Goal: Task Accomplishment & Management: Complete application form

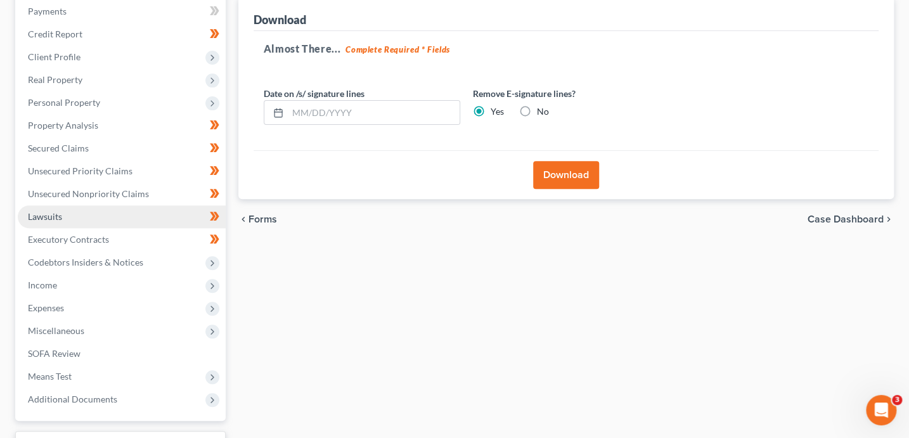
scroll to position [155, 0]
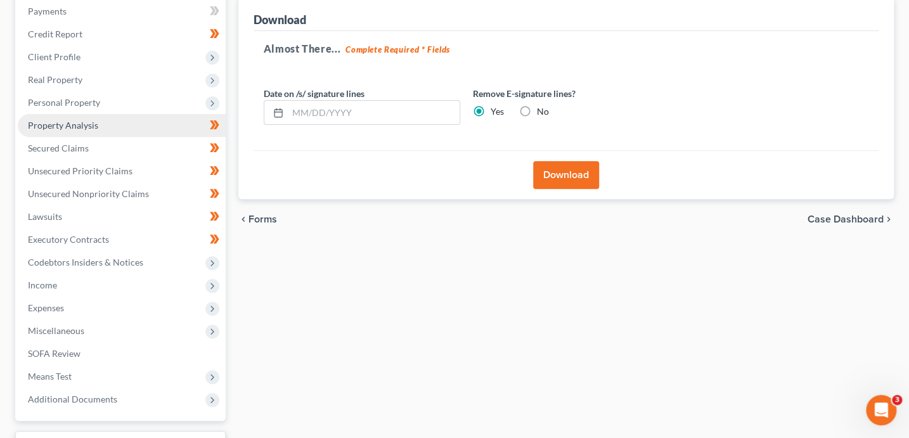
click at [70, 121] on span "Property Analysis" at bounding box center [63, 125] width 70 height 11
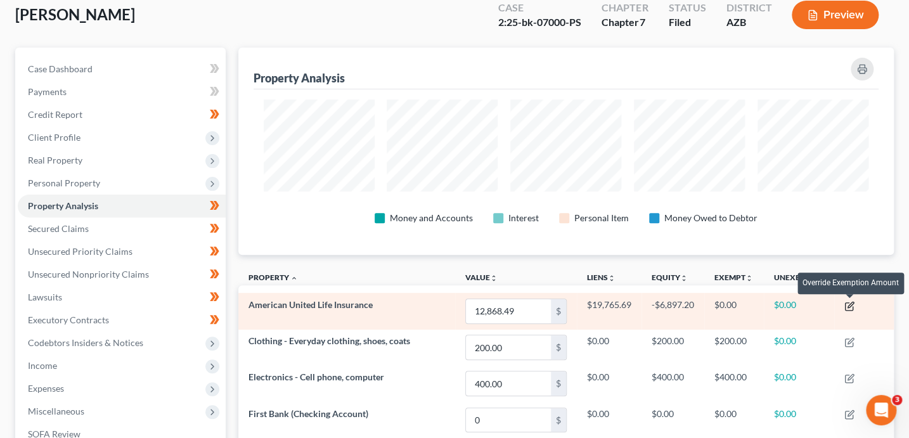
click at [851, 306] on icon "button" at bounding box center [849, 306] width 10 height 10
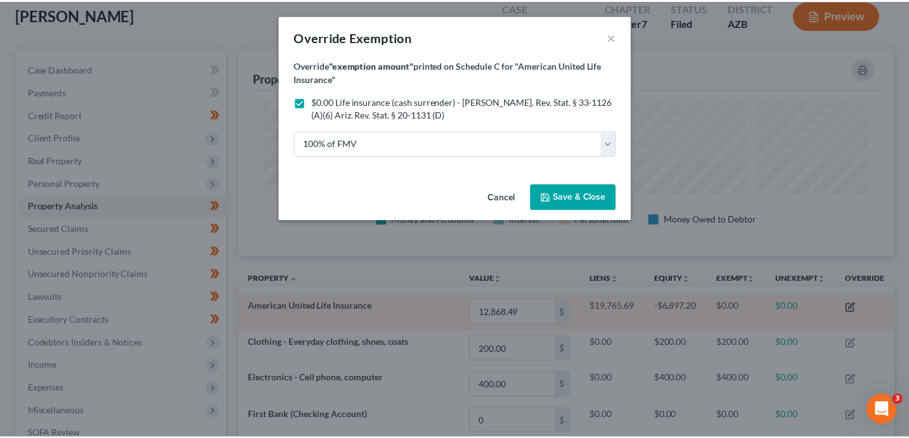
scroll to position [208, 661]
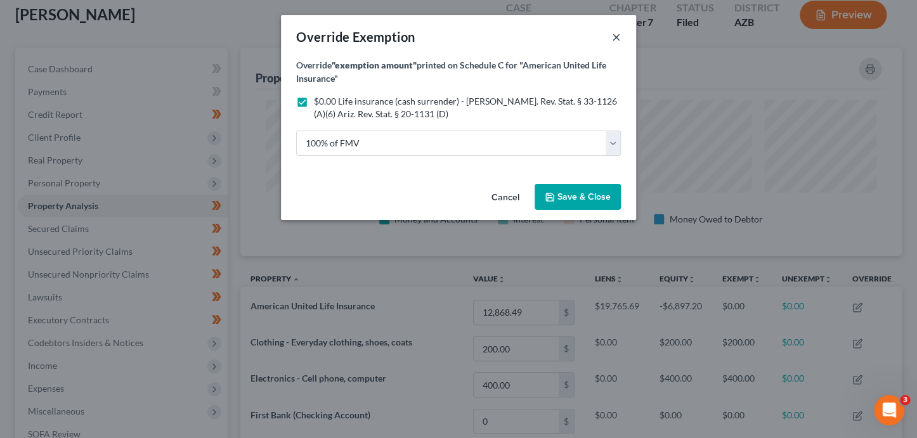
click at [616, 39] on button "×" at bounding box center [616, 36] width 9 height 15
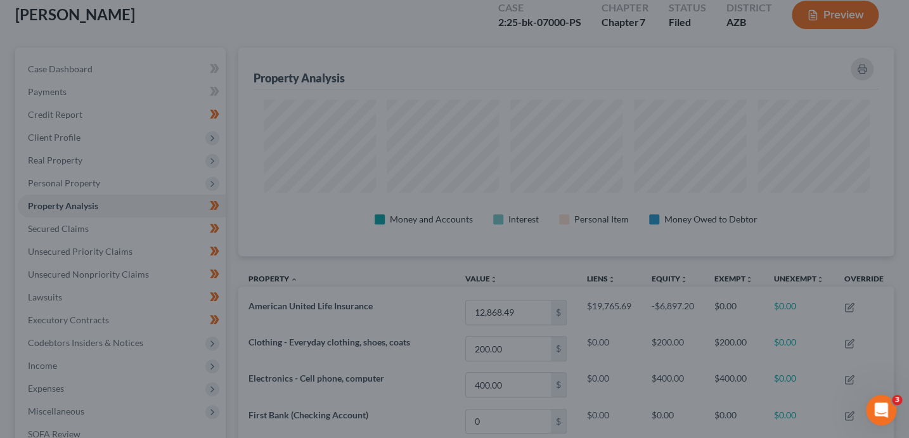
scroll to position [207, 655]
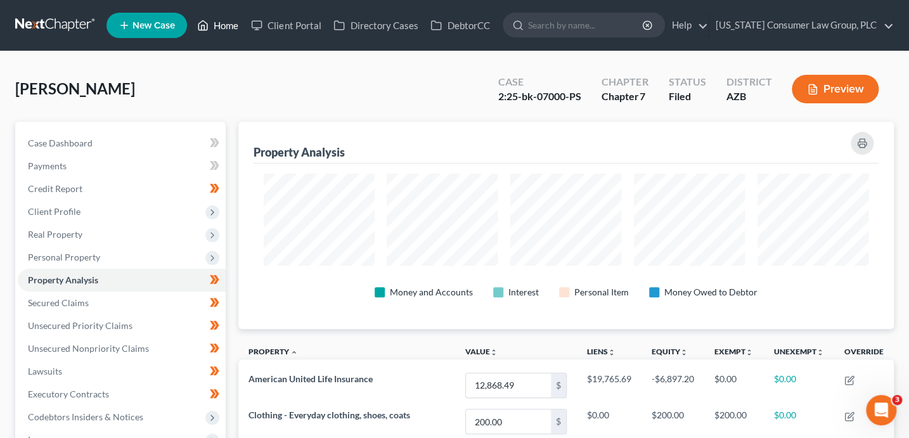
click at [218, 34] on link "Home" at bounding box center [218, 25] width 54 height 23
click at [221, 30] on link "Home" at bounding box center [218, 25] width 54 height 23
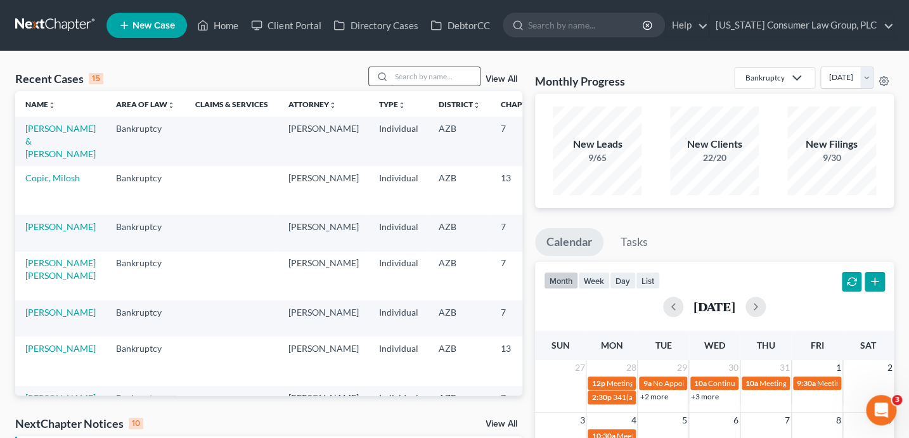
click at [441, 79] on input "search" at bounding box center [435, 76] width 89 height 18
type input "luckett"
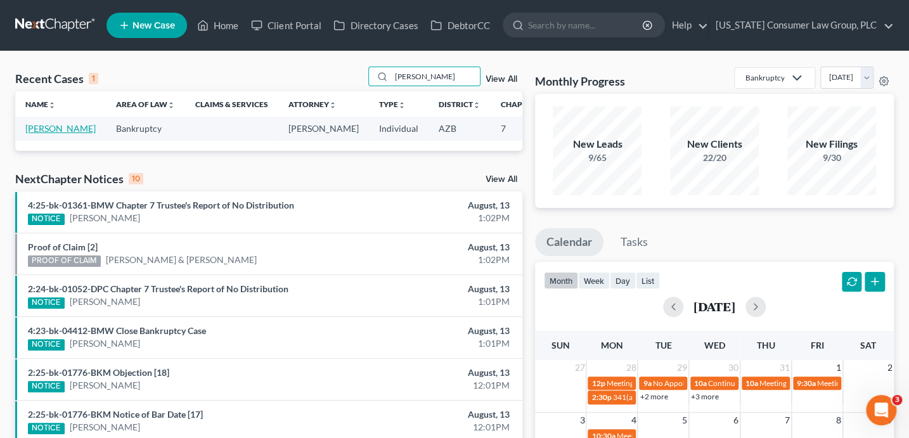
click at [42, 130] on link "[PERSON_NAME]" at bounding box center [60, 128] width 70 height 11
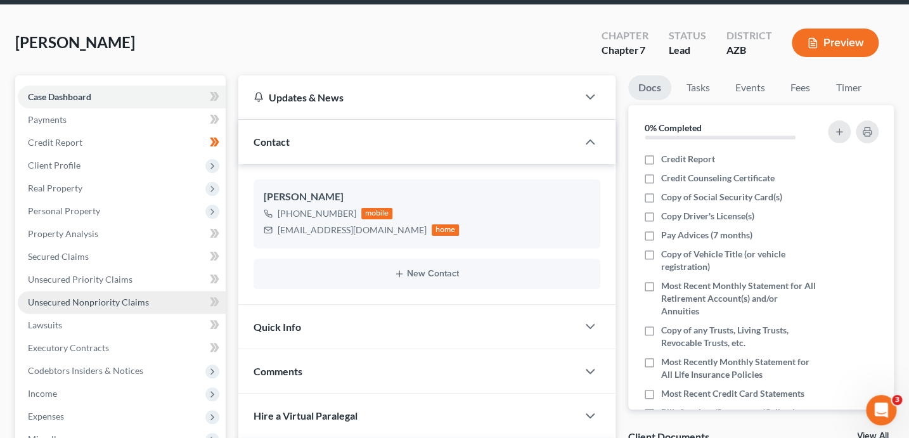
click at [120, 293] on link "Unsecured Nonpriority Claims" at bounding box center [122, 302] width 208 height 23
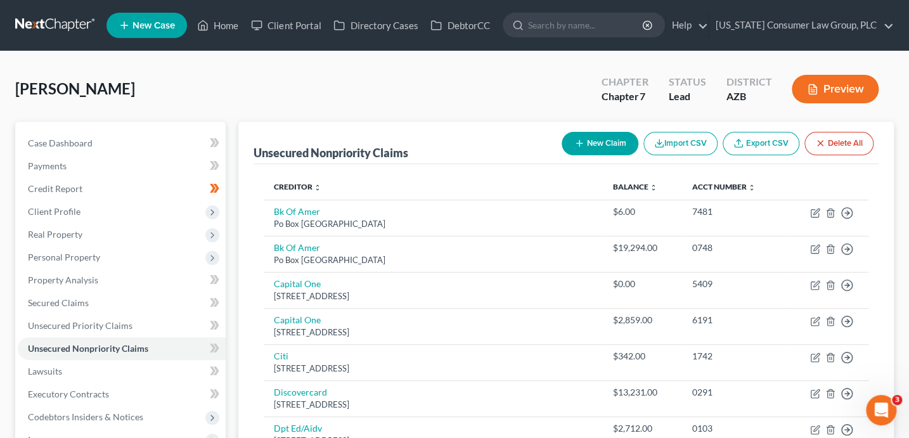
click at [610, 146] on button "New Claim" at bounding box center [600, 143] width 77 height 23
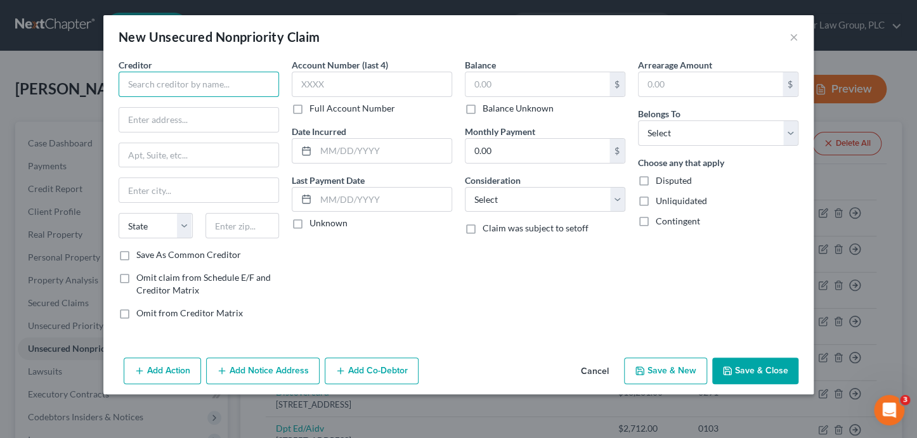
click at [237, 92] on input "text" at bounding box center [199, 84] width 160 height 25
drag, startPoint x: 258, startPoint y: 86, endPoint x: 119, endPoint y: 79, distance: 139.6
click at [119, 79] on input "Southern Arizona Anesthesia Services, Inc." at bounding box center [199, 84] width 160 height 25
type input "Southern Arizona Anesthesia Services, Inc."
click at [205, 120] on input "text" at bounding box center [198, 120] width 159 height 24
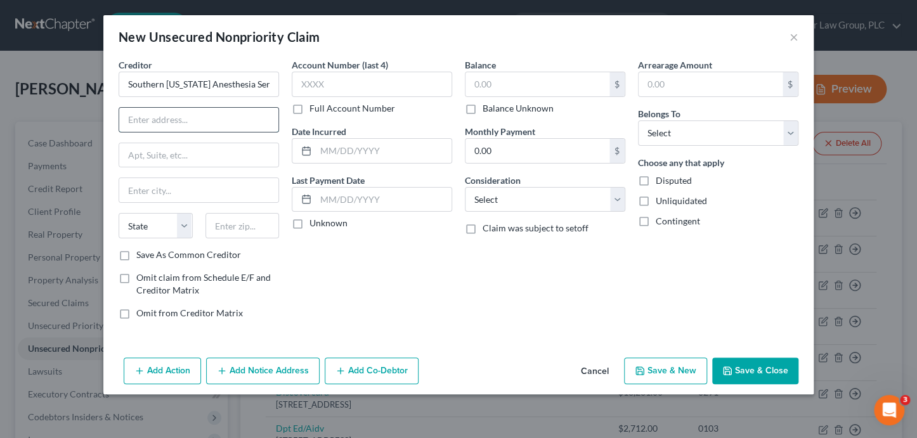
paste input "3390 N Campbell Ave, Tucson, AZ 85719"
type input "3390 N Campbell Ave."
paste input "85719"
type input "85719"
type input "Tucson"
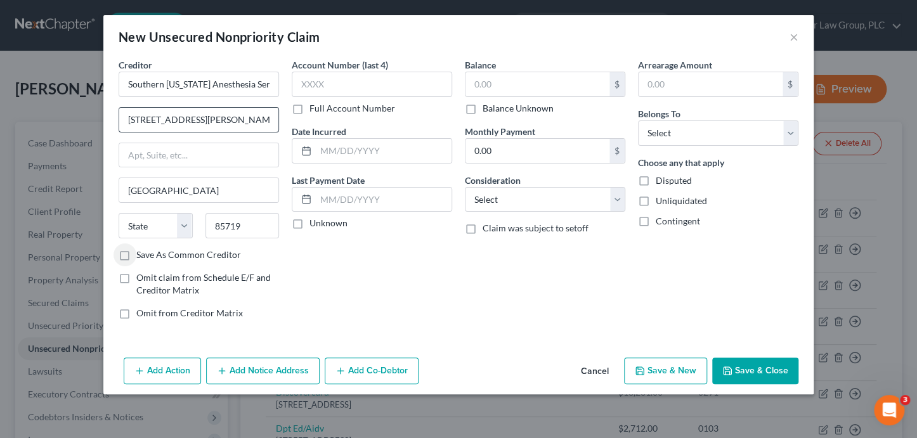
select select "3"
click at [141, 248] on input "Save As Common Creditor" at bounding box center [145, 252] width 8 height 8
checkbox input "true"
click at [546, 79] on input "text" at bounding box center [537, 84] width 144 height 24
type input "483.88"
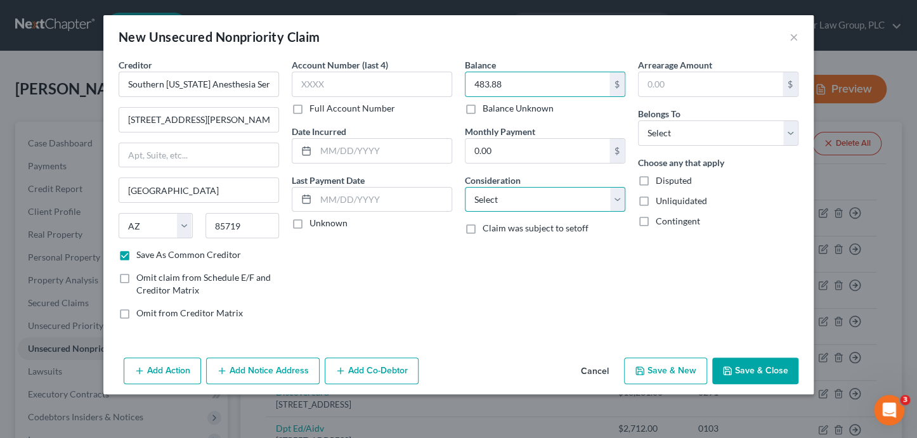
click at [564, 205] on select "Select Cable / Satellite Services Collection Agency Credit Card Debt Debt Couns…" at bounding box center [545, 199] width 160 height 25
select select "9"
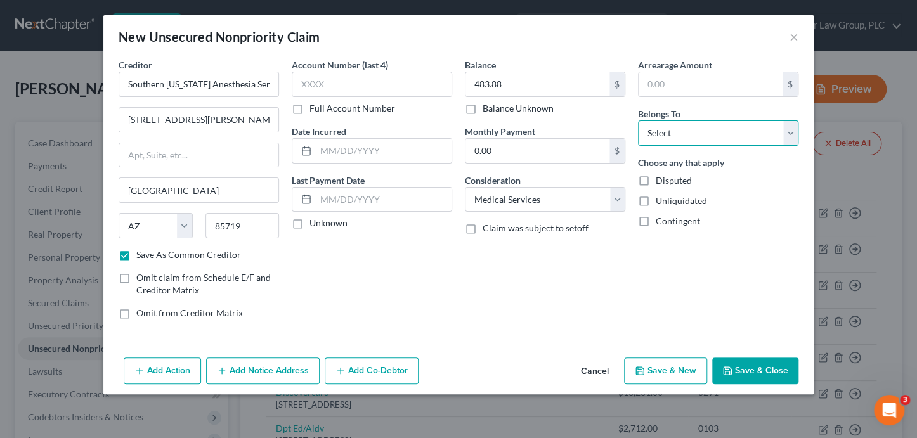
click at [654, 131] on select "Select Debtor 1 Only Debtor 2 Only Debtor 1 And Debtor 2 Only At Least One Of T…" at bounding box center [718, 132] width 160 height 25
select select "0"
click at [269, 370] on button "Add Notice Address" at bounding box center [262, 371] width 113 height 27
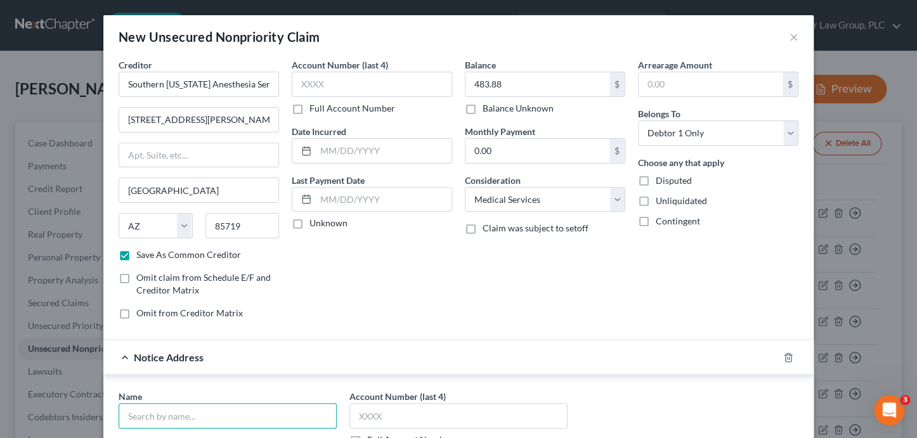
drag, startPoint x: 230, startPoint y: 411, endPoint x: 244, endPoint y: 395, distance: 21.1
click at [230, 411] on input "text" at bounding box center [228, 415] width 218 height 25
type input "Paid In Full, Inc."
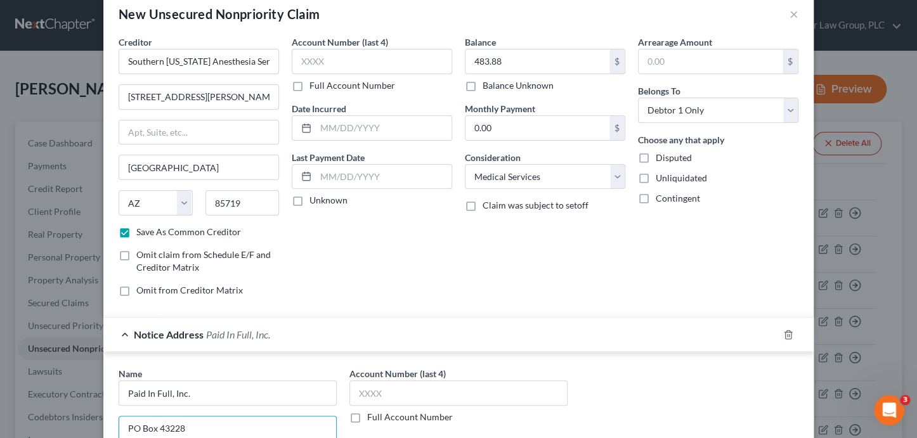
type input "PO Box 43228"
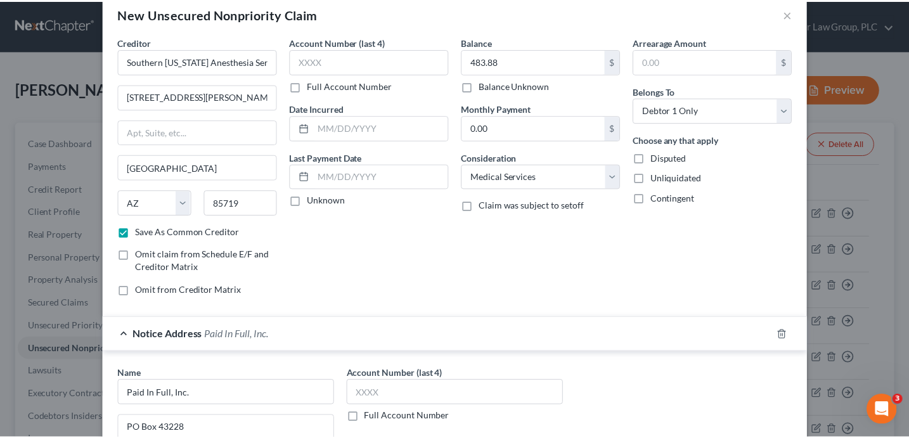
scroll to position [242, 0]
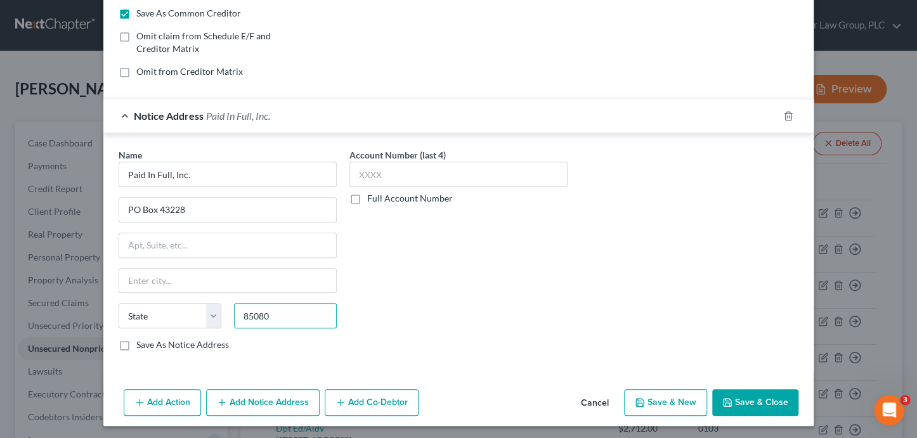
type input "85080"
click at [141, 338] on input "Save As Notice Address" at bounding box center [145, 342] width 8 height 8
checkbox input "true"
type input "Phoenix"
select select "3"
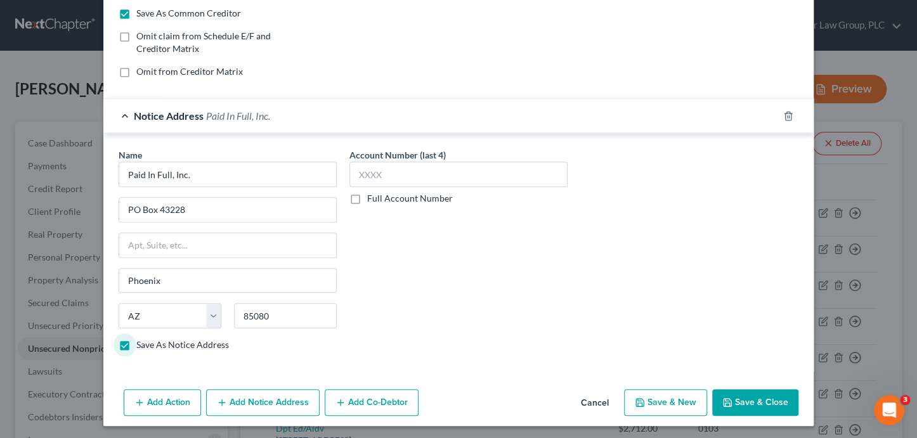
click at [770, 405] on button "Save & Close" at bounding box center [755, 402] width 86 height 27
checkbox input "false"
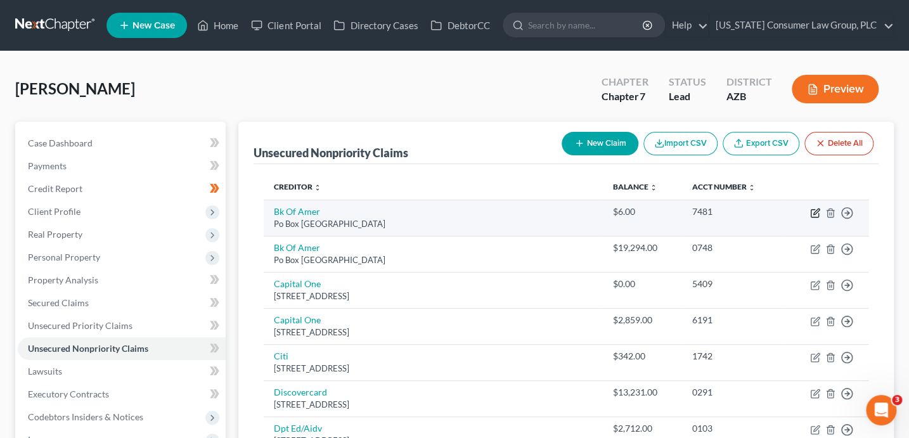
click at [811, 212] on icon "button" at bounding box center [815, 214] width 8 height 8
select select "45"
select select "2"
select select "0"
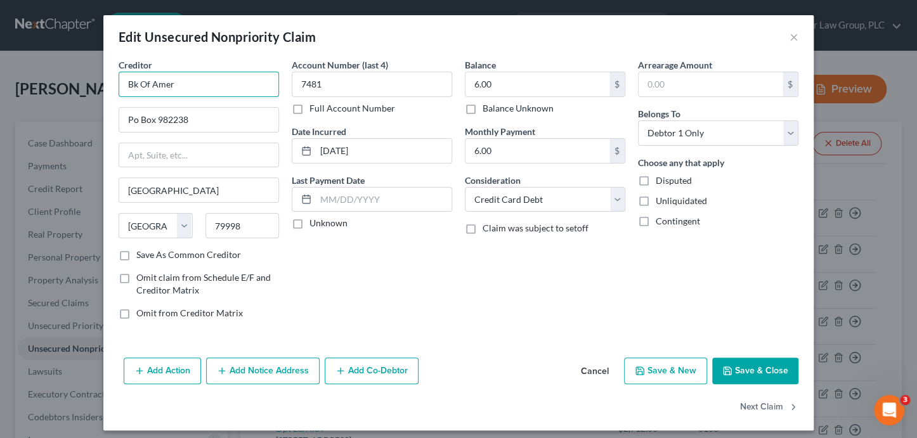
click at [225, 82] on input "Bk Of Amer" at bounding box center [199, 84] width 160 height 25
type input "Bank of America"
click at [768, 409] on button "Next Claim" at bounding box center [769, 407] width 58 height 27
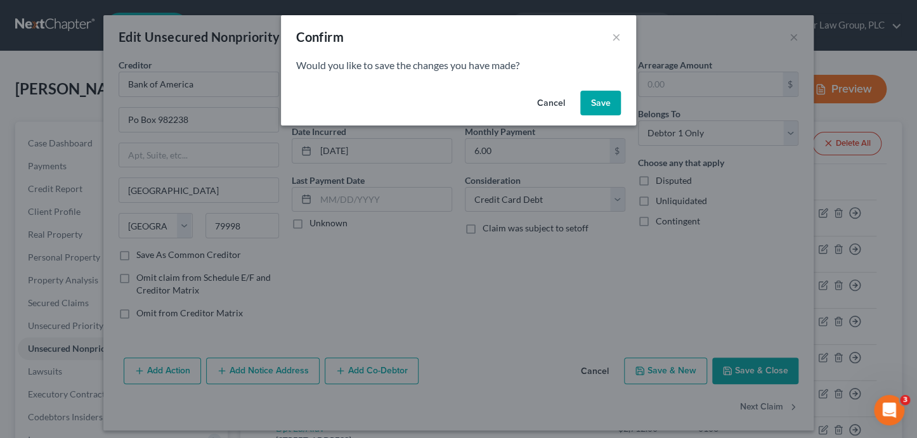
click at [599, 101] on button "Save" at bounding box center [600, 103] width 41 height 25
select select "45"
select select "2"
select select "0"
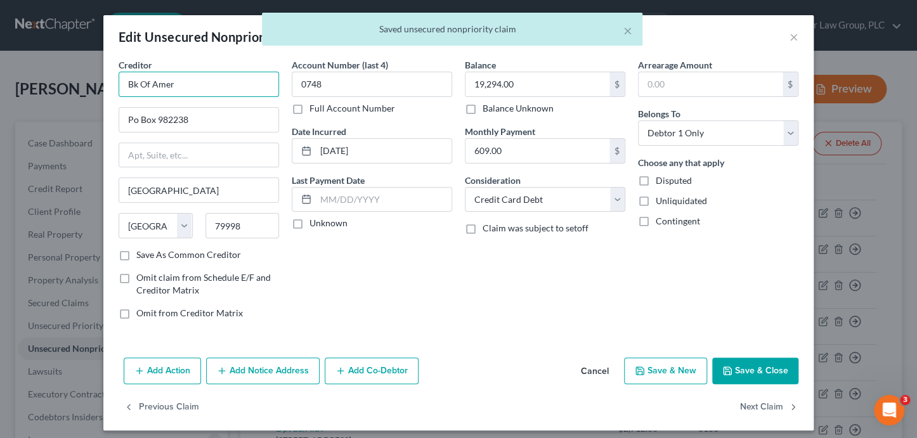
click at [182, 82] on input "Bk Of Amer" at bounding box center [199, 84] width 160 height 25
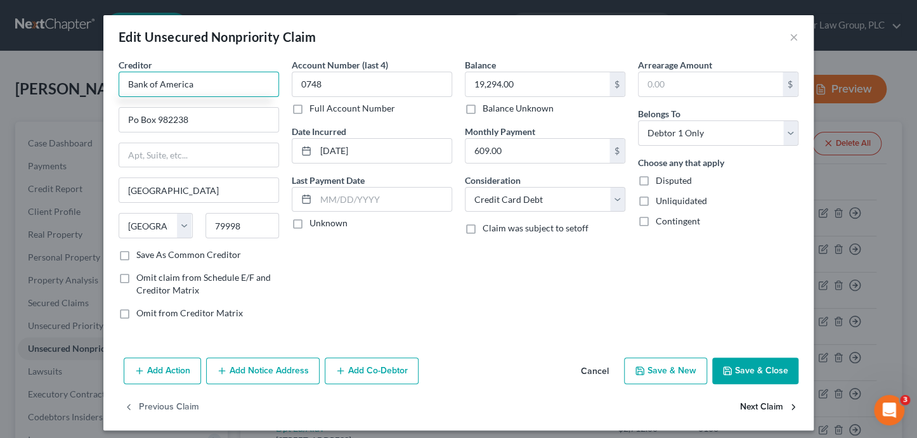
type input "Bank of America"
click at [774, 406] on button "Next Claim" at bounding box center [769, 407] width 58 height 27
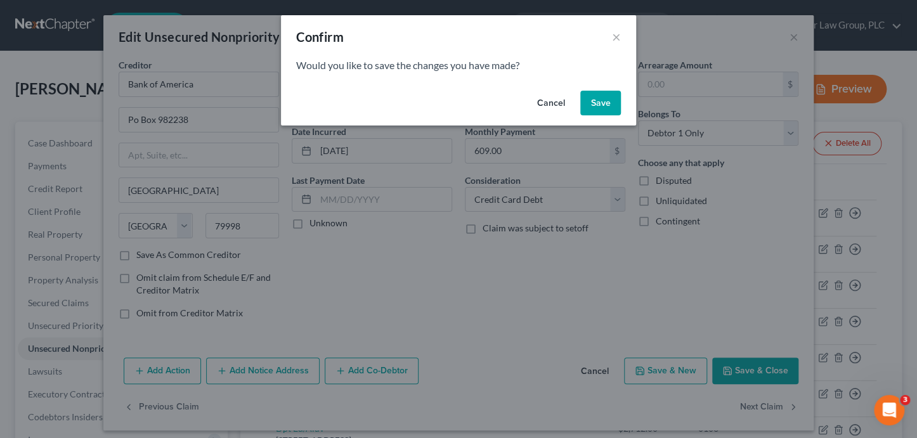
click at [598, 94] on button "Save" at bounding box center [600, 103] width 41 height 25
select select "46"
select select "2"
select select "0"
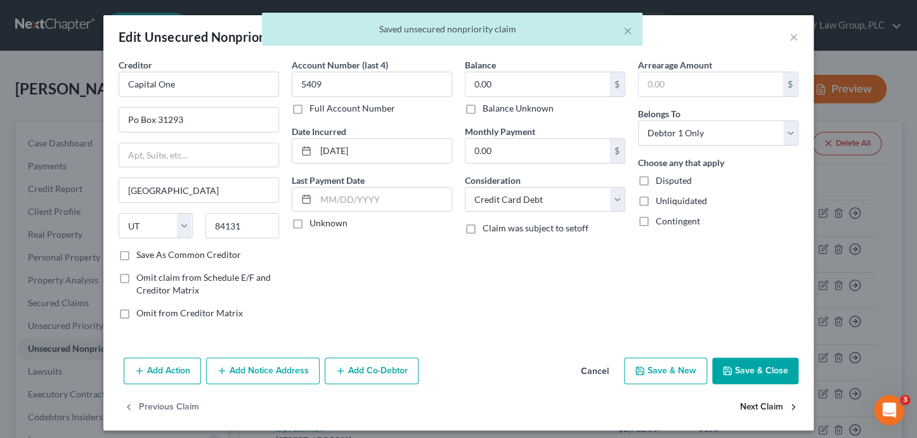
click at [777, 408] on button "Next Claim" at bounding box center [769, 407] width 58 height 27
select select "46"
select select "2"
select select "0"
click at [777, 408] on button "Next Claim" at bounding box center [769, 407] width 58 height 27
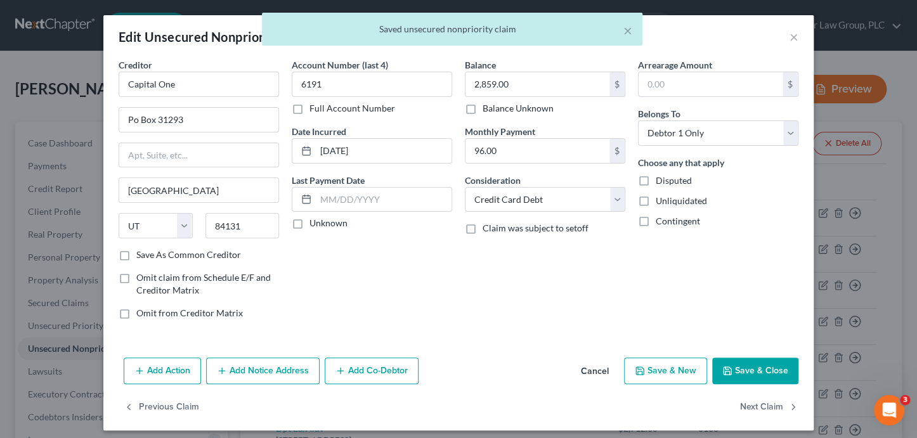
select select "43"
select select "2"
select select "0"
click at [777, 408] on button "Next Claim" at bounding box center [769, 407] width 58 height 27
select select "46"
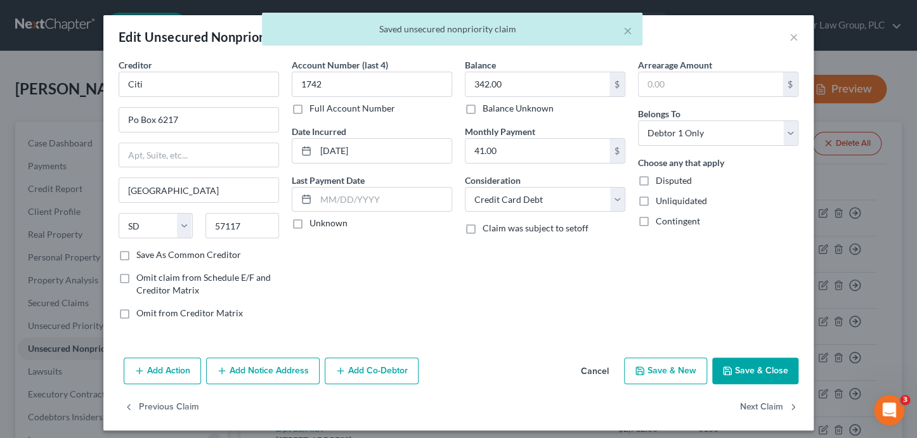
select select "2"
select select "0"
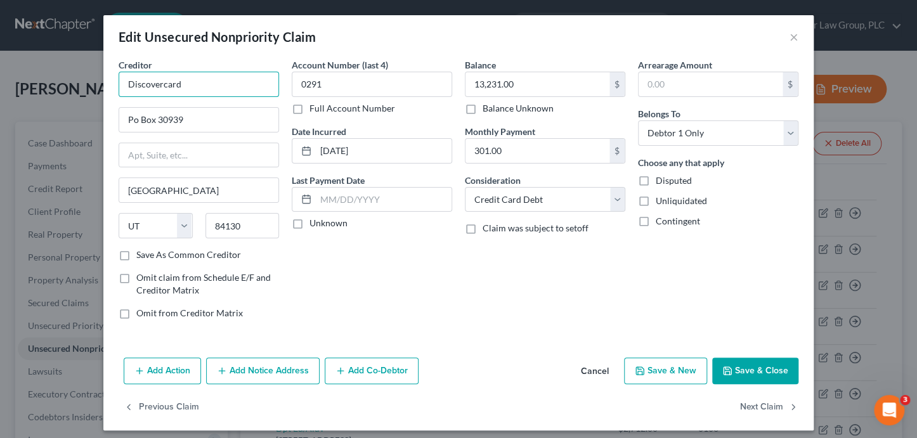
click at [212, 85] on input "Discovercard" at bounding box center [199, 84] width 160 height 25
type input "Discover Card"
click at [763, 408] on button "Next Claim" at bounding box center [769, 407] width 58 height 27
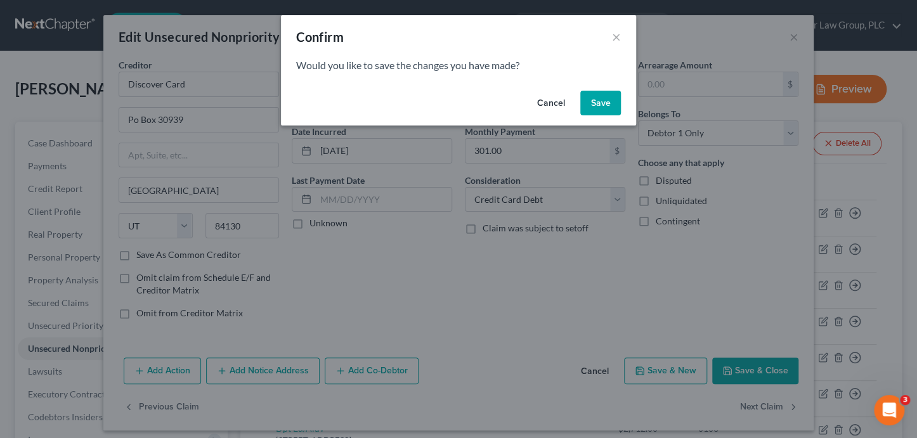
click at [610, 110] on button "Save" at bounding box center [600, 103] width 41 height 25
select select "45"
select select "17"
select select "0"
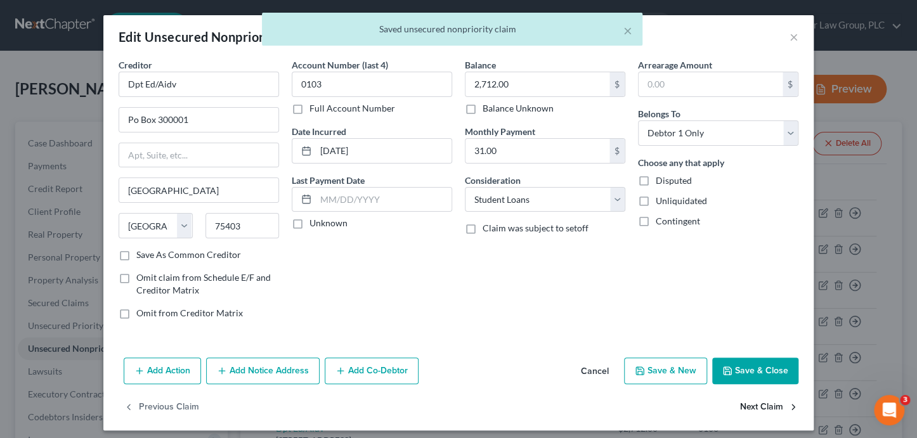
click at [760, 409] on button "Next Claim" at bounding box center [769, 407] width 58 height 27
select select "45"
select select "17"
select select "0"
click at [760, 409] on button "Next Claim" at bounding box center [769, 407] width 58 height 27
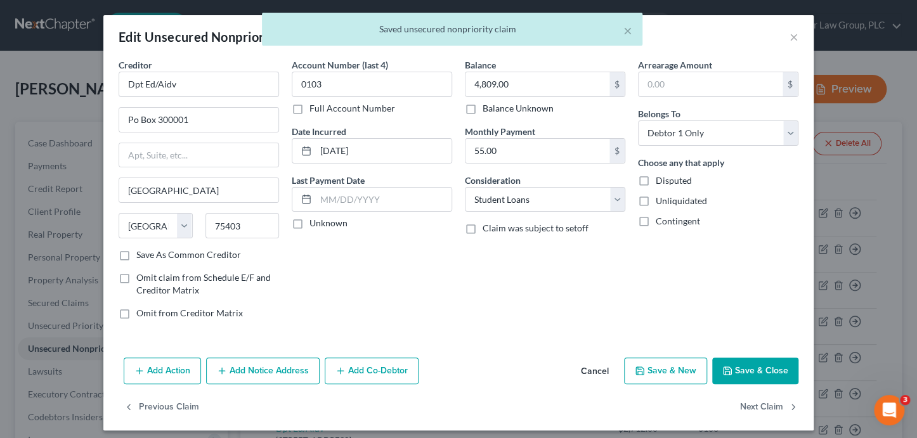
select select "4"
select select "0"
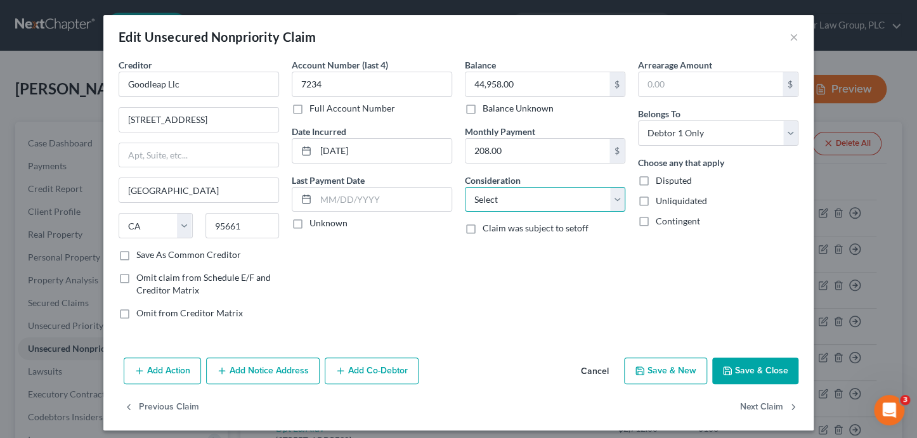
click at [494, 205] on select "Select Cable / Satellite Services Collection Agency Credit Card Debt Debt Couns…" at bounding box center [545, 199] width 160 height 25
select select "10"
click at [757, 406] on button "Next Claim" at bounding box center [769, 407] width 58 height 27
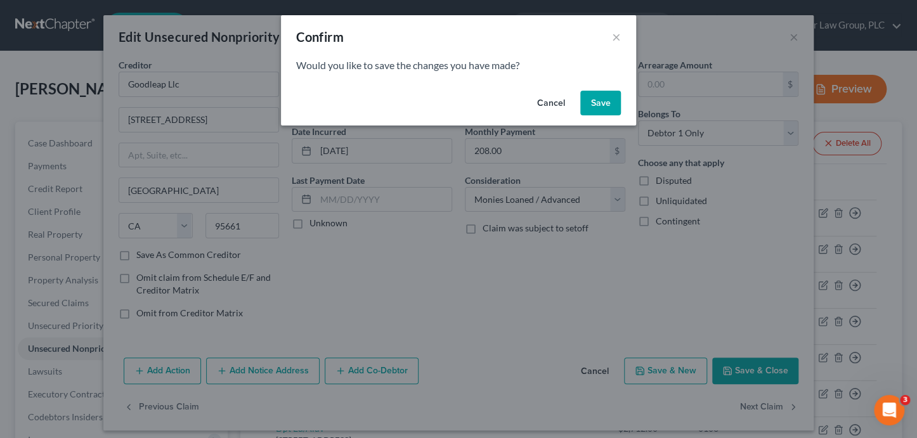
click at [609, 104] on button "Save" at bounding box center [600, 103] width 41 height 25
select select "39"
select select "2"
select select "0"
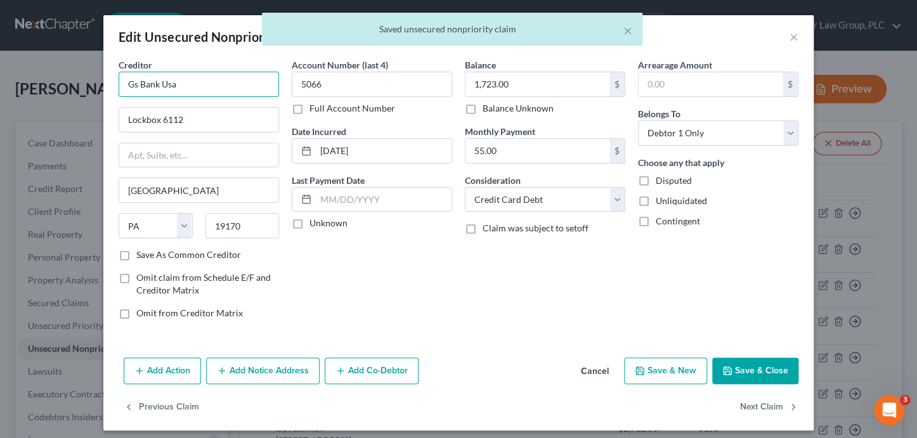
click at [202, 82] on input "Gs Bank Usa" at bounding box center [199, 84] width 160 height 25
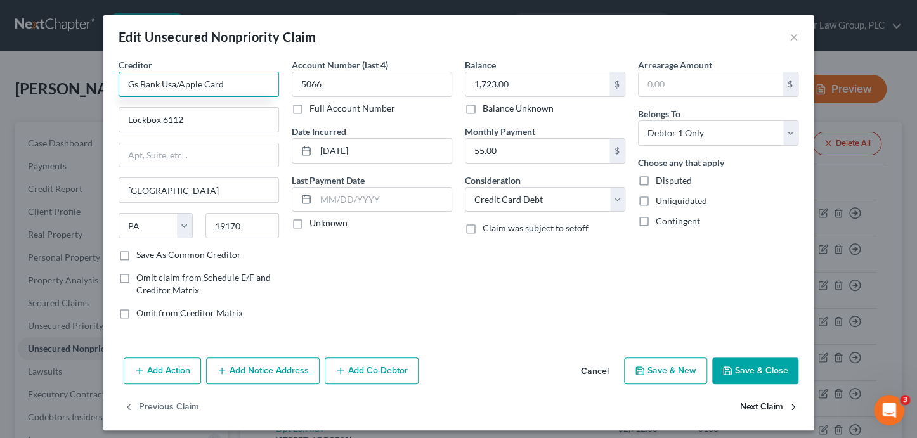
type input "Gs Bank Usa/Apple Card"
click at [759, 404] on button "Next Claim" at bounding box center [769, 407] width 58 height 27
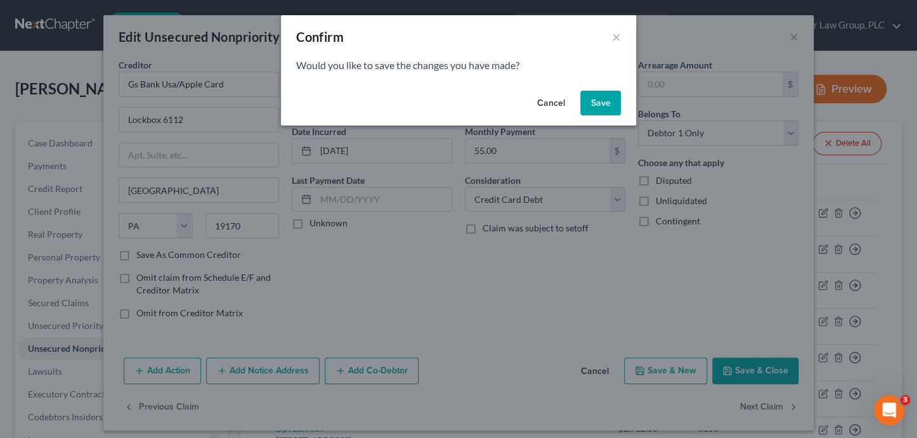
click at [592, 101] on button "Save" at bounding box center [600, 103] width 41 height 25
select select "7"
select select "0"
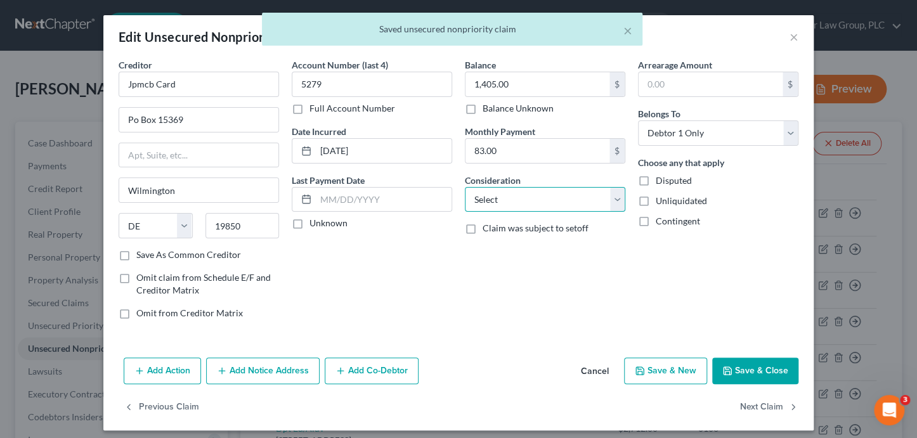
click at [569, 199] on select "Select Cable / Satellite Services Collection Agency Credit Card Debt Debt Couns…" at bounding box center [545, 199] width 160 height 25
select select "2"
click at [766, 407] on button "Next Claim" at bounding box center [769, 407] width 58 height 27
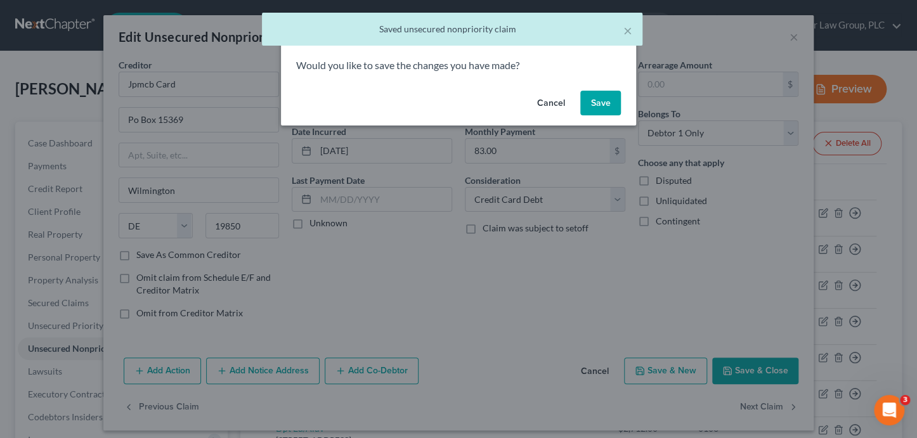
click at [586, 99] on button "Save" at bounding box center [600, 103] width 41 height 25
select select "4"
select select "2"
select select "0"
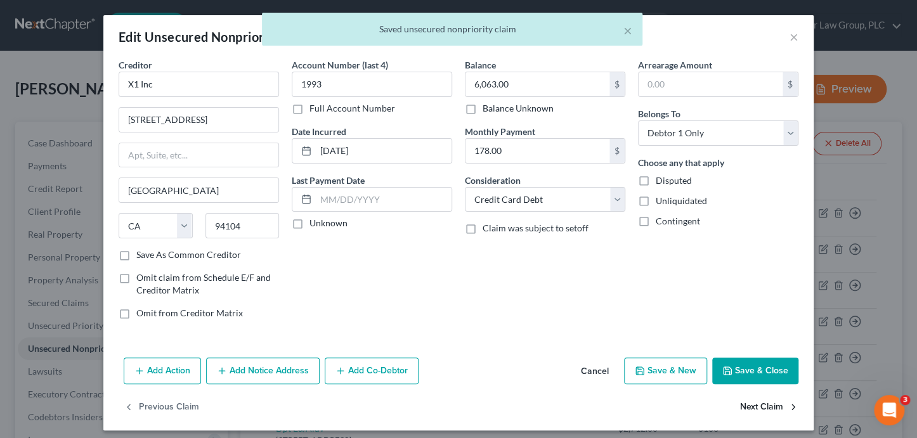
click at [778, 403] on button "Next Claim" at bounding box center [769, 407] width 58 height 27
select select "3"
select select "9"
select select "0"
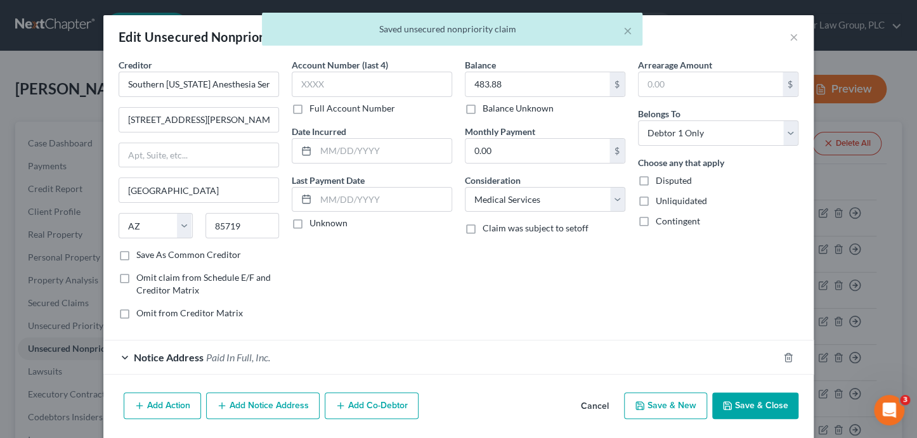
click at [676, 408] on button "Save & New" at bounding box center [665, 405] width 83 height 27
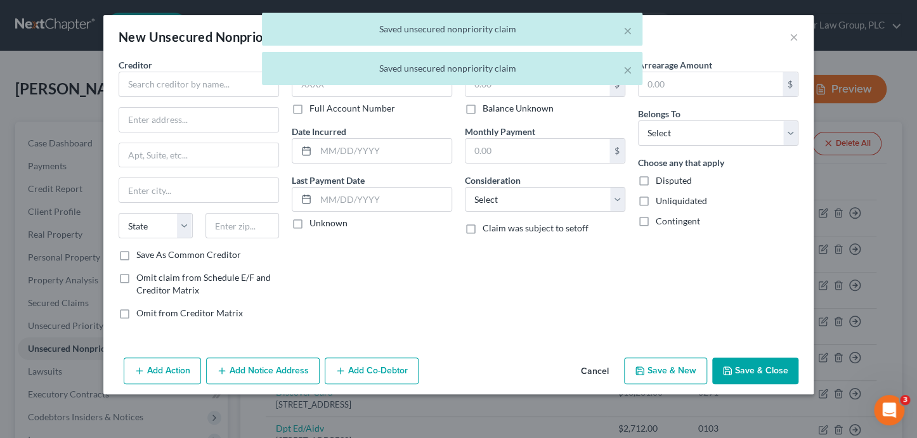
click at [220, 88] on div "× Saved unsecured nonpriority claim × Saved unsecured nonpriority claim" at bounding box center [452, 52] width 917 height 79
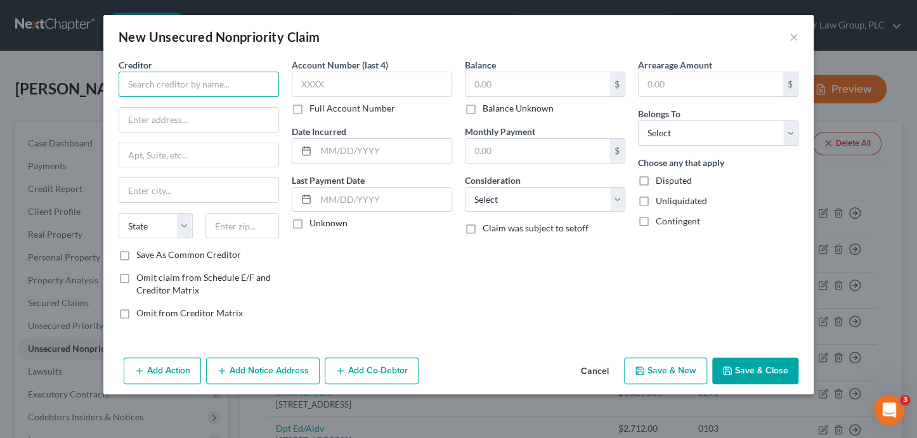
click at [213, 85] on input "text" at bounding box center [199, 84] width 160 height 25
type input "El Rio Health"
type input "PO Box 1231"
type input "85702"
type input "Tucson"
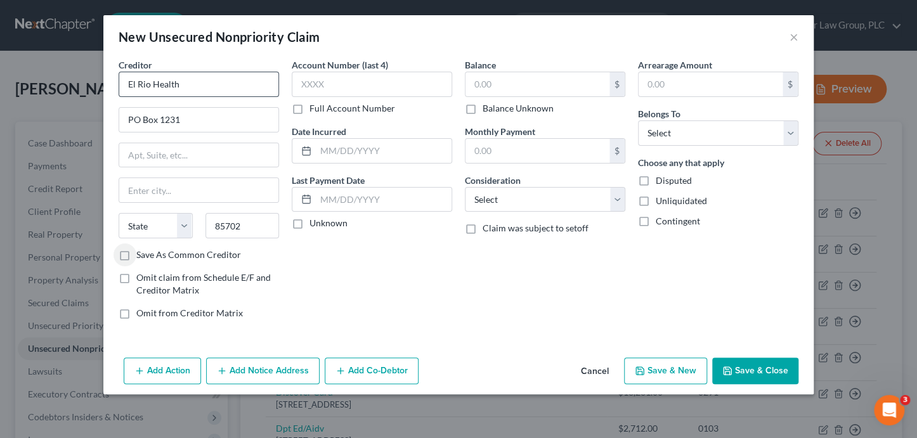
select select "3"
click at [141, 248] on input "Save As Common Creditor" at bounding box center [145, 252] width 8 height 8
checkbox input "true"
type input "2410"
type input "58.52"
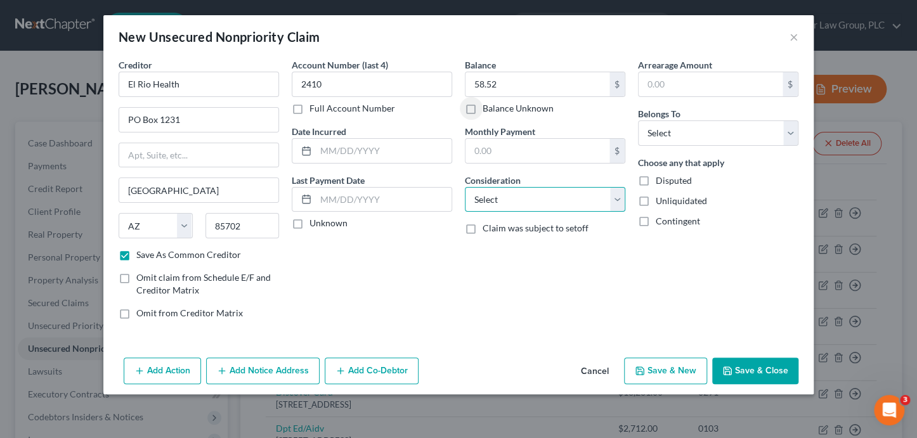
click at [534, 207] on select "Select Cable / Satellite Services Collection Agency Credit Card Debt Debt Couns…" at bounding box center [545, 199] width 160 height 25
select select "9"
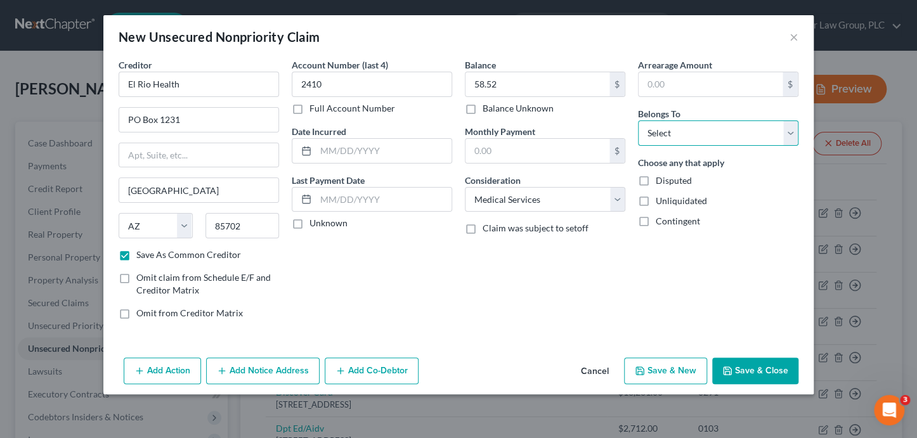
click at [677, 133] on select "Select Debtor 1 Only Debtor 2 Only Debtor 1 And Debtor 2 Only At Least One Of T…" at bounding box center [718, 132] width 160 height 25
select select "0"
click at [675, 368] on button "Save & New" at bounding box center [665, 371] width 83 height 27
checkbox input "false"
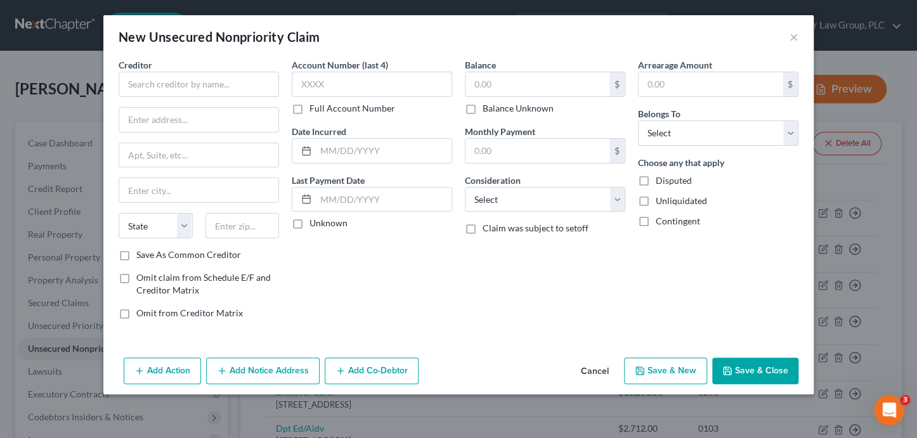
click at [594, 369] on button "Cancel" at bounding box center [594, 371] width 48 height 25
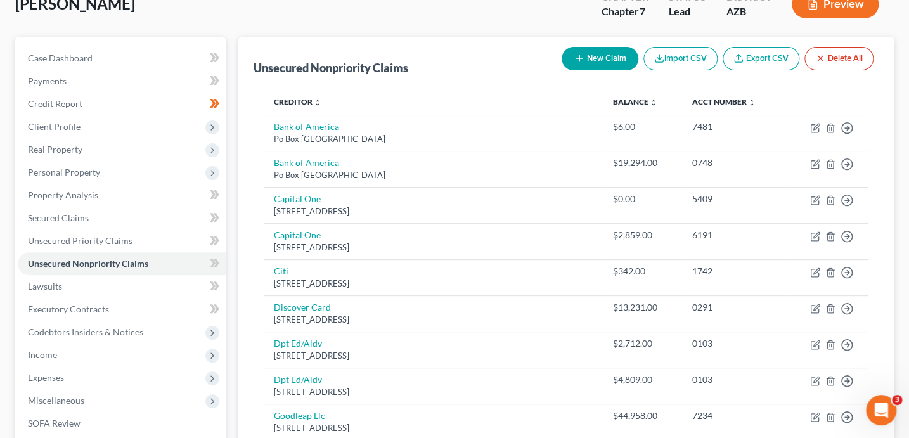
scroll to position [0, 0]
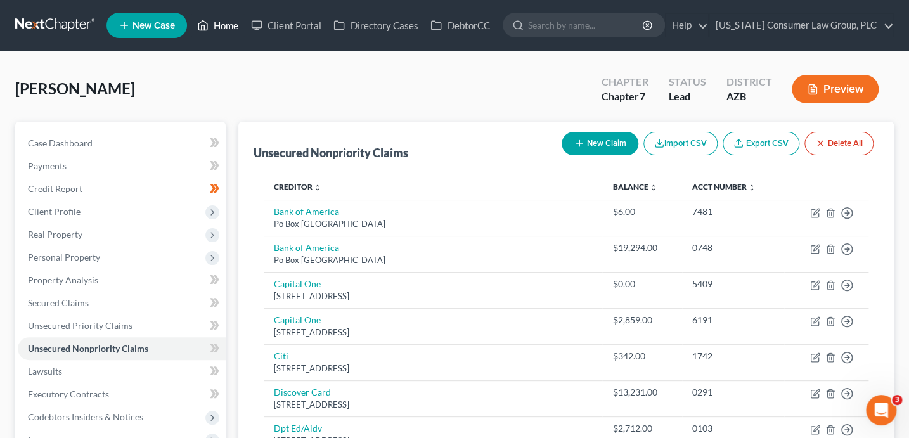
click at [236, 22] on link "Home" at bounding box center [218, 25] width 54 height 23
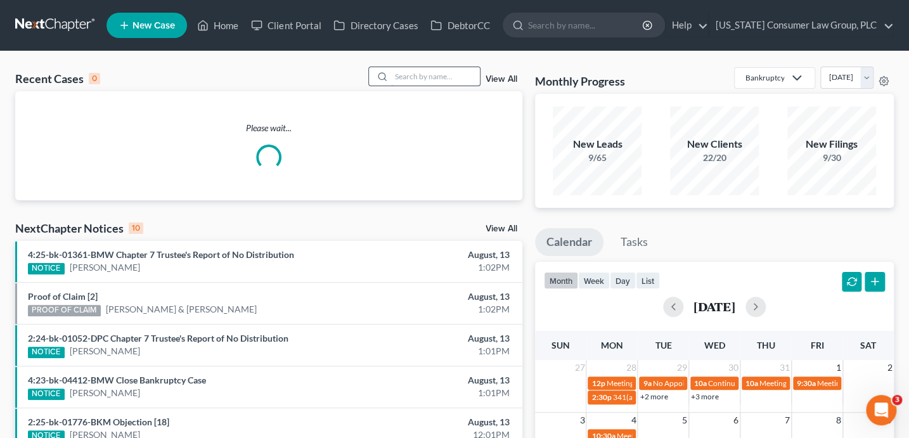
click at [418, 74] on input "search" at bounding box center [435, 76] width 89 height 18
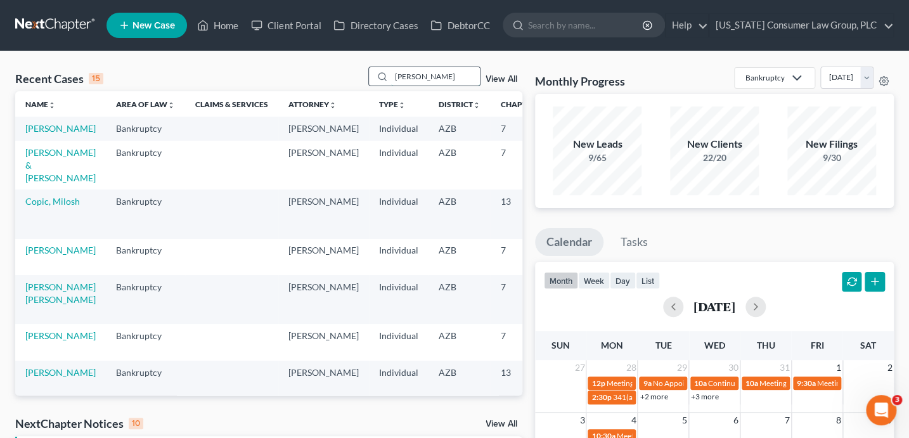
type input "mosser"
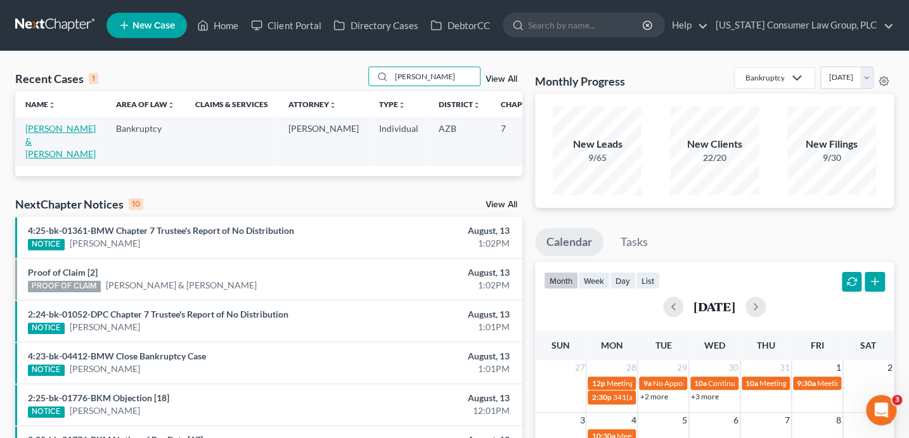
click at [35, 143] on link "Mosser, Eric & Lerin" at bounding box center [60, 141] width 70 height 36
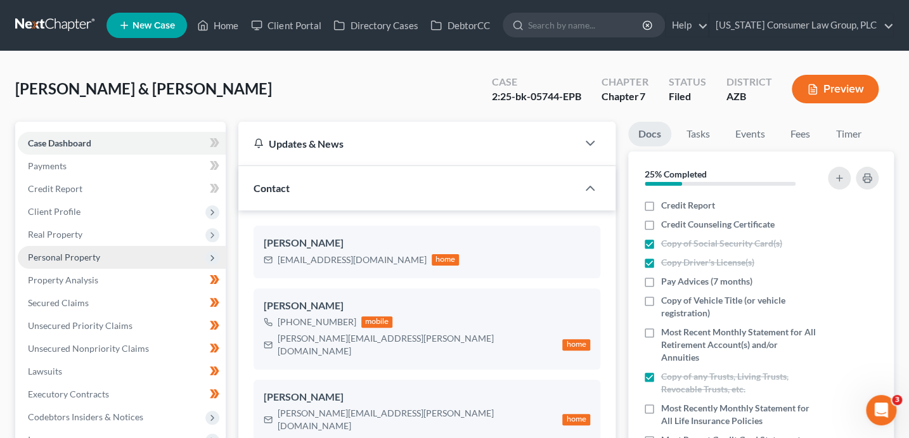
click at [93, 252] on span "Personal Property" at bounding box center [64, 257] width 72 height 11
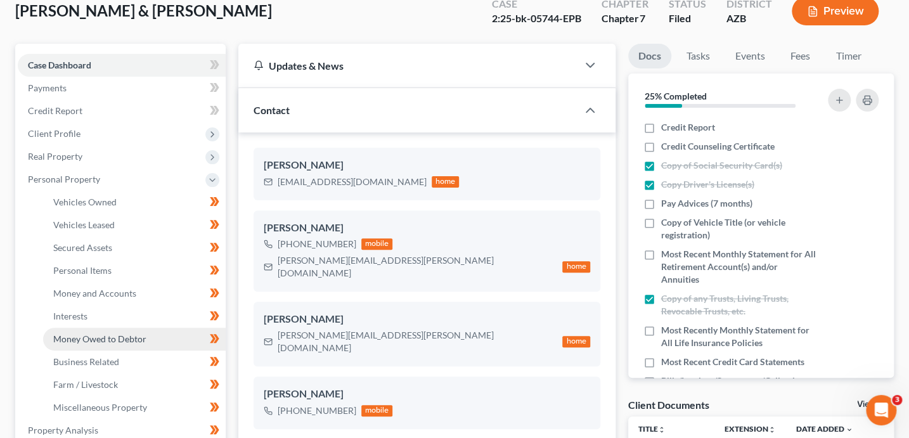
scroll to position [96, 0]
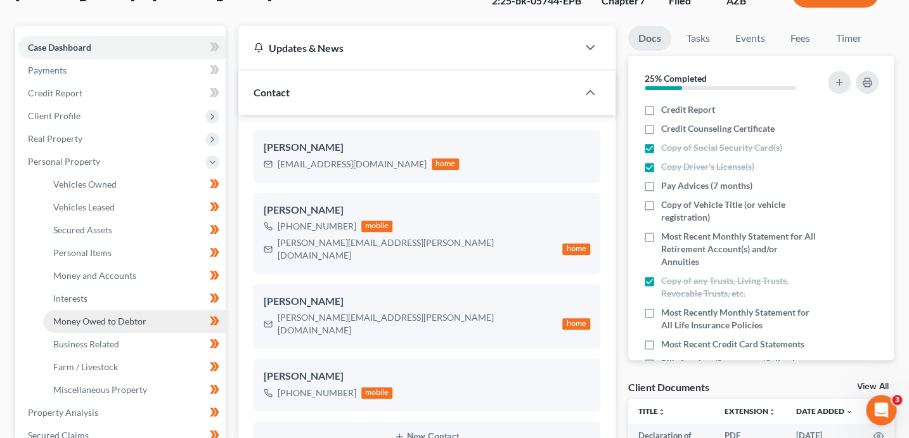
click at [132, 324] on span "Money Owed to Debtor" at bounding box center [99, 321] width 93 height 11
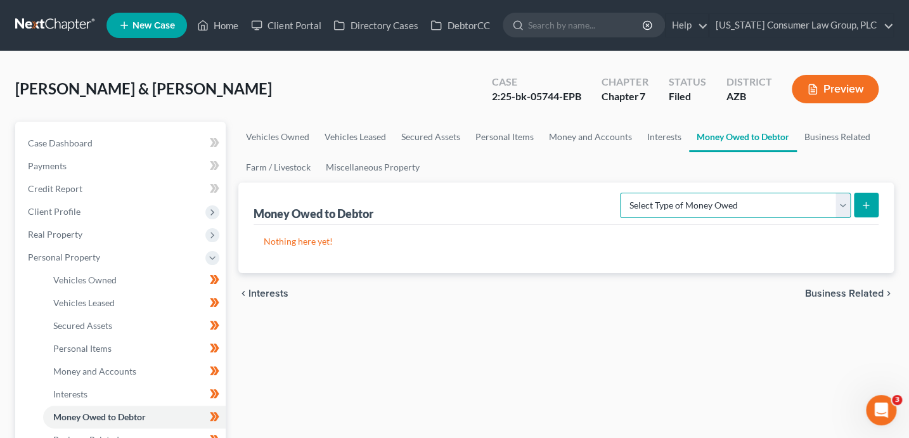
click at [738, 206] on select "Select Type of Money Owed Accounts Receivable (A/B: 38) Alimony (A/B: 29) Child…" at bounding box center [735, 205] width 231 height 25
select select "expected_tax_refund"
click at [861, 205] on icon "submit" at bounding box center [866, 205] width 10 height 10
select select "0"
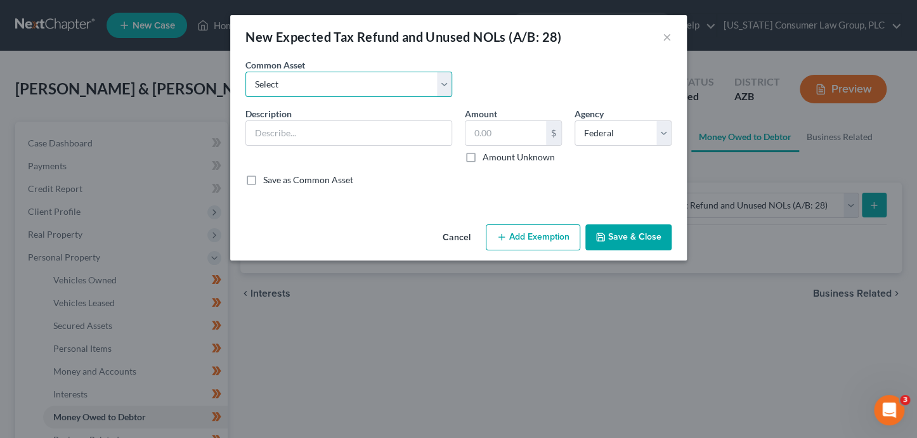
click at [388, 91] on select "Select EIC & CTC Portions of Tax Refunds Anticipated state & federal tax refund" at bounding box center [348, 84] width 207 height 25
select select "0"
type input "EIC & CTC Portions of Tax Refunds"
type input "0.00"
checkbox input "true"
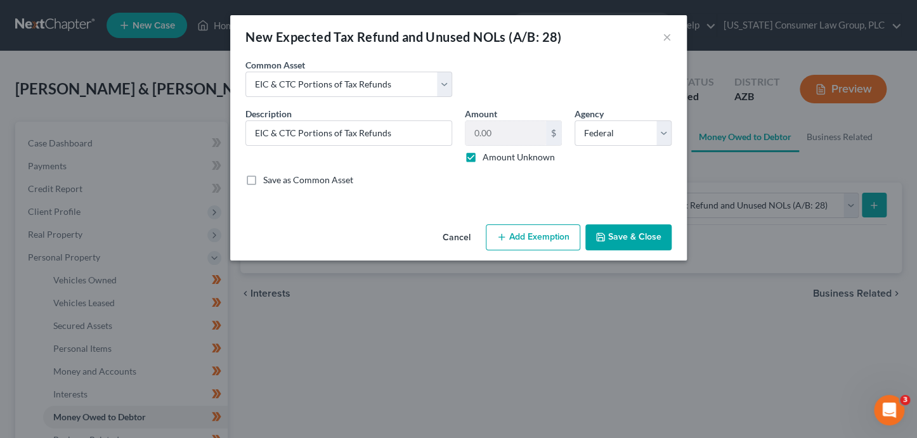
click at [545, 236] on button "Add Exemption" at bounding box center [533, 237] width 94 height 27
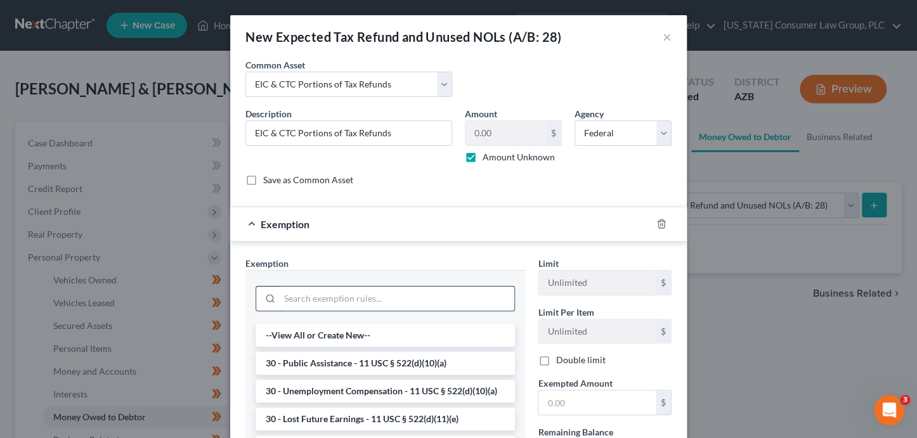
click at [350, 302] on input "search" at bounding box center [397, 299] width 235 height 24
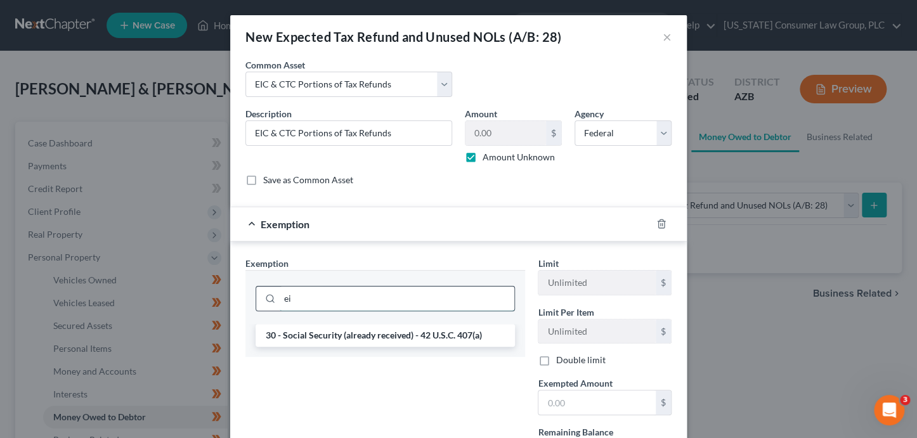
type input "e"
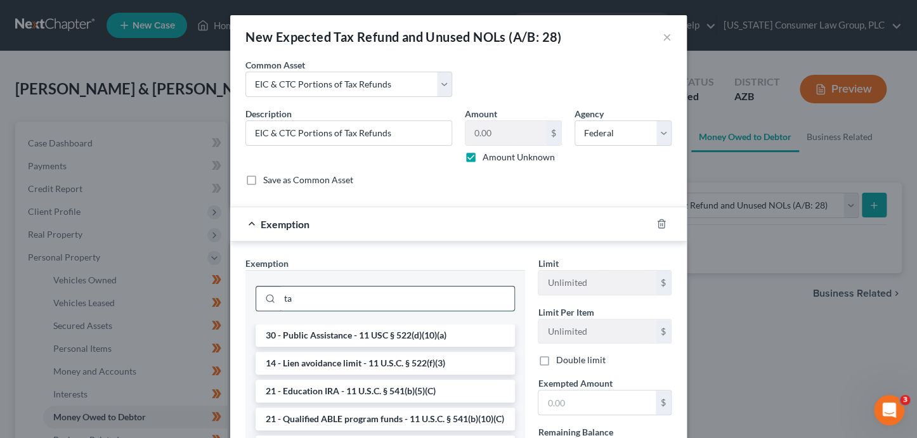
type input "t"
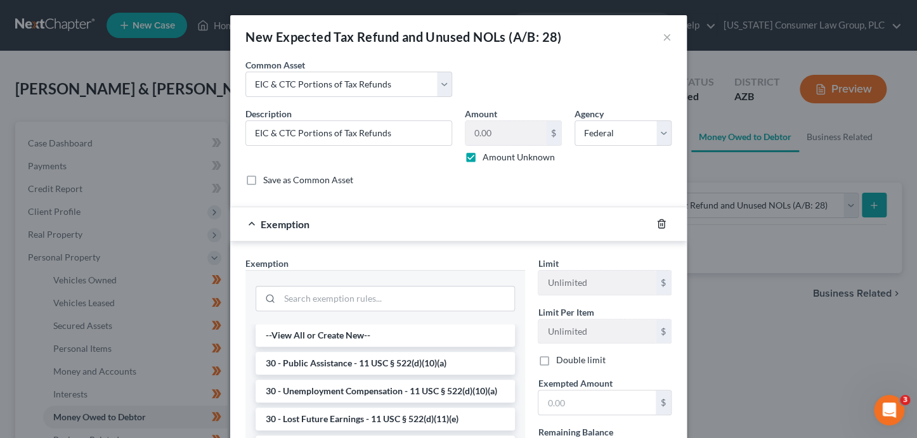
click at [656, 225] on icon "button" at bounding box center [661, 224] width 10 height 10
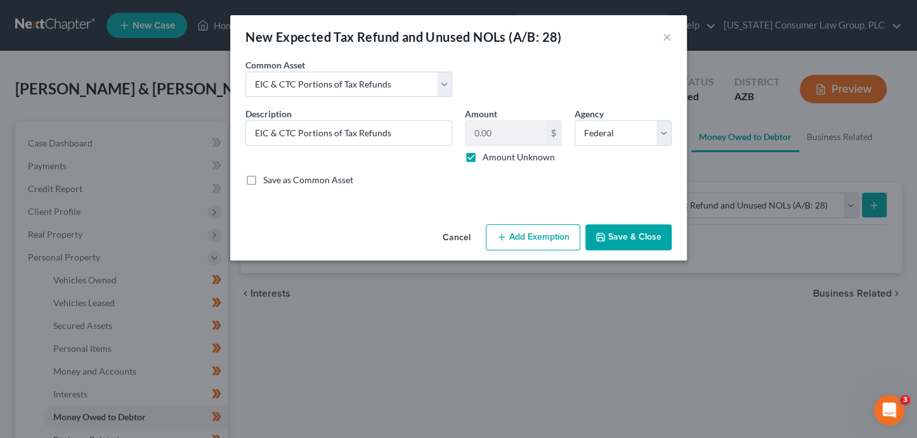
click at [635, 243] on button "Save & Close" at bounding box center [628, 237] width 86 height 27
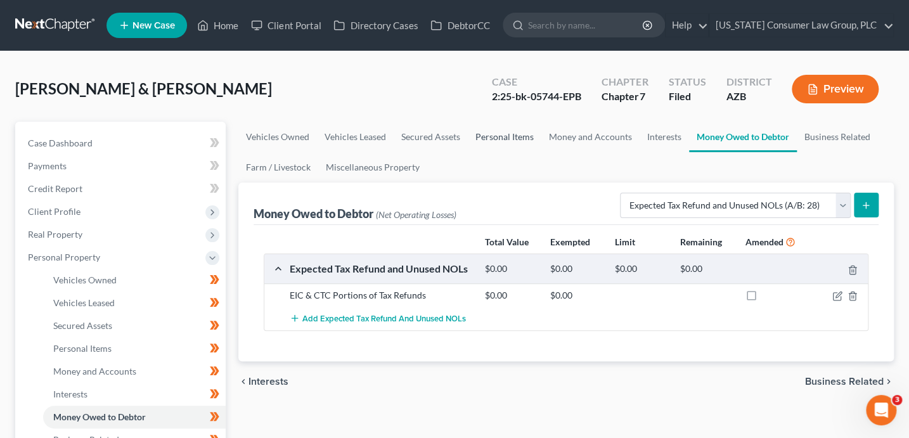
click at [488, 137] on link "Personal Items" at bounding box center [505, 137] width 74 height 30
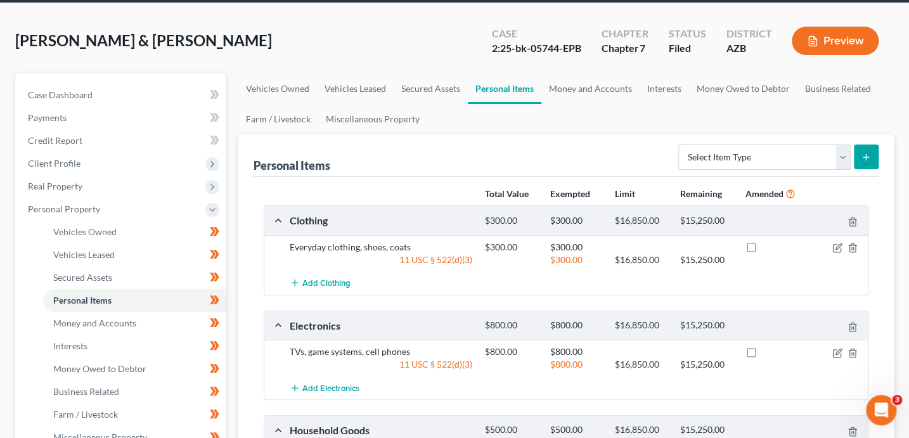
scroll to position [48, 0]
click at [755, 88] on link "Money Owed to Debtor" at bounding box center [743, 89] width 108 height 30
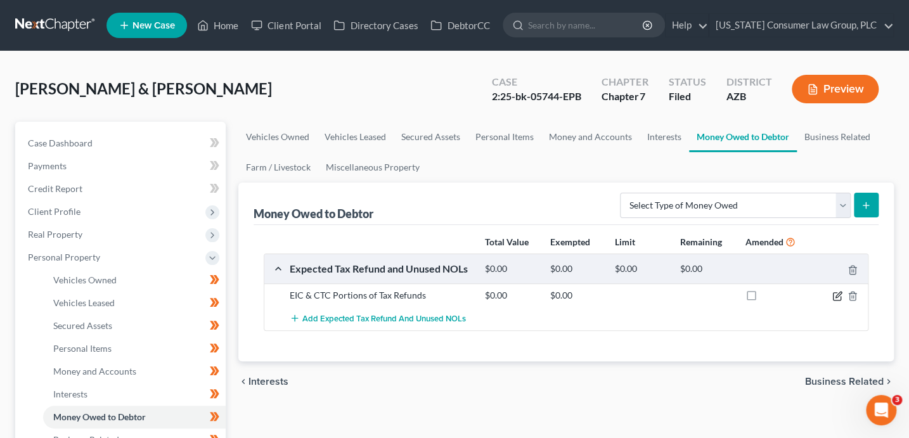
click at [834, 294] on icon "button" at bounding box center [837, 296] width 10 height 10
select select "0"
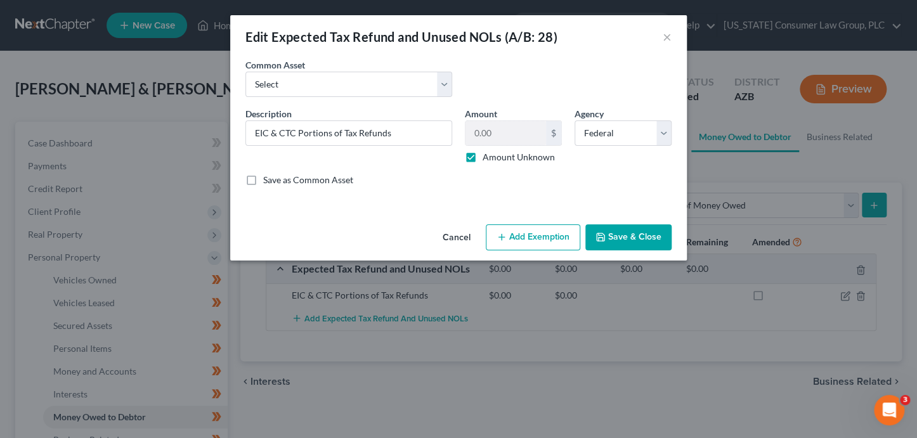
click at [547, 235] on button "Add Exemption" at bounding box center [533, 237] width 94 height 27
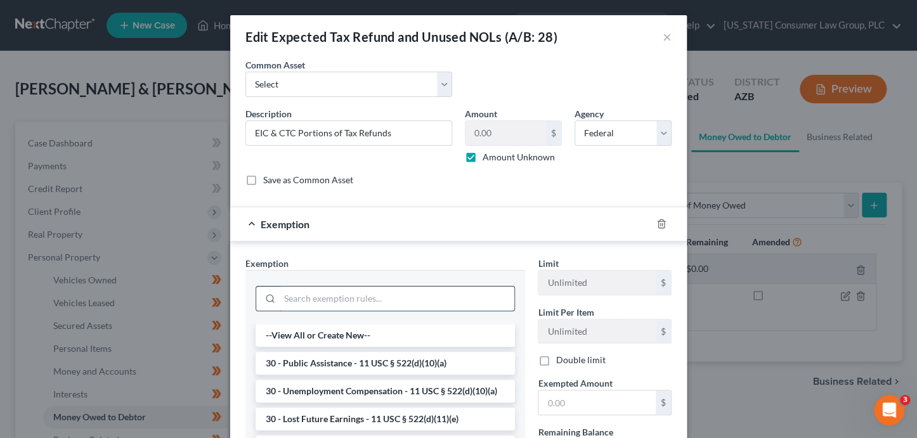
drag, startPoint x: 390, startPoint y: 303, endPoint x: 397, endPoint y: 300, distance: 6.8
click at [390, 302] on input "search" at bounding box center [397, 299] width 235 height 24
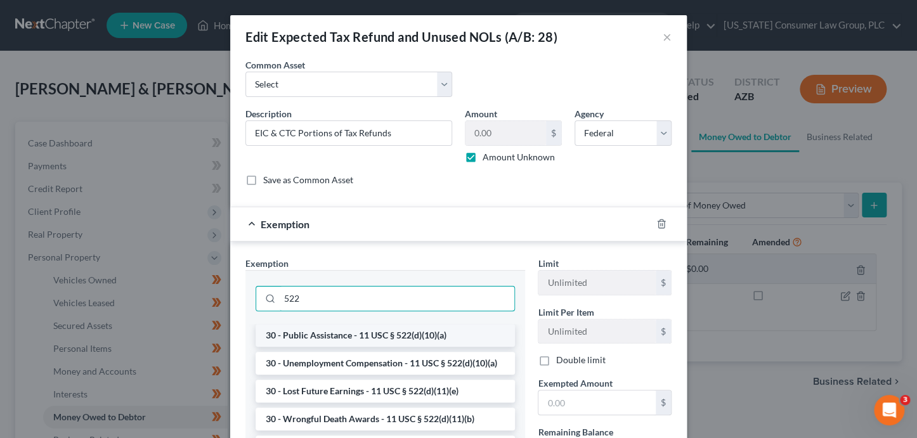
type input "522"
click at [465, 331] on li "30 - Public Assistance - 11 USC § 522(d)(10)(a)" at bounding box center [384, 335] width 259 height 23
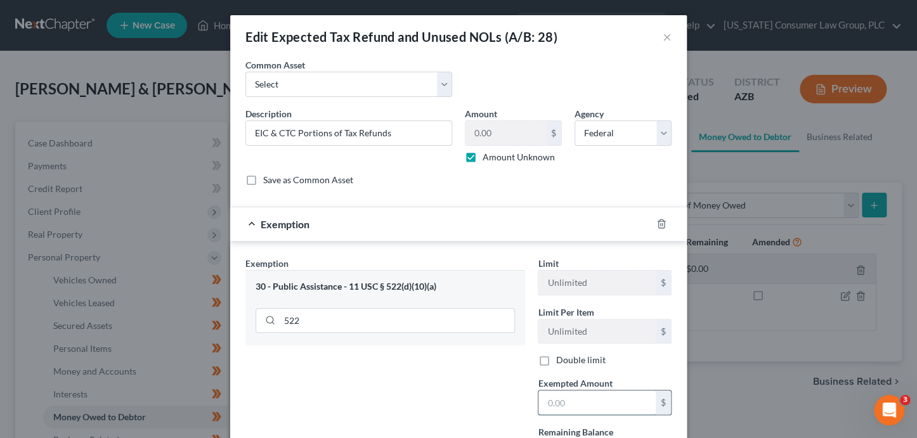
click at [572, 406] on input "text" at bounding box center [596, 402] width 117 height 24
type input "0"
click at [454, 397] on div "Exemption Set must be selected for CA. Exemption * 30 - Public Assistance - 11 …" at bounding box center [385, 365] width 292 height 217
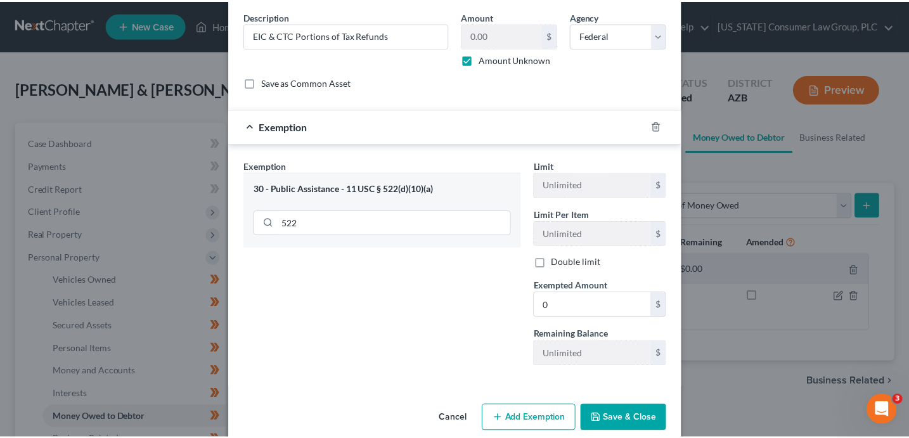
scroll to position [102, 0]
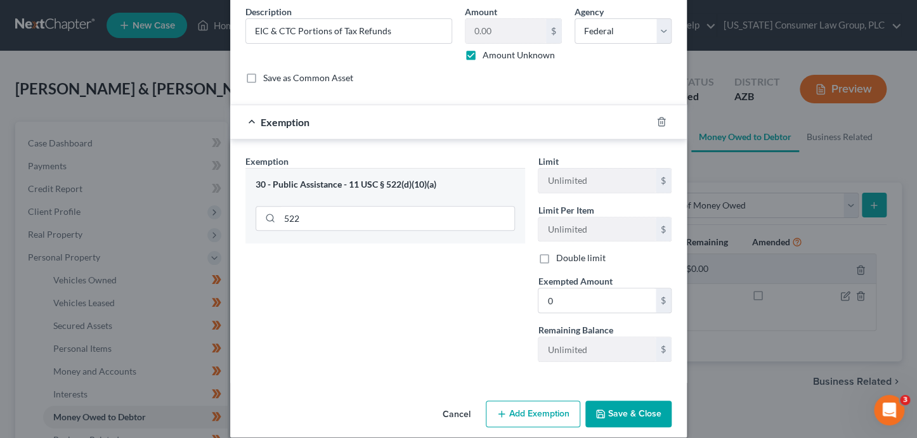
click at [617, 415] on button "Save & Close" at bounding box center [628, 414] width 86 height 27
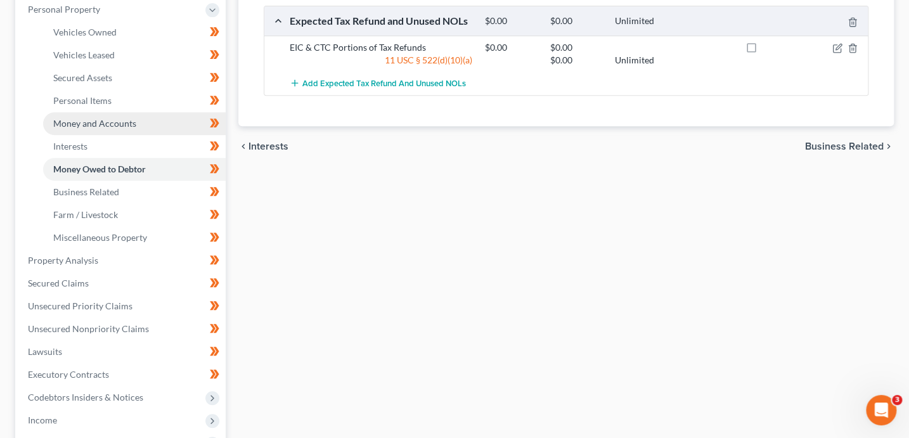
scroll to position [257, 0]
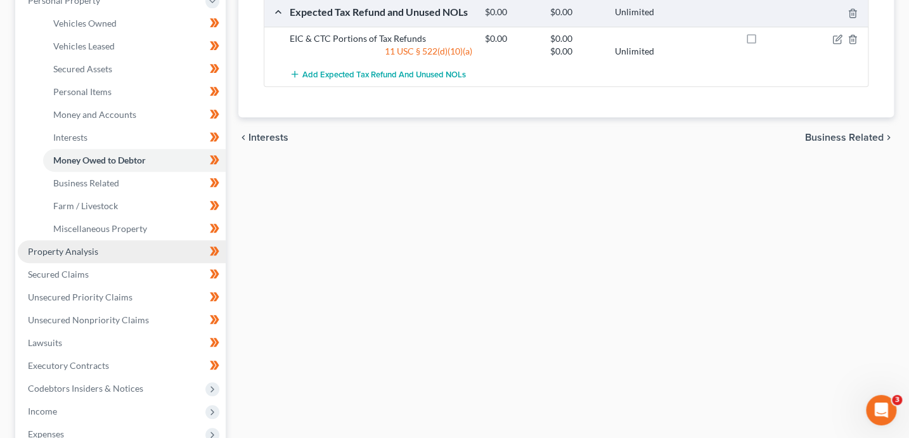
click at [118, 245] on link "Property Analysis" at bounding box center [122, 251] width 208 height 23
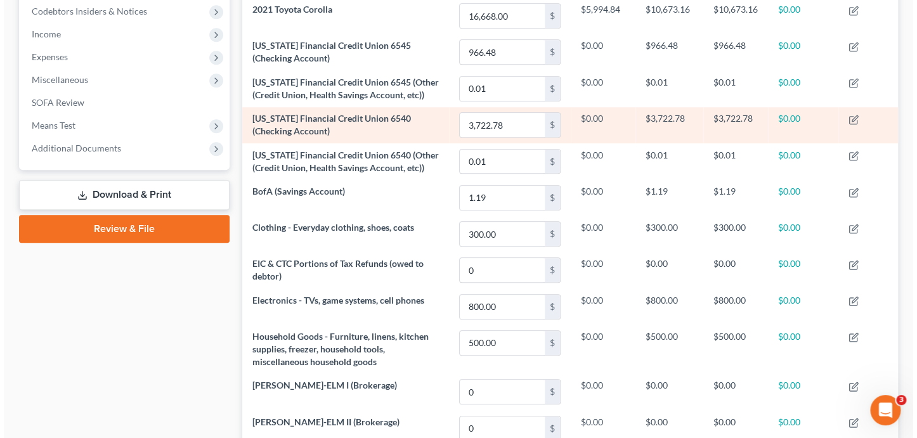
scroll to position [406, 0]
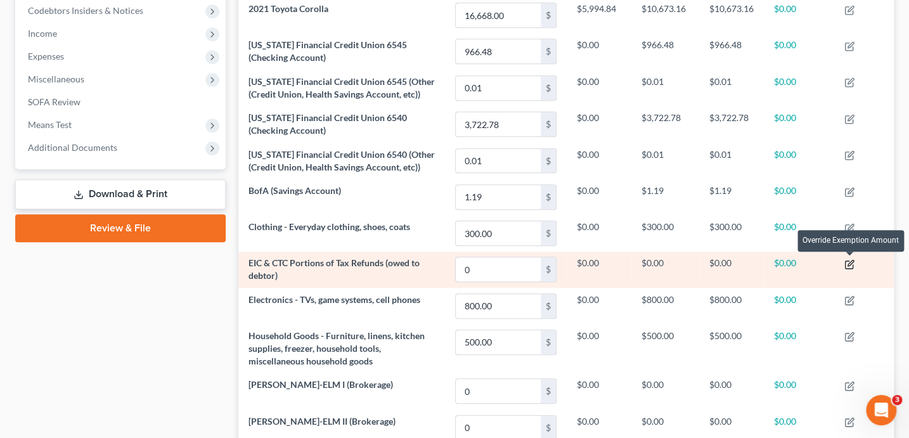
click at [851, 263] on icon "button" at bounding box center [849, 264] width 10 height 10
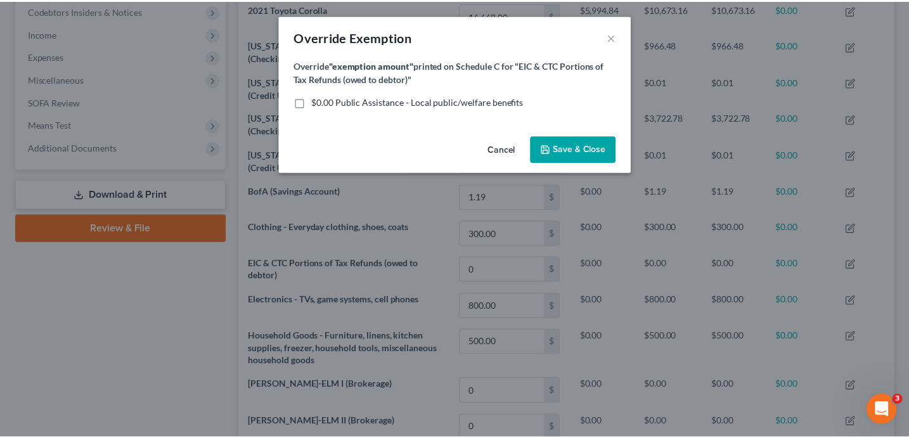
scroll to position [208, 661]
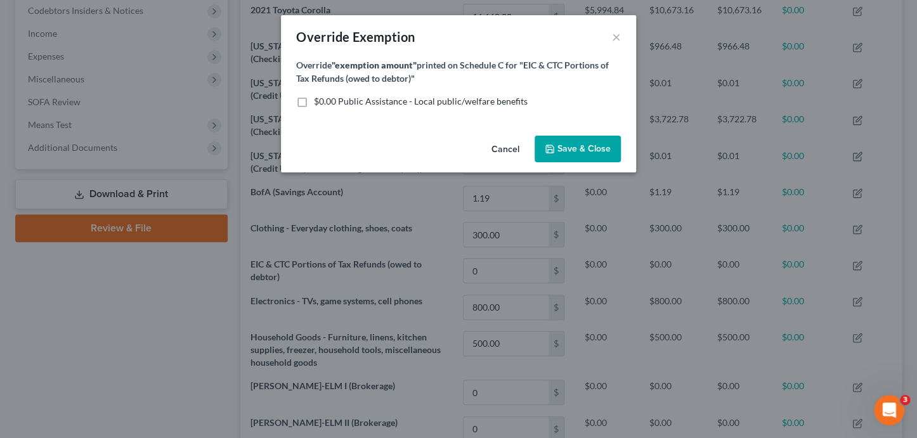
click at [371, 98] on span "$0.00 Public Assistance - Local public/welfare benefits" at bounding box center [421, 101] width 214 height 11
click at [327, 98] on input "$0.00 Public Assistance - Local public/welfare benefits" at bounding box center [323, 99] width 8 height 8
checkbox input "true"
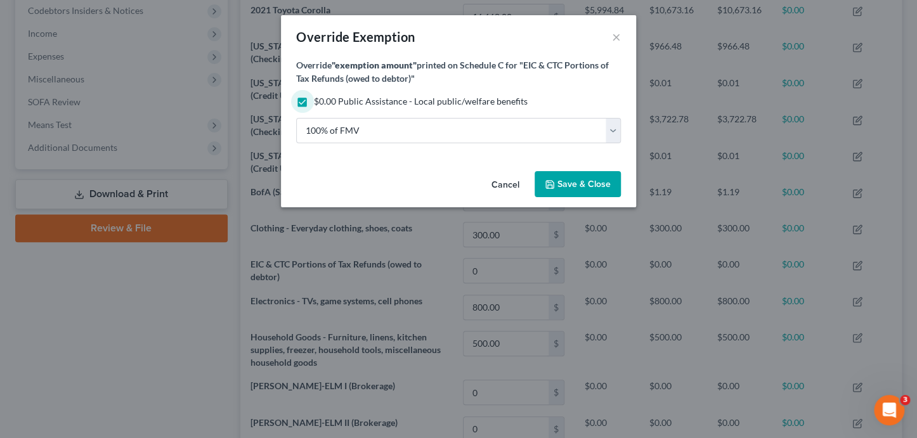
click at [598, 183] on span "Save & Close" at bounding box center [583, 184] width 53 height 11
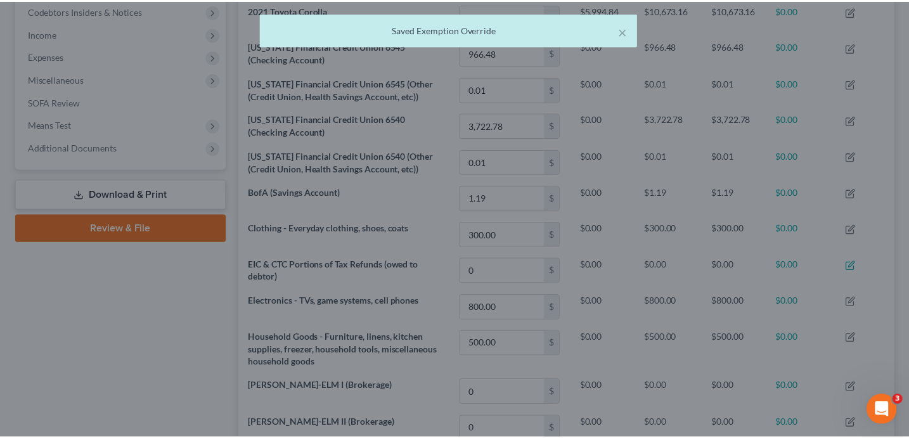
scroll to position [207, 655]
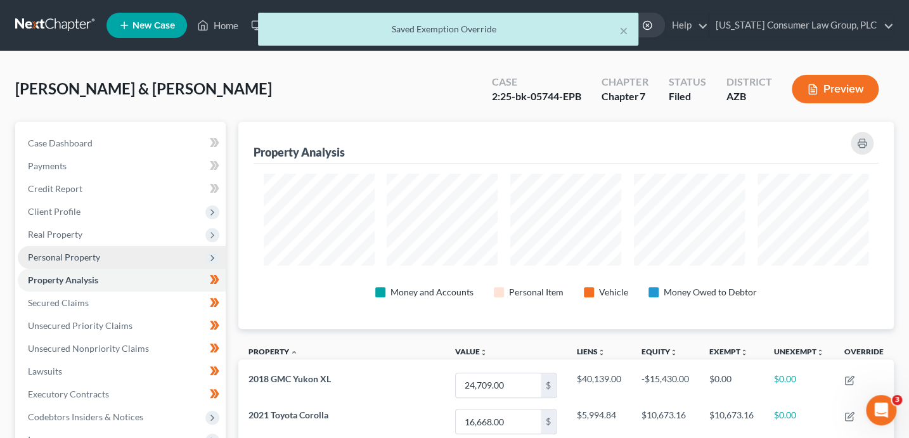
click at [87, 259] on span "Personal Property" at bounding box center [64, 257] width 72 height 11
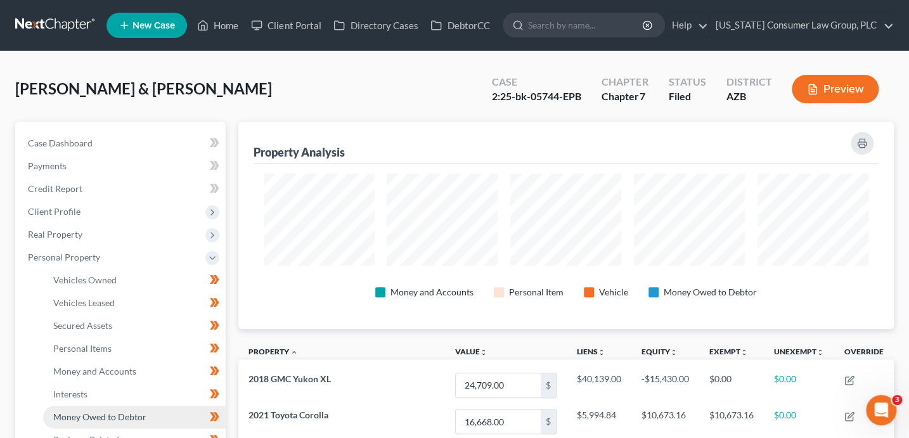
click at [133, 413] on span "Money Owed to Debtor" at bounding box center [99, 416] width 93 height 11
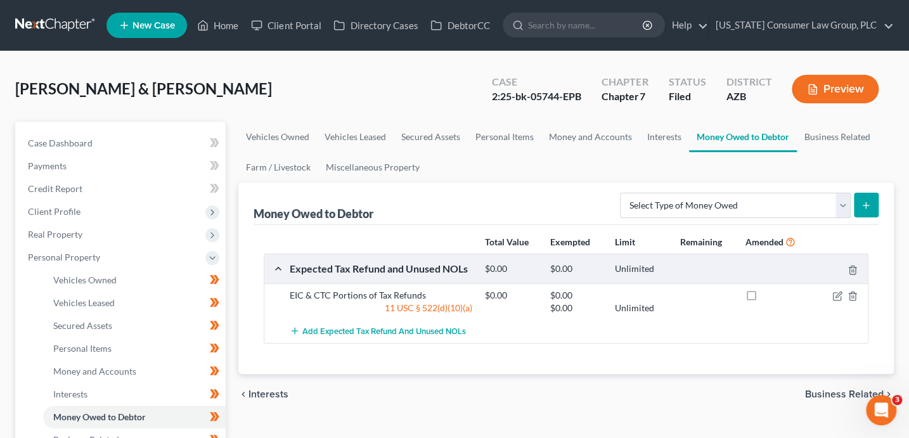
click at [763, 299] on label at bounding box center [763, 299] width 0 height 0
click at [768, 297] on input "checkbox" at bounding box center [772, 293] width 8 height 8
checkbox input "true"
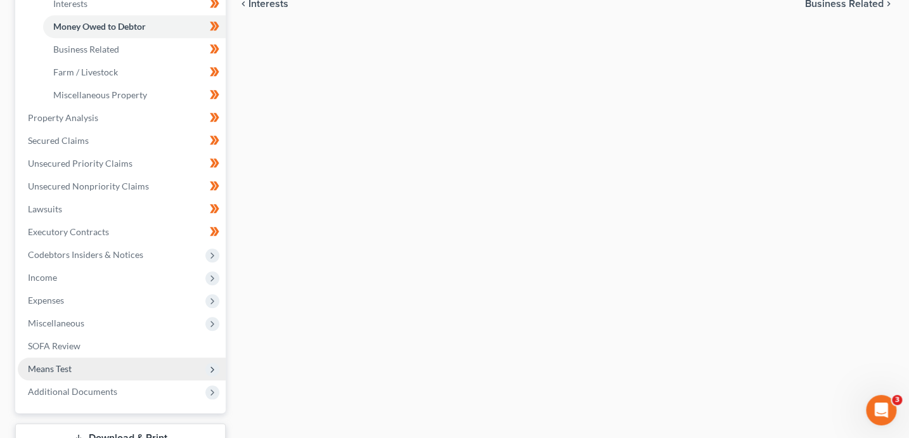
scroll to position [486, 0]
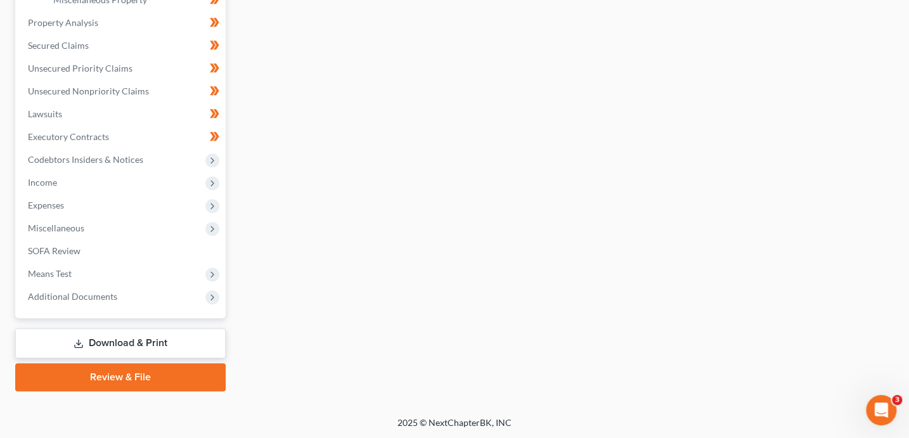
click at [141, 346] on link "Download & Print" at bounding box center [120, 343] width 210 height 30
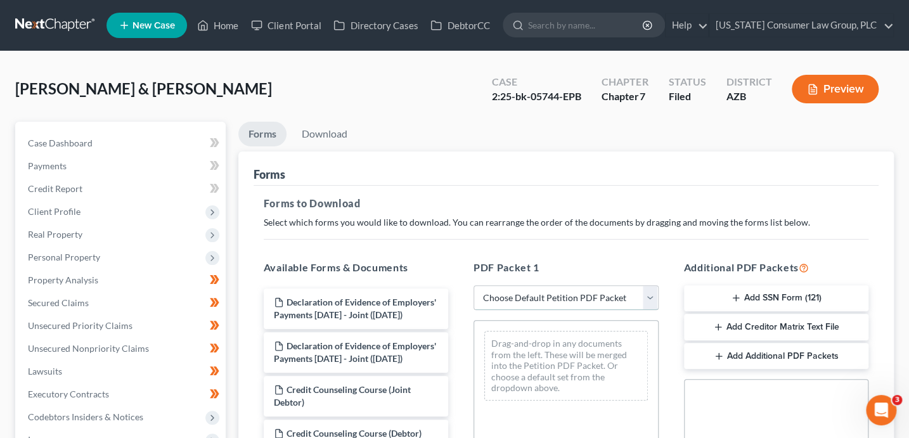
click at [564, 292] on select "Choose Default Petition PDF Packet Complete Bankruptcy Petition (all forms and …" at bounding box center [566, 297] width 185 height 25
select select "2"
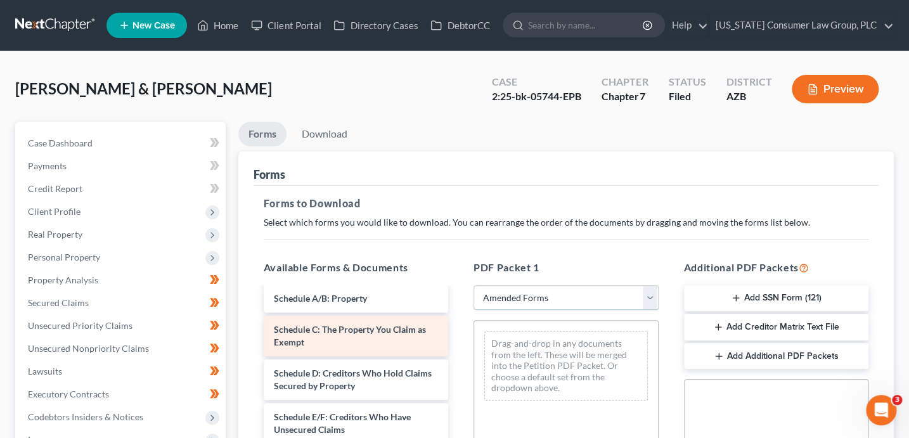
scroll to position [68, 0]
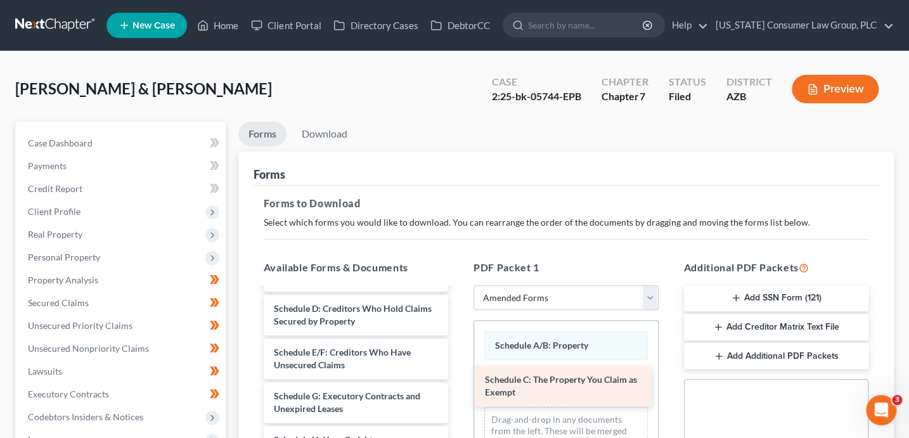
drag, startPoint x: 370, startPoint y: 320, endPoint x: 581, endPoint y: 392, distance: 223.1
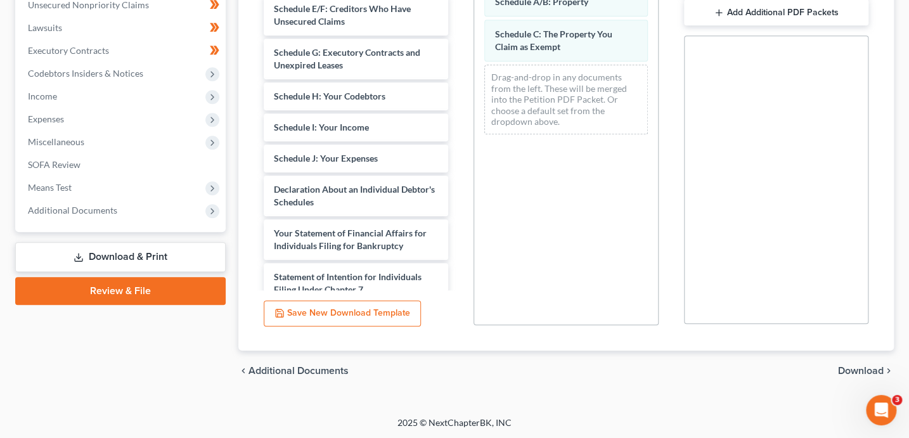
click at [861, 369] on span "Download" at bounding box center [861, 371] width 46 height 10
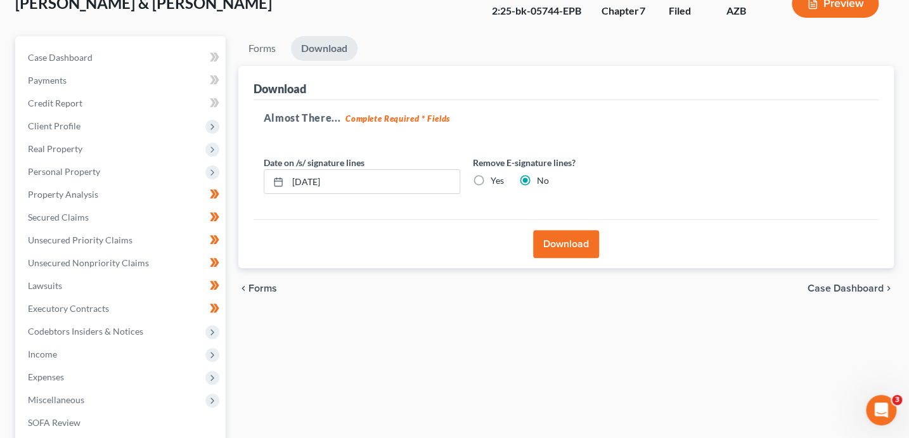
scroll to position [0, 0]
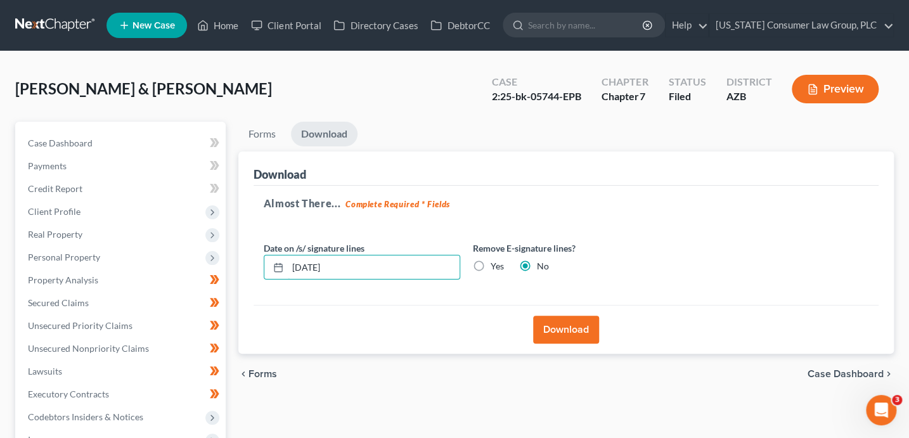
drag, startPoint x: 375, startPoint y: 264, endPoint x: 242, endPoint y: 265, distance: 133.1
click at [242, 265] on div "Download Almost There... Complete Required * Fields Date on /s/ signature lines…" at bounding box center [566, 252] width 656 height 203
click at [265, 133] on link "Forms" at bounding box center [262, 134] width 48 height 25
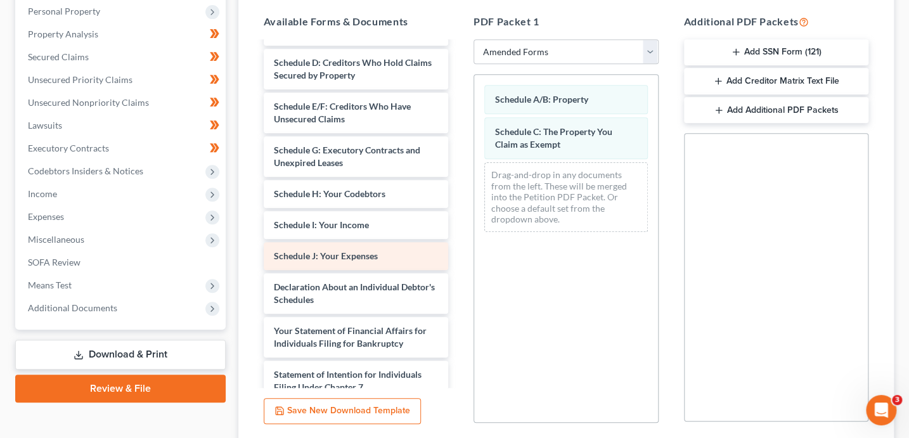
scroll to position [247, 0]
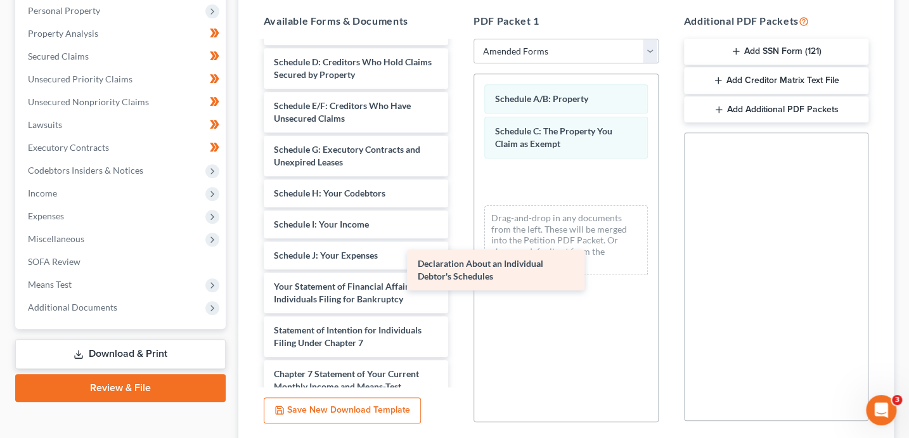
drag, startPoint x: 366, startPoint y: 280, endPoint x: 571, endPoint y: 226, distance: 211.9
click at [459, 230] on div "Declaration About an Individual Debtor's Schedules Voluntary Petition for Indiv…" at bounding box center [356, 261] width 205 height 577
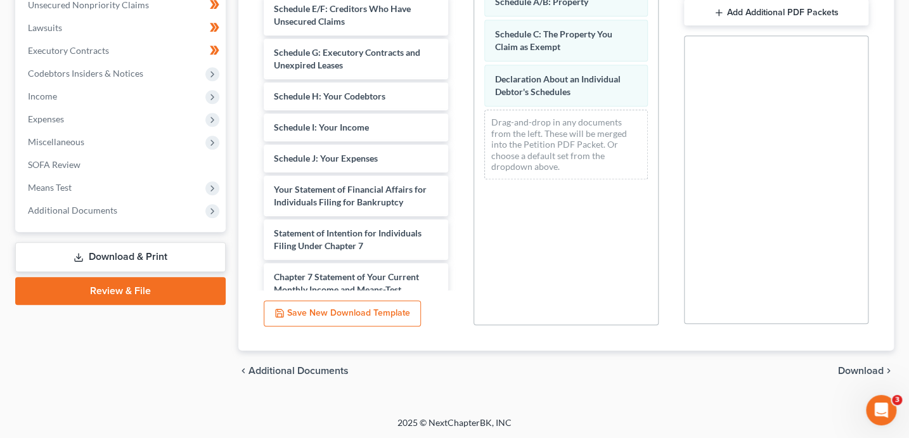
click at [856, 366] on span "Download" at bounding box center [861, 371] width 46 height 10
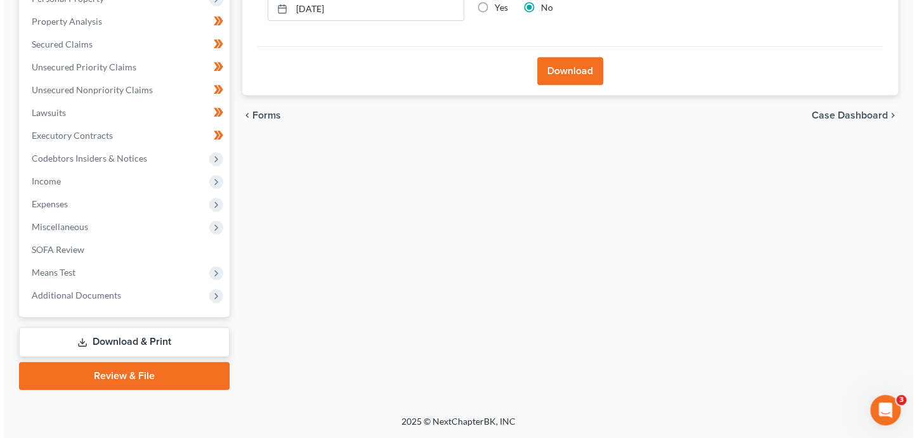
scroll to position [257, 0]
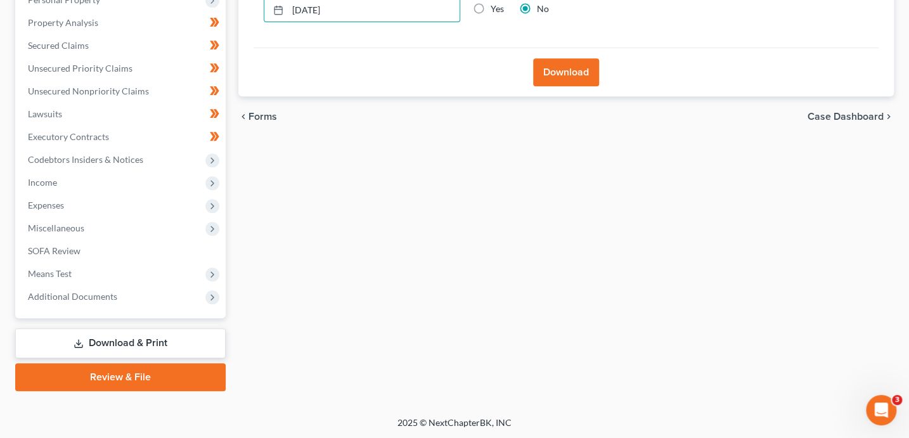
drag, startPoint x: 354, startPoint y: 20, endPoint x: 224, endPoint y: 17, distance: 130.0
click at [224, 17] on div "Petition Navigation Case Dashboard Payments Invoices Payments Payments Credit R…" at bounding box center [454, 127] width 891 height 527
type input "0"
click at [496, 3] on input "Yes" at bounding box center [500, 7] width 8 height 8
radio input "true"
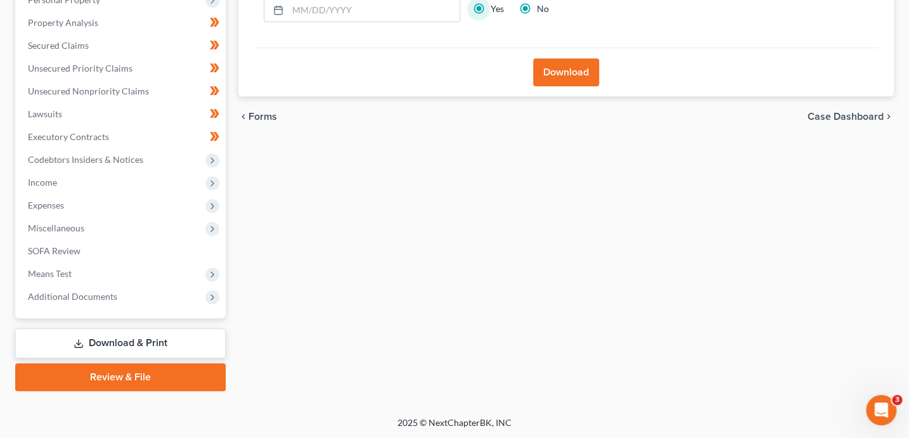
radio input "false"
click at [564, 72] on button "Download" at bounding box center [566, 72] width 66 height 28
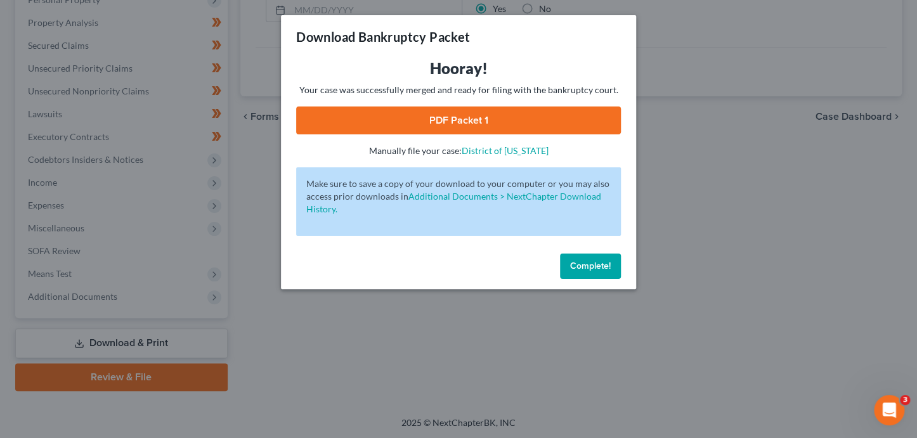
click at [476, 122] on link "PDF Packet 1" at bounding box center [458, 120] width 325 height 28
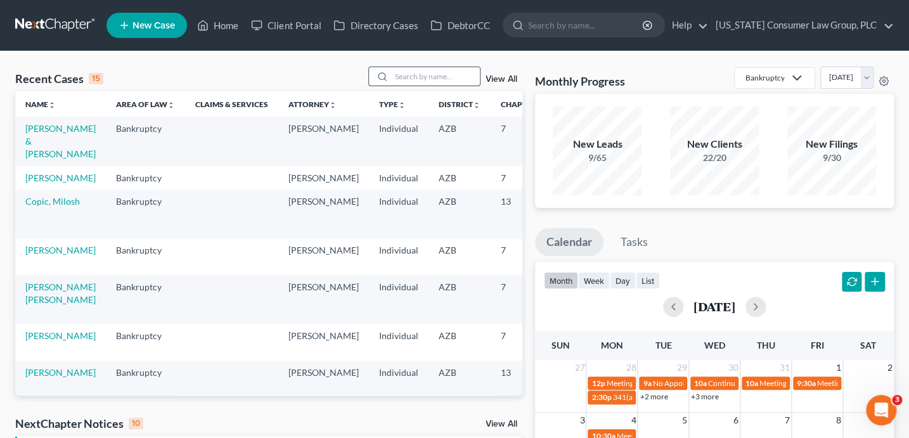
click at [418, 80] on input "search" at bounding box center [435, 76] width 89 height 18
type input "brashears"
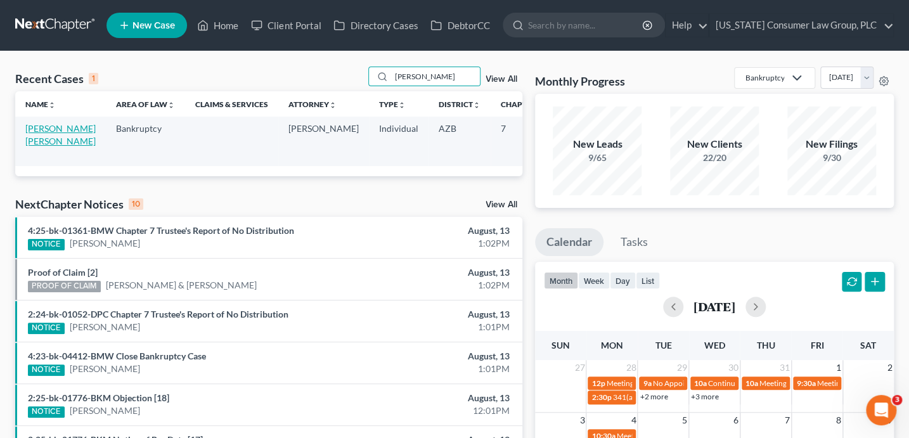
click at [32, 139] on link "[PERSON_NAME] [PERSON_NAME]" at bounding box center [60, 134] width 70 height 23
click at [41, 138] on link "[PERSON_NAME] [PERSON_NAME]" at bounding box center [60, 134] width 70 height 23
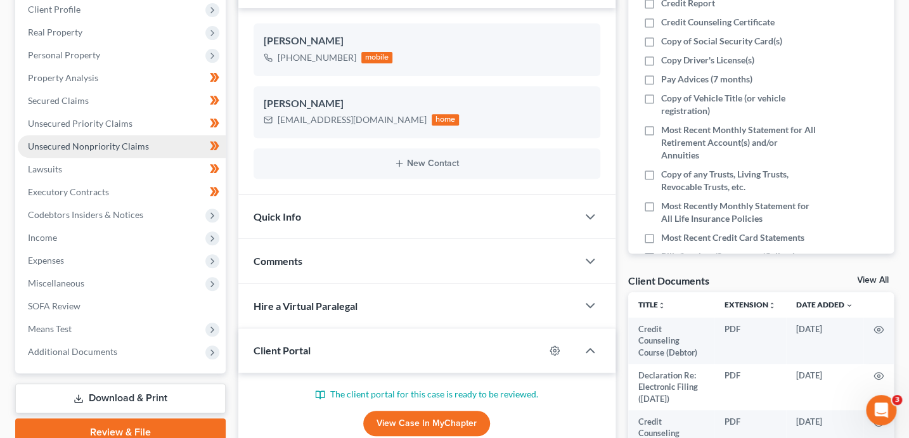
scroll to position [226, 0]
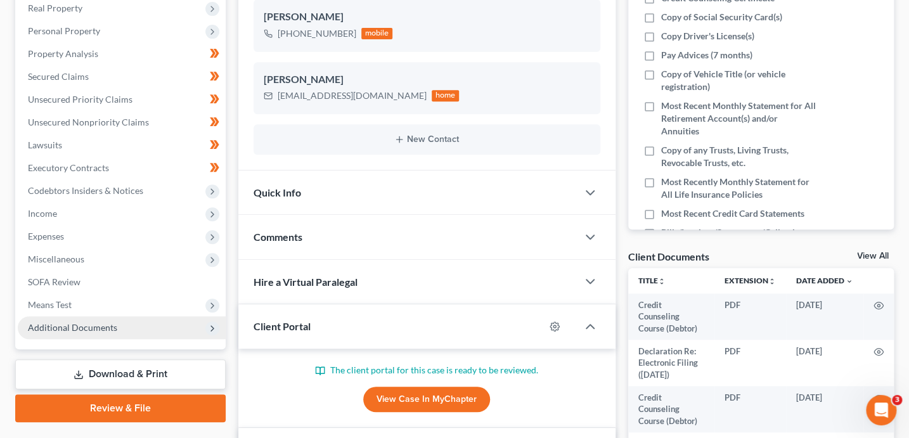
click at [103, 326] on span "Additional Documents" at bounding box center [72, 327] width 89 height 11
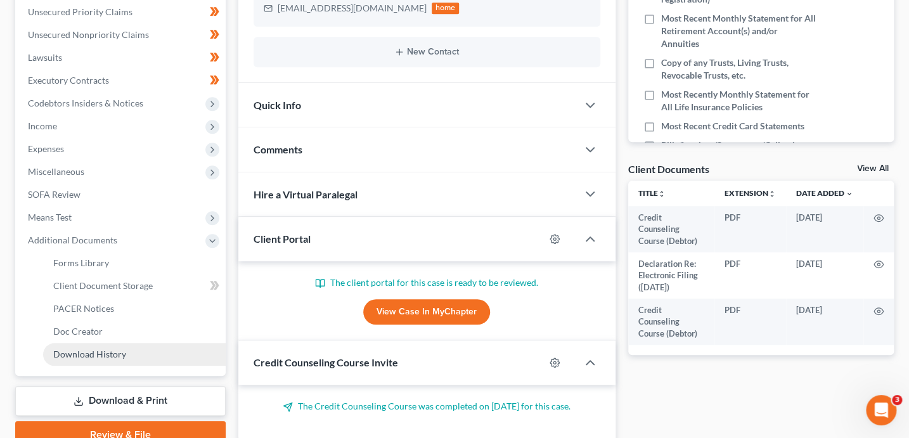
scroll to position [319, 0]
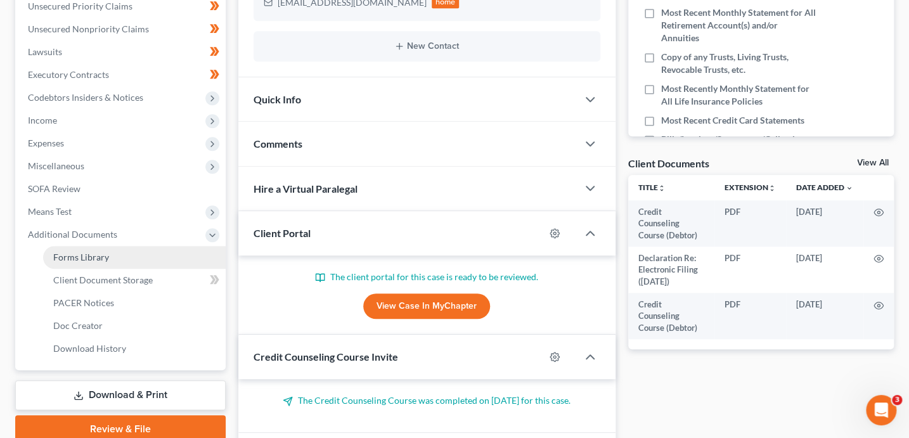
click at [123, 258] on link "Forms Library" at bounding box center [134, 257] width 183 height 23
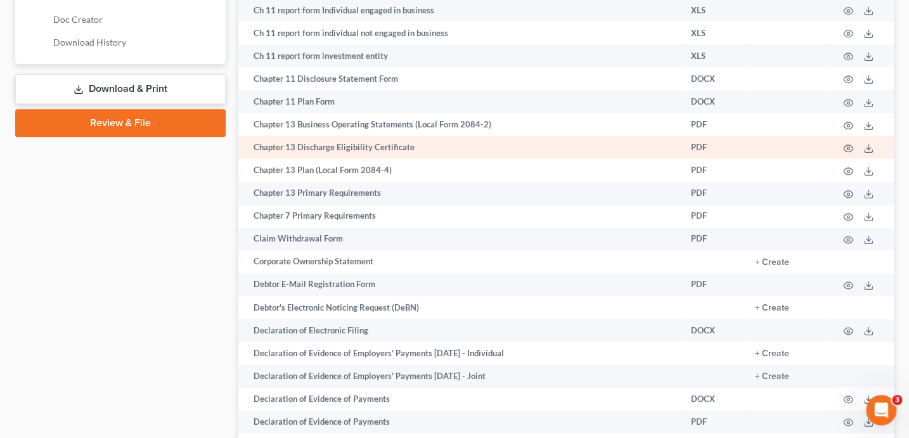
scroll to position [628, 0]
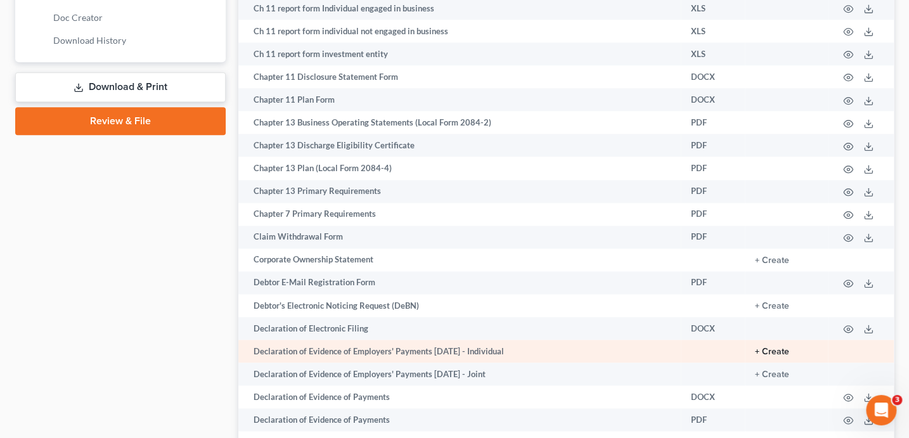
click at [763, 356] on button "+ Create" at bounding box center [772, 351] width 34 height 9
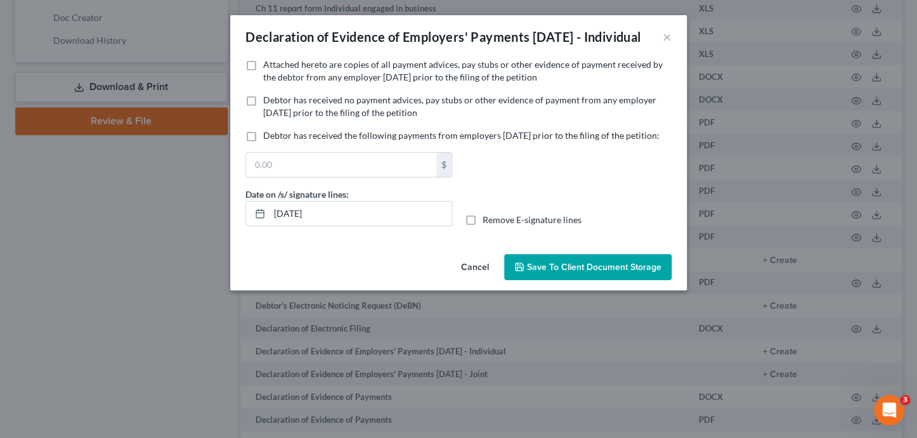
click at [366, 118] on span "Debtor has received no payment advices, pay stubs or other evidence of payment …" at bounding box center [459, 105] width 393 height 23
click at [276, 102] on input "Debtor has received no payment advices, pay stubs or other evidence of payment …" at bounding box center [272, 98] width 8 height 8
checkbox input "true"
drag, startPoint x: 384, startPoint y: 246, endPoint x: 237, endPoint y: 220, distance: 149.3
click at [239, 226] on div "Date on /s/ signature lines: 08/13/2025" at bounding box center [348, 207] width 219 height 39
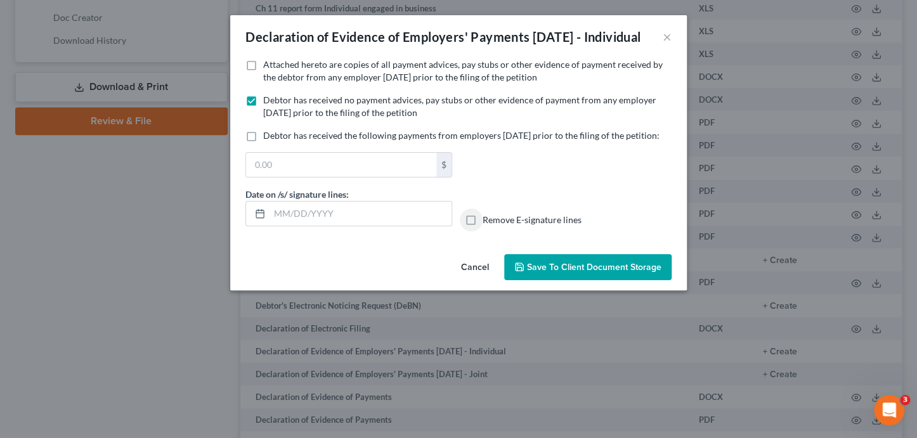
click at [487, 214] on input "Remove E-signature lines" at bounding box center [491, 218] width 8 height 8
checkbox input "true"
click at [595, 281] on button "Save to Client Document Storage" at bounding box center [587, 267] width 167 height 27
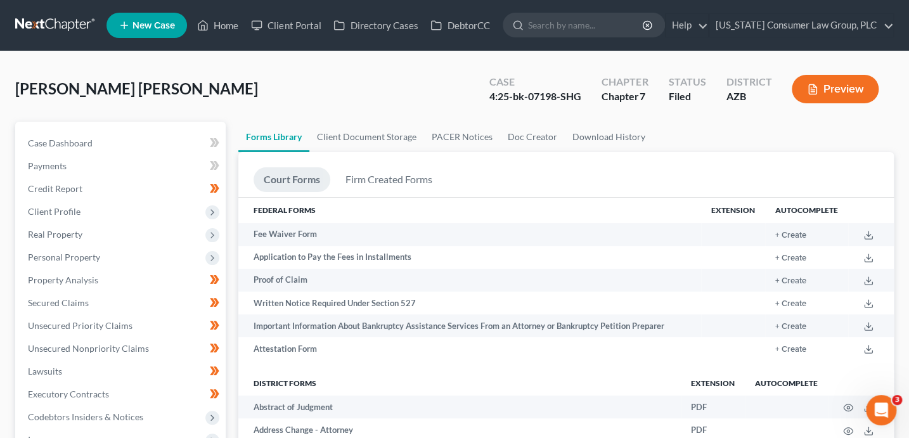
scroll to position [489, 0]
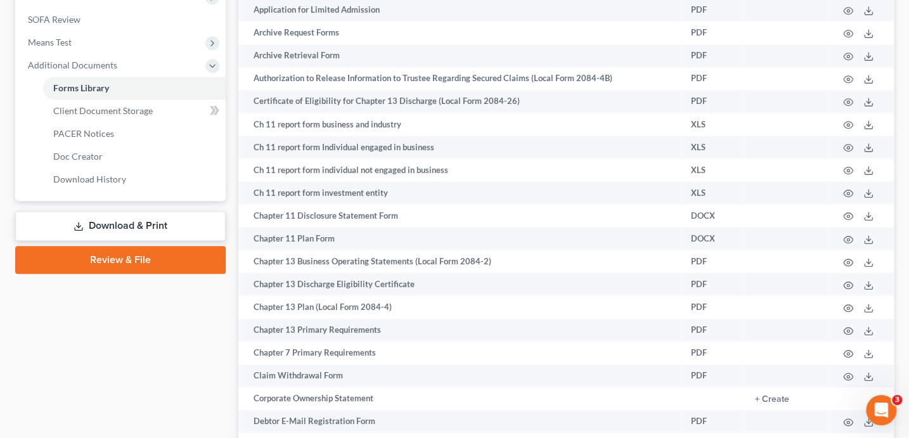
click at [173, 228] on link "Download & Print" at bounding box center [120, 226] width 210 height 30
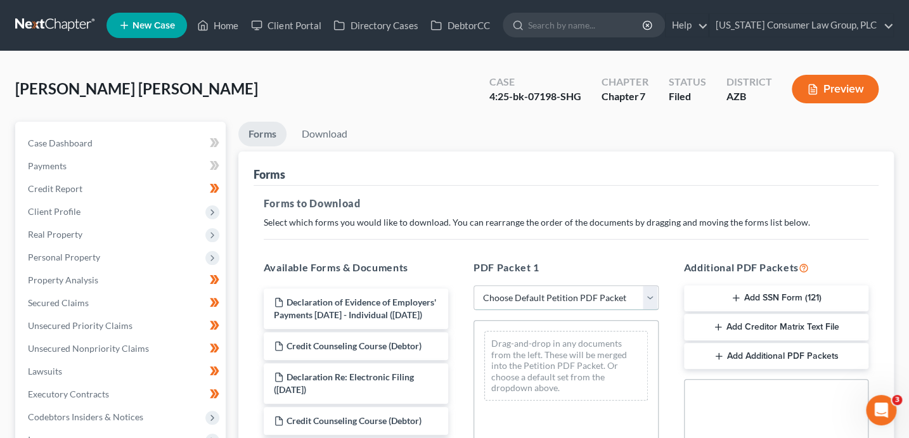
click at [553, 296] on select "Choose Default Petition PDF Packet Complete Bankruptcy Petition (all forms and …" at bounding box center [566, 297] width 185 height 25
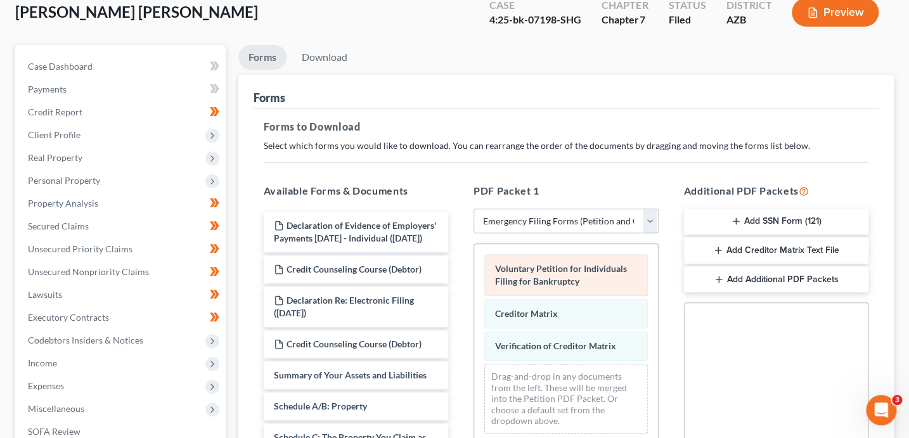
scroll to position [117, 0]
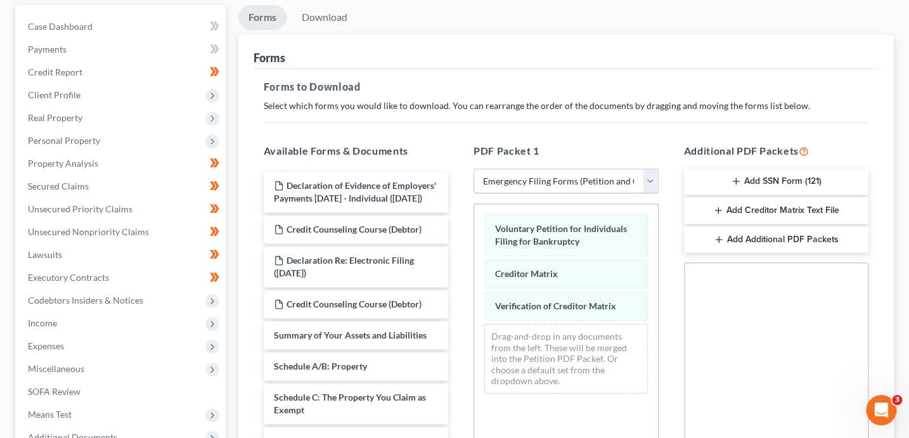
click at [540, 183] on select "Choose Default Petition PDF Packet Complete Bankruptcy Petition (all forms and …" at bounding box center [566, 181] width 185 height 25
select select "6"
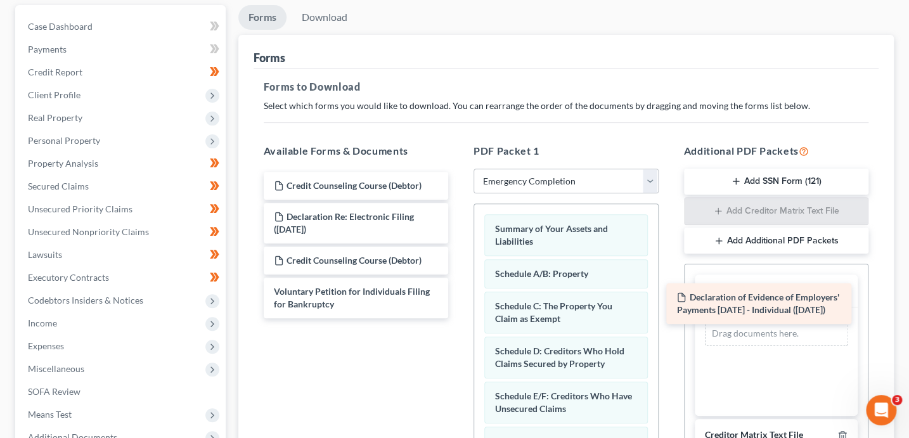
drag, startPoint x: 413, startPoint y: 205, endPoint x: 816, endPoint y: 318, distance: 418.6
click at [459, 318] on div "Declaration of Evidence of Employers' Payments Within 60 Days - Individual (08/…" at bounding box center [356, 245] width 205 height 146
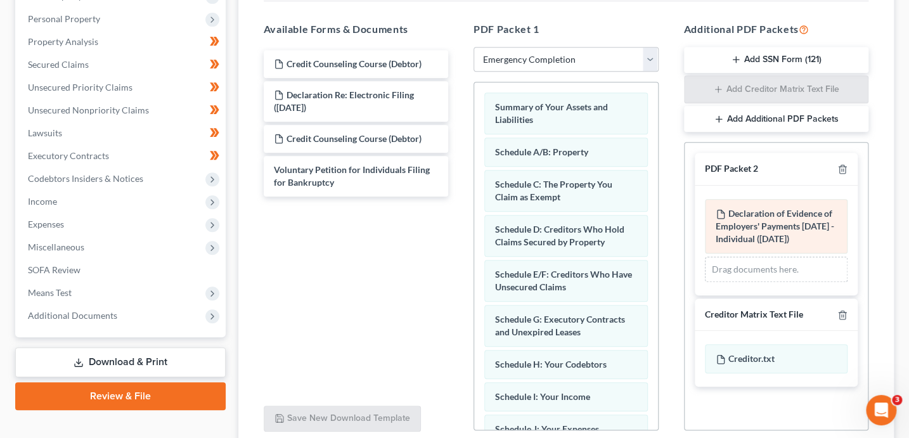
scroll to position [344, 0]
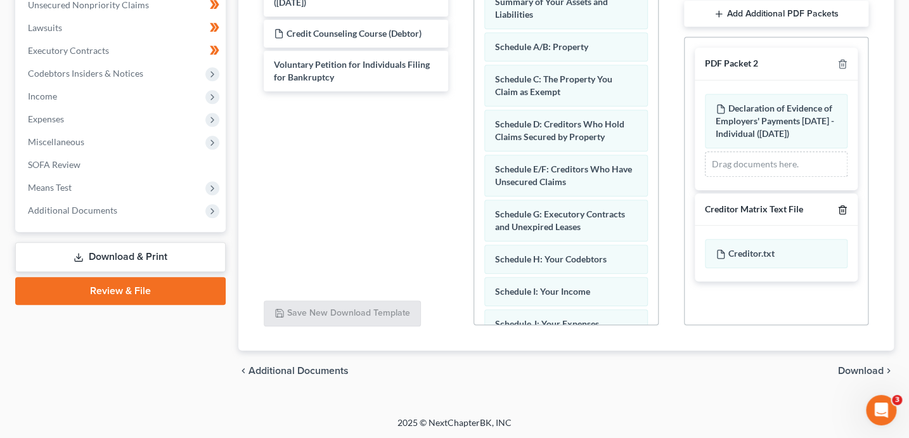
click at [844, 215] on icon "button" at bounding box center [842, 210] width 10 height 10
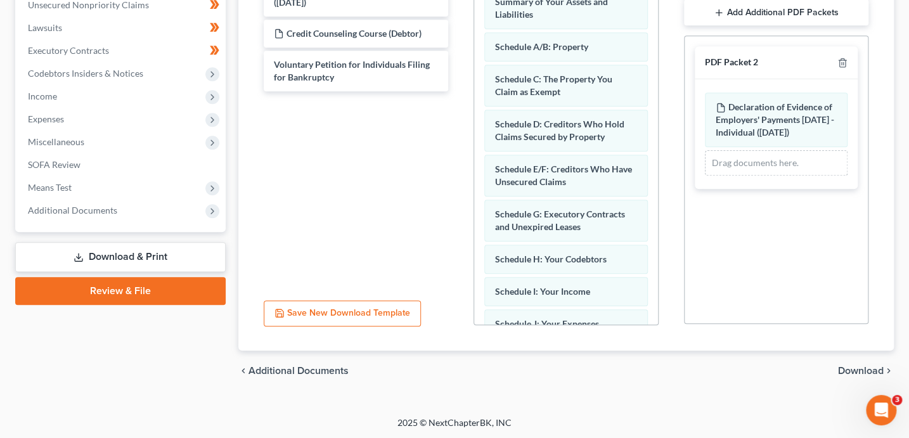
click at [866, 367] on span "Download" at bounding box center [861, 371] width 46 height 10
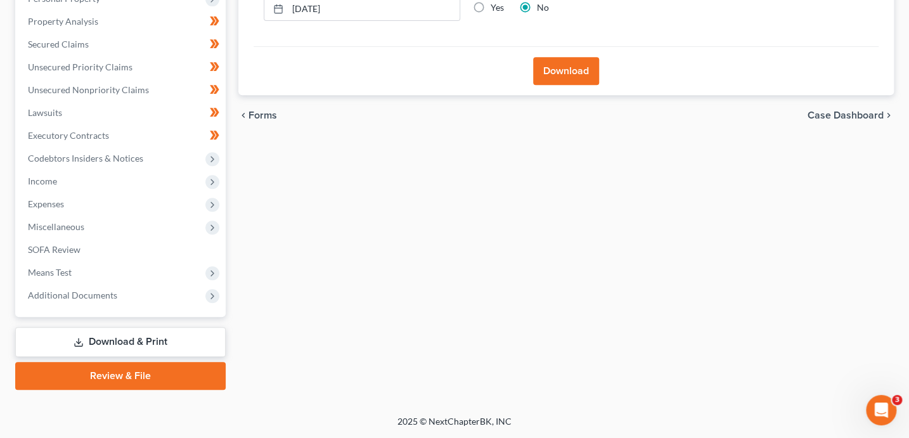
scroll to position [257, 0]
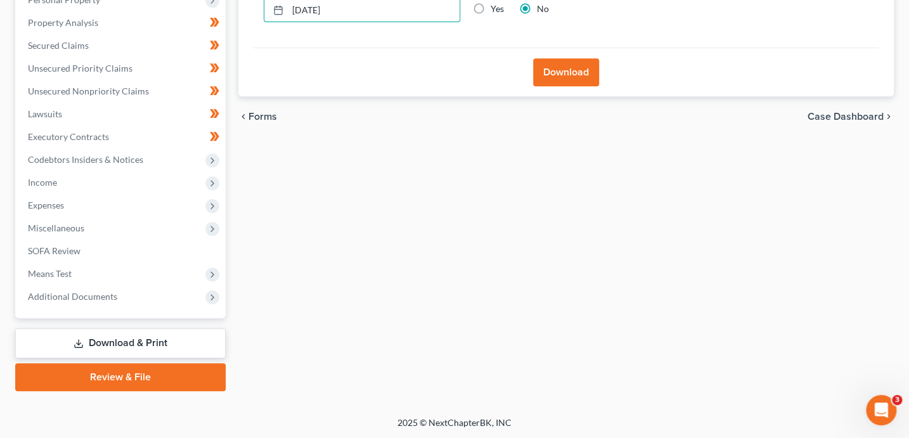
drag, startPoint x: 324, startPoint y: 13, endPoint x: 241, endPoint y: 9, distance: 83.1
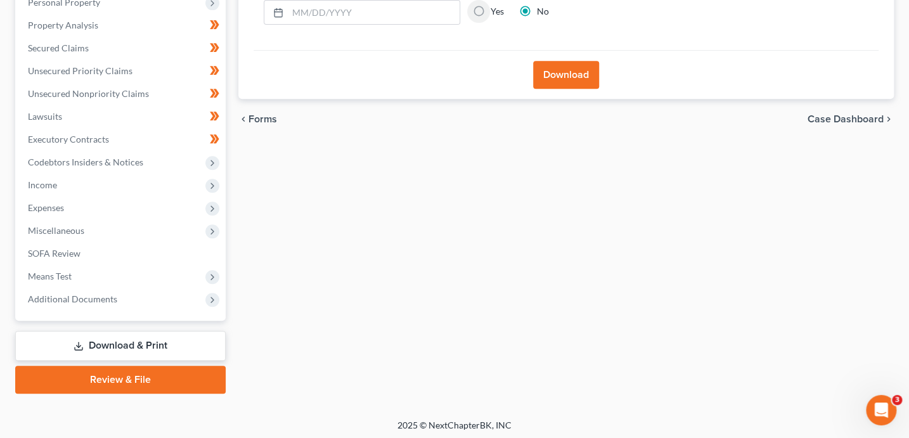
click at [496, 5] on input "Yes" at bounding box center [500, 9] width 8 height 8
radio input "true"
radio input "false"
drag, startPoint x: 562, startPoint y: 75, endPoint x: 555, endPoint y: 67, distance: 10.9
click at [561, 75] on button "Download" at bounding box center [566, 75] width 66 height 28
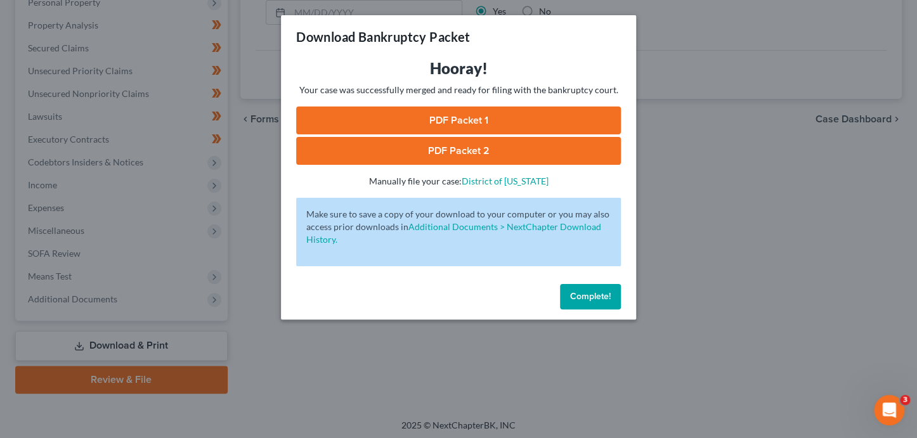
click at [550, 122] on link "PDF Packet 1" at bounding box center [458, 120] width 325 height 28
click at [508, 151] on link "PDF Packet 2" at bounding box center [458, 151] width 325 height 28
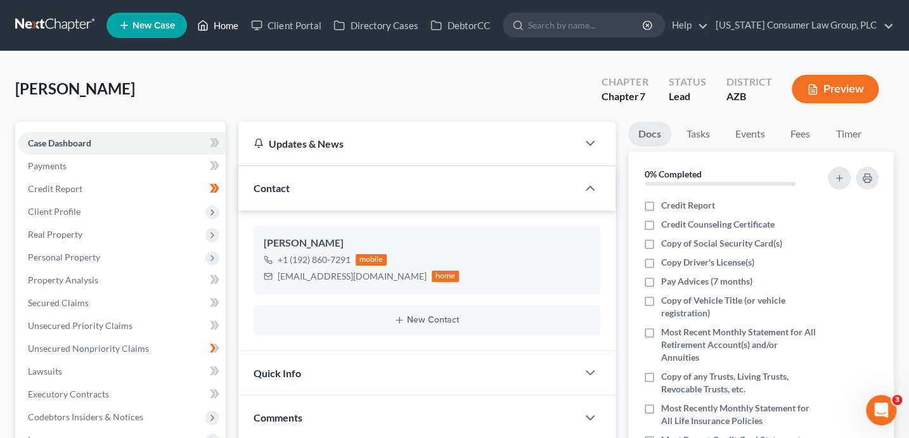
click at [207, 30] on icon at bounding box center [203, 26] width 9 height 10
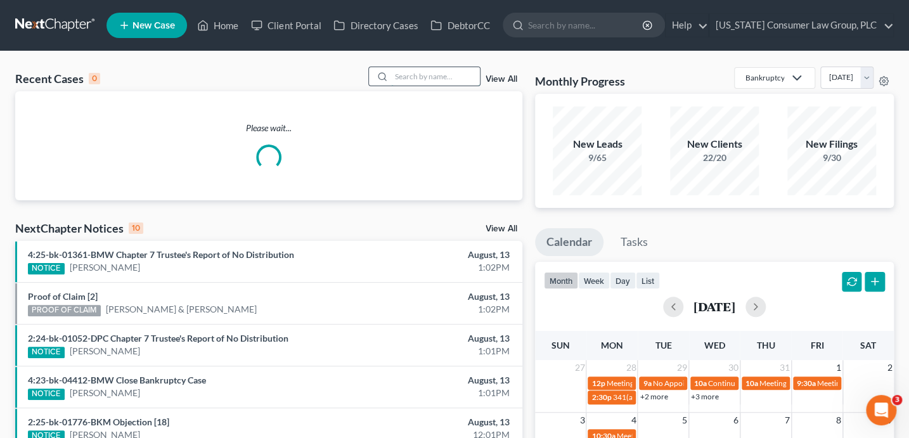
click at [442, 80] on input "search" at bounding box center [435, 76] width 89 height 18
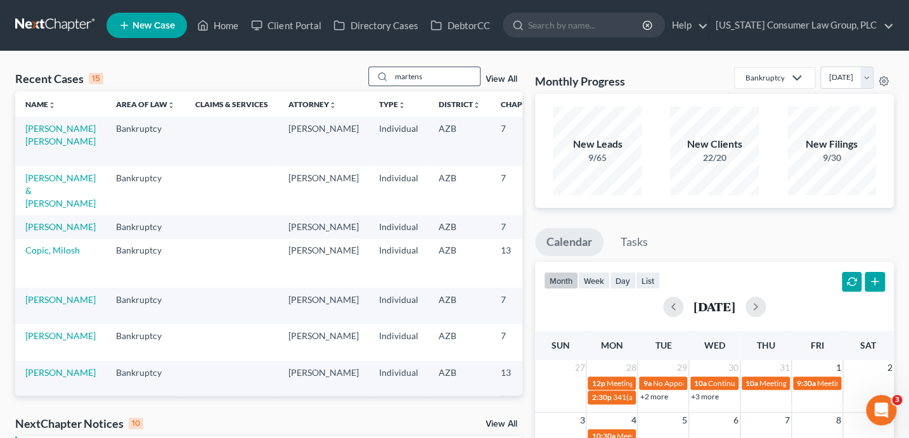
type input "martens"
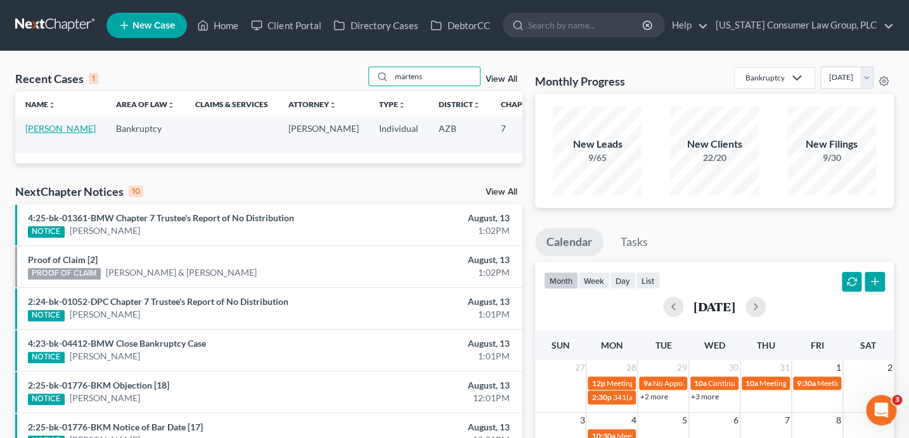
click at [37, 134] on link "Martens, Megan" at bounding box center [60, 128] width 70 height 11
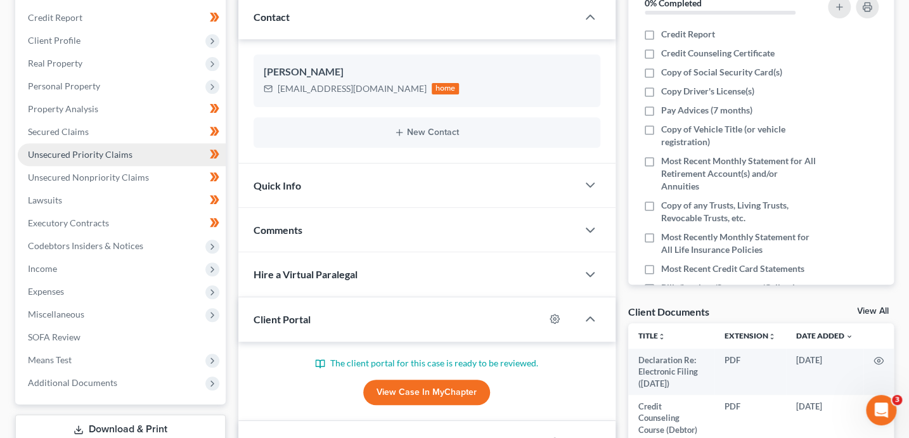
scroll to position [254, 0]
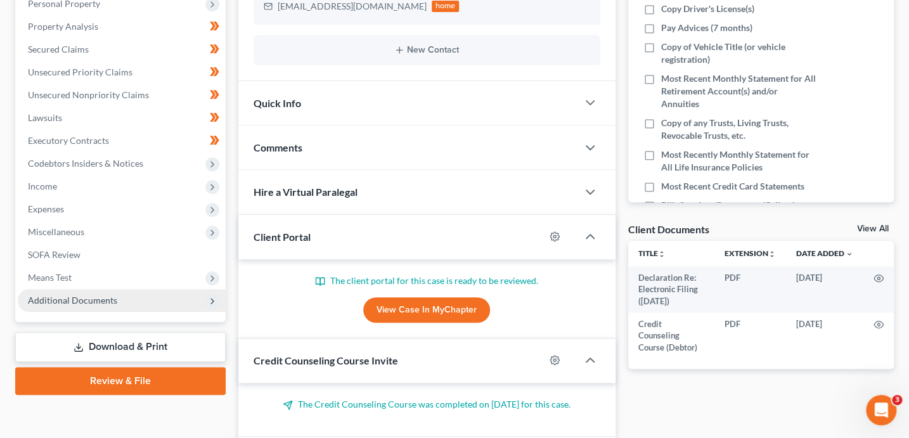
click at [106, 300] on span "Additional Documents" at bounding box center [72, 300] width 89 height 11
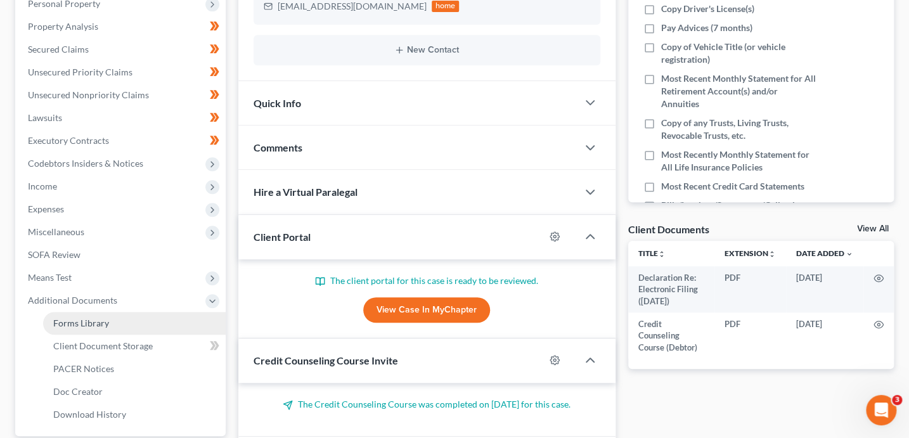
click at [126, 324] on link "Forms Library" at bounding box center [134, 323] width 183 height 23
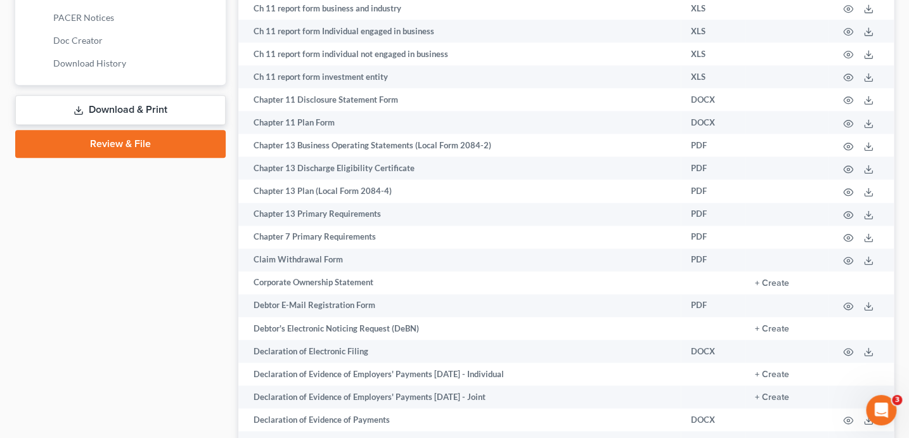
scroll to position [688, 0]
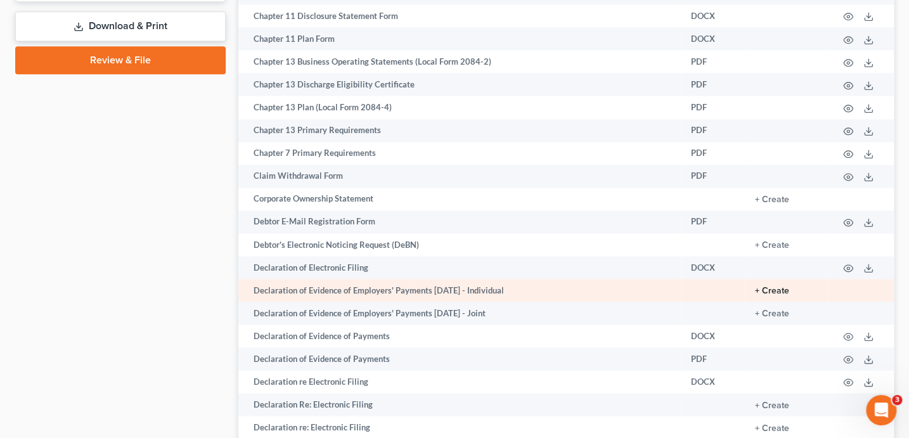
click at [766, 295] on button "+ Create" at bounding box center [772, 291] width 34 height 9
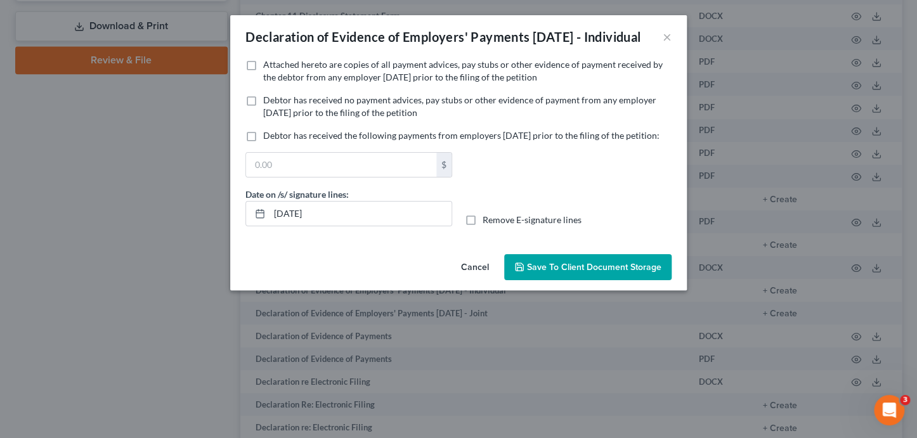
click at [312, 82] on span "Attached hereto are copies of all payment advices, pay stubs or other evidence …" at bounding box center [462, 70] width 399 height 23
click at [276, 67] on input "Attached hereto are copies of all payment advices, pay stubs or other evidence …" at bounding box center [272, 62] width 8 height 8
checkbox input "true"
drag, startPoint x: 199, startPoint y: 228, endPoint x: 177, endPoint y: 195, distance: 39.7
click at [191, 224] on div "Declaration of Evidence of Employers' Payments Within 60 Days - Individual × No…" at bounding box center [458, 219] width 917 height 438
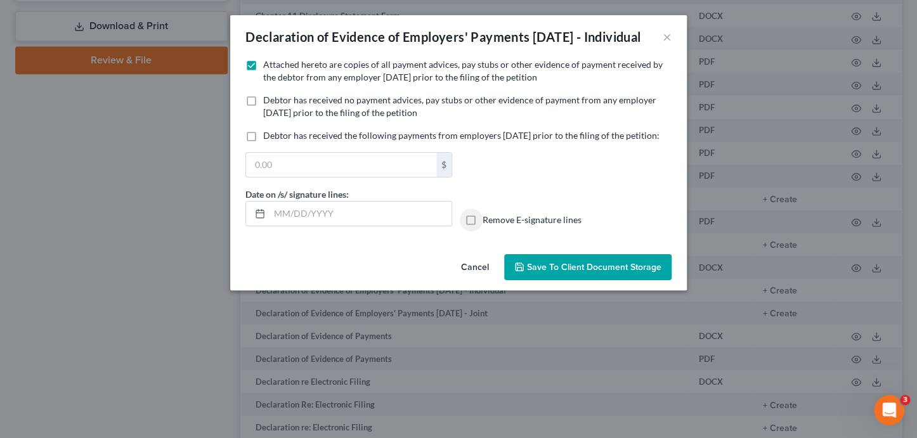
click at [487, 214] on input "Remove E-signature lines" at bounding box center [491, 218] width 8 height 8
checkbox input "true"
click at [624, 273] on span "Save to Client Document Storage" at bounding box center [594, 267] width 134 height 11
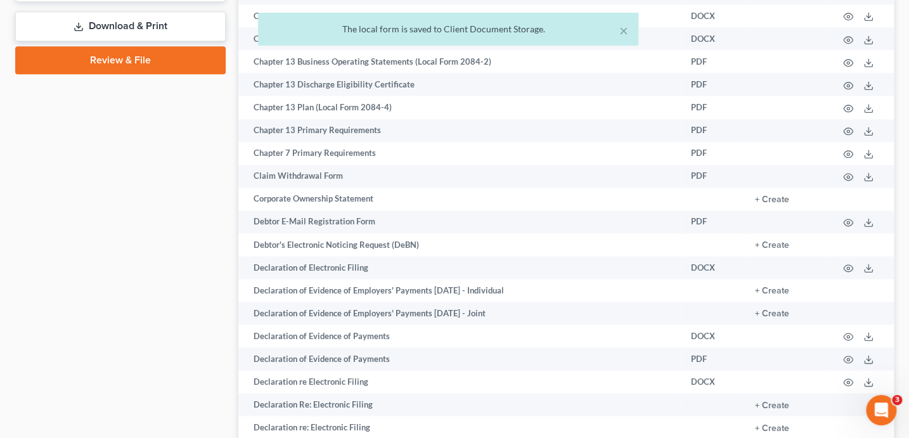
click at [173, 29] on div "× The local form is saved to Client Document Storage." at bounding box center [448, 32] width 909 height 39
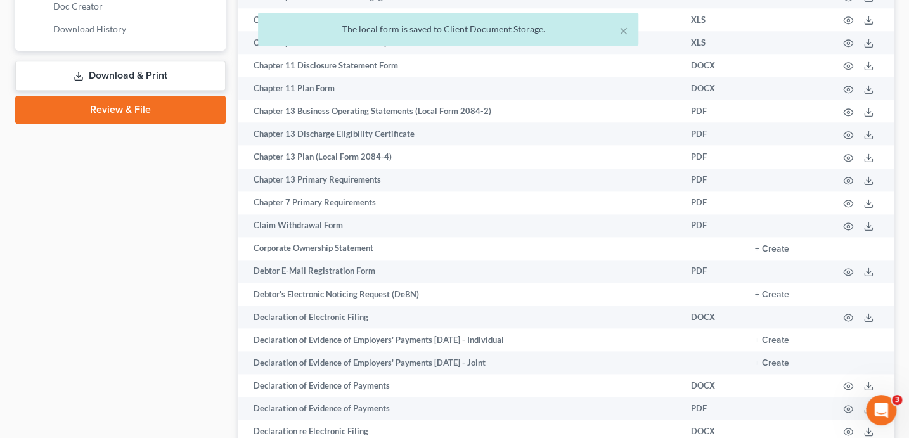
click at [151, 78] on link "Download & Print" at bounding box center [120, 76] width 210 height 30
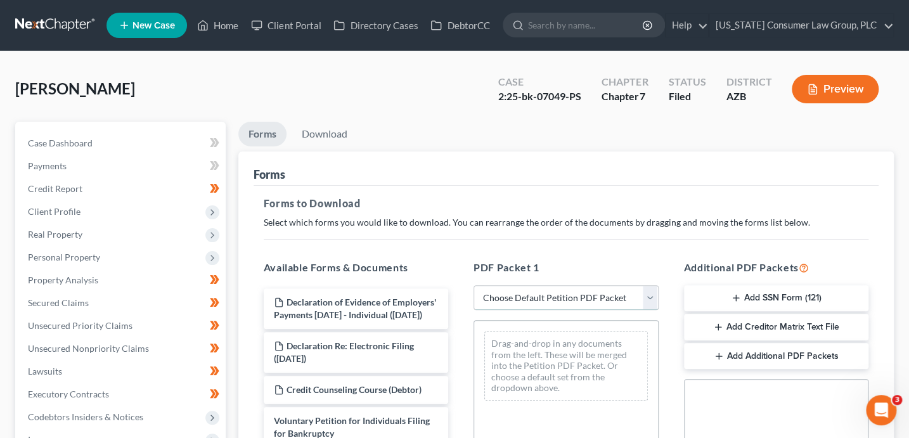
click at [600, 296] on select "Choose Default Petition PDF Packet Complete Bankruptcy Petition (all forms and …" at bounding box center [566, 297] width 185 height 25
select select "6"
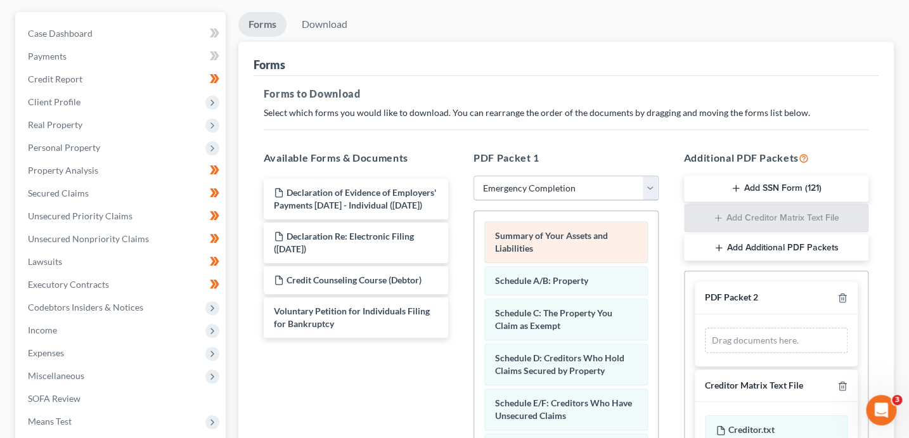
scroll to position [157, 0]
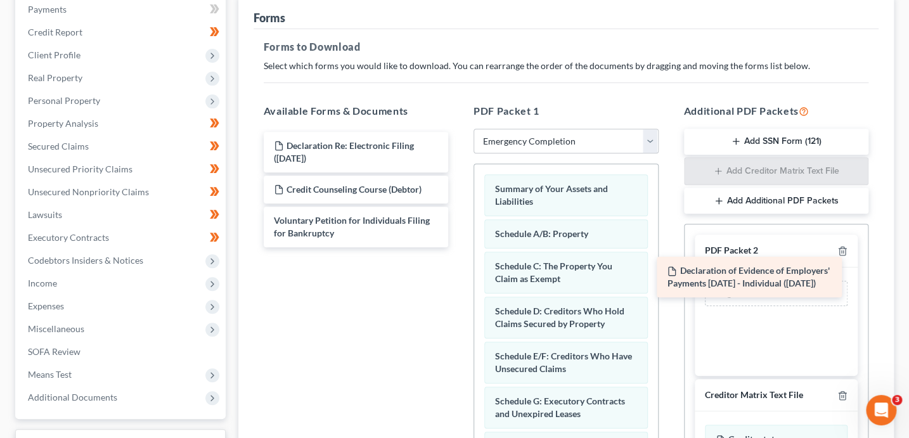
drag, startPoint x: 382, startPoint y: 164, endPoint x: 778, endPoint y: 292, distance: 416.2
click at [459, 247] on div "Declaration of Evidence of Employers' Payments Within 60 Days - Individual (08/…" at bounding box center [356, 189] width 205 height 115
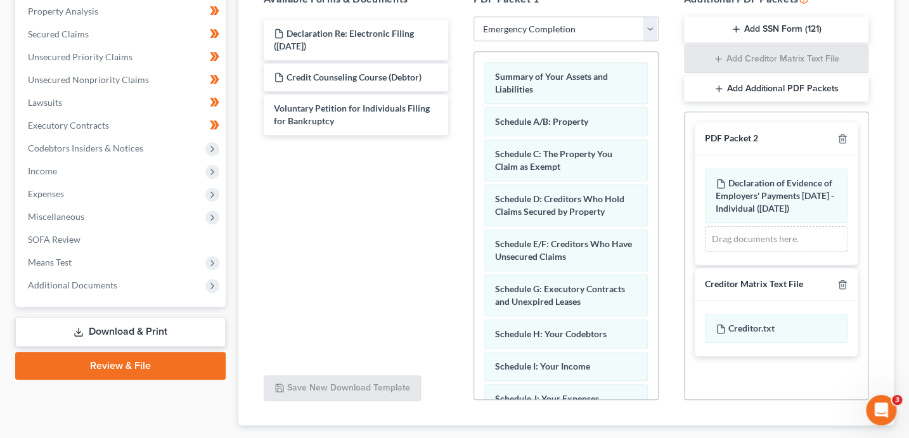
scroll to position [344, 0]
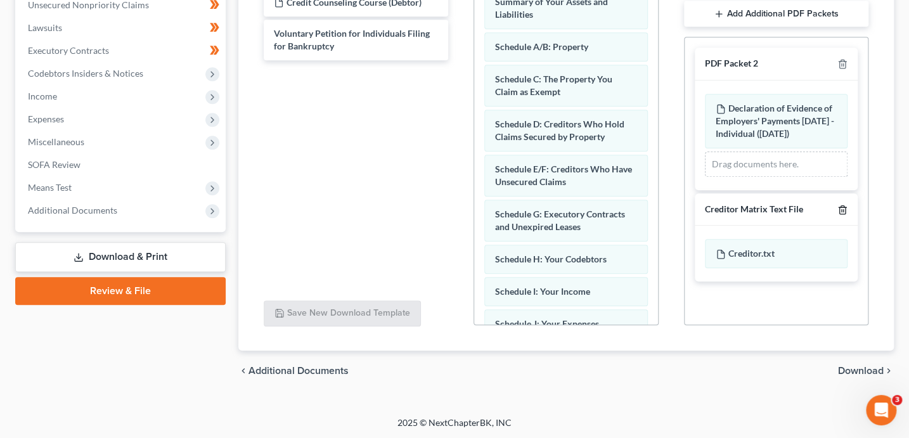
click at [842, 215] on icon "button" at bounding box center [842, 210] width 10 height 10
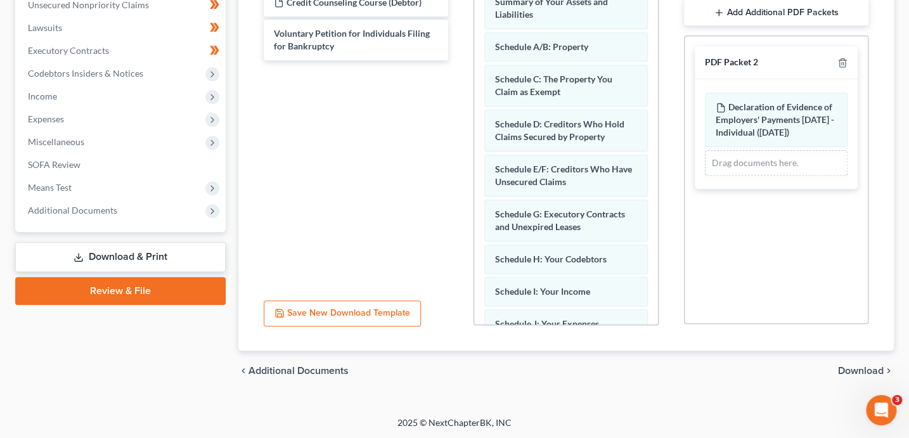
click at [856, 368] on span "Download" at bounding box center [861, 371] width 46 height 10
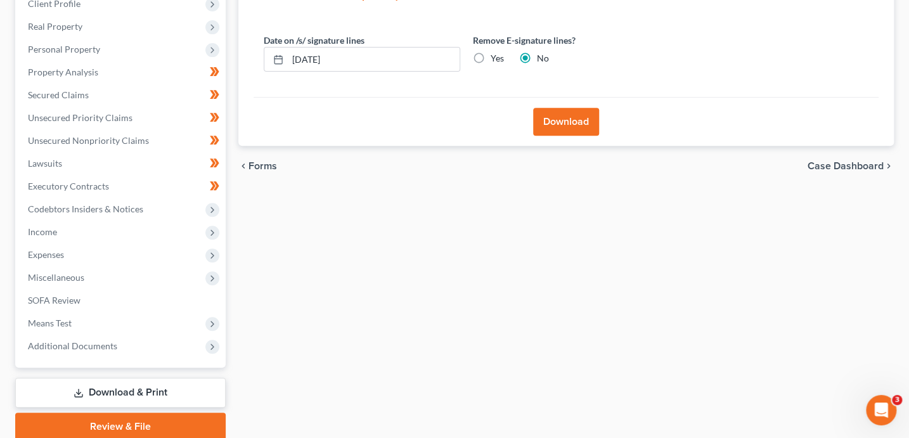
scroll to position [199, 0]
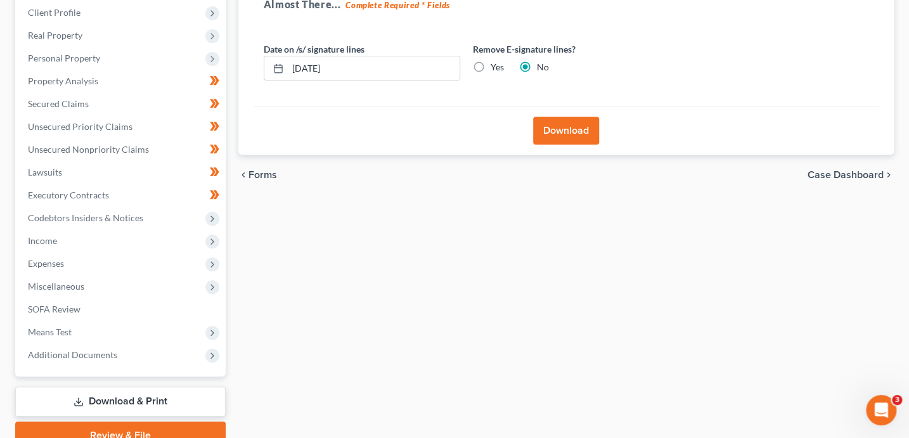
click at [567, 138] on button "Download" at bounding box center [566, 131] width 66 height 28
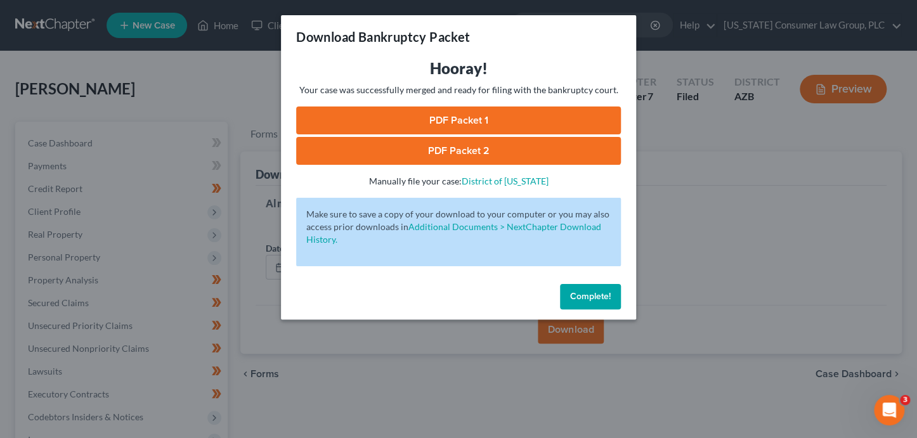
click at [384, 124] on link "PDF Packet 1" at bounding box center [458, 120] width 325 height 28
click at [484, 153] on link "PDF Packet 2" at bounding box center [458, 151] width 325 height 28
click at [602, 291] on span "Complete!" at bounding box center [590, 296] width 41 height 11
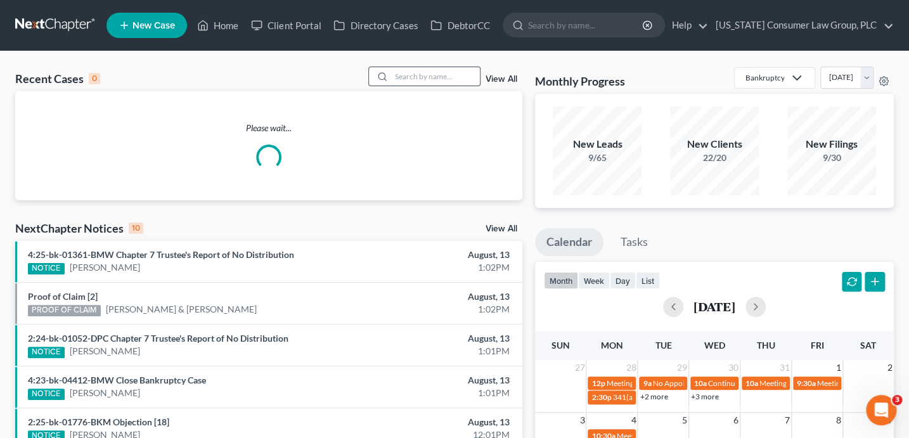
click at [425, 74] on input "search" at bounding box center [435, 76] width 89 height 18
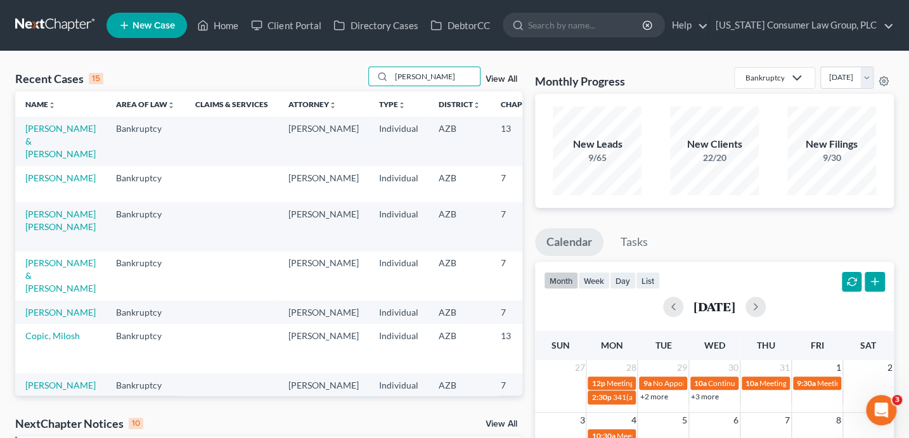
type input "rymer"
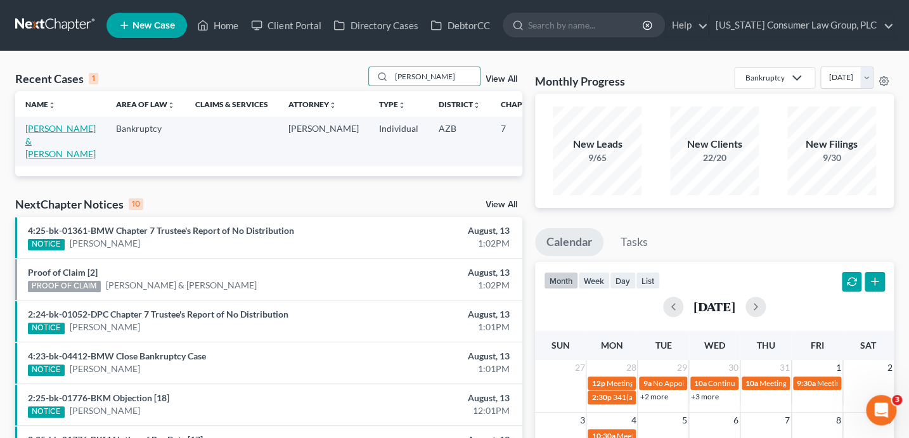
click at [32, 154] on link "Rymer, Derek & Charleen" at bounding box center [60, 141] width 70 height 36
drag, startPoint x: 32, startPoint y: 154, endPoint x: 39, endPoint y: 141, distance: 14.2
click at [33, 154] on link "Rymer, Derek & Charleen" at bounding box center [60, 141] width 70 height 36
click at [39, 141] on link "Rymer, Derek & Charleen" at bounding box center [60, 141] width 70 height 36
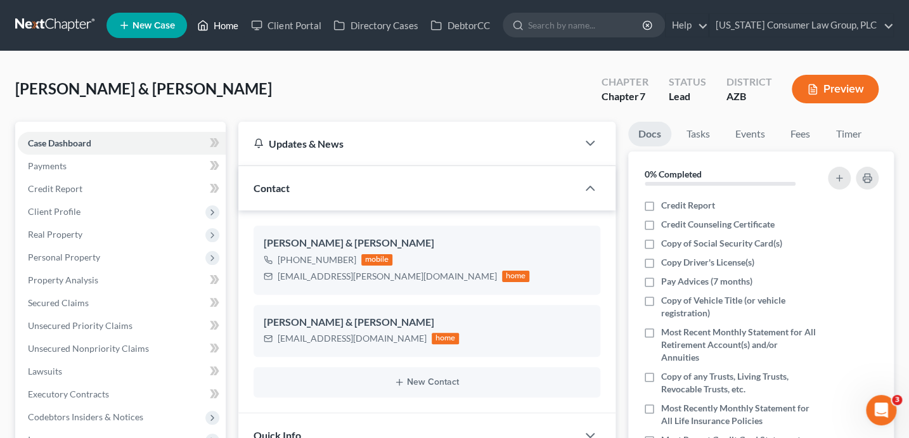
click at [234, 26] on link "Home" at bounding box center [218, 25] width 54 height 23
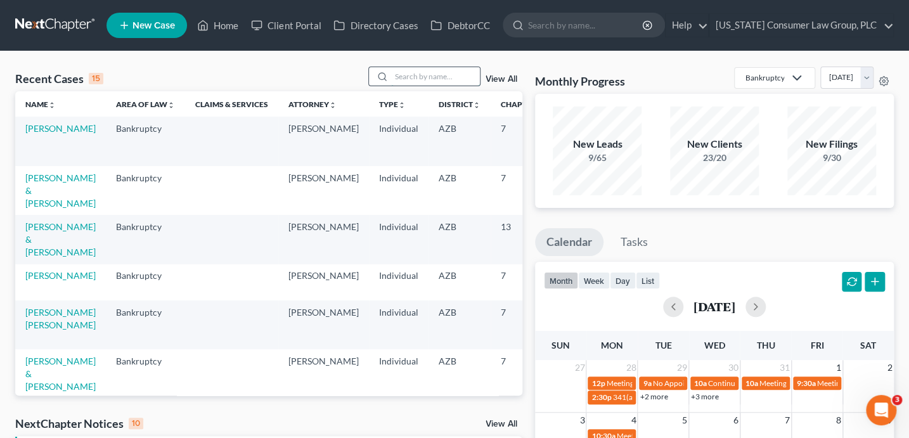
click at [422, 76] on input "search" at bounding box center [435, 76] width 89 height 18
type input "kelsey"
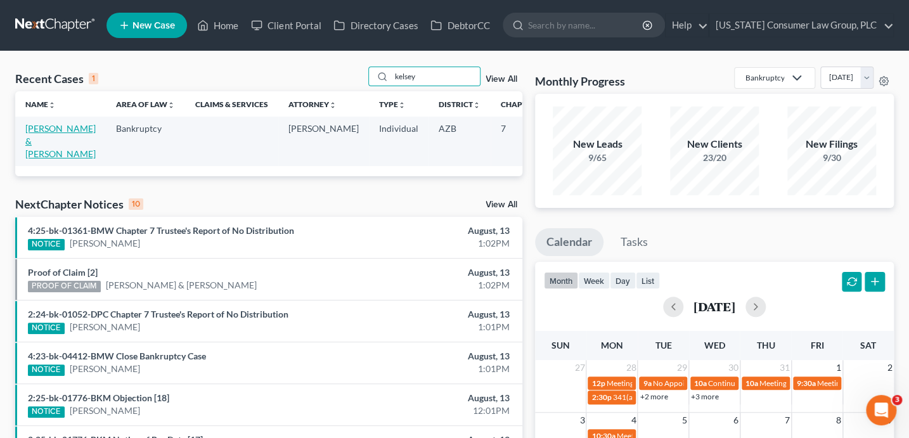
click at [43, 159] on link "Kelsey, Jesse & Marzan-Kelsey, Jacqueline" at bounding box center [60, 141] width 70 height 36
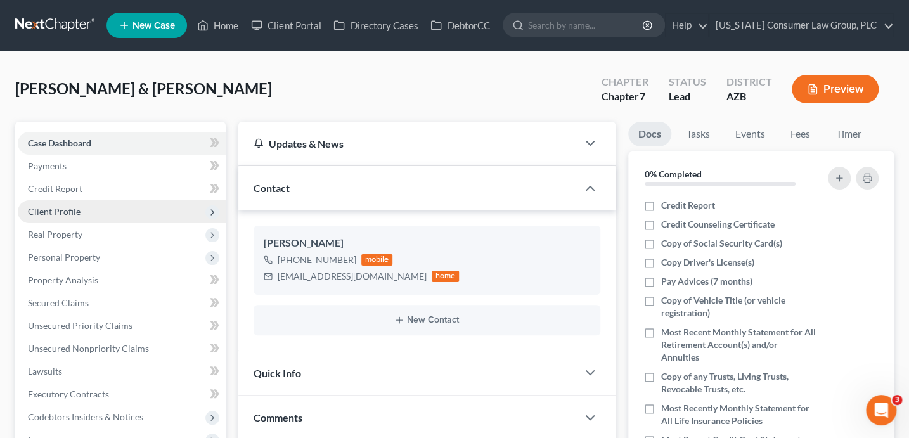
drag, startPoint x: 72, startPoint y: 216, endPoint x: 78, endPoint y: 208, distance: 10.0
click at [74, 216] on span "Client Profile" at bounding box center [122, 211] width 208 height 23
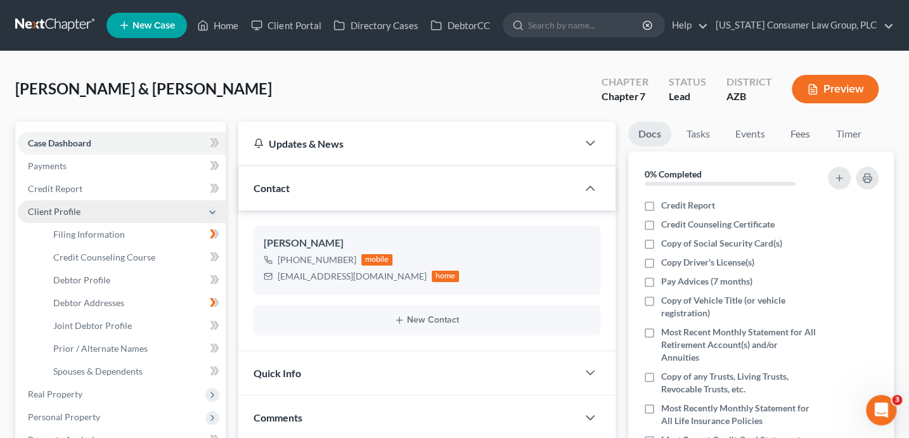
click at [78, 208] on span "Client Profile" at bounding box center [54, 211] width 53 height 11
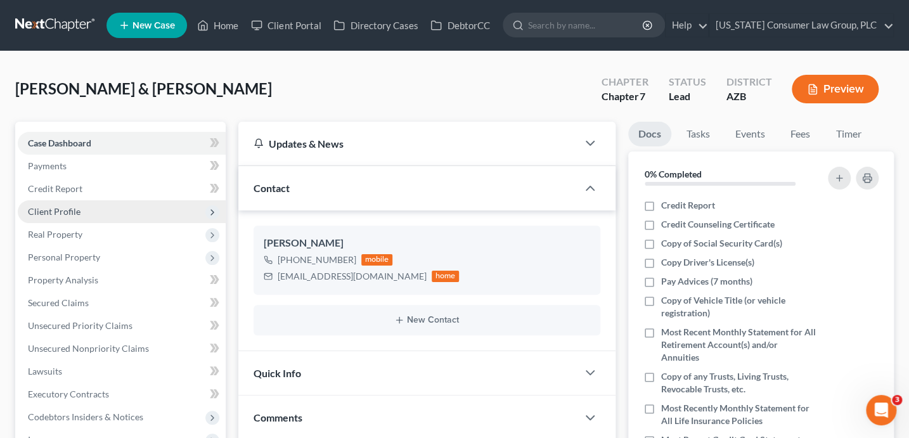
click at [78, 208] on span "Client Profile" at bounding box center [54, 211] width 53 height 11
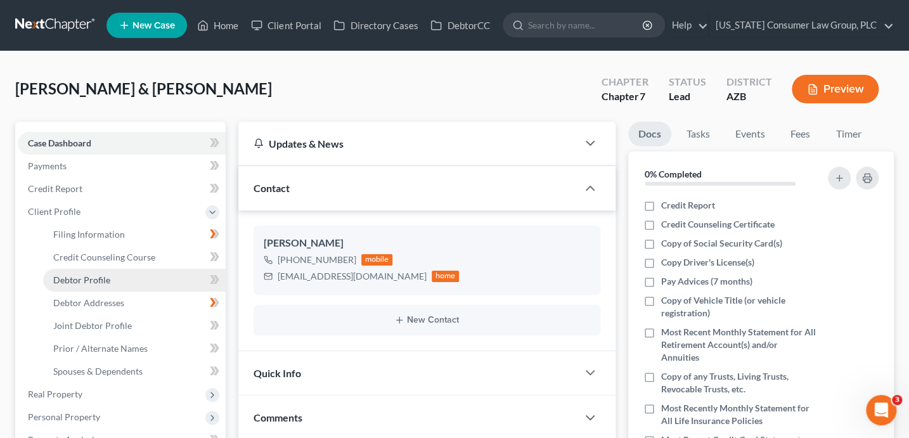
click at [148, 278] on link "Debtor Profile" at bounding box center [134, 280] width 183 height 23
select select "1"
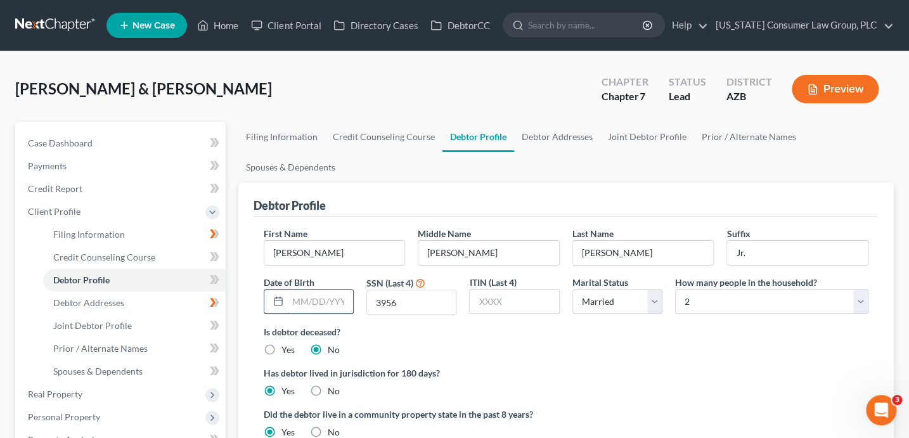
click at [325, 300] on input "text" at bounding box center [320, 302] width 65 height 24
type input "03/12/1976"
click at [222, 283] on span at bounding box center [214, 281] width 22 height 19
click at [152, 331] on link "Joint Debtor Profile" at bounding box center [134, 325] width 183 height 23
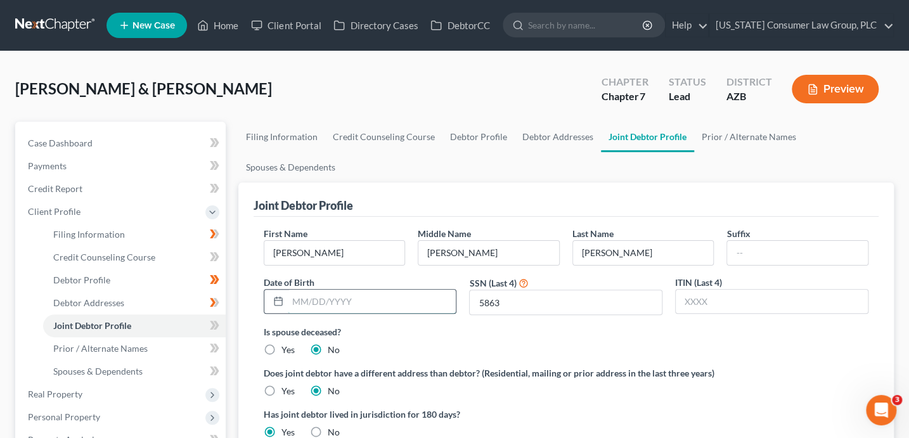
click at [406, 299] on input "text" at bounding box center [372, 302] width 169 height 24
type input "02/20/1975"
click at [222, 328] on span at bounding box center [214, 327] width 22 height 19
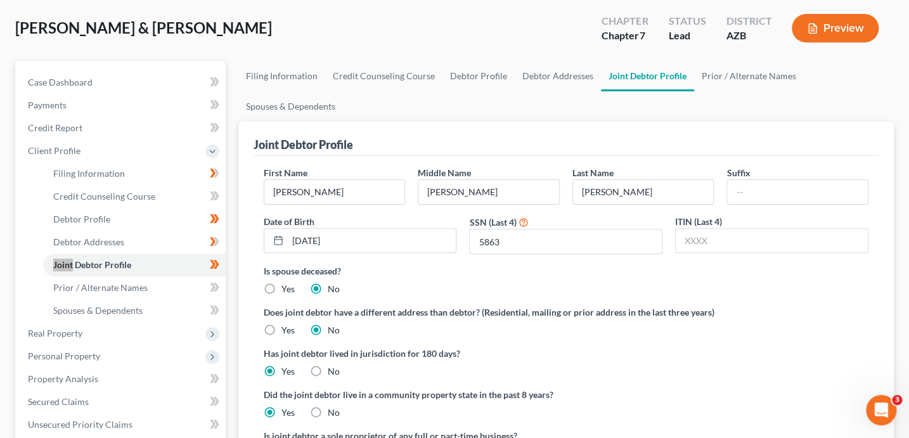
scroll to position [117, 0]
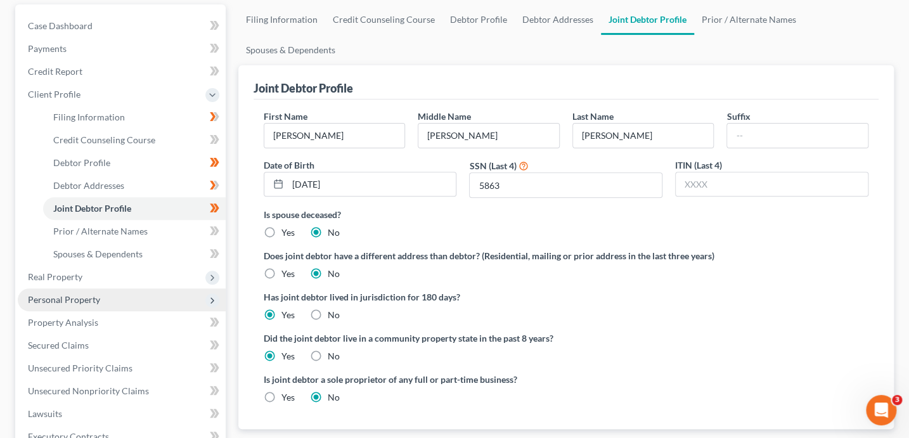
click at [98, 304] on span "Personal Property" at bounding box center [122, 299] width 208 height 23
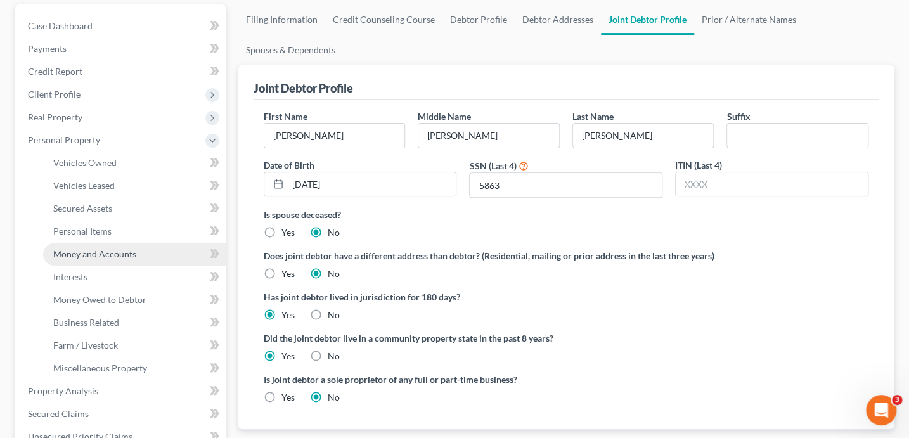
click at [118, 249] on span "Money and Accounts" at bounding box center [94, 253] width 83 height 11
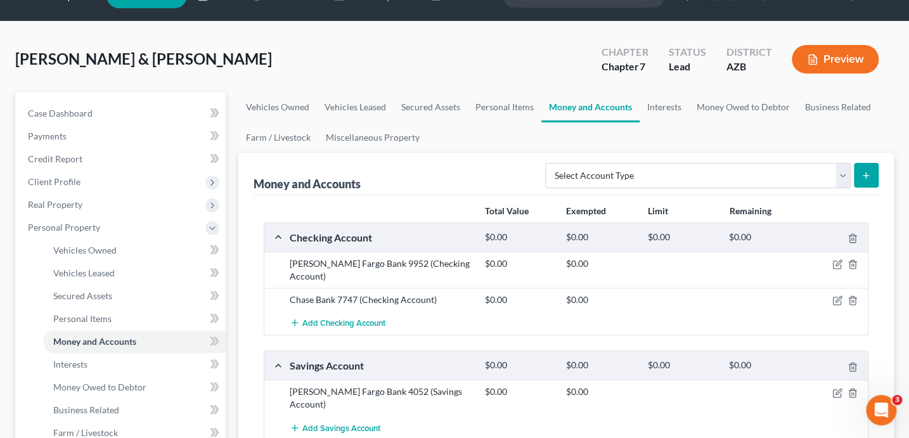
scroll to position [58, 0]
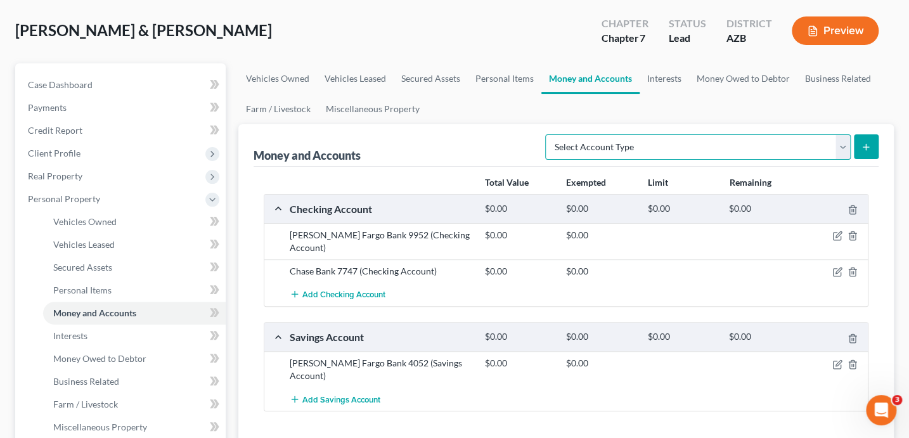
click at [633, 142] on select "Select Account Type Brokerage (A/B: 18, SOFA: 20) Cash on Hand (A/B: 16) Certif…" at bounding box center [698, 146] width 306 height 25
select select "other"
click at [867, 149] on icon "submit" at bounding box center [866, 147] width 10 height 10
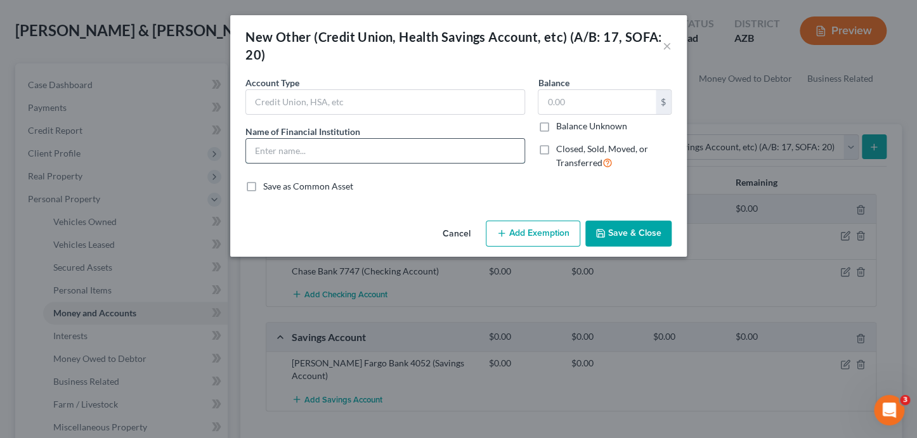
click at [323, 152] on input "text" at bounding box center [385, 151] width 278 height 24
paste input "Acorns 5191"
type input "Acorns 5191"
click at [653, 240] on button "Save & Close" at bounding box center [628, 234] width 86 height 27
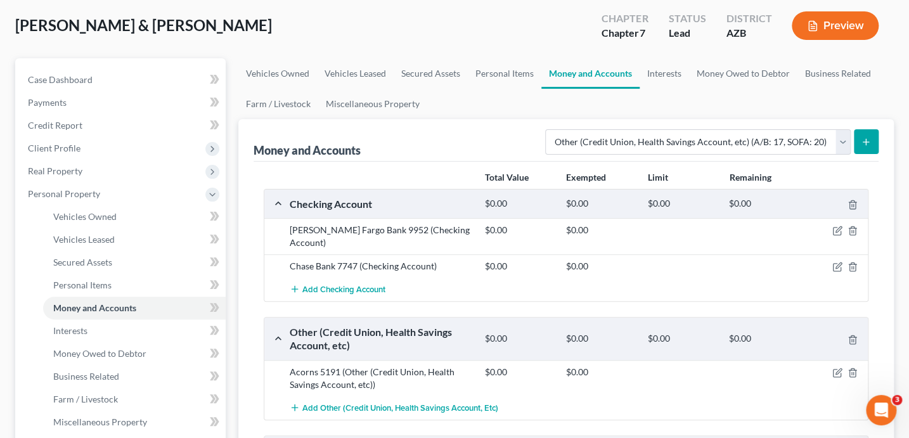
scroll to position [71, 0]
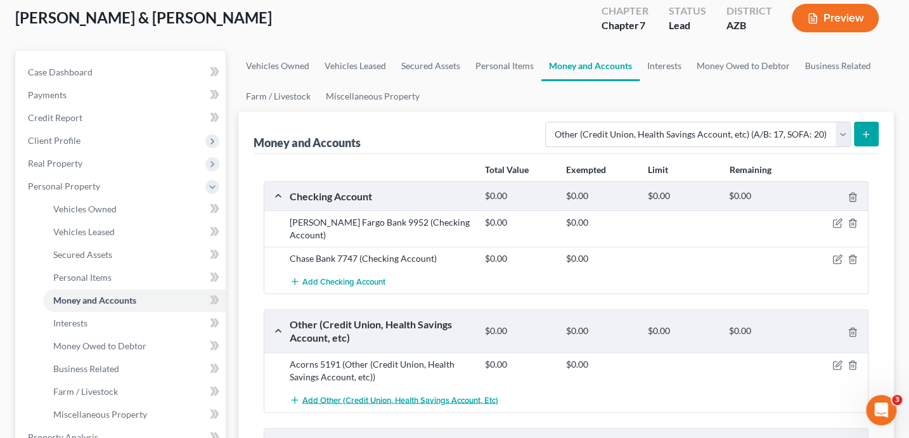
click at [338, 395] on span "Add Other (Credit Union, Health Savings Account, etc)" at bounding box center [400, 400] width 196 height 10
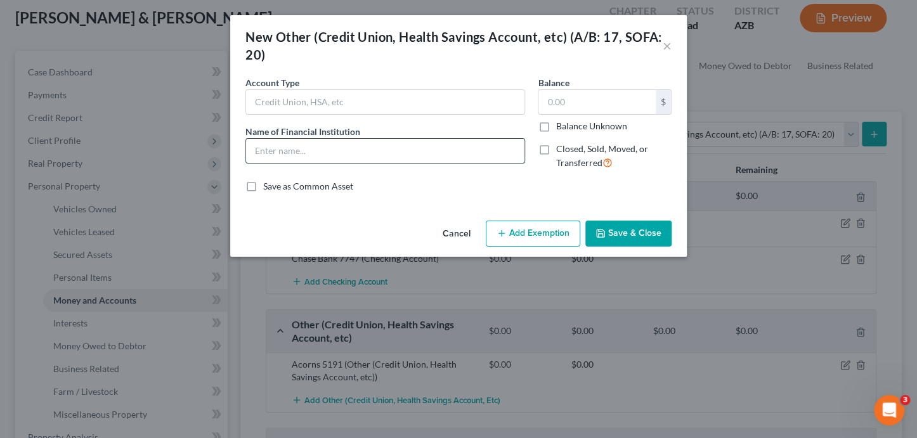
click at [298, 148] on input "text" at bounding box center [385, 151] width 278 height 24
type input "PayPal"
click at [641, 235] on button "Save & Close" at bounding box center [628, 234] width 86 height 27
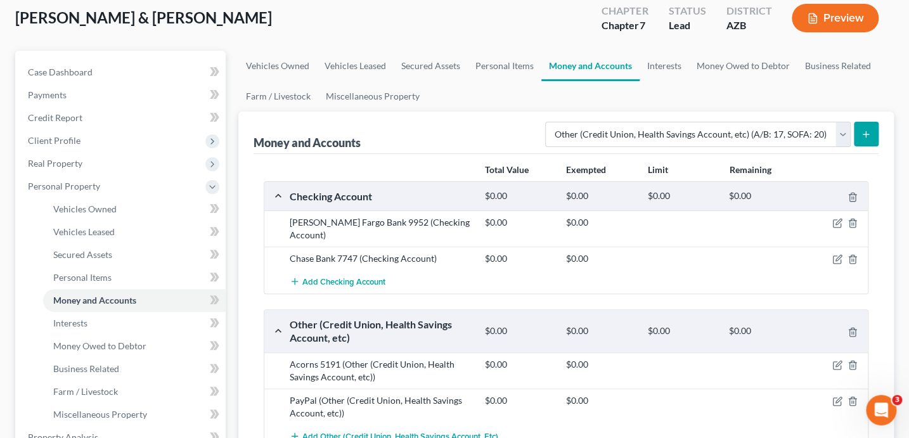
click at [432, 431] on span "Add Other (Credit Union, Health Savings Account, etc)" at bounding box center [400, 436] width 196 height 10
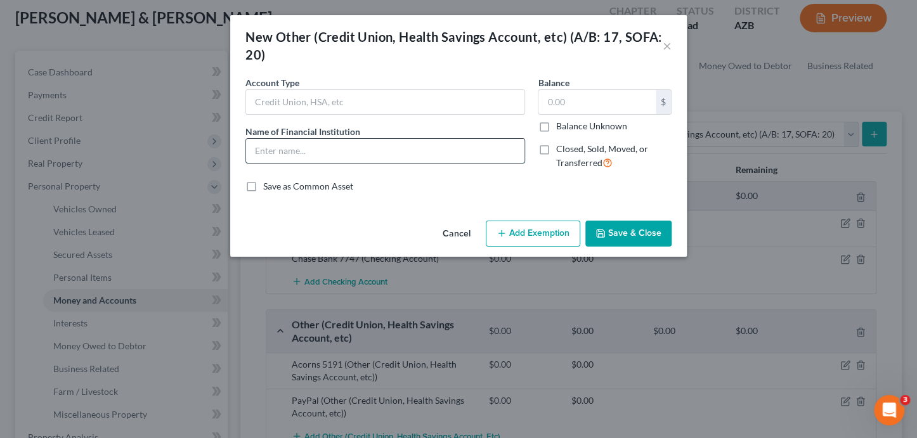
drag, startPoint x: 292, startPoint y: 151, endPoint x: 293, endPoint y: 141, distance: 10.2
click at [293, 145] on input "text" at bounding box center [385, 151] width 278 height 24
type input "PayPal [co-debtor]"
click at [650, 234] on button "Save & Close" at bounding box center [628, 234] width 86 height 27
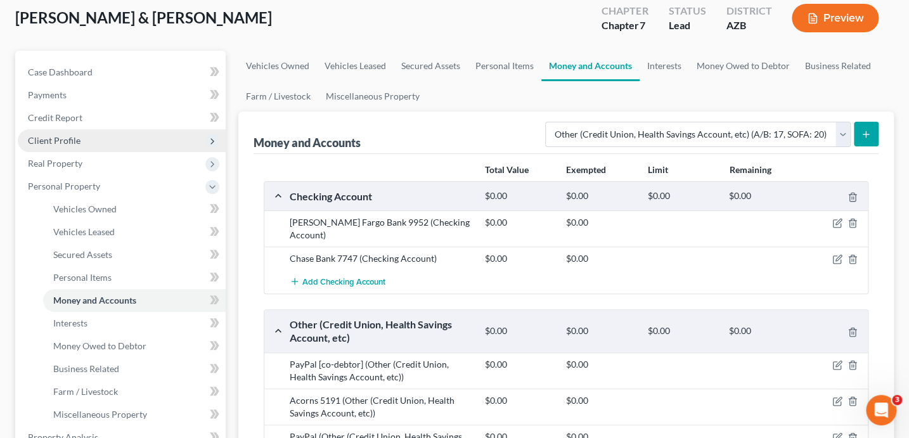
click at [70, 141] on span "Client Profile" at bounding box center [54, 140] width 53 height 11
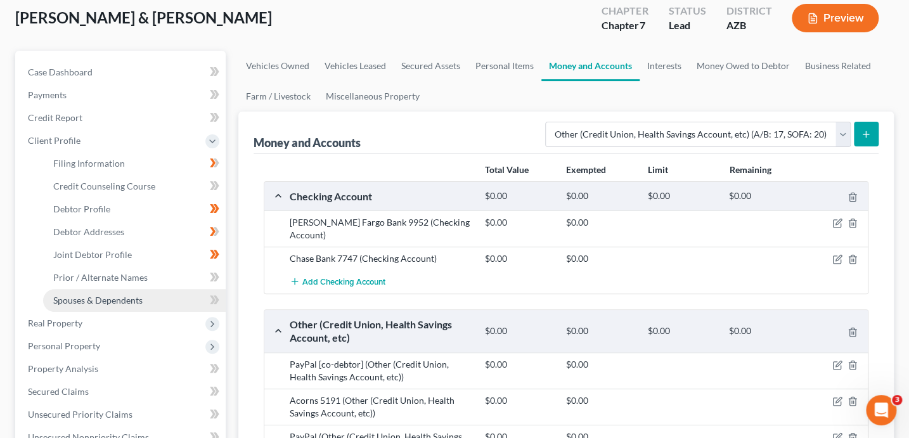
click at [138, 302] on span "Spouses & Dependents" at bounding box center [97, 300] width 89 height 11
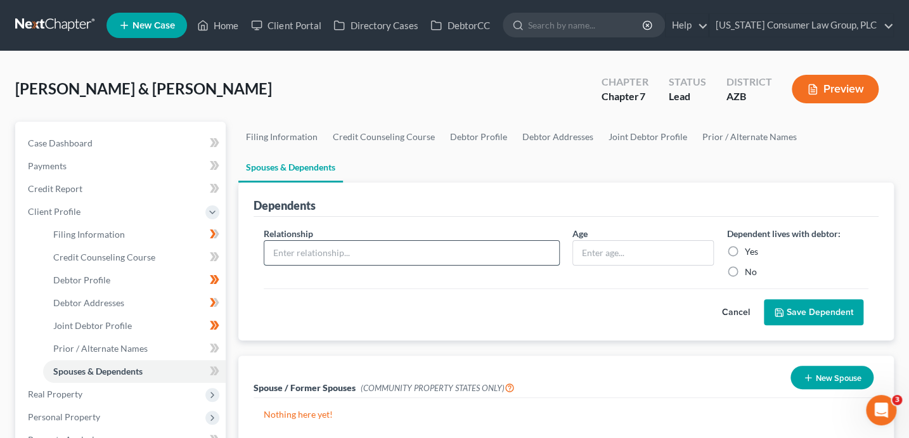
click at [361, 251] on input "text" at bounding box center [411, 253] width 295 height 24
type input "Mother"
click at [615, 253] on input "text" at bounding box center [643, 253] width 141 height 24
type input "86"
click at [753, 249] on label "Yes" at bounding box center [750, 251] width 13 height 13
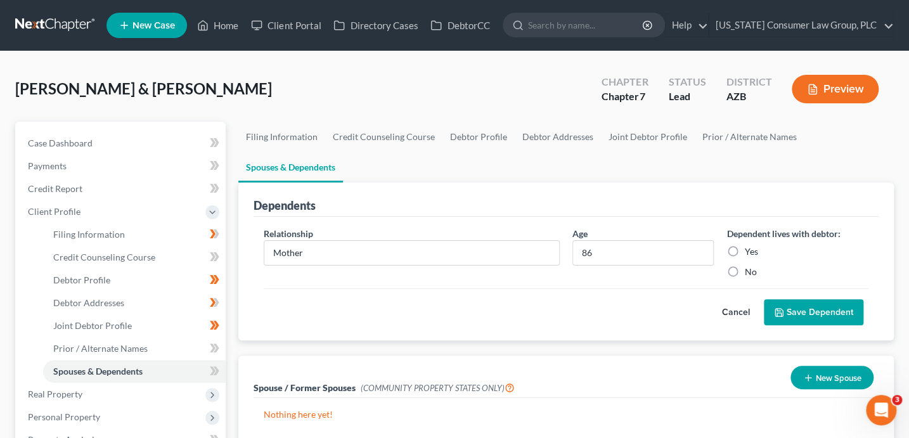
click at [753, 249] on input "Yes" at bounding box center [753, 249] width 8 height 8
radio input "true"
click at [821, 310] on button "Save Dependent" at bounding box center [814, 312] width 100 height 27
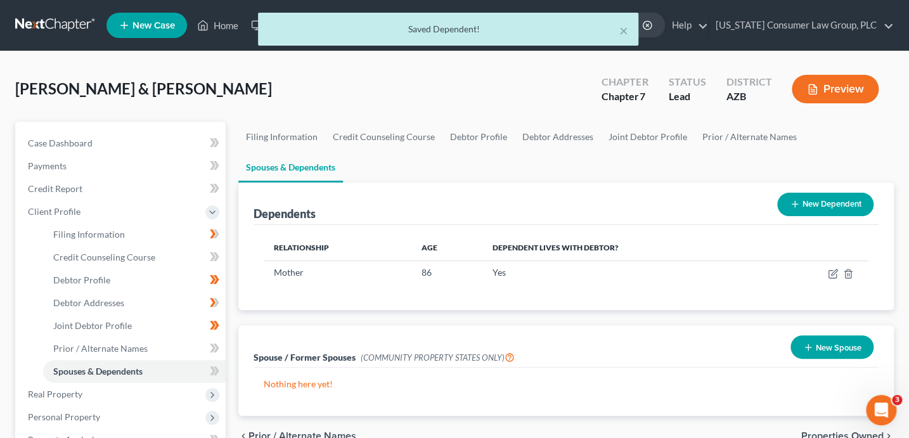
click at [822, 200] on button "New Dependent" at bounding box center [825, 204] width 96 height 23
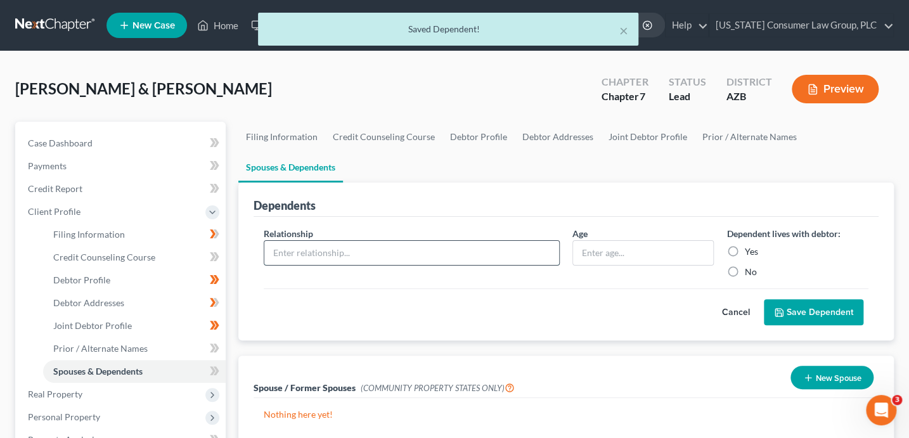
click at [308, 252] on input "text" at bounding box center [411, 253] width 295 height 24
type input "Son"
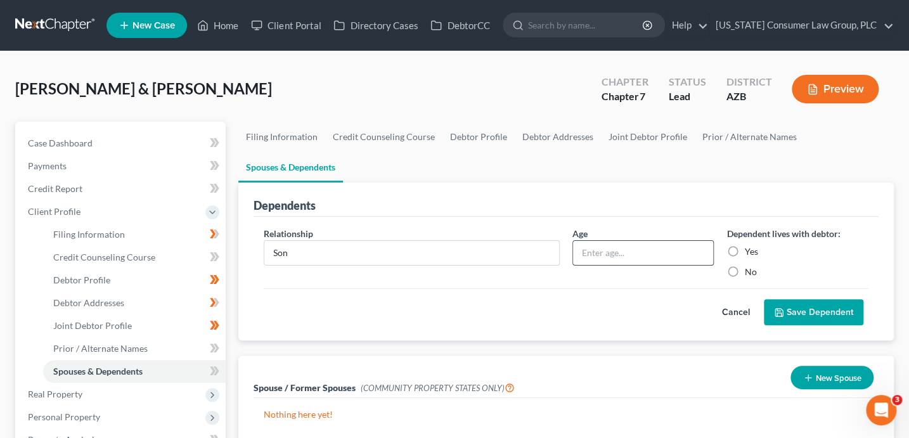
click at [605, 251] on input "text" at bounding box center [643, 253] width 141 height 24
type input "14"
click at [744, 250] on label "Yes" at bounding box center [750, 251] width 13 height 13
click at [749, 250] on input "Yes" at bounding box center [753, 249] width 8 height 8
radio input "true"
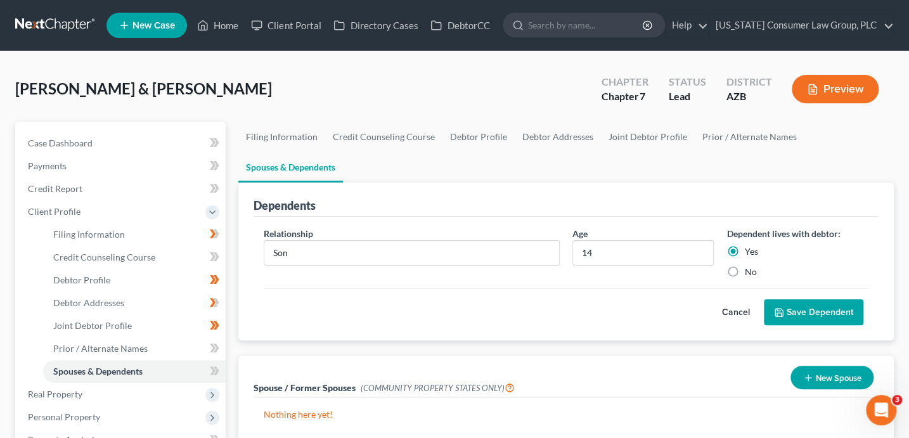
click at [825, 314] on button "Save Dependent" at bounding box center [814, 312] width 100 height 27
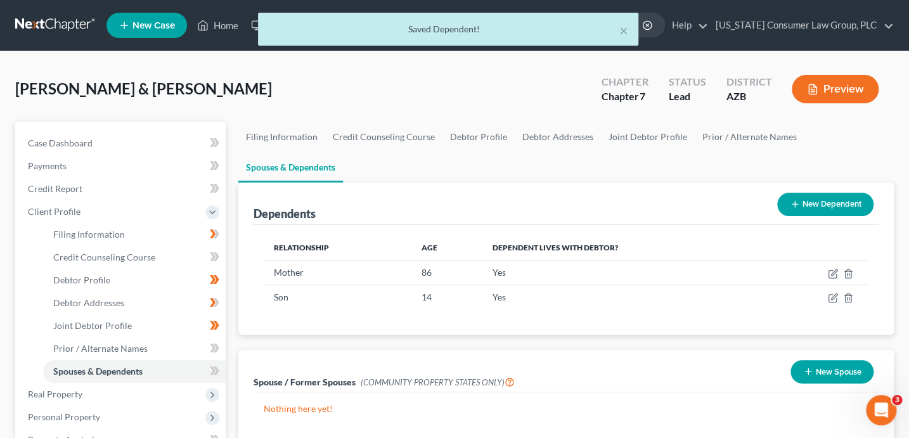
click at [823, 212] on button "New Dependent" at bounding box center [825, 204] width 96 height 23
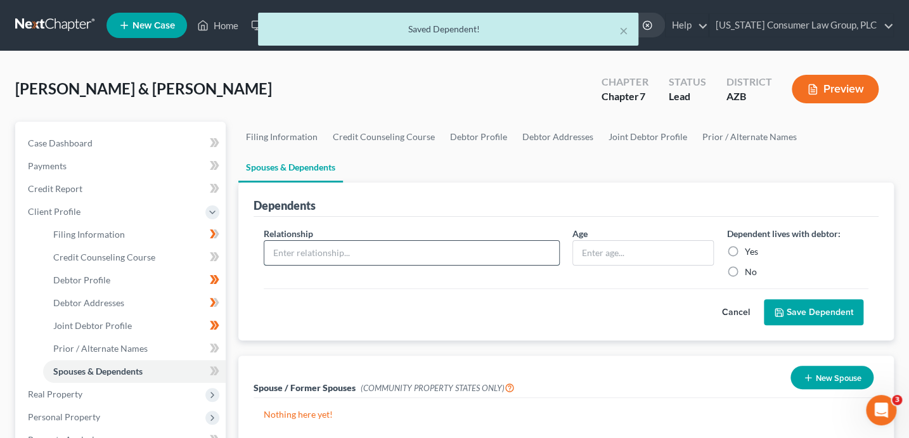
drag, startPoint x: 308, startPoint y: 246, endPoint x: 307, endPoint y: 240, distance: 6.5
click at [309, 246] on input "text" at bounding box center [411, 253] width 295 height 24
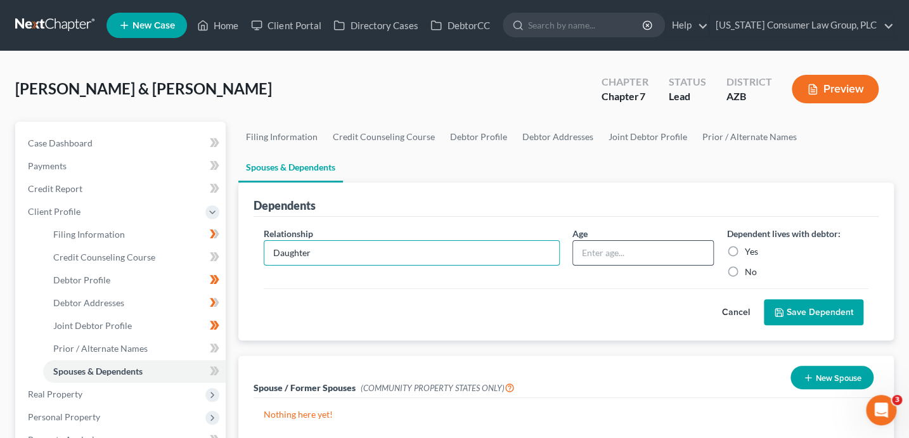
type input "Daughter"
click at [601, 259] on input "text" at bounding box center [643, 253] width 141 height 24
click at [614, 252] on input "text" at bounding box center [643, 253] width 141 height 24
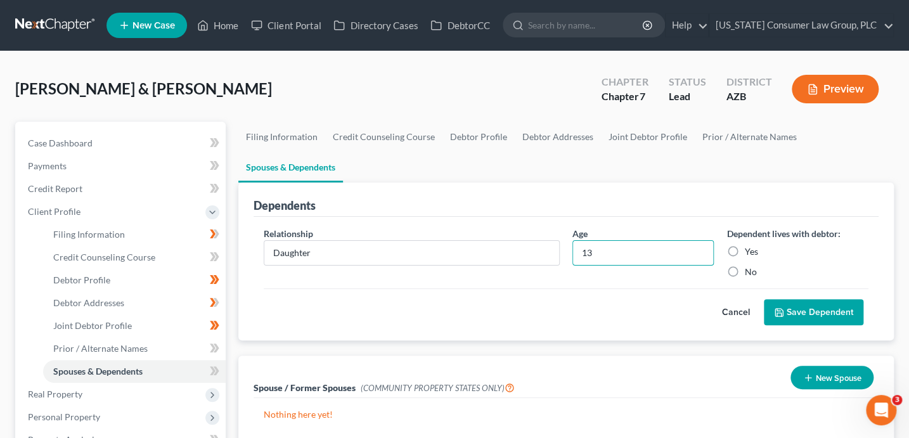
type input "13"
click at [744, 254] on label "Yes" at bounding box center [750, 251] width 13 height 13
click at [749, 254] on input "Yes" at bounding box center [753, 249] width 8 height 8
radio input "true"
drag, startPoint x: 822, startPoint y: 313, endPoint x: 849, endPoint y: 308, distance: 27.1
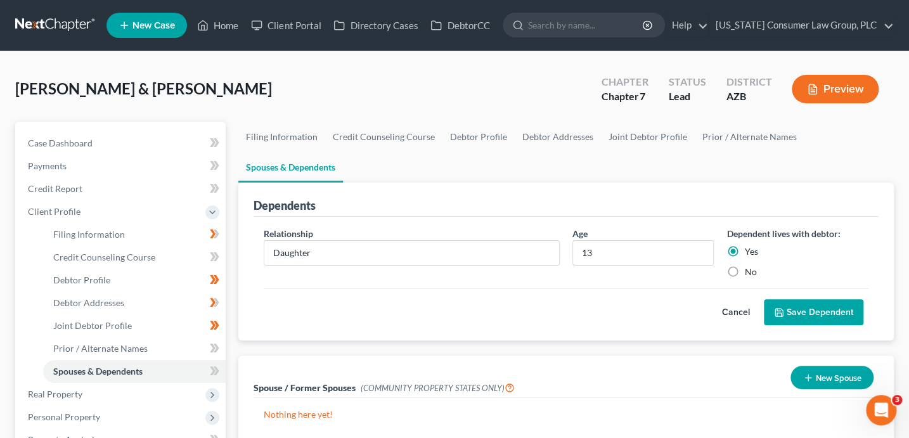
click at [822, 314] on button "Save Dependent" at bounding box center [814, 312] width 100 height 27
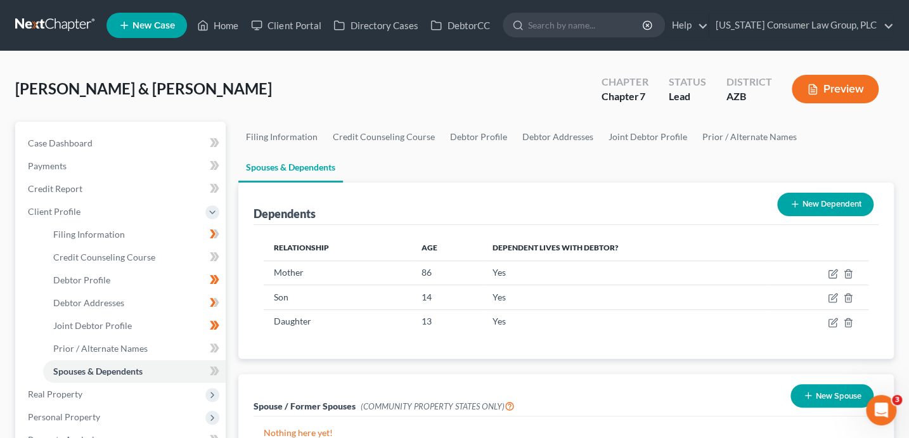
click at [819, 202] on button "New Dependent" at bounding box center [825, 204] width 96 height 23
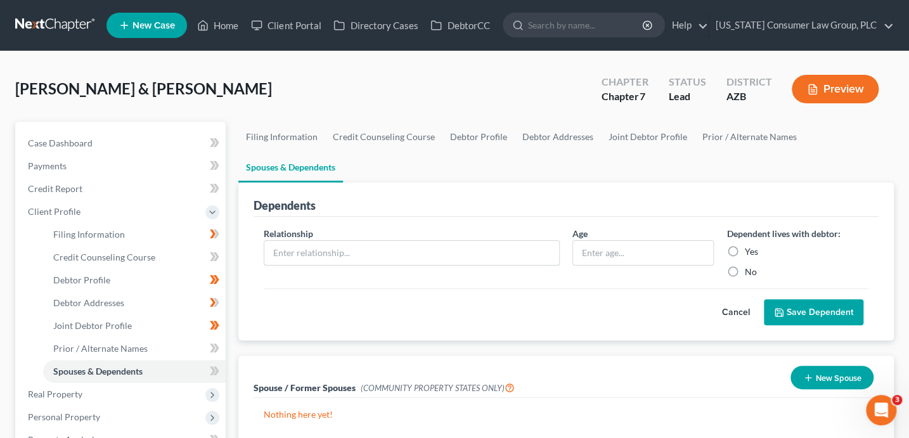
drag, startPoint x: 439, startPoint y: 252, endPoint x: 451, endPoint y: 233, distance: 22.2
click at [439, 252] on input "text" at bounding box center [411, 253] width 295 height 24
type input "Son"
type input "15"
click at [752, 252] on label "Yes" at bounding box center [750, 251] width 13 height 13
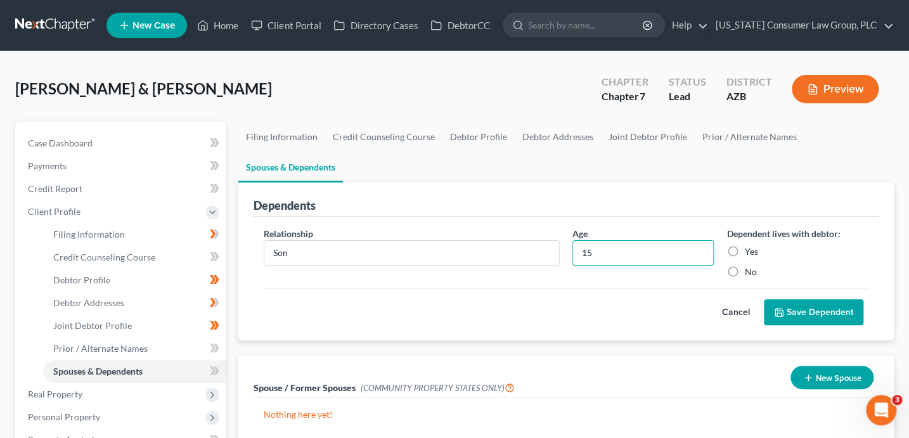
click at [752, 252] on input "Yes" at bounding box center [753, 249] width 8 height 8
radio input "true"
click at [792, 321] on button "Save Dependent" at bounding box center [814, 312] width 100 height 27
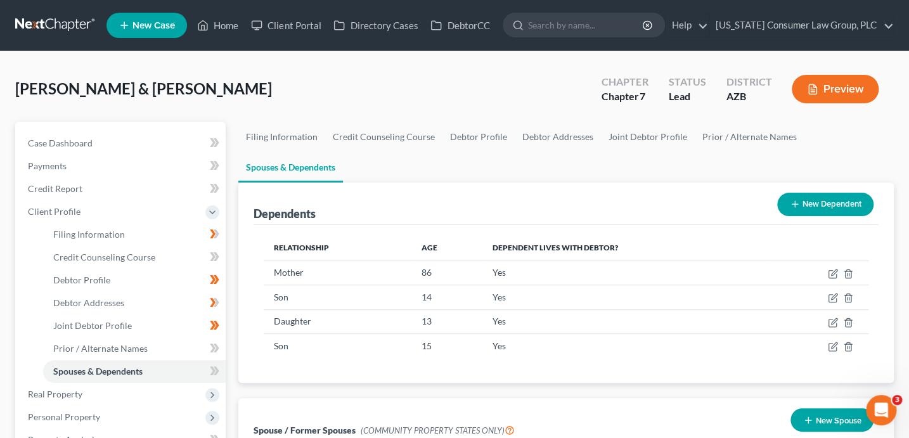
click at [216, 371] on icon at bounding box center [216, 370] width 6 height 9
click at [217, 373] on icon at bounding box center [215, 371] width 10 height 16
click at [222, 352] on span at bounding box center [214, 349] width 22 height 19
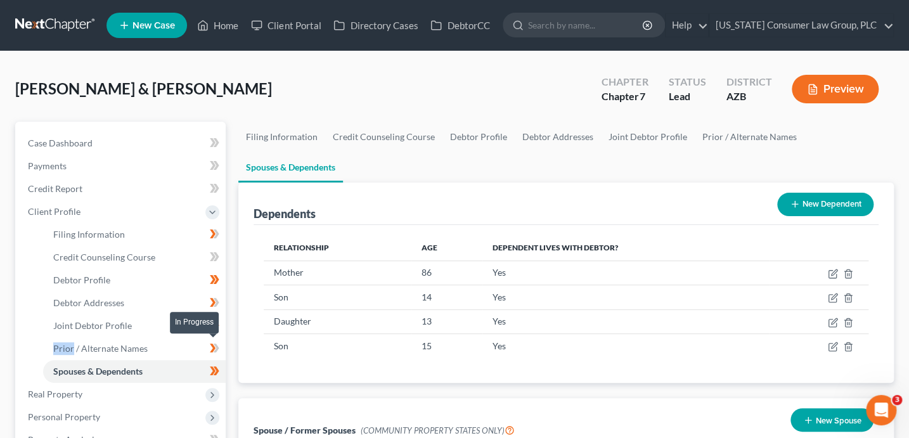
click at [222, 352] on span at bounding box center [214, 349] width 22 height 19
click at [149, 299] on link "Debtor Addresses" at bounding box center [134, 303] width 183 height 23
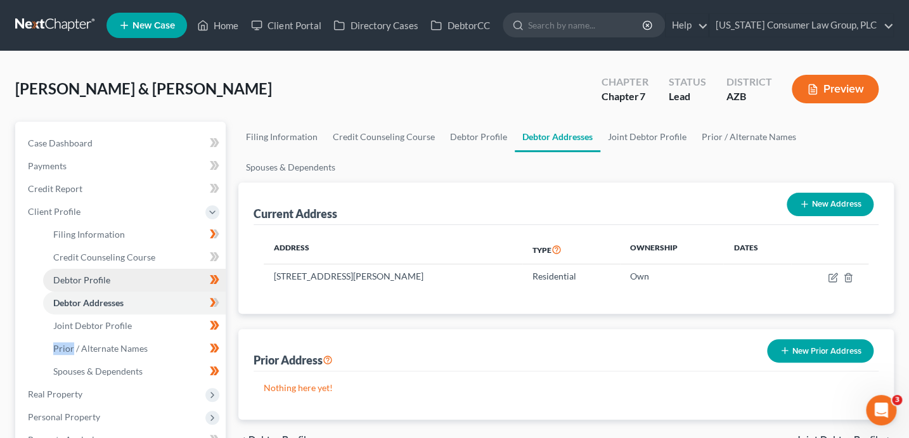
click at [159, 279] on link "Debtor Profile" at bounding box center [134, 280] width 183 height 23
select select "1"
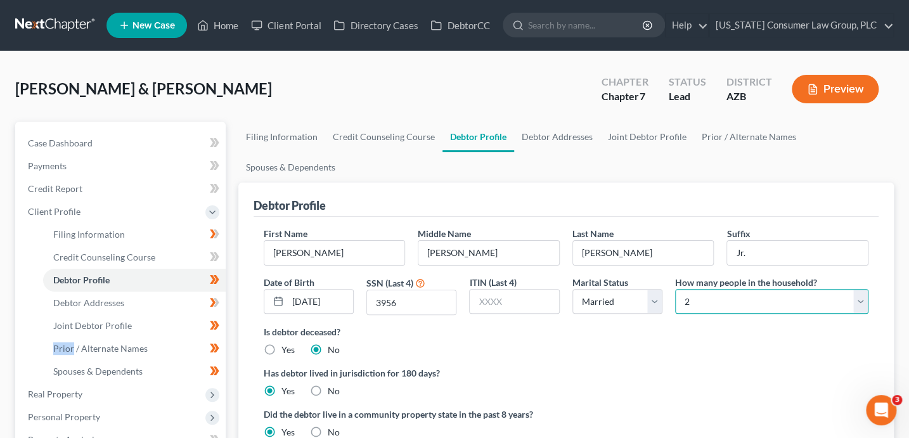
click at [702, 299] on select "Select 1 2 3 4 5 6 7 8 9 10 11 12 13 14 15 16 17 18 19 20" at bounding box center [771, 301] width 193 height 25
select select "5"
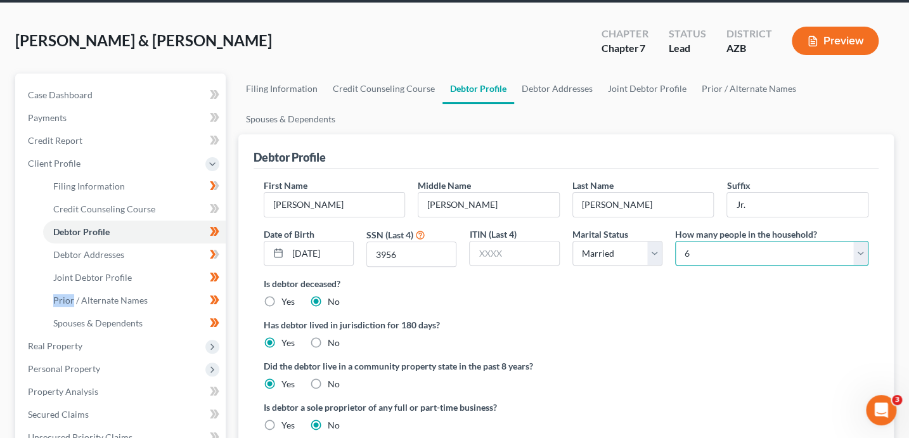
scroll to position [49, 0]
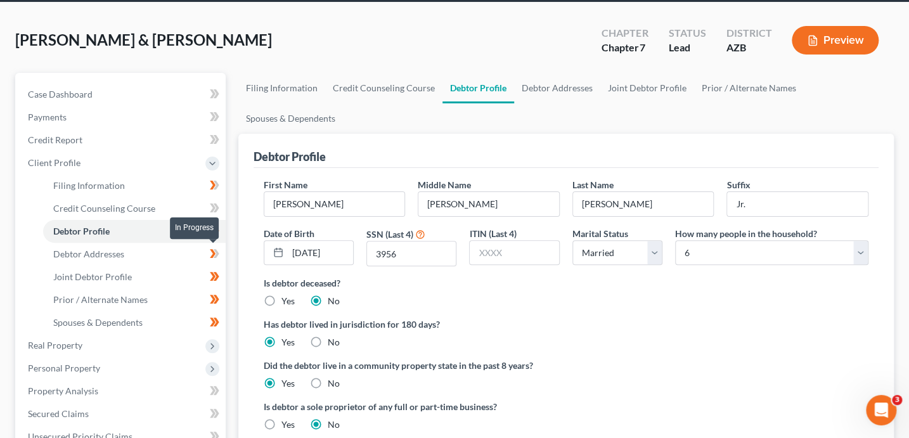
click at [218, 261] on icon at bounding box center [215, 254] width 10 height 16
click at [152, 209] on span "Credit Counseling Course" at bounding box center [104, 208] width 102 height 11
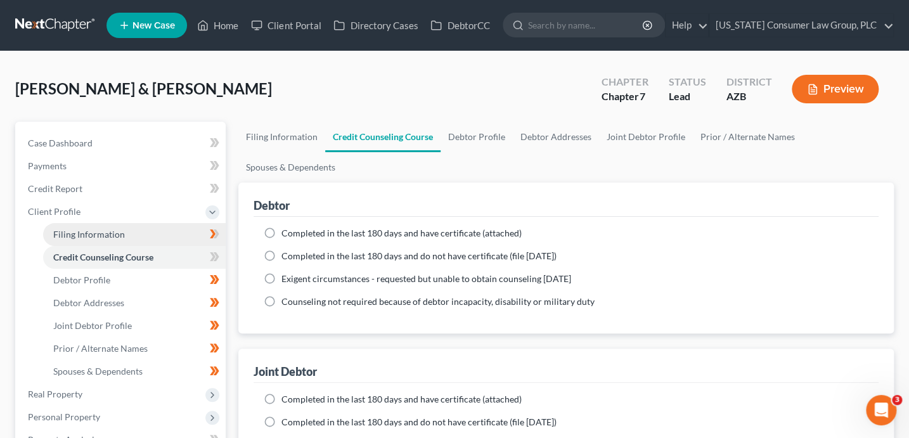
click at [147, 231] on link "Filing Information" at bounding box center [134, 234] width 183 height 23
select select "1"
select select "0"
select select "3"
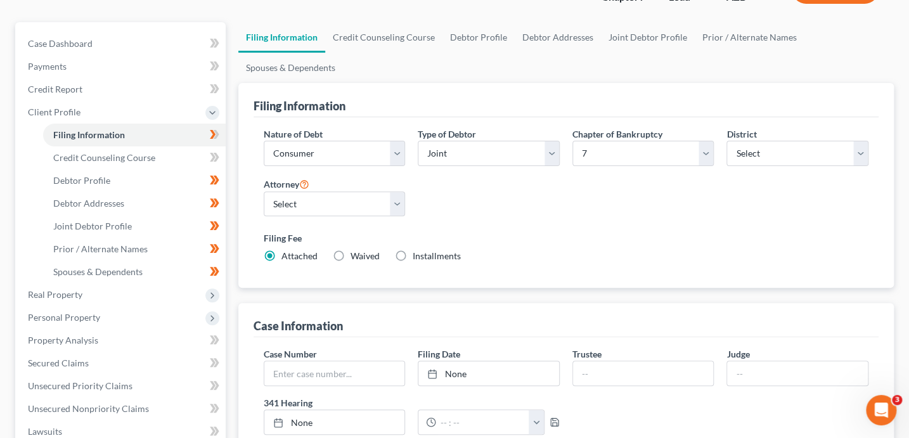
scroll to position [13, 0]
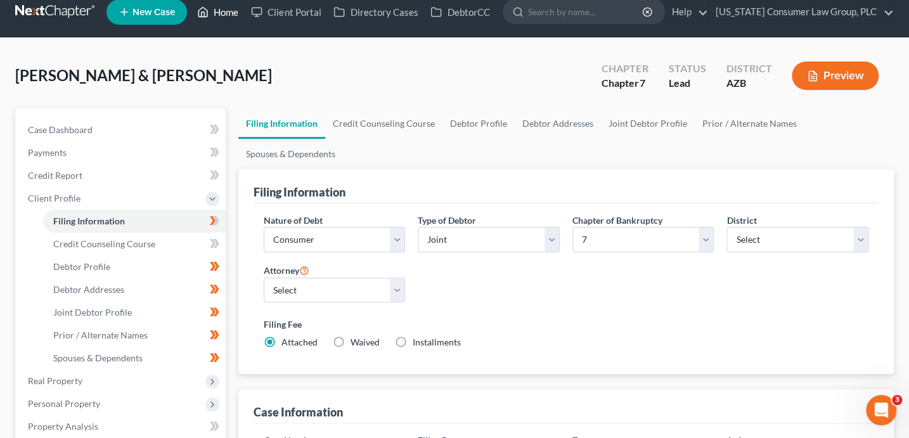
click at [235, 16] on link "Home" at bounding box center [218, 12] width 54 height 23
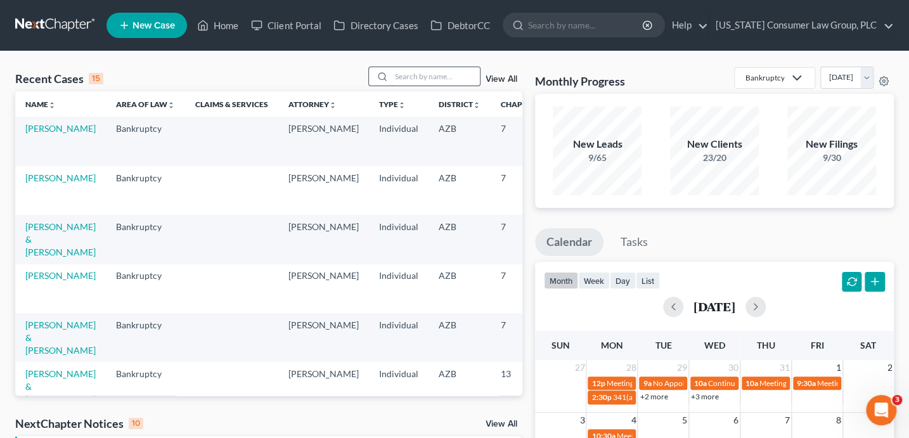
click at [448, 72] on input "search" at bounding box center [435, 76] width 89 height 18
click at [437, 77] on input "search" at bounding box center [435, 76] width 89 height 18
type input "carr"
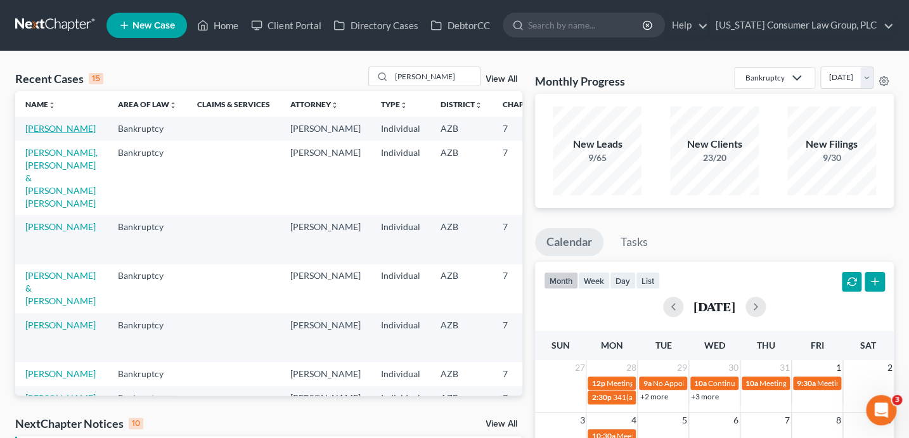
click at [55, 134] on link "Carr, Candace" at bounding box center [60, 128] width 70 height 11
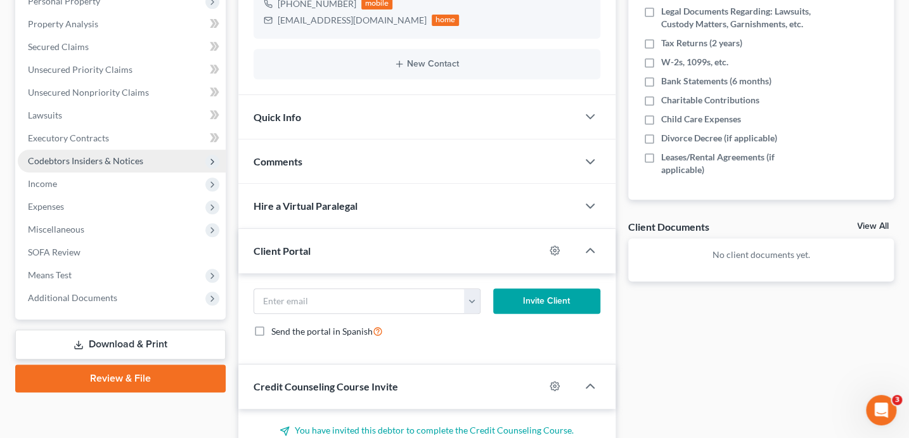
scroll to position [65, 0]
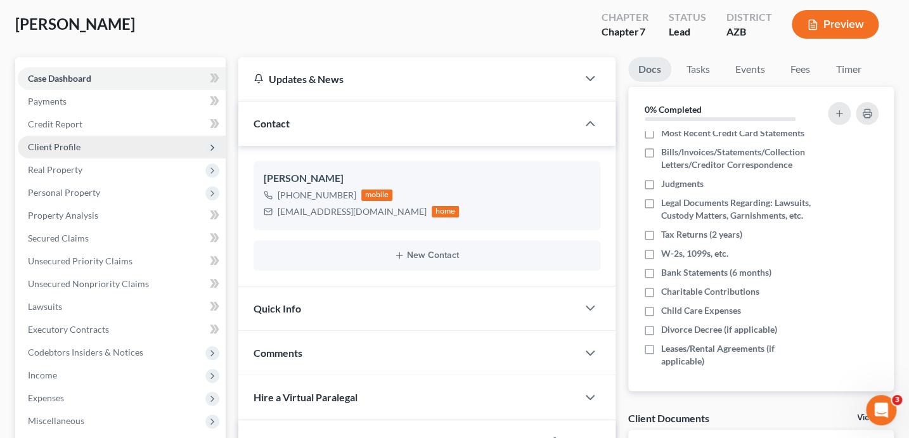
click at [48, 139] on span "Client Profile" at bounding box center [122, 147] width 208 height 23
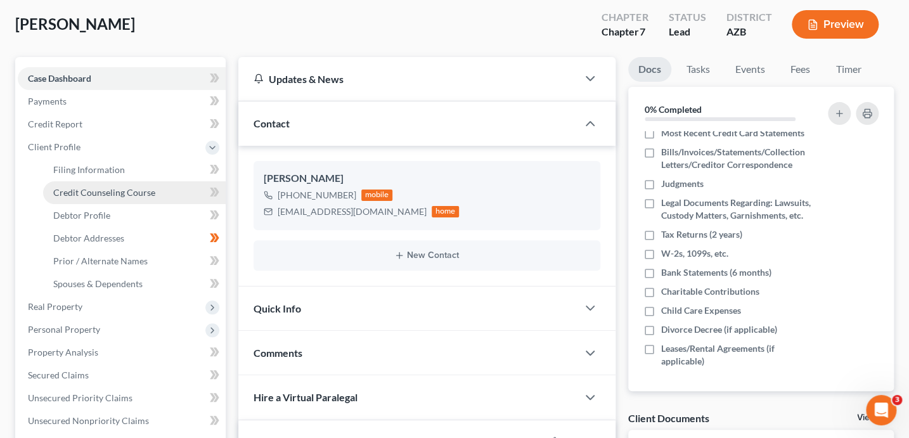
click at [103, 192] on span "Credit Counseling Course" at bounding box center [104, 192] width 102 height 11
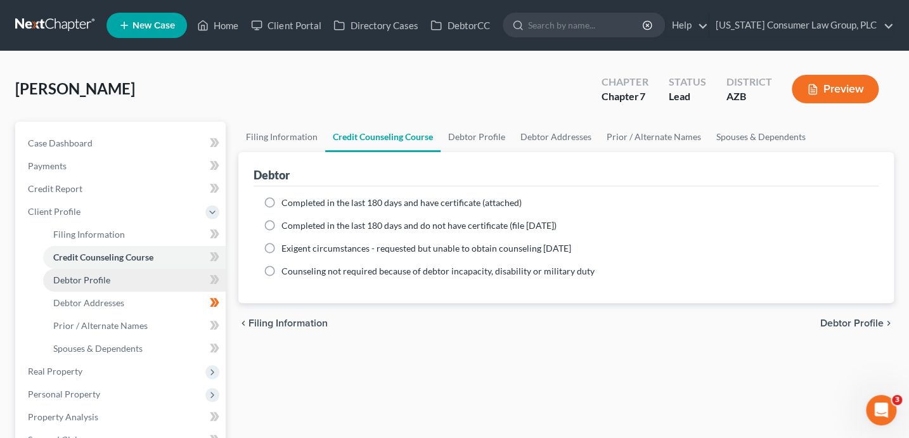
click at [144, 276] on link "Debtor Profile" at bounding box center [134, 280] width 183 height 23
select select "0"
select select "2"
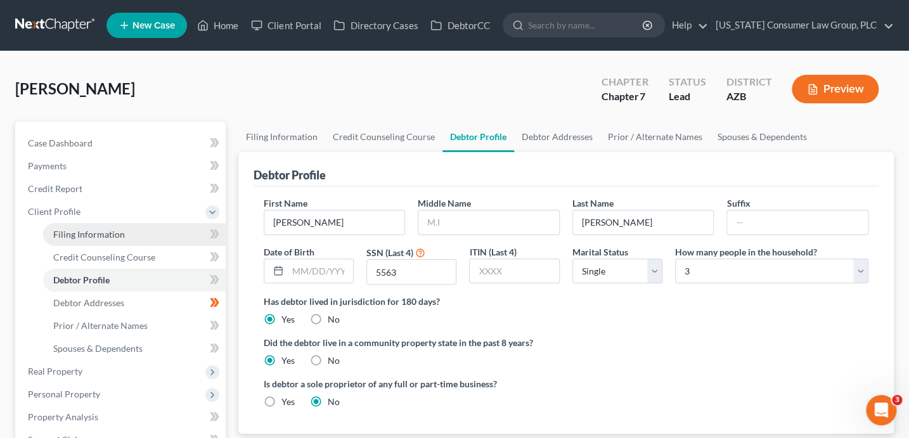
click at [122, 236] on span "Filing Information" at bounding box center [89, 234] width 72 height 11
select select "1"
select select "0"
select select "4"
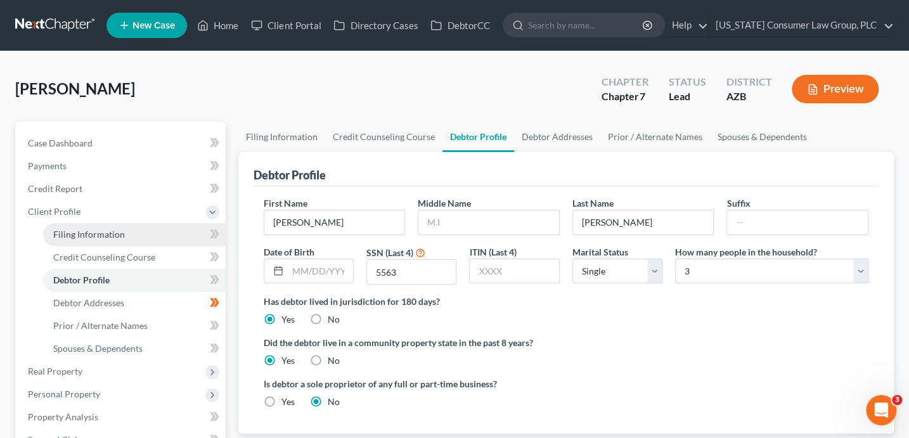
select select "0"
select select "3"
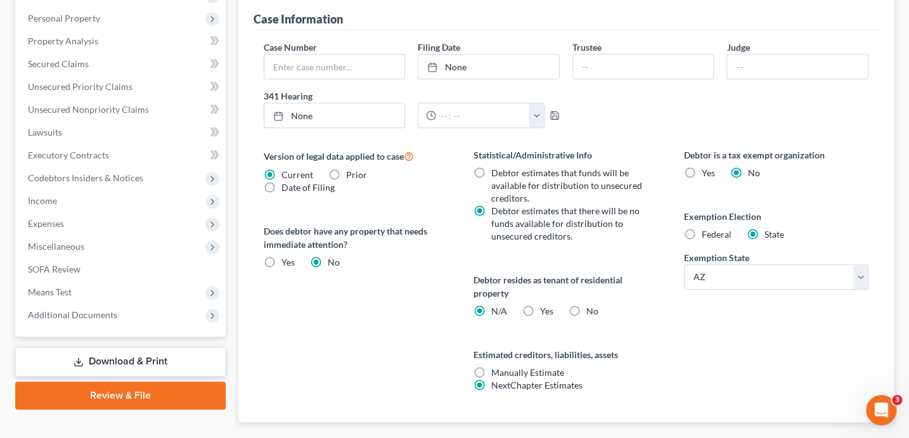
scroll to position [377, 0]
click at [590, 306] on span "No" at bounding box center [592, 310] width 12 height 11
click at [591, 306] on input "No" at bounding box center [595, 308] width 8 height 8
radio input "true"
radio input "false"
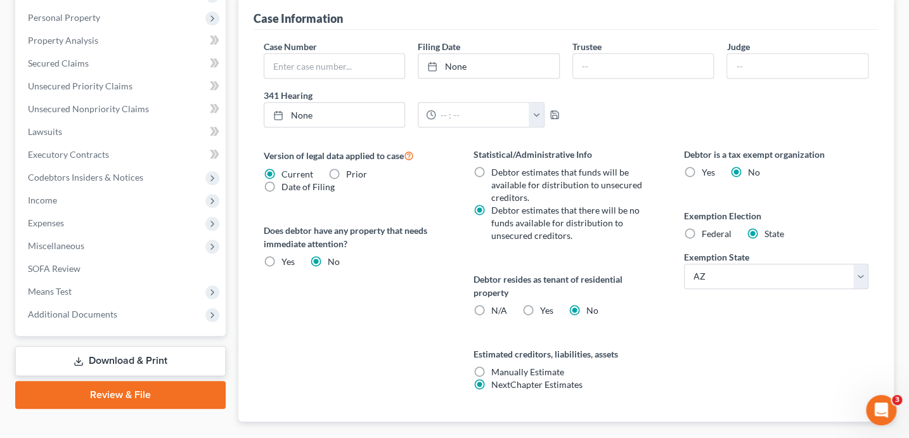
scroll to position [180, 0]
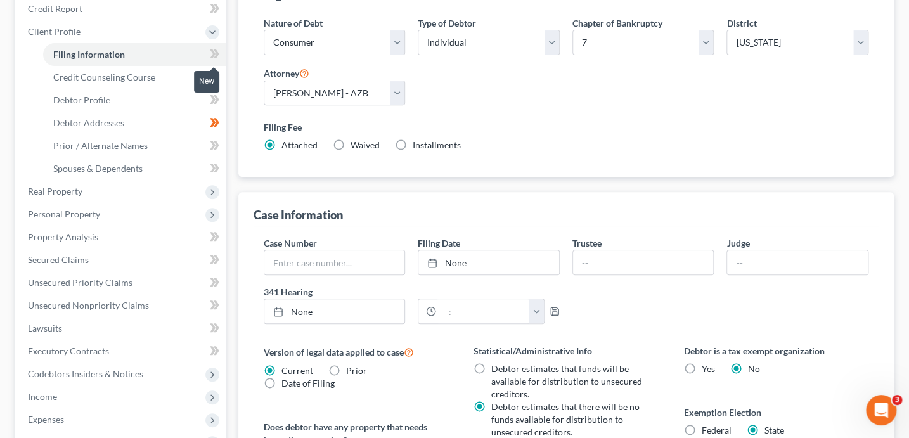
click at [212, 48] on icon at bounding box center [215, 54] width 10 height 16
click at [143, 125] on link "Debtor Addresses" at bounding box center [134, 123] width 183 height 23
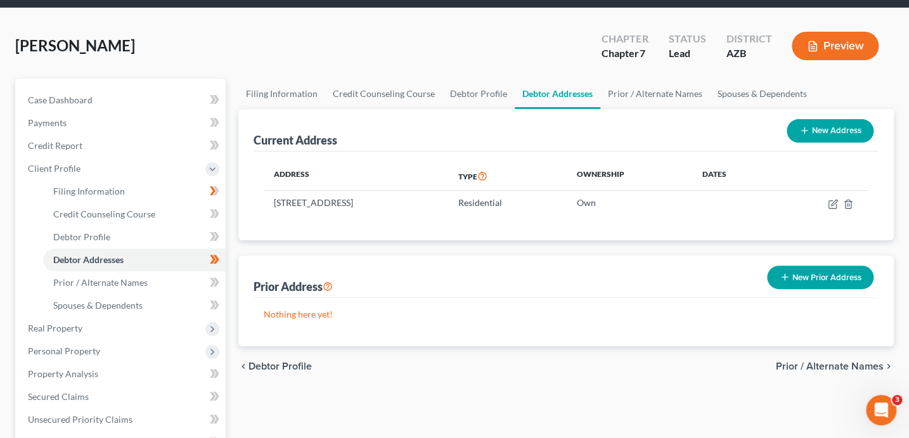
scroll to position [56, 0]
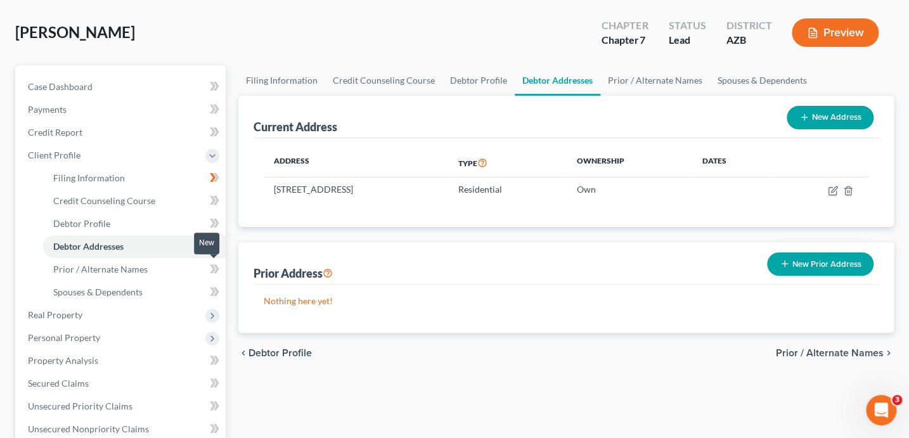
click at [220, 273] on span at bounding box center [214, 270] width 22 height 19
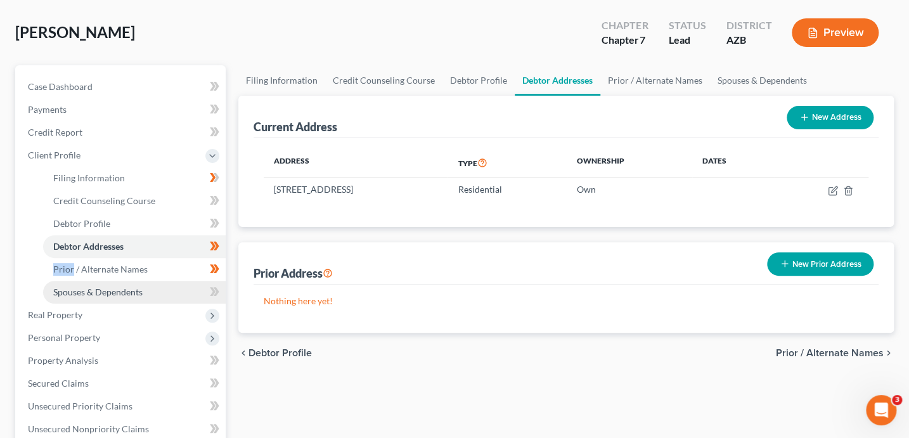
click at [167, 291] on link "Spouses & Dependents" at bounding box center [134, 292] width 183 height 23
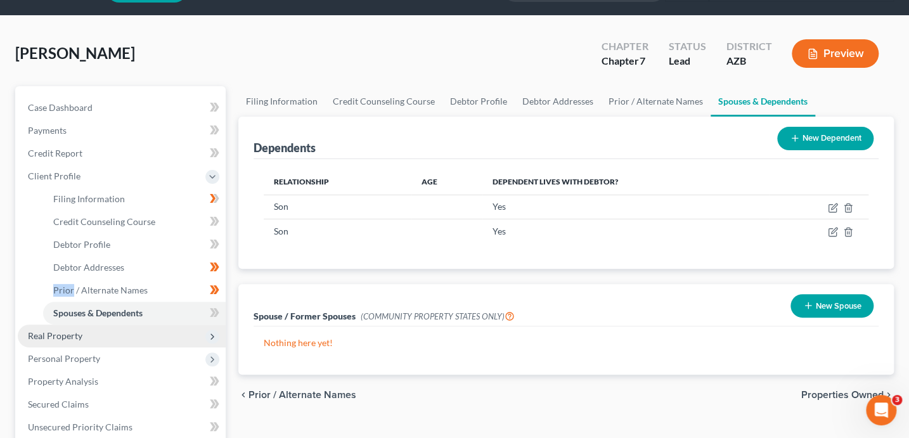
scroll to position [56, 0]
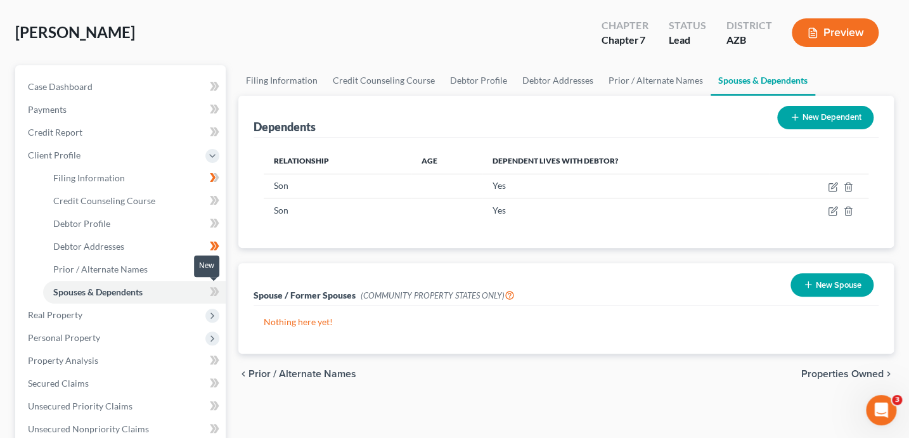
click at [217, 295] on icon at bounding box center [215, 292] width 10 height 16
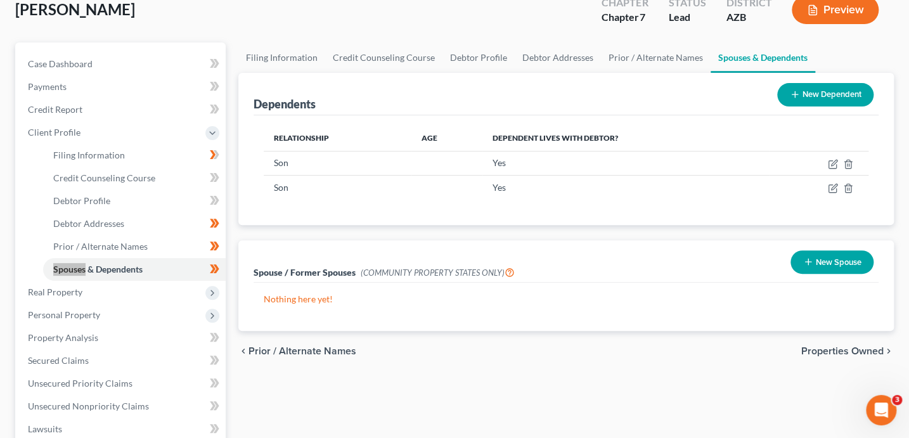
scroll to position [132, 0]
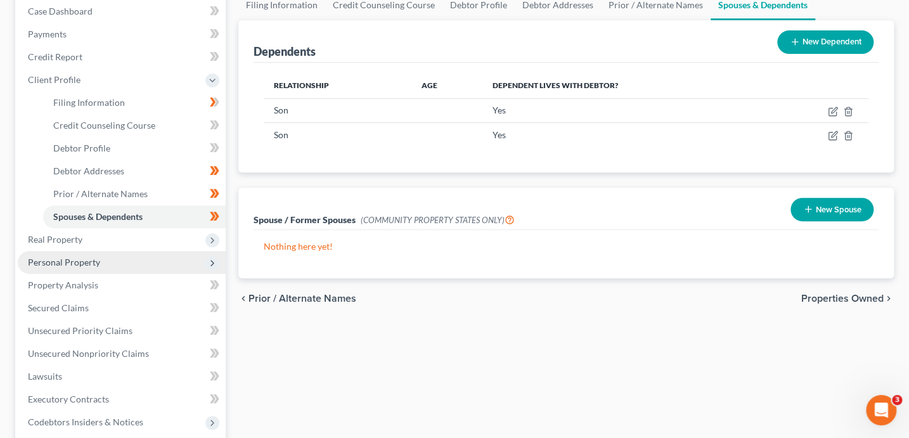
click at [78, 264] on span "Personal Property" at bounding box center [64, 262] width 72 height 11
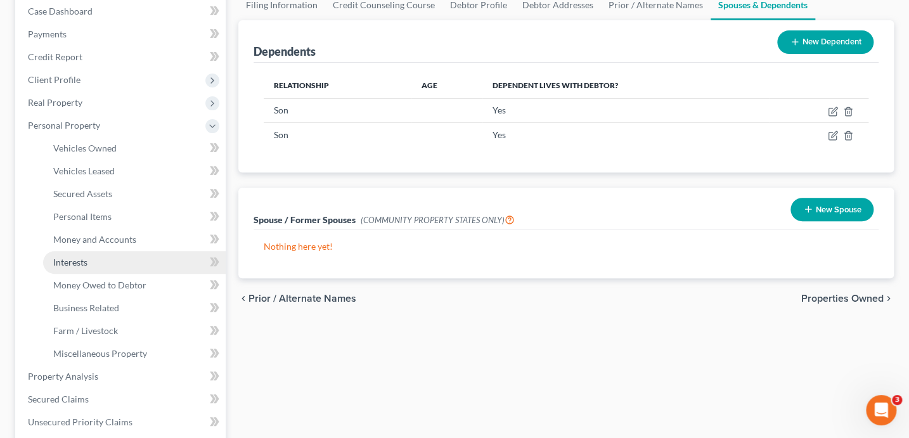
click at [120, 261] on link "Interests" at bounding box center [134, 262] width 183 height 23
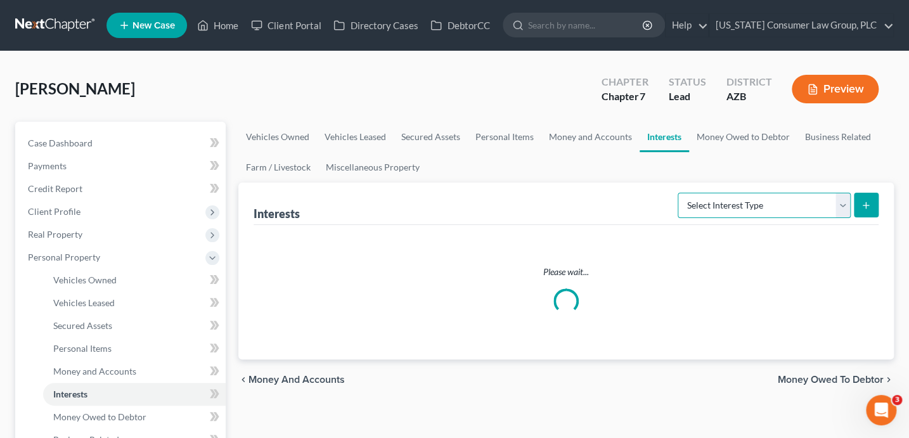
click at [760, 204] on select "Select Interest Type 401K (A/B: 21) Annuity (A/B: 23) Bond (A/B: 18) Education …" at bounding box center [764, 205] width 173 height 25
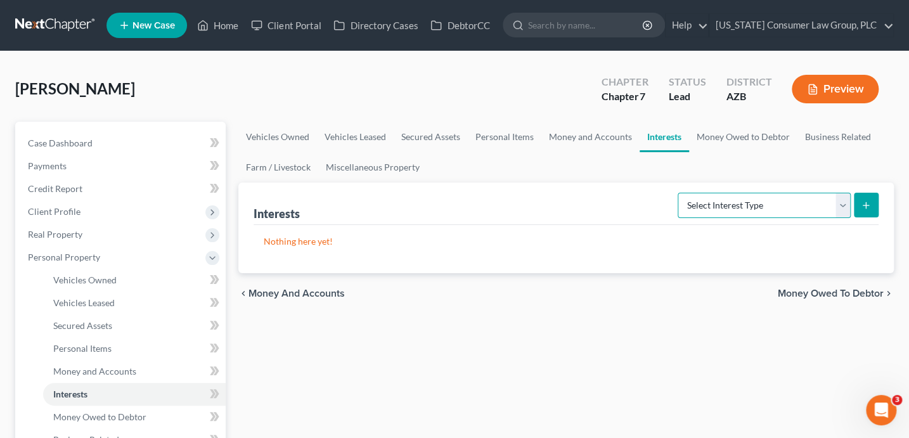
select select "ira"
click at [866, 209] on button "submit" at bounding box center [866, 205] width 25 height 25
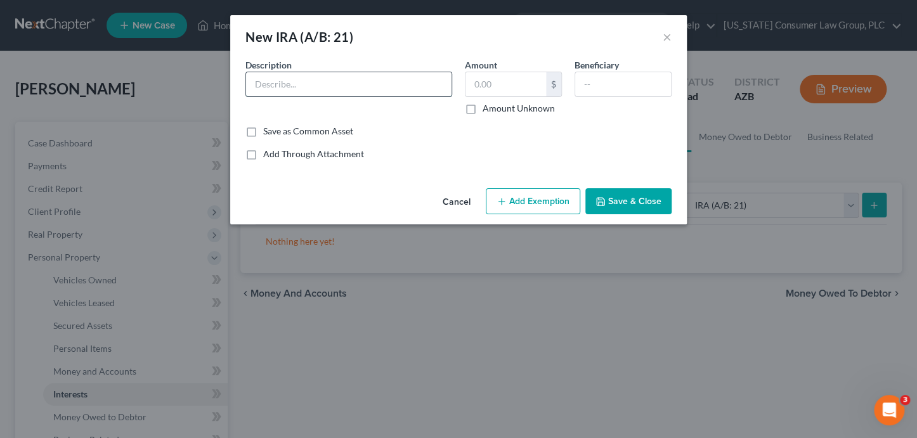
click at [311, 91] on input "text" at bounding box center [348, 84] width 205 height 24
type input "l"
type input "LPL Financial IRA"
type input "100,174.37"
click at [557, 202] on button "Add Exemption" at bounding box center [533, 201] width 94 height 27
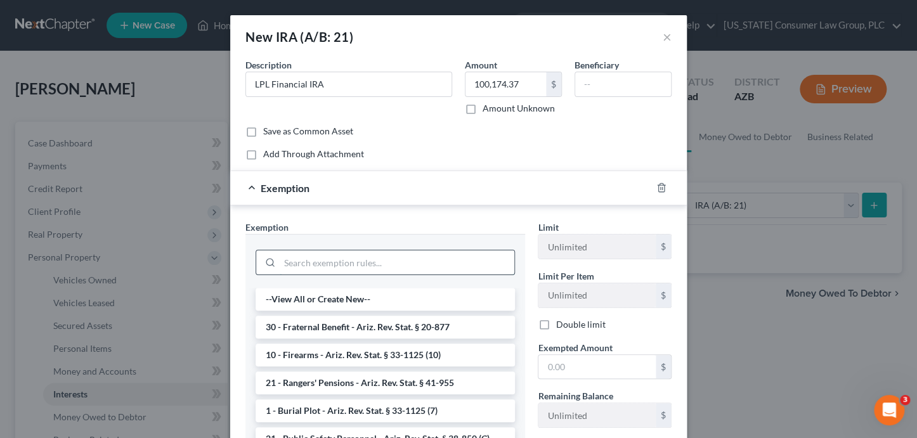
click at [384, 262] on input "search" at bounding box center [397, 262] width 235 height 24
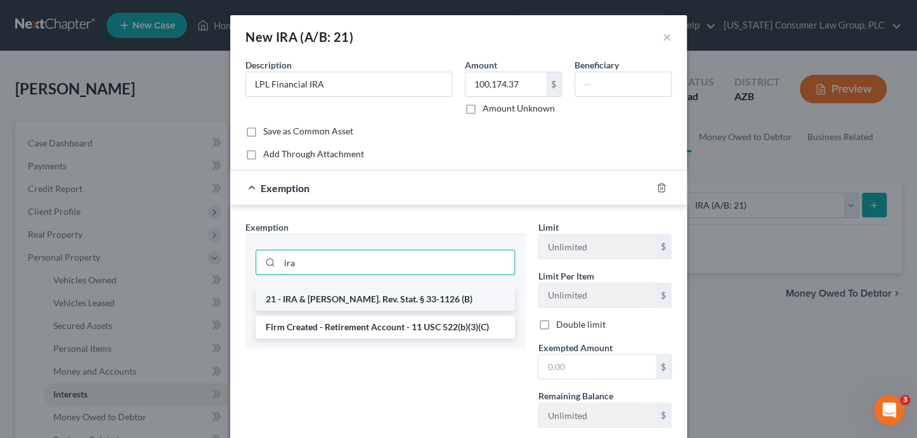
type input "ira"
click at [406, 297] on li "21 - IRA & Roth IRA - Ariz. Rev. Stat. § 33-1126 (B)" at bounding box center [384, 299] width 259 height 23
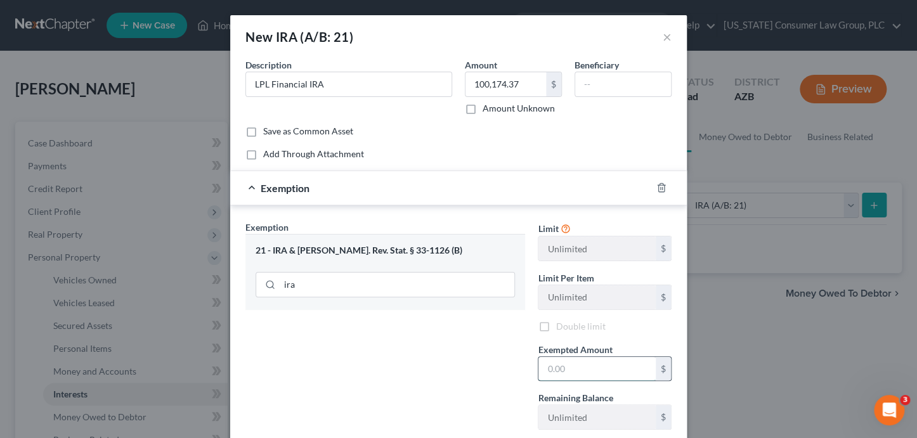
click at [543, 373] on input "text" at bounding box center [596, 369] width 117 height 24
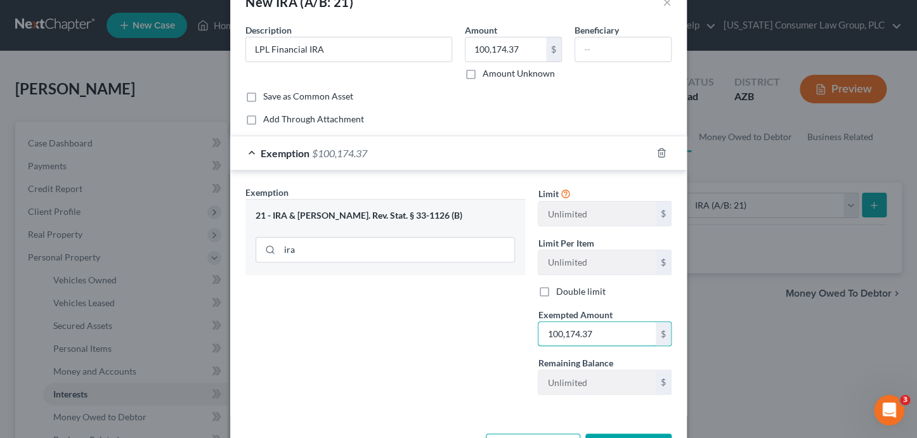
scroll to position [81, 0]
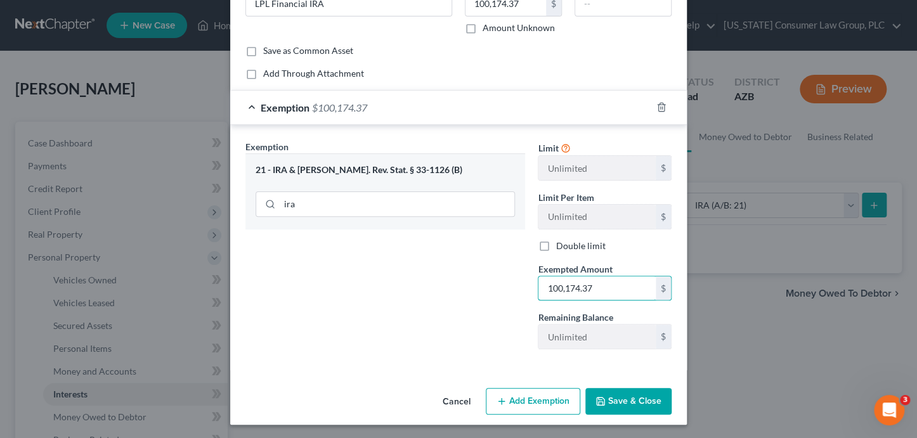
type input "100,174.37"
click at [631, 400] on button "Save & Close" at bounding box center [628, 401] width 86 height 27
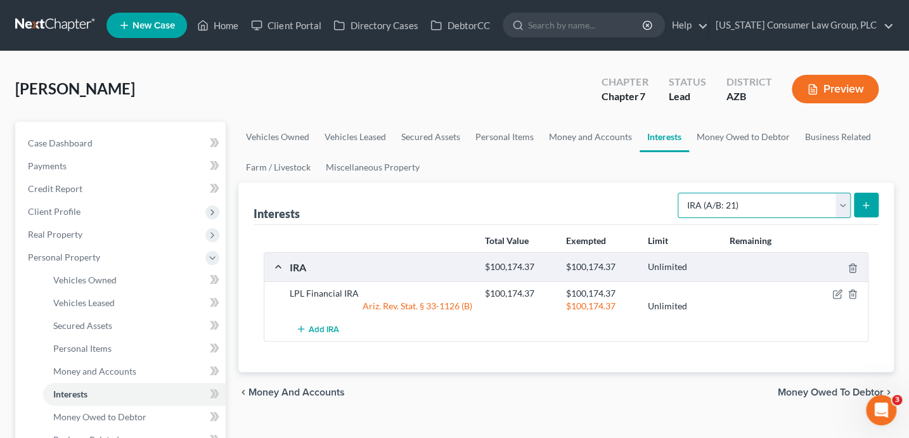
click at [731, 203] on select "Select Interest Type 401K (A/B: 21) Annuity (A/B: 23) Bond (A/B: 18) Education …" at bounding box center [764, 205] width 173 height 25
select select "401k"
click at [869, 209] on icon "submit" at bounding box center [866, 205] width 10 height 10
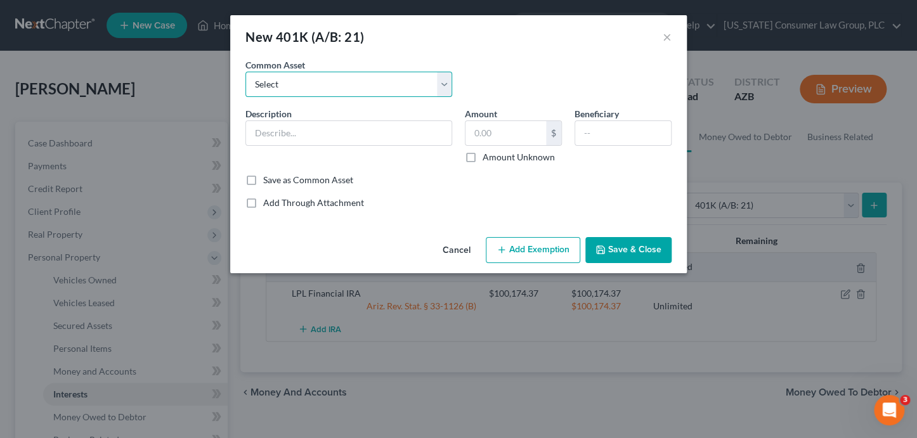
click at [293, 90] on select "Select 401(k)" at bounding box center [348, 84] width 207 height 25
click at [292, 81] on select "Select 401(k)" at bounding box center [348, 84] width 207 height 25
select select "0"
type input "401(k)"
click at [515, 135] on input "5,000.00" at bounding box center [505, 133] width 81 height 24
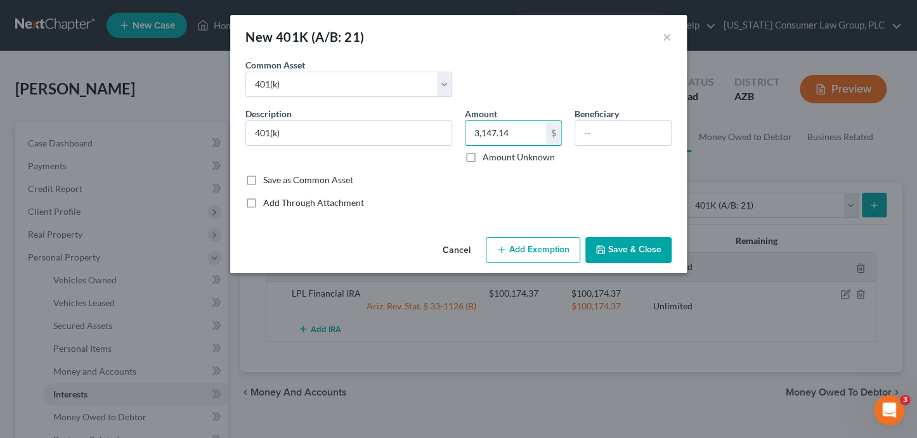
type input "3,147.14"
click at [527, 251] on button "Add Exemption" at bounding box center [533, 250] width 94 height 27
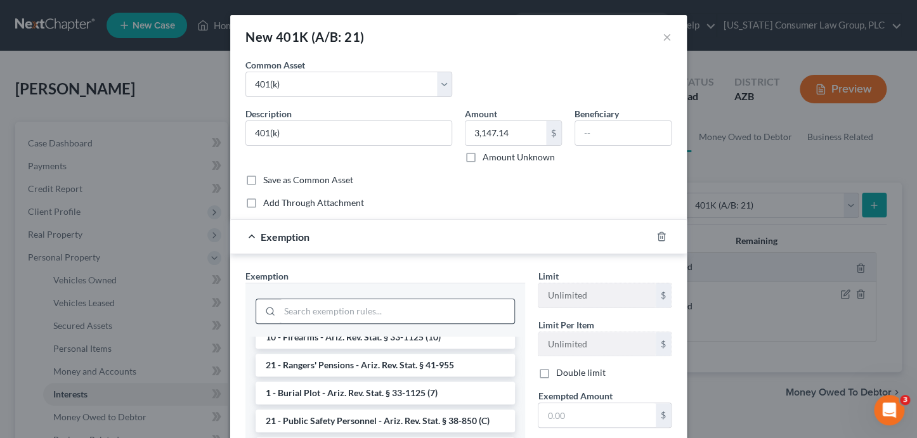
scroll to position [82, 0]
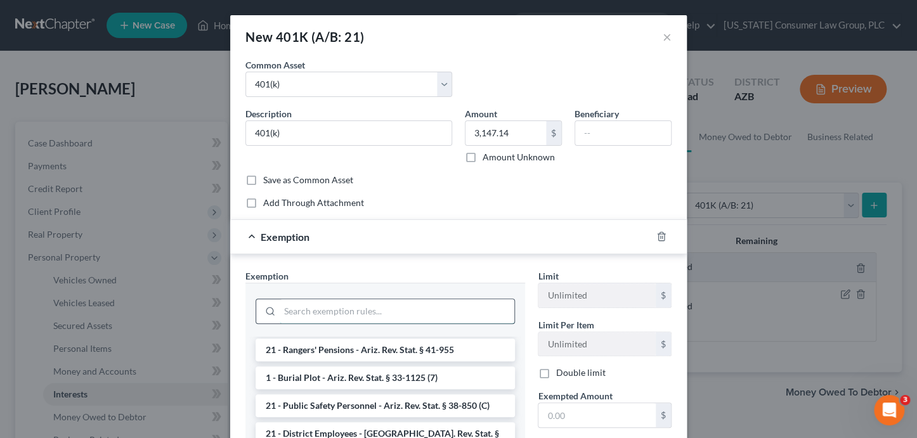
click at [349, 302] on input "search" at bounding box center [397, 311] width 235 height 24
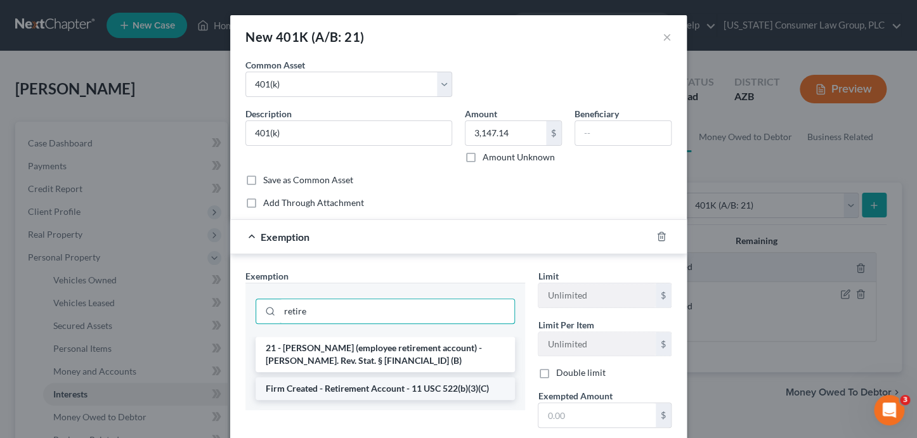
type input "retire"
click at [359, 382] on li "Firm Created - Retirement Account - 11 USC 522(b)(3)(C)" at bounding box center [384, 388] width 259 height 23
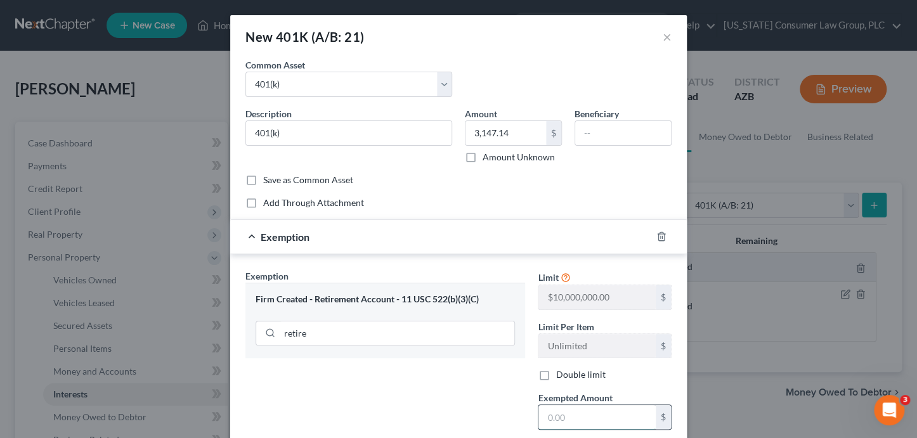
click at [569, 413] on input "text" at bounding box center [596, 417] width 117 height 24
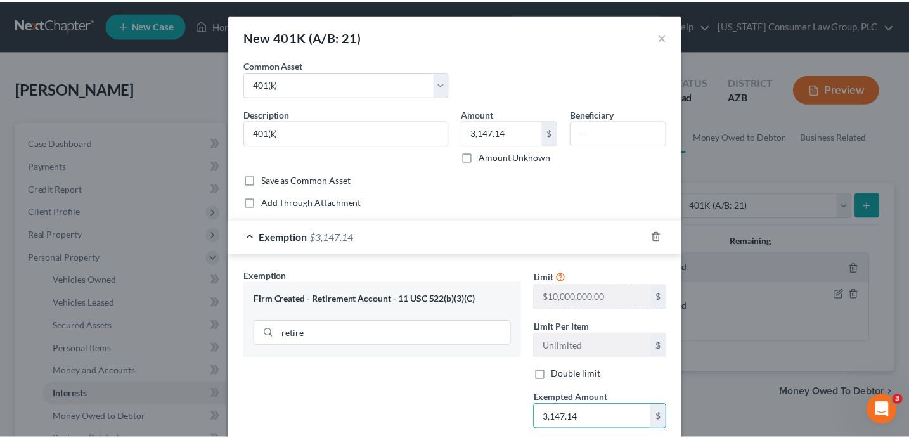
scroll to position [129, 0]
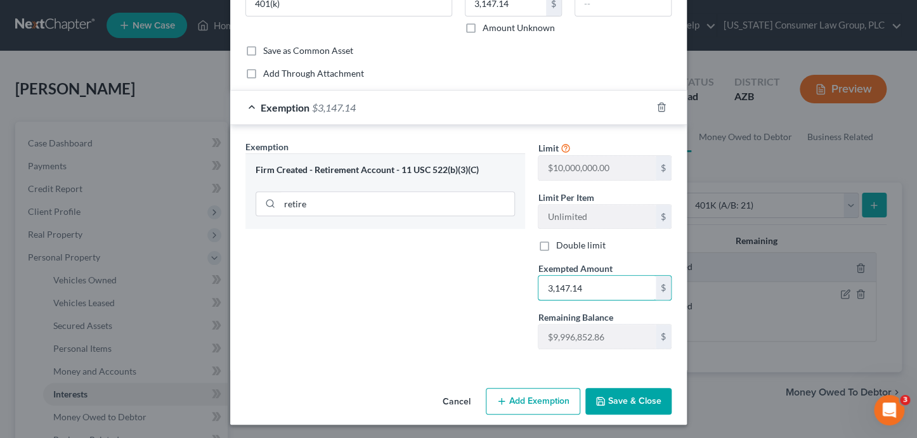
type input "3,147.14"
click at [643, 398] on button "Save & Close" at bounding box center [628, 401] width 86 height 27
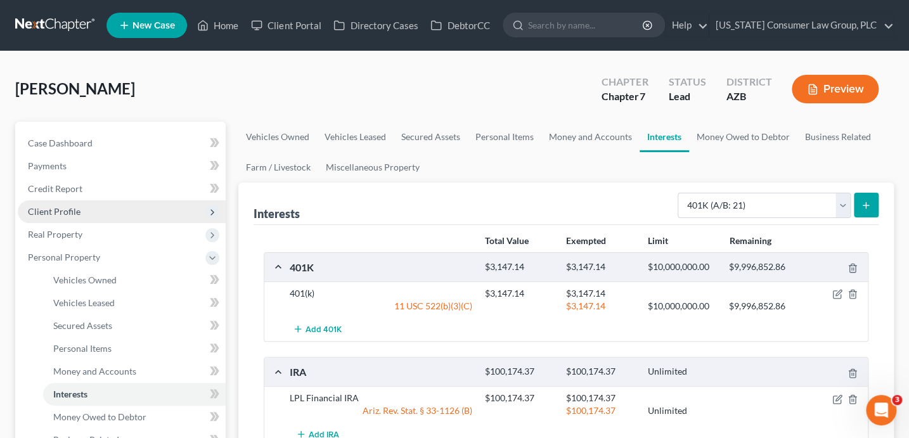
click at [56, 208] on span "Client Profile" at bounding box center [54, 211] width 53 height 11
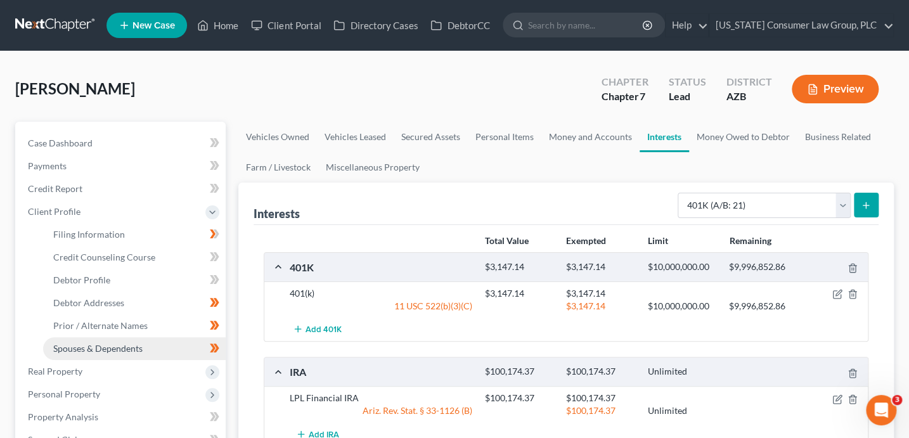
click at [110, 345] on span "Spouses & Dependents" at bounding box center [97, 348] width 89 height 11
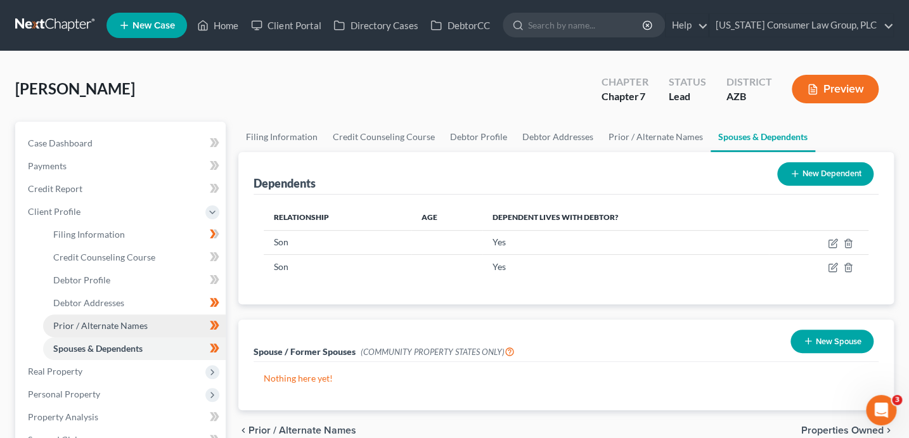
click at [103, 330] on span "Prior / Alternate Names" at bounding box center [100, 325] width 94 height 11
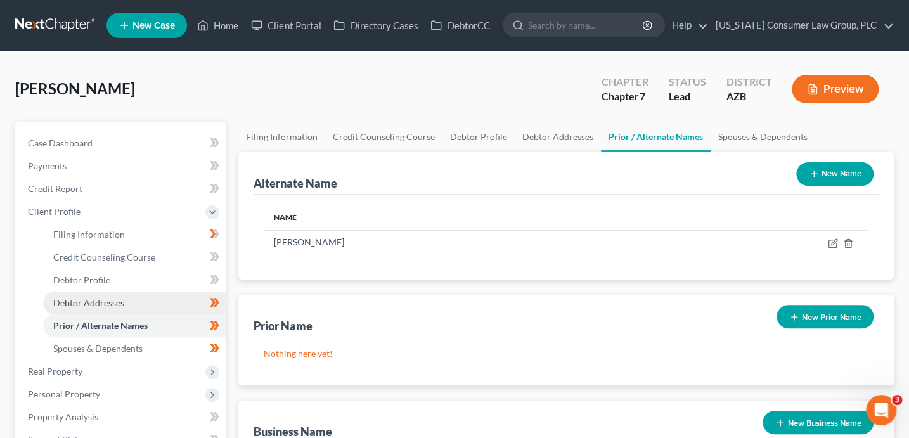
click at [107, 303] on span "Debtor Addresses" at bounding box center [88, 302] width 71 height 11
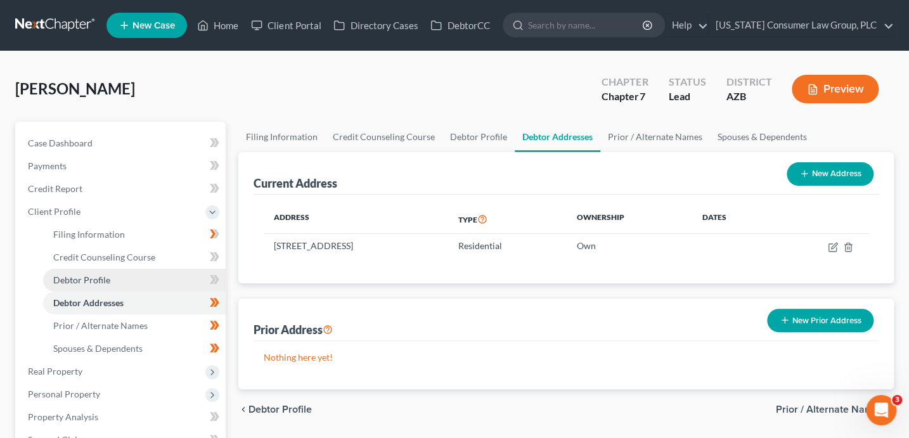
click at [112, 283] on link "Debtor Profile" at bounding box center [134, 280] width 183 height 23
select select "0"
select select "2"
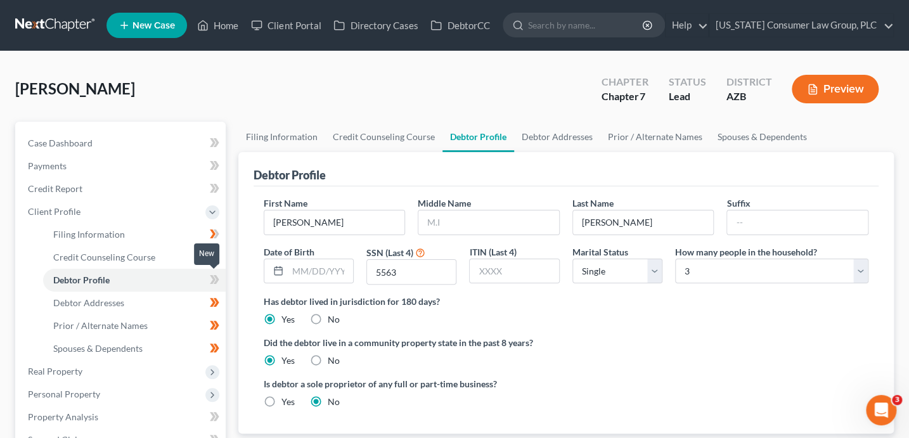
click at [216, 285] on icon at bounding box center [215, 280] width 10 height 16
click at [437, 221] on input "text" at bounding box center [488, 222] width 141 height 24
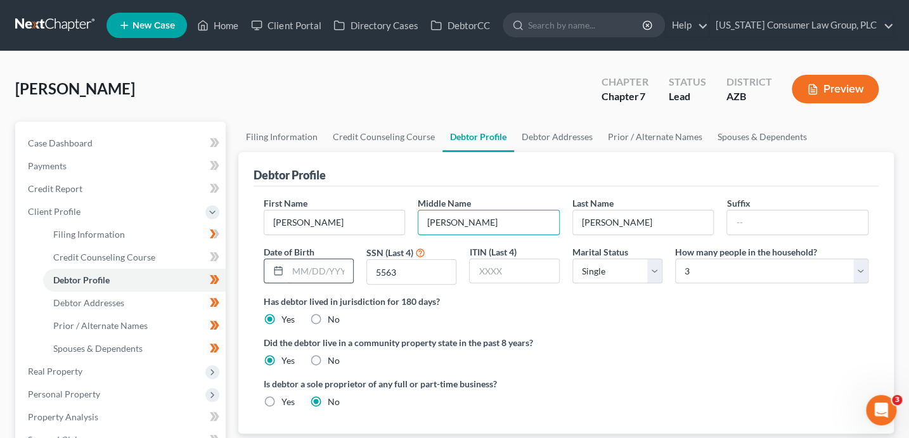
type input "Lyn"
click at [301, 271] on input "text" at bounding box center [320, 271] width 65 height 24
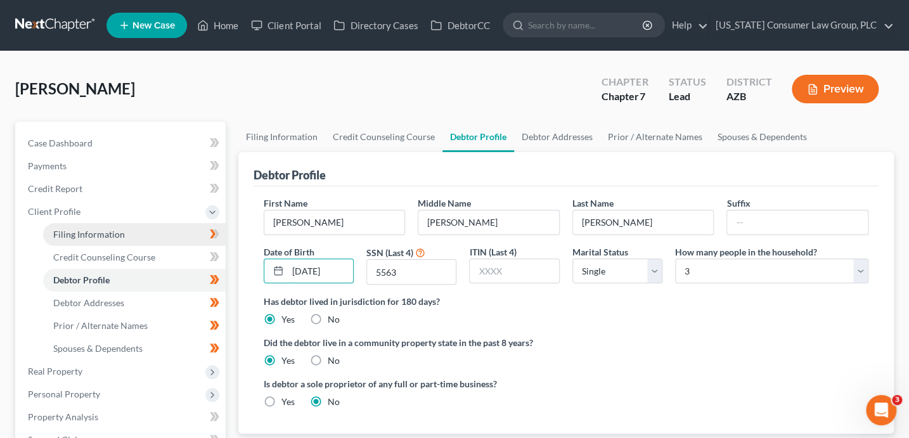
type input "10/19/1965"
click at [171, 227] on link "Filing Information" at bounding box center [134, 234] width 183 height 23
select select "1"
select select "0"
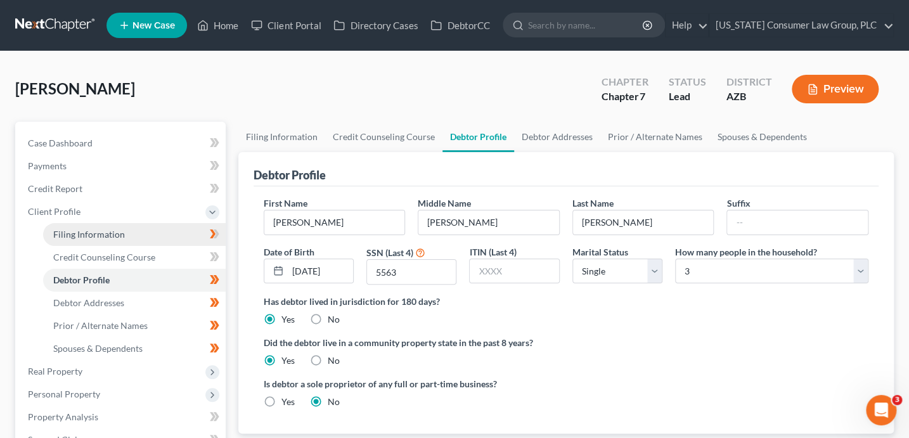
select select "4"
select select "0"
select select "3"
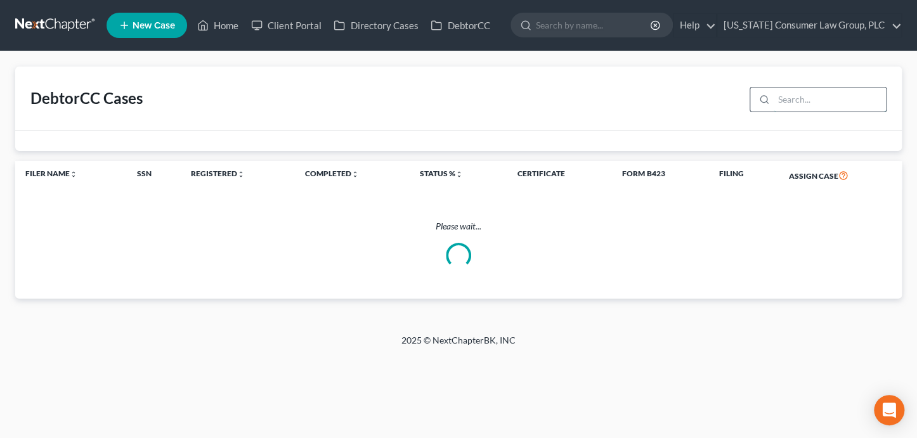
drag, startPoint x: 799, startPoint y: 99, endPoint x: 817, endPoint y: 91, distance: 19.3
click at [800, 99] on input "search" at bounding box center [829, 99] width 112 height 24
type input "carr"
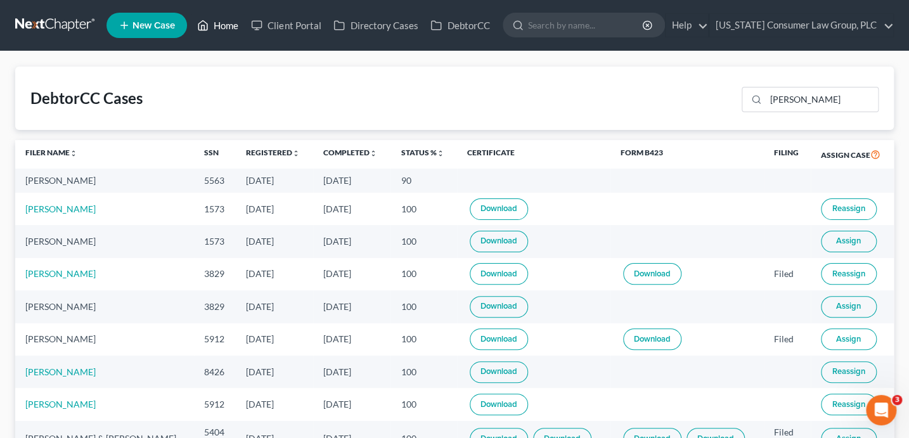
click at [210, 24] on link "Home" at bounding box center [218, 25] width 54 height 23
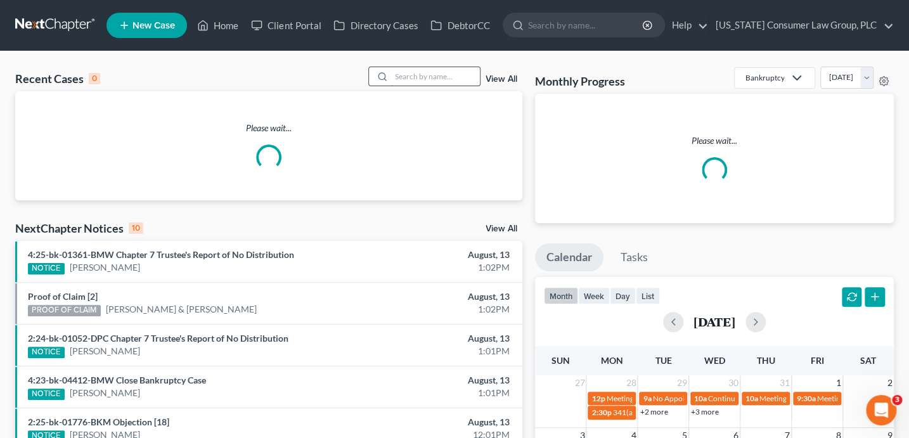
click at [410, 75] on input "search" at bounding box center [435, 76] width 89 height 18
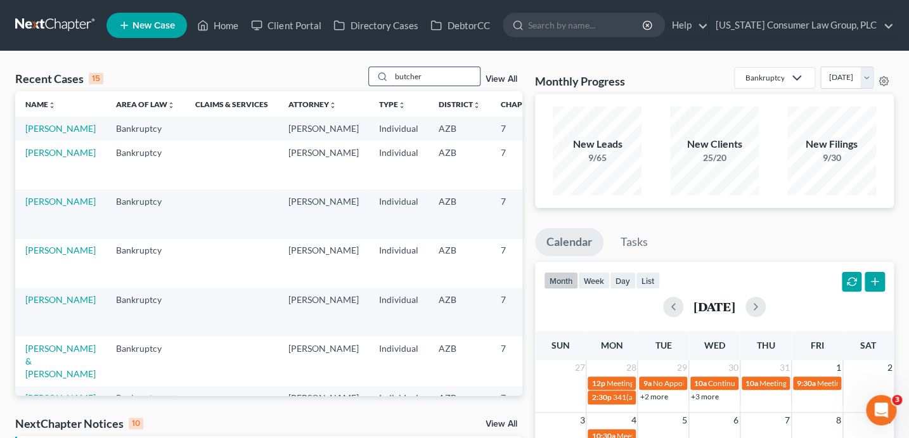
type input "butcher"
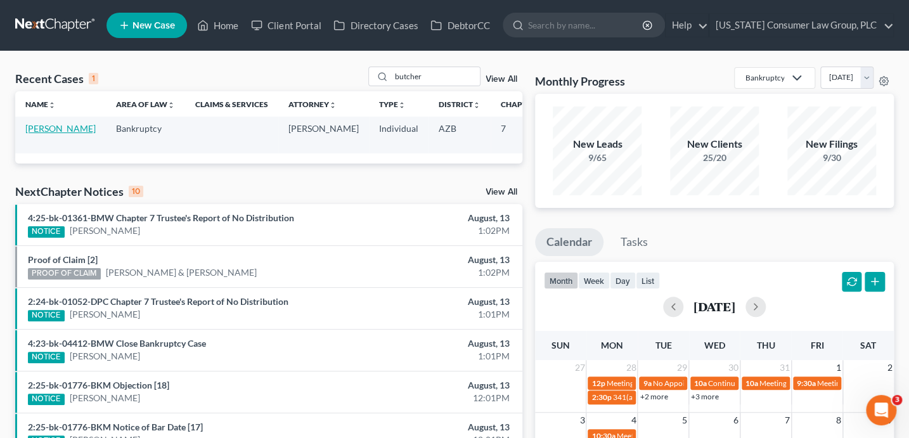
click at [48, 132] on link "[PERSON_NAME]" at bounding box center [60, 128] width 70 height 11
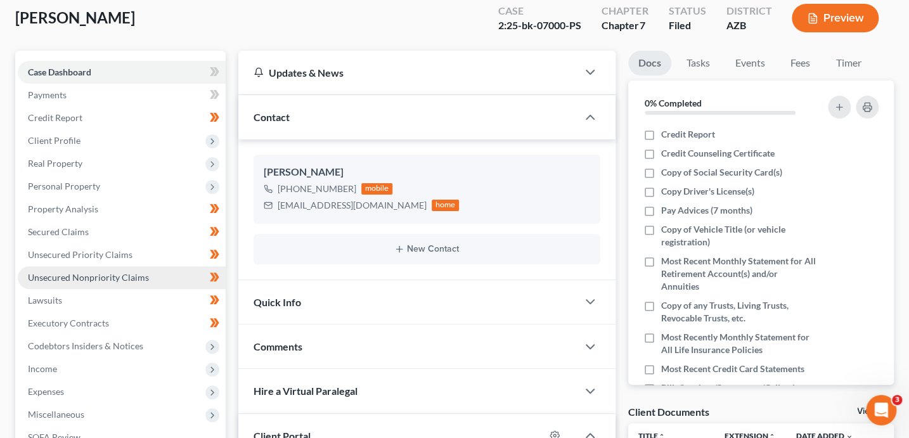
click at [122, 278] on span "Unsecured Nonpriority Claims" at bounding box center [88, 277] width 121 height 11
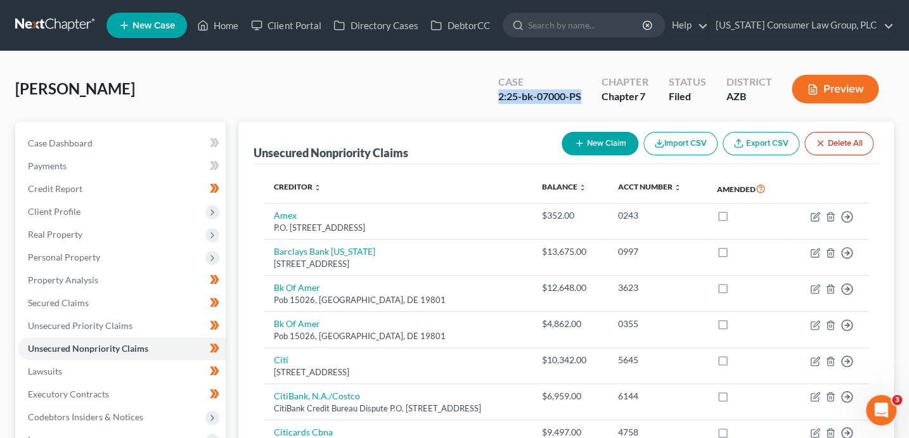
drag, startPoint x: 583, startPoint y: 96, endPoint x: 499, endPoint y: 95, distance: 83.7
click at [499, 95] on div "Case 2:25-bk-07000-PS" at bounding box center [539, 90] width 103 height 37
copy div "2:25-bk-07000-PS"
click at [75, 214] on span "Client Profile" at bounding box center [54, 211] width 53 height 11
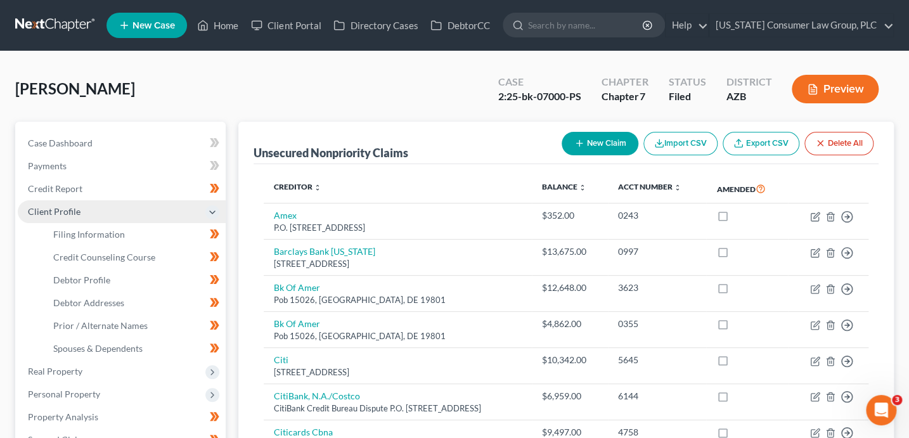
click at [75, 209] on span "Client Profile" at bounding box center [54, 211] width 53 height 11
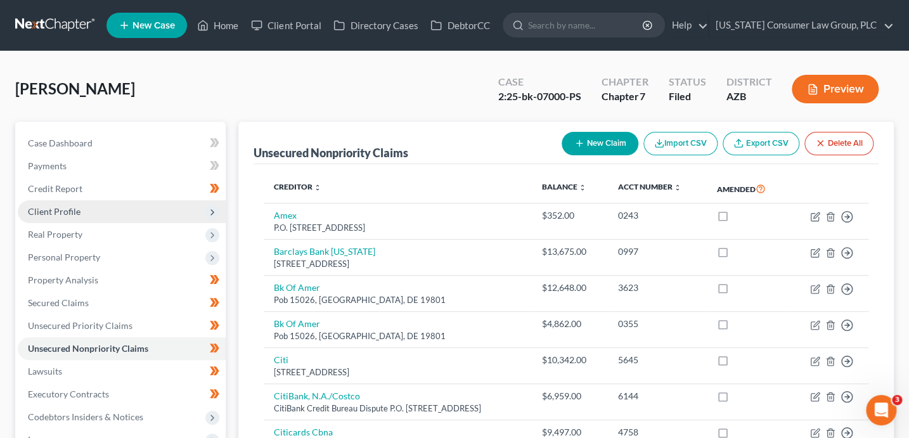
click at [74, 213] on span "Client Profile" at bounding box center [54, 211] width 53 height 11
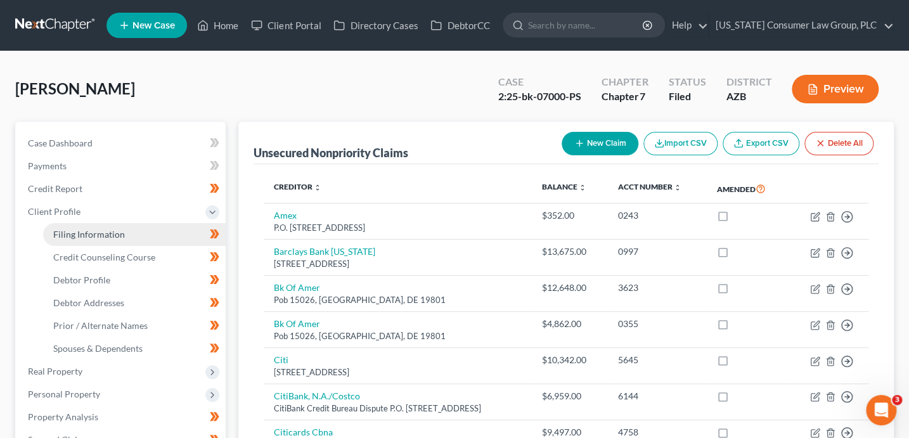
click at [113, 236] on span "Filing Information" at bounding box center [89, 234] width 72 height 11
select select "1"
select select "0"
select select "3"
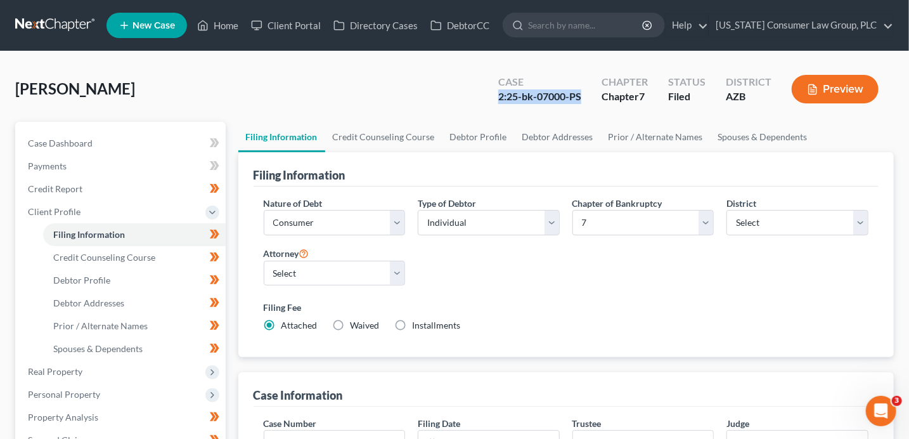
drag, startPoint x: 550, startPoint y: 100, endPoint x: 501, endPoint y: 98, distance: 48.2
click at [501, 98] on div "Case 2:25-bk-07000-PS" at bounding box center [539, 90] width 103 height 37
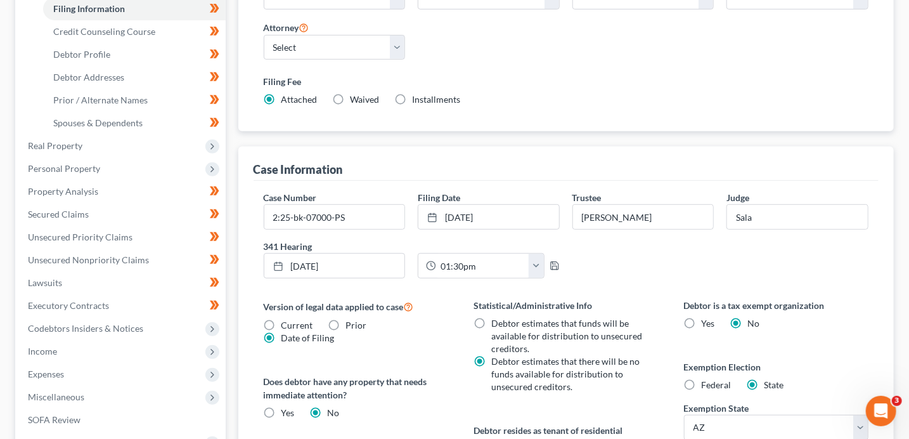
scroll to position [227, 0]
click at [117, 260] on span "Unsecured Nonpriority Claims" at bounding box center [88, 258] width 121 height 11
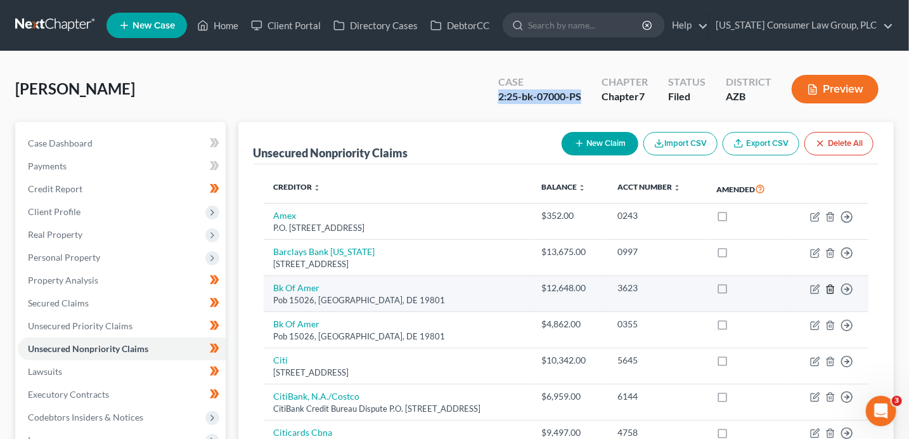
click at [832, 285] on icon "button" at bounding box center [830, 289] width 10 height 10
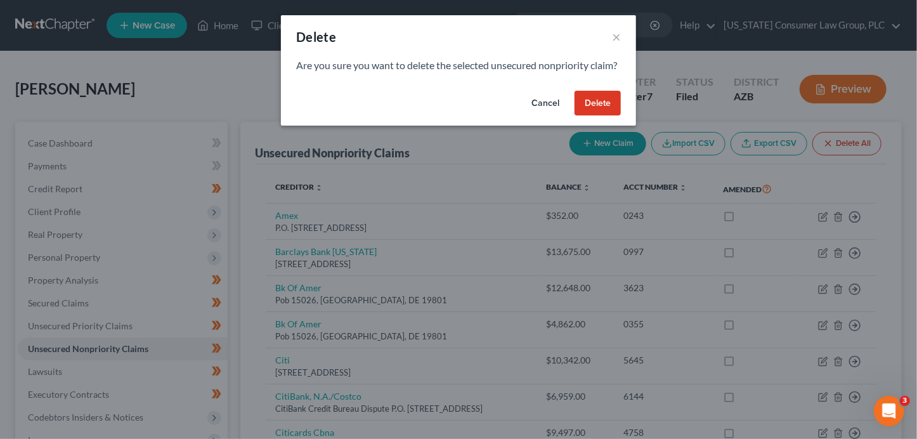
click at [610, 116] on button "Delete" at bounding box center [597, 103] width 46 height 25
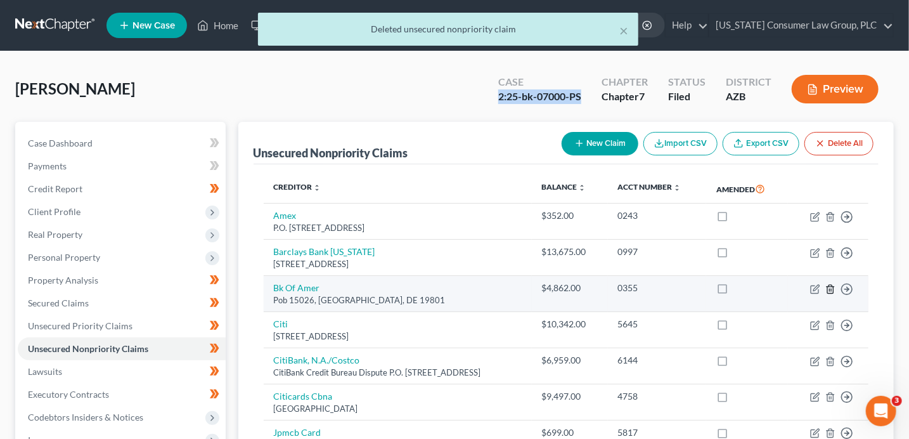
click at [827, 286] on icon "button" at bounding box center [830, 289] width 6 height 8
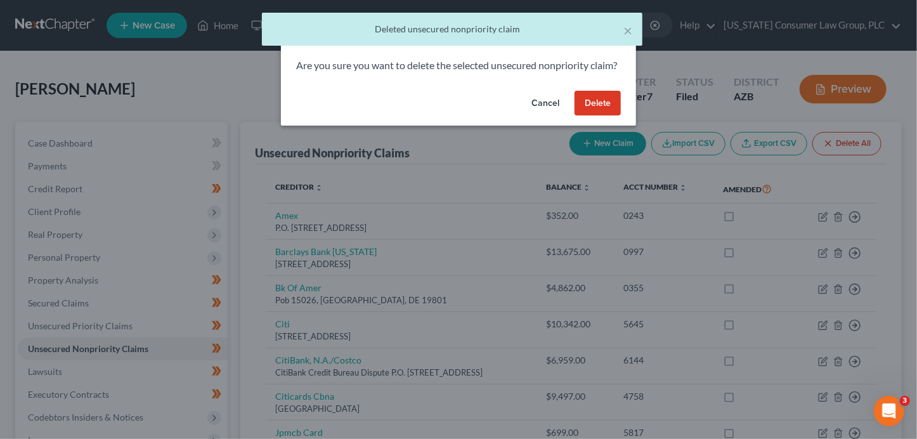
click at [605, 114] on button "Delete" at bounding box center [597, 103] width 46 height 25
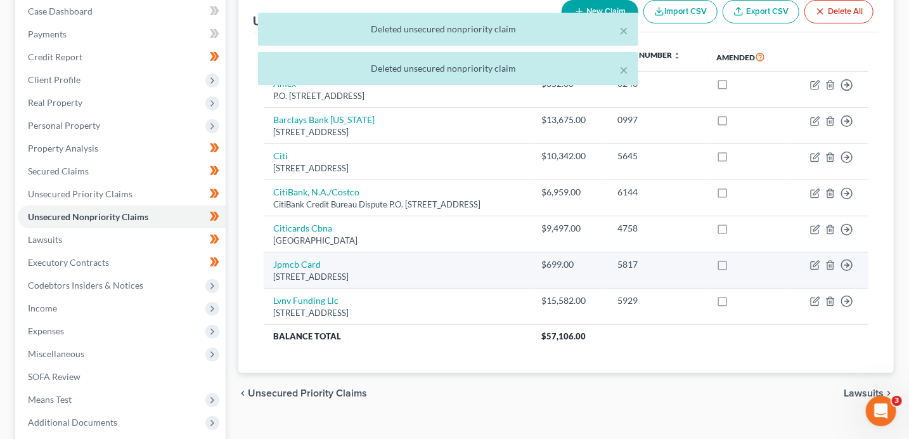
scroll to position [137, 0]
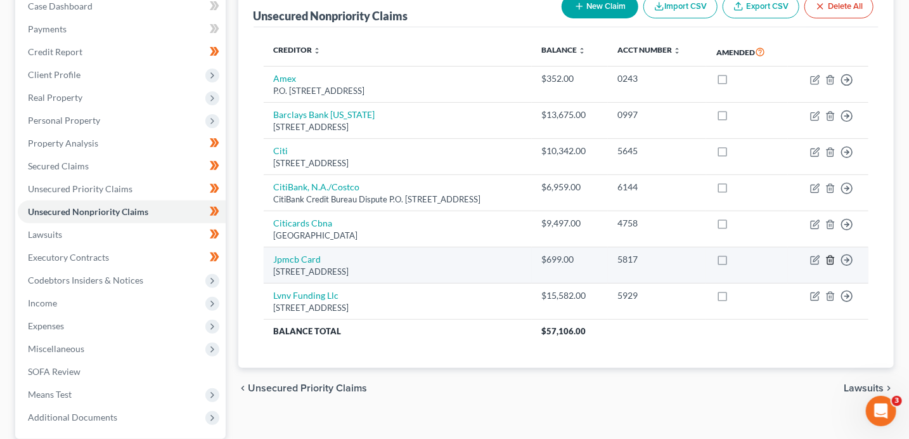
click at [834, 259] on icon "button" at bounding box center [830, 260] width 10 height 10
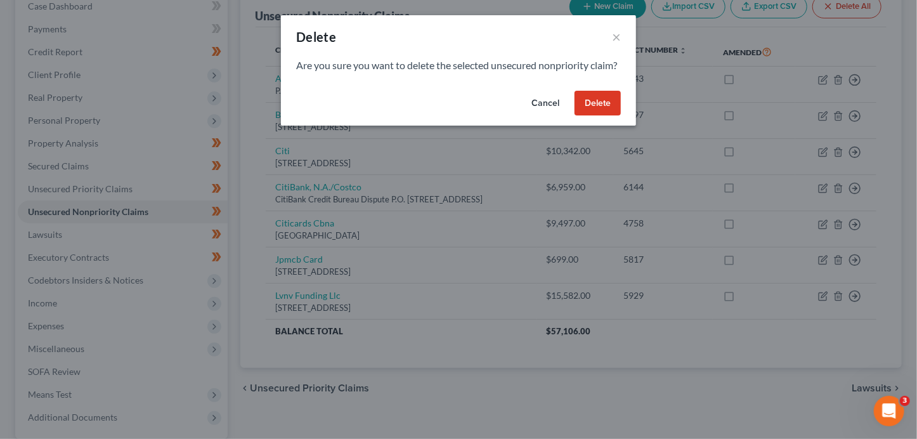
click at [599, 115] on button "Delete" at bounding box center [597, 103] width 46 height 25
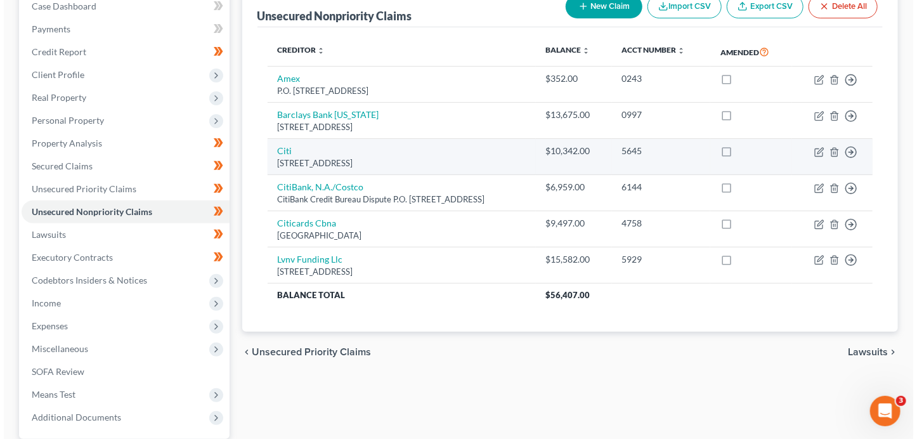
scroll to position [0, 0]
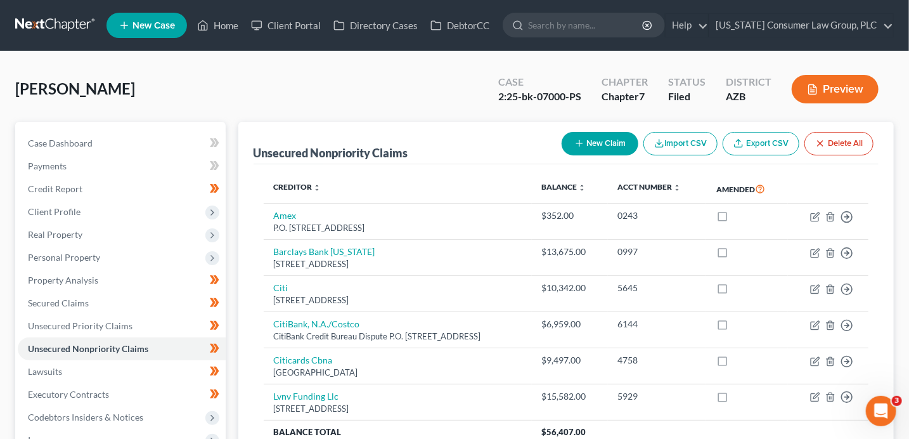
drag, startPoint x: 245, startPoint y: 86, endPoint x: 222, endPoint y: 46, distance: 46.3
click at [239, 77] on div "Butcher, Amy Upgraded Case 2:25-bk-07000-PS Chapter Chapter 7 Status Filed Dist…" at bounding box center [454, 94] width 879 height 55
click at [228, 31] on link "Home" at bounding box center [218, 25] width 54 height 23
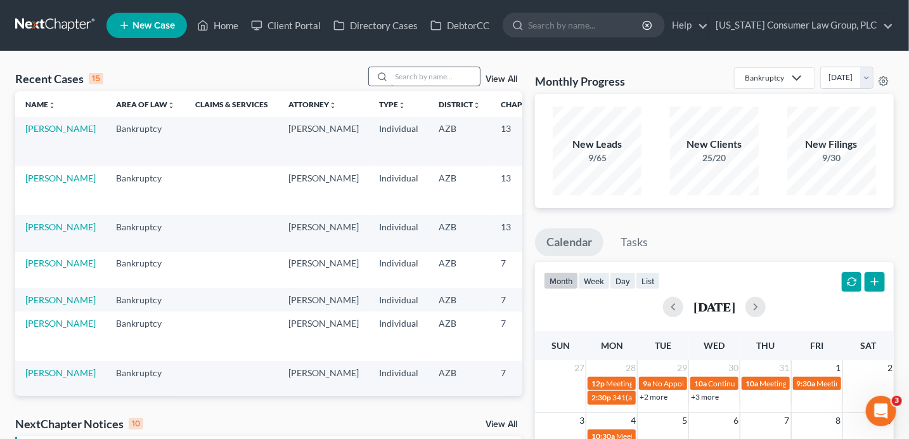
click at [410, 78] on input "search" at bounding box center [435, 76] width 89 height 18
type input "luckett"
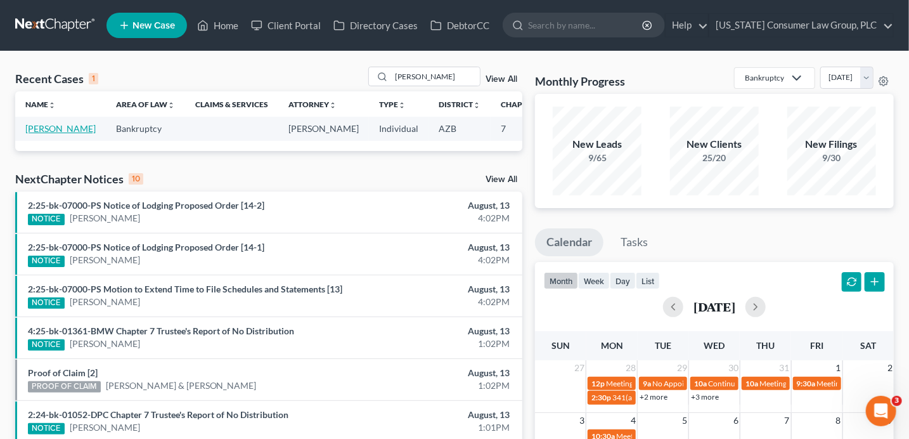
click at [40, 129] on link "[PERSON_NAME]" at bounding box center [60, 128] width 70 height 11
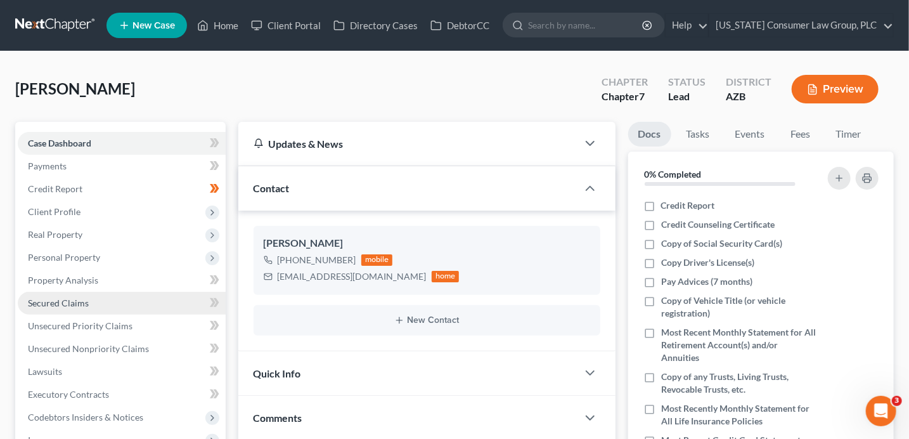
click at [60, 304] on span "Secured Claims" at bounding box center [58, 302] width 61 height 11
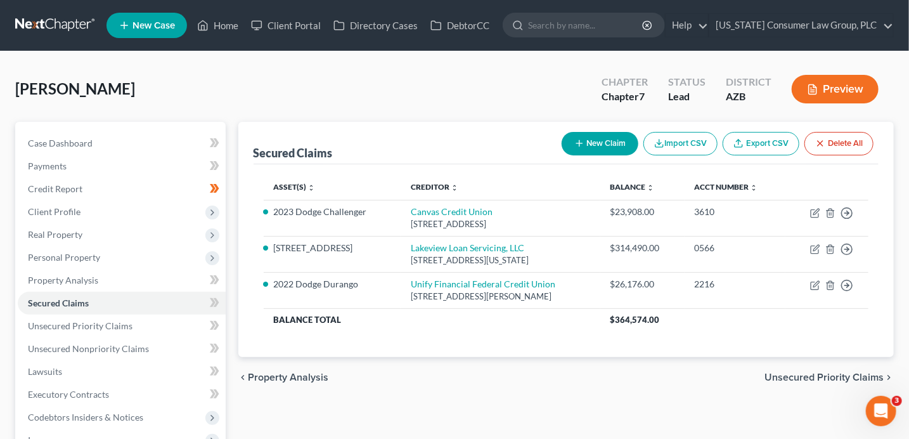
click at [590, 152] on button "New Claim" at bounding box center [600, 143] width 77 height 23
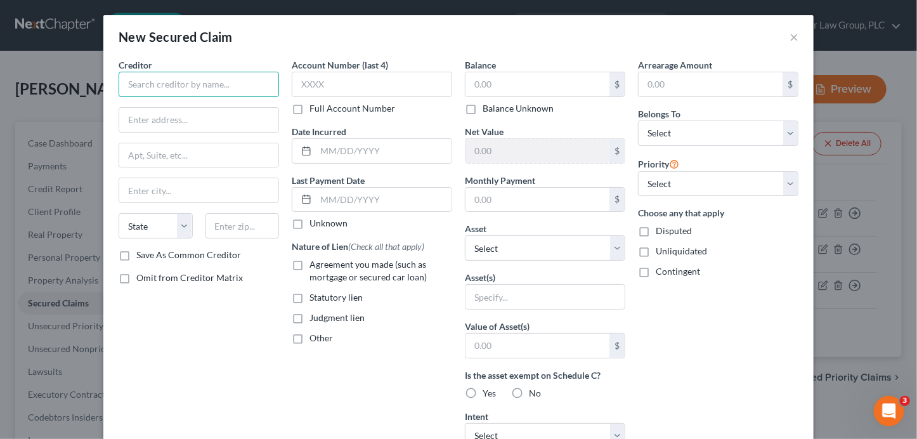
click at [200, 89] on input "text" at bounding box center [199, 84] width 160 height 25
type input "Cadden Community Management"
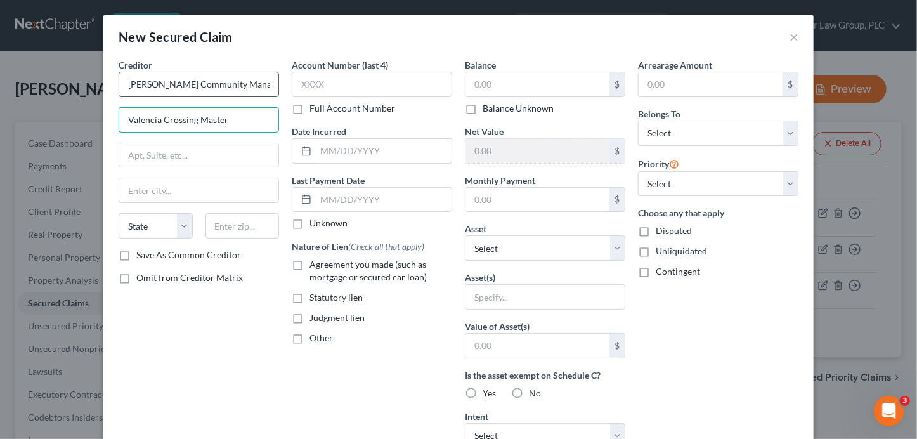
type input "Valencia Crossing Master"
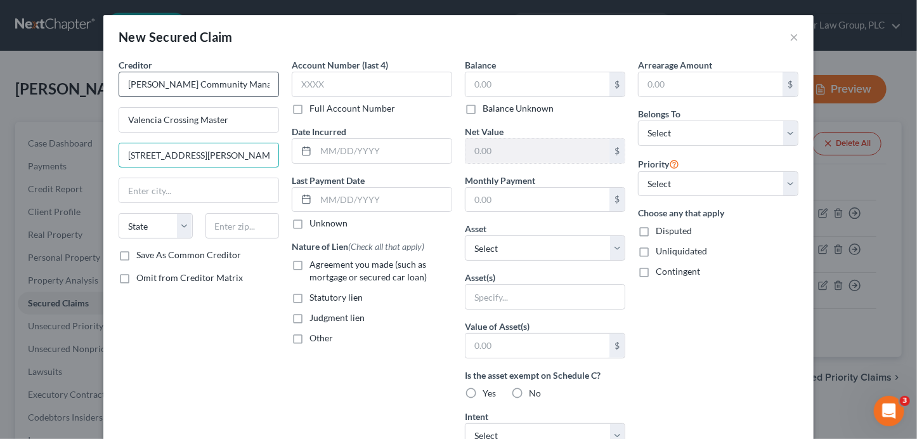
type input "5225 West Massingale Rd."
type input "85743"
type input "Tucson"
select select "3"
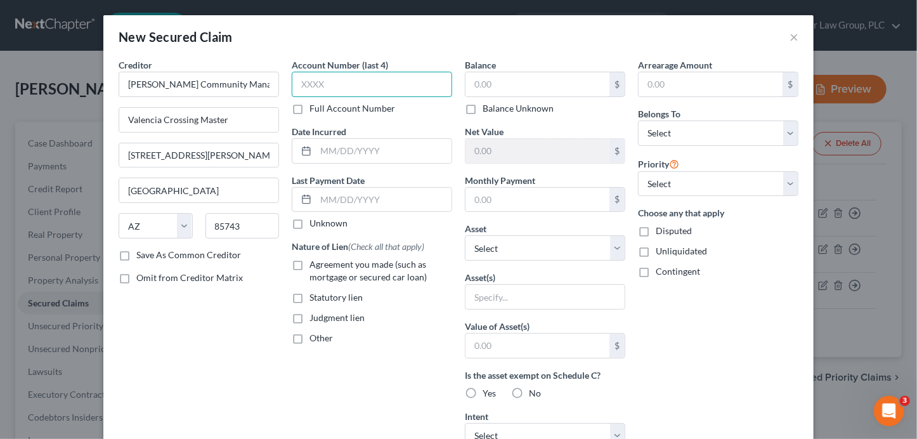
click at [384, 86] on input "text" at bounding box center [372, 84] width 160 height 25
type input "1302"
click at [337, 268] on span "Agreement you made (such as mortgage or secured car loan)" at bounding box center [367, 270] width 117 height 23
click at [323, 266] on input "Agreement you made (such as mortgage or secured car loan)" at bounding box center [318, 262] width 8 height 8
checkbox input "true"
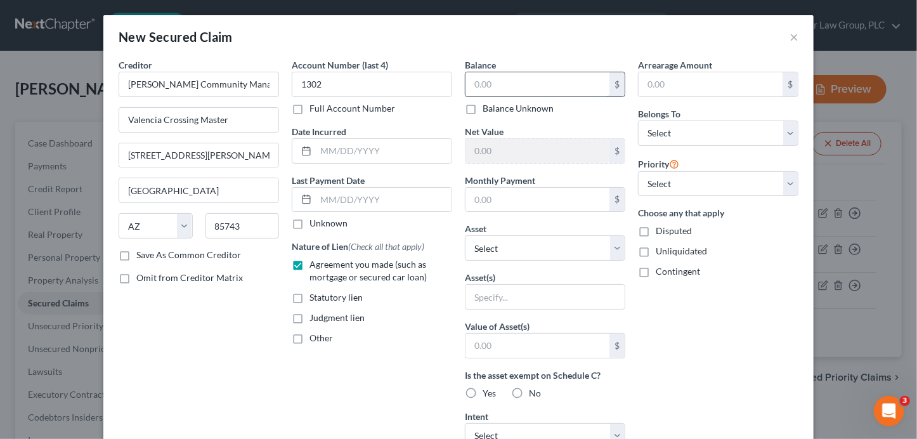
click at [487, 91] on input "text" at bounding box center [537, 84] width 144 height 24
type input "639.97"
click at [699, 177] on select "Select 1st 2nd 3rd 4th 5th 6th 7th 8th 9th 10th 11th 12th 13th 14th 15th 16th 1…" at bounding box center [718, 183] width 160 height 25
select select "1"
click at [684, 133] on select "Select Debtor 1 Only Debtor 2 Only Debtor 1 And Debtor 2 Only At Least One Of T…" at bounding box center [718, 132] width 160 height 25
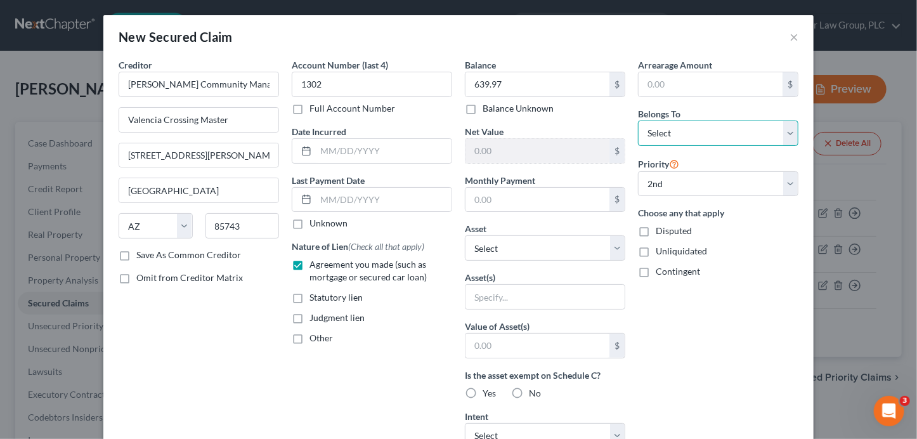
select select "0"
click at [511, 244] on select "Select Other Multiple Assets Bank of America 5047 (Savings Account) - $0.0 Citi…" at bounding box center [545, 247] width 160 height 25
select select "9"
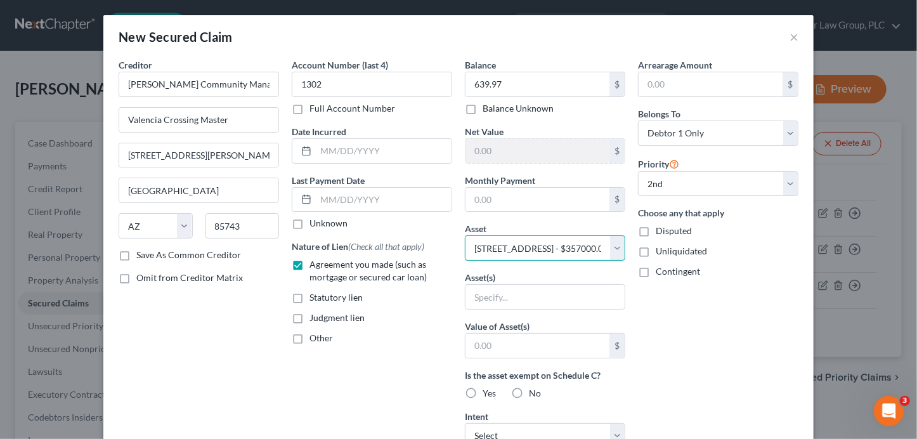
select select "0"
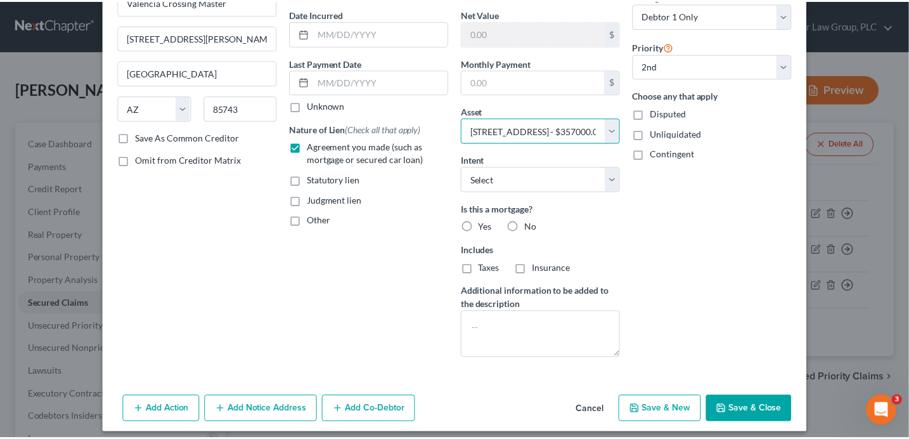
scroll to position [125, 0]
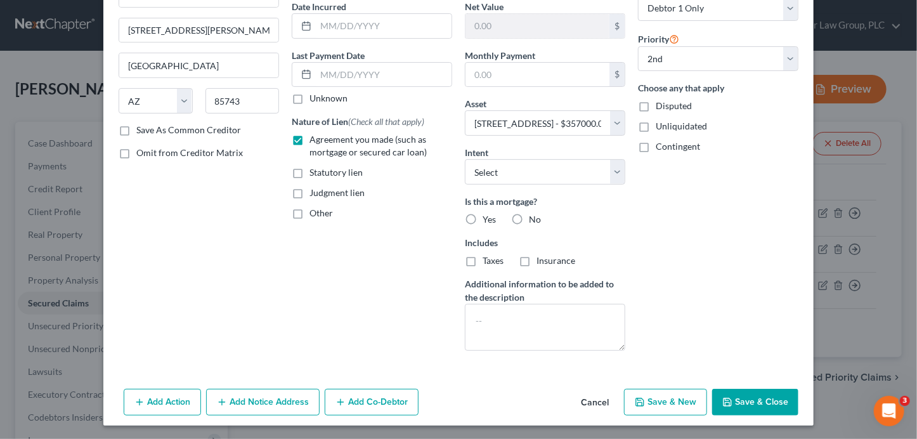
click at [747, 396] on button "Save & Close" at bounding box center [755, 402] width 86 height 27
select select
select select "1"
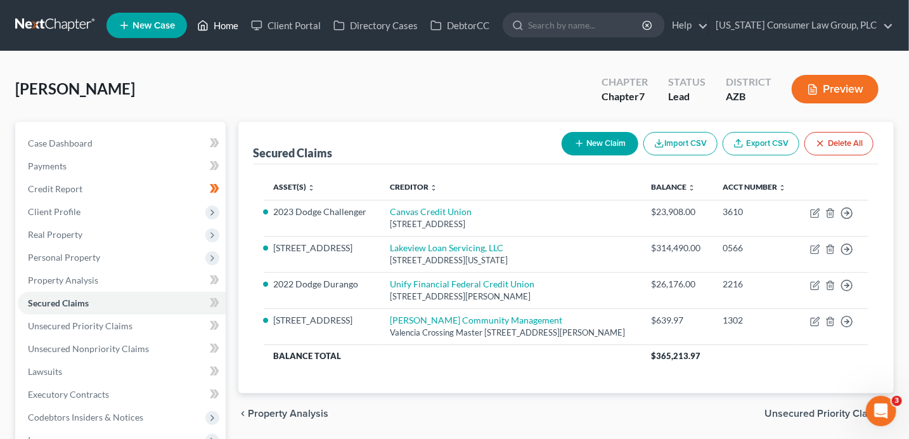
click at [213, 31] on link "Home" at bounding box center [218, 25] width 54 height 23
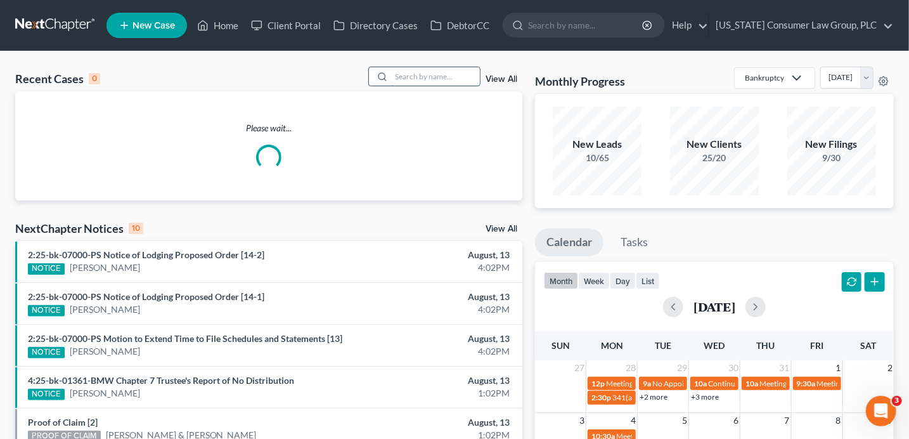
click at [417, 74] on input "search" at bounding box center [435, 76] width 89 height 18
type input "peel"
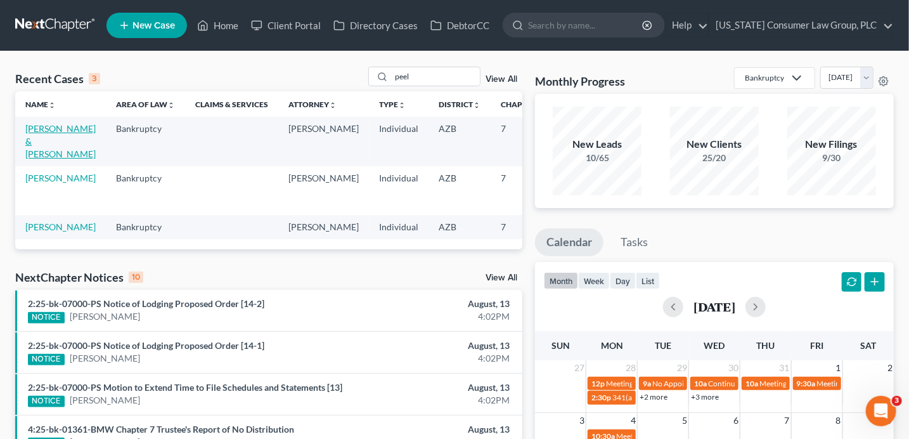
click at [37, 139] on link "[PERSON_NAME] & [PERSON_NAME]" at bounding box center [60, 141] width 70 height 36
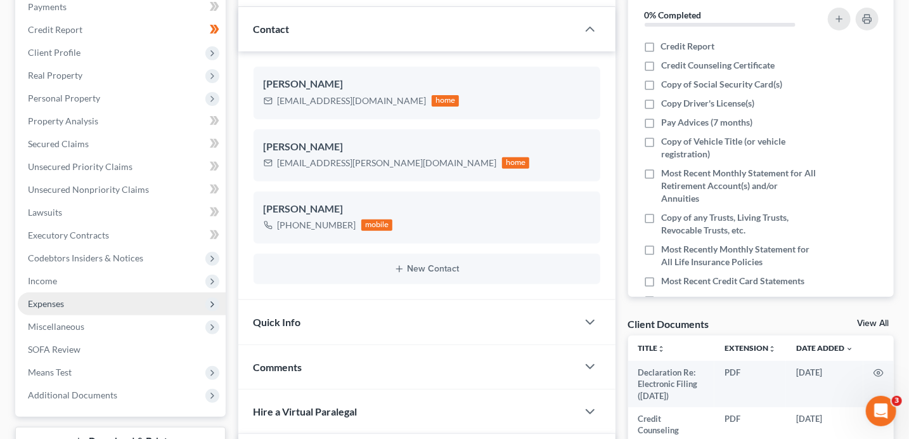
scroll to position [271, 0]
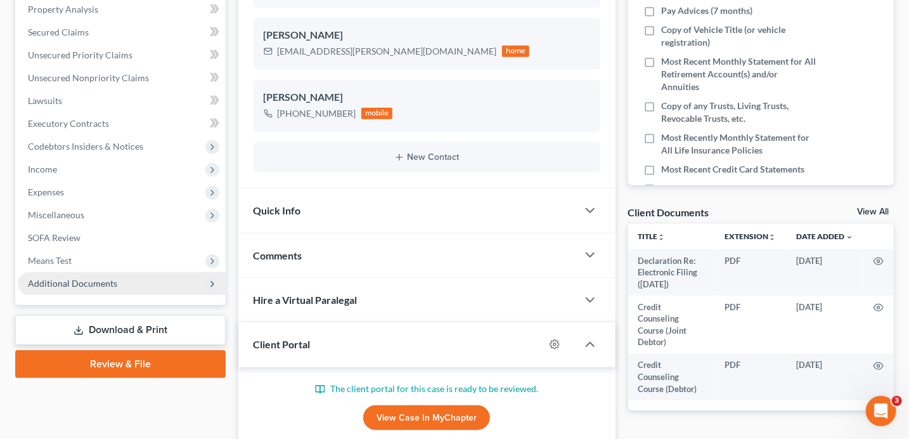
click at [97, 284] on span "Additional Documents" at bounding box center [72, 283] width 89 height 11
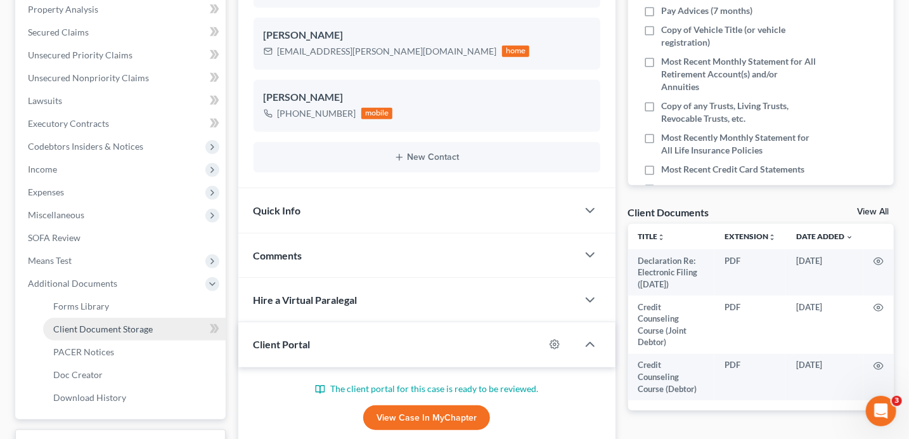
click at [117, 330] on span "Client Document Storage" at bounding box center [103, 328] width 100 height 11
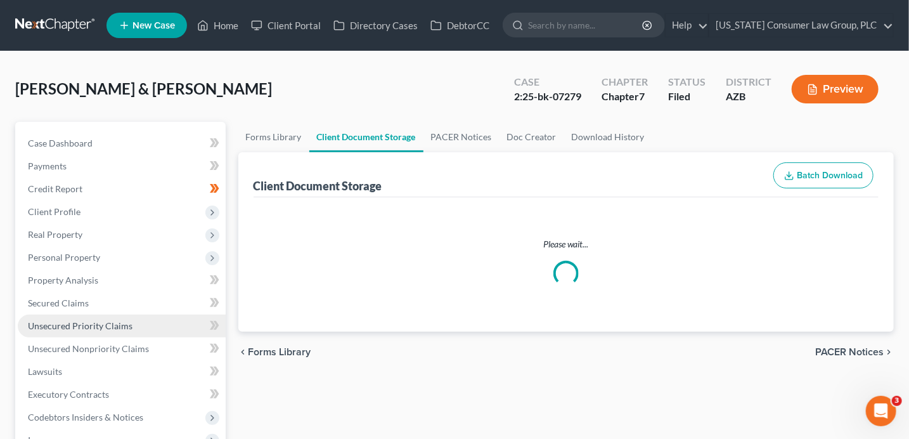
select select "14"
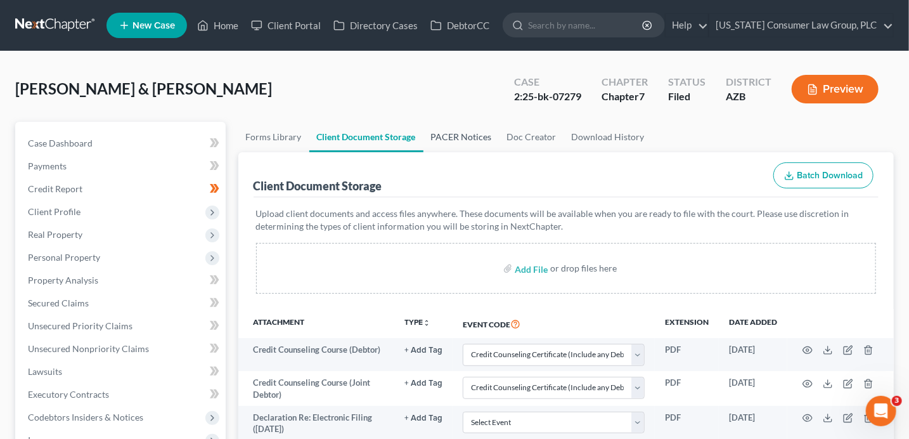
click at [441, 134] on link "PACER Notices" at bounding box center [461, 137] width 76 height 30
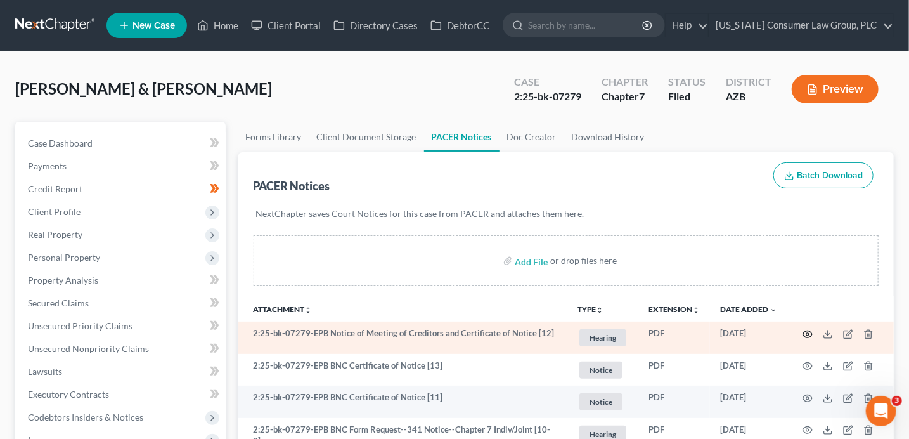
click at [810, 333] on icon "button" at bounding box center [808, 334] width 10 height 10
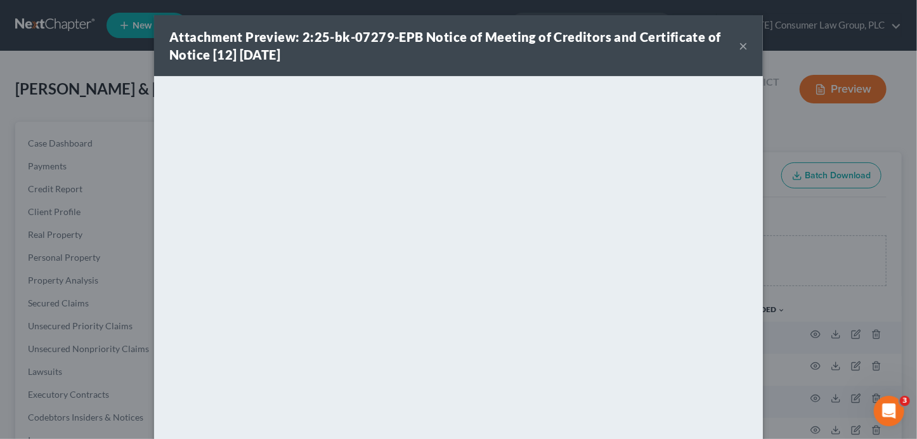
click at [738, 42] on button "×" at bounding box center [742, 45] width 9 height 15
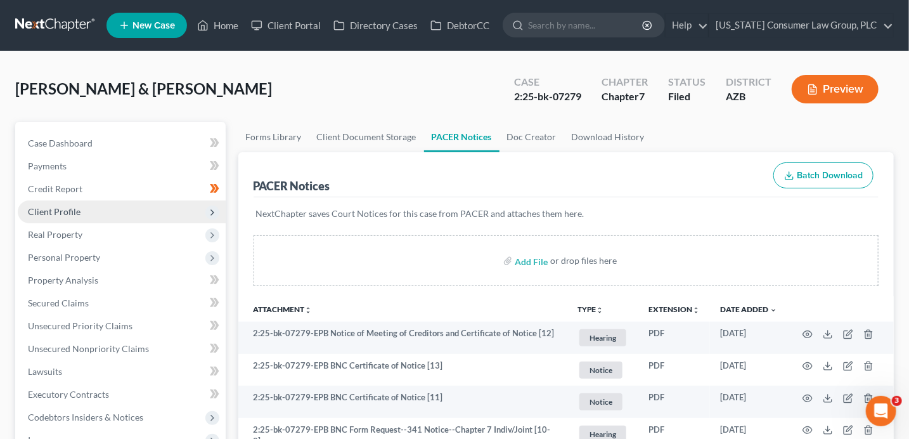
click at [93, 213] on span "Client Profile" at bounding box center [122, 211] width 208 height 23
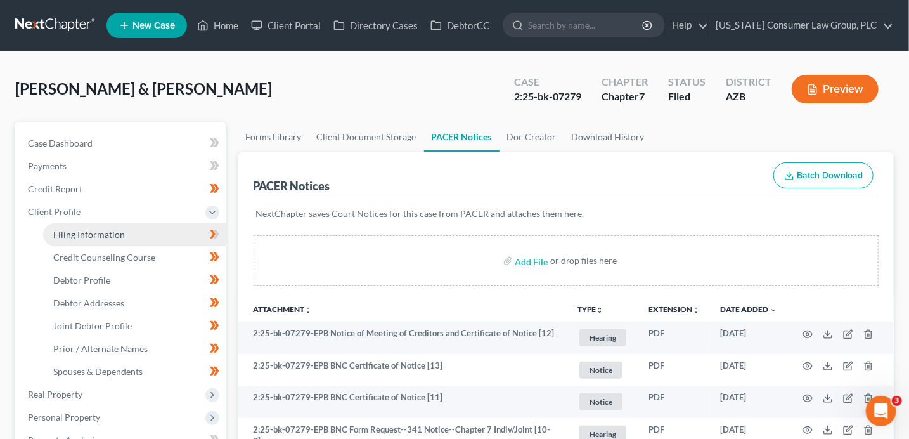
click at [125, 231] on link "Filing Information" at bounding box center [134, 234] width 183 height 23
select select "0"
select select "3"
select select "1"
select select "0"
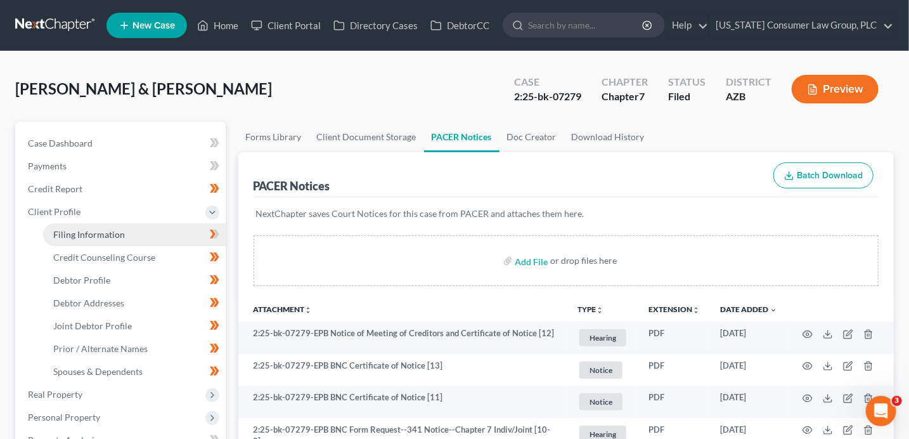
select select "4"
select select "0"
select select "3"
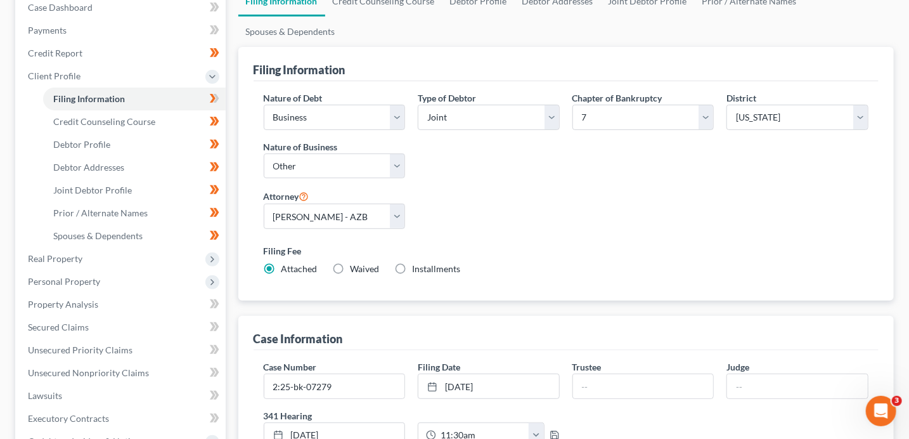
scroll to position [170, 0]
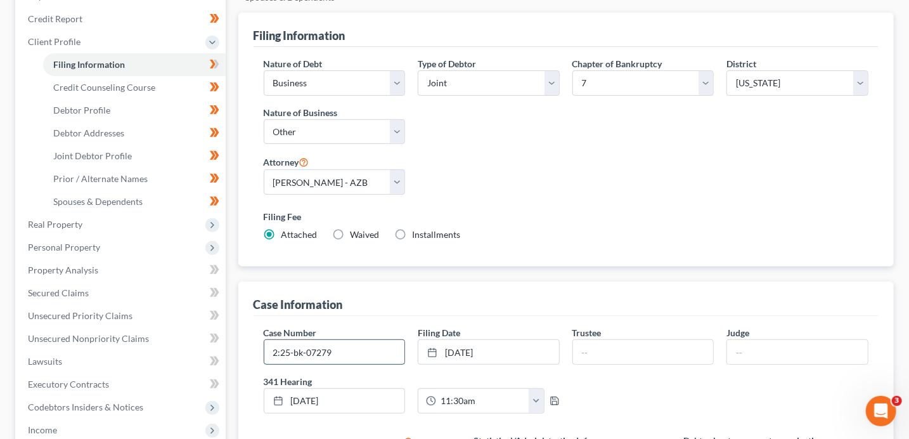
click at [367, 352] on input "2:25-bk-07279" at bounding box center [334, 352] width 141 height 24
type input "2:25-bk-07279-EPB"
type input "Haley"
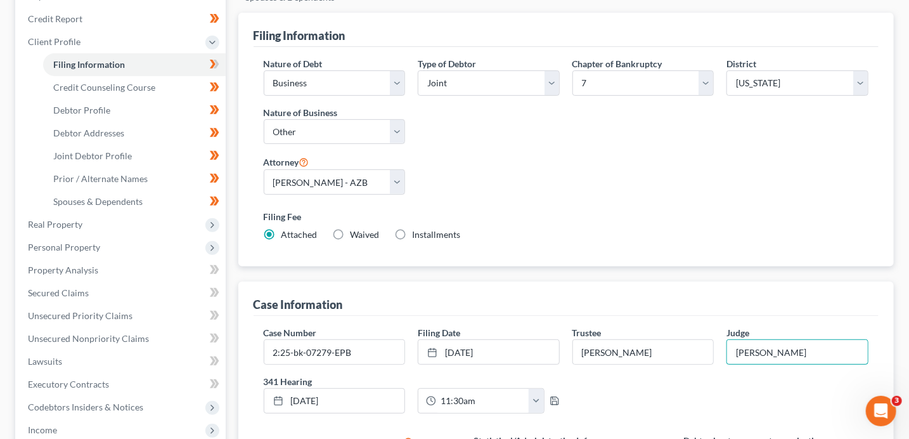
type input "Ballinger"
click at [545, 302] on div "Case Information" at bounding box center [567, 298] width 626 height 34
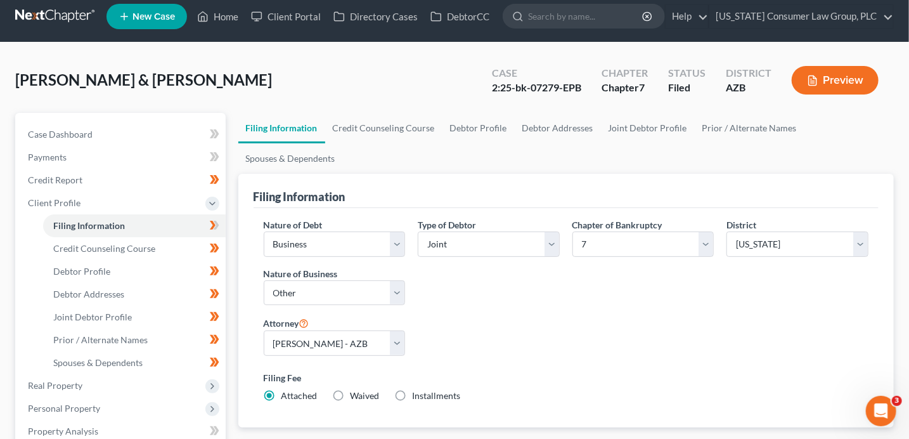
scroll to position [0, 0]
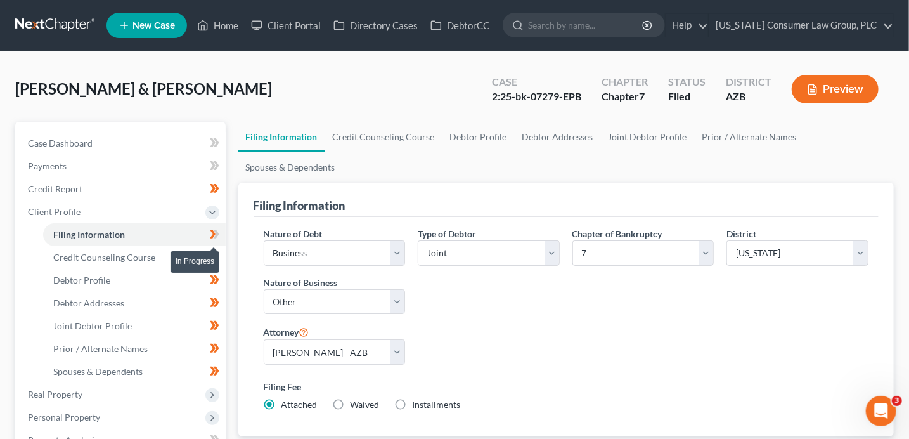
click at [215, 239] on icon at bounding box center [215, 234] width 10 height 16
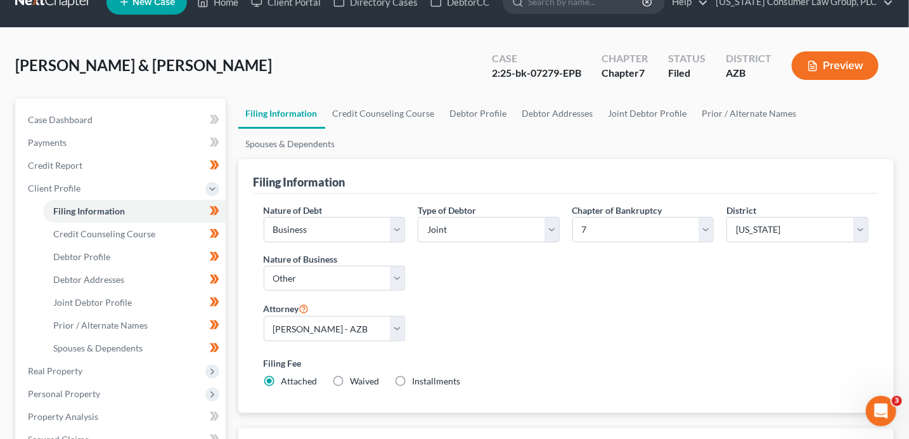
scroll to position [31, 0]
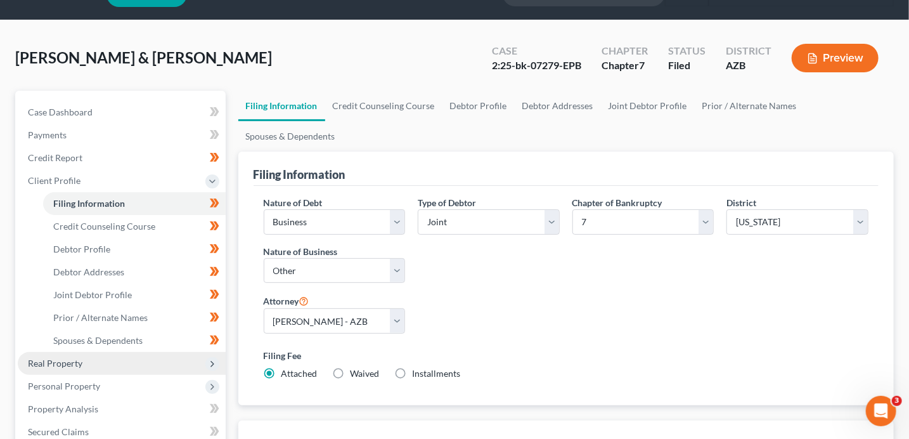
click at [93, 361] on span "Real Property" at bounding box center [122, 363] width 208 height 23
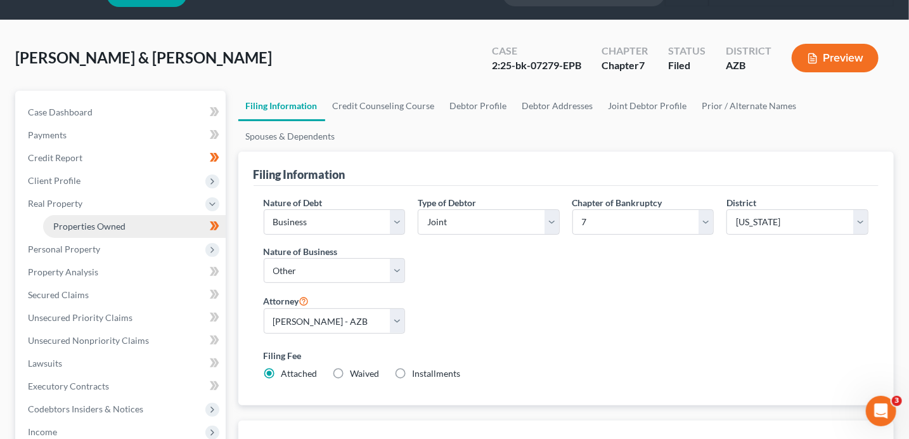
click at [102, 228] on span "Properties Owned" at bounding box center [89, 226] width 72 height 11
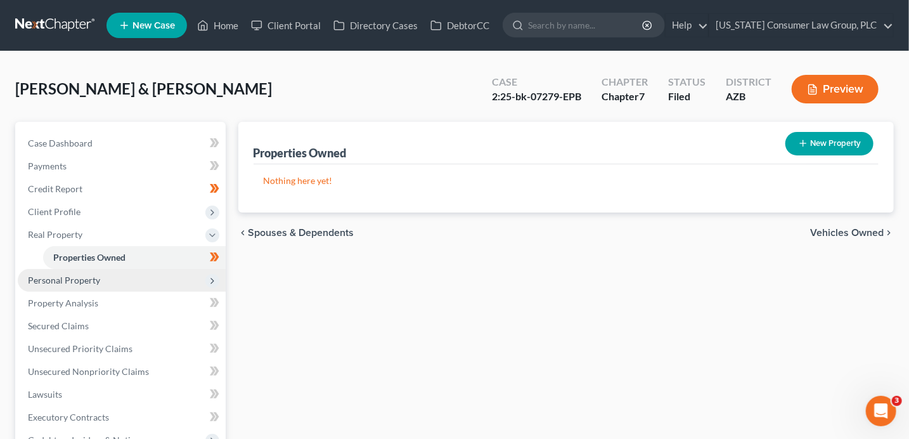
click at [106, 275] on span "Personal Property" at bounding box center [122, 280] width 208 height 23
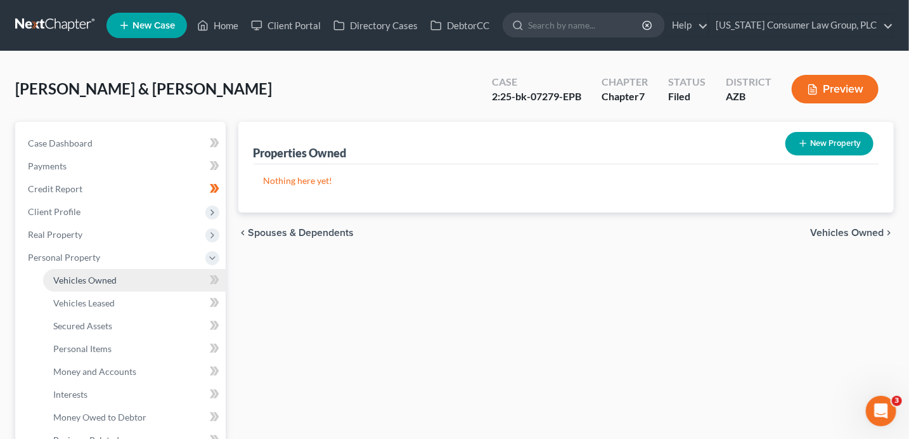
click at [107, 276] on span "Vehicles Owned" at bounding box center [84, 279] width 63 height 11
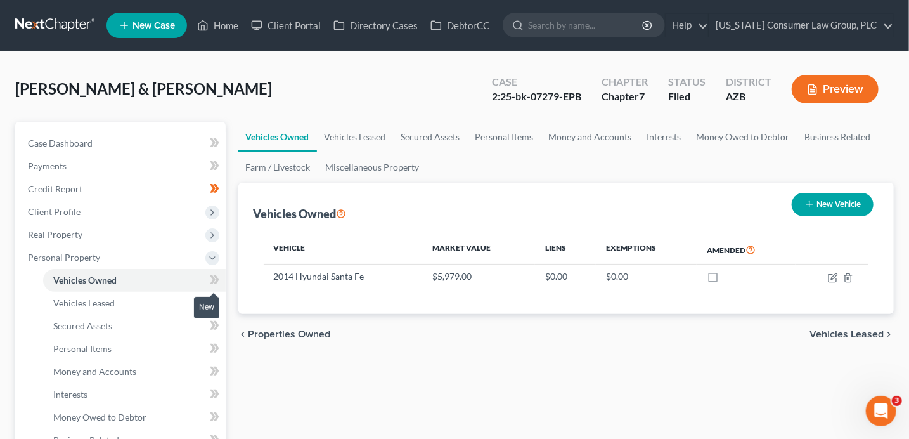
click at [216, 277] on icon at bounding box center [216, 279] width 6 height 9
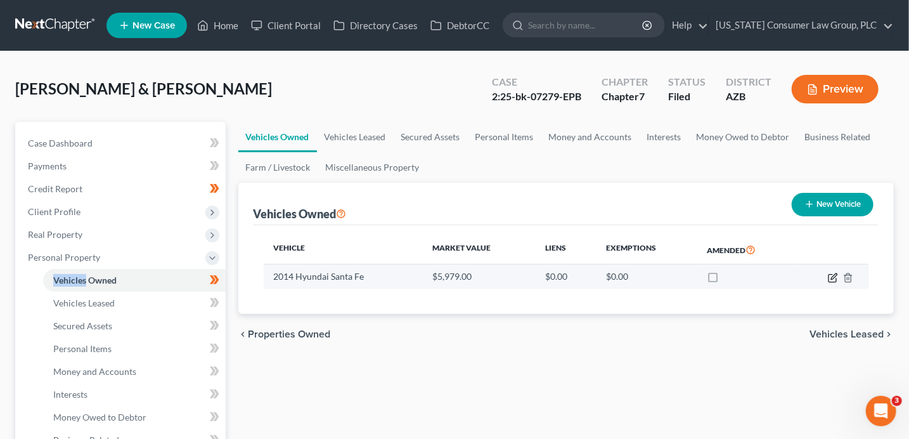
click at [832, 278] on icon "button" at bounding box center [833, 278] width 10 height 10
select select "0"
select select "12"
select select "3"
select select "2"
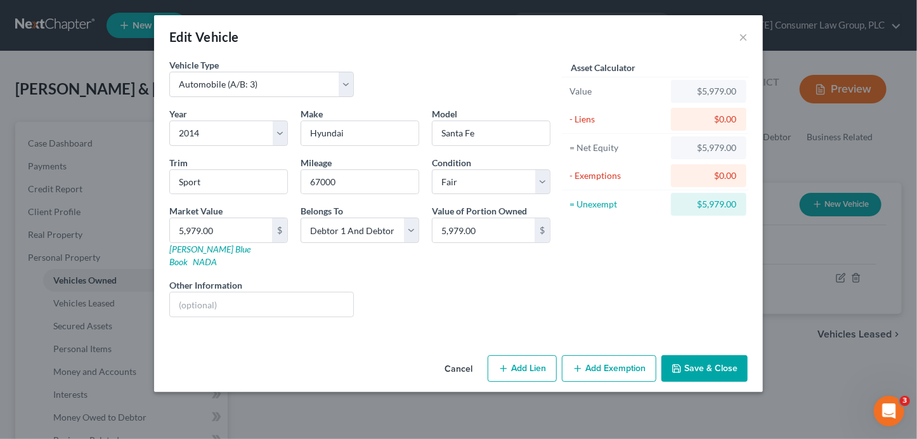
click at [750, 42] on div "Edit Vehicle ×" at bounding box center [458, 36] width 609 height 43
click at [745, 37] on button "×" at bounding box center [742, 36] width 9 height 15
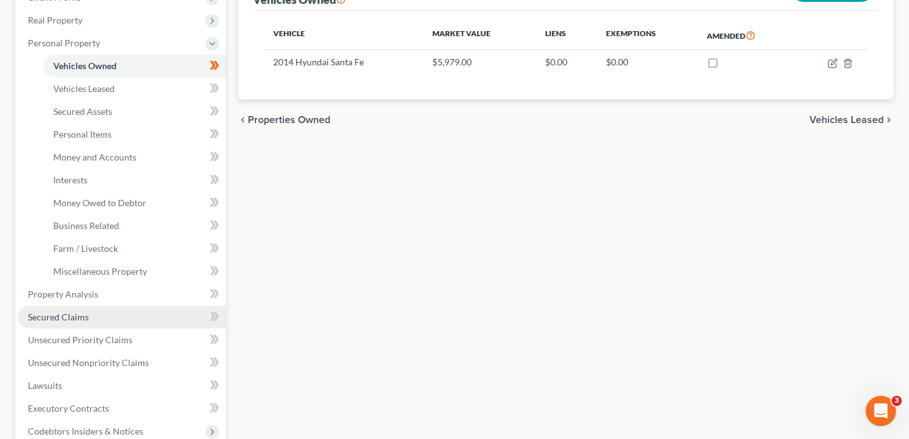
click at [98, 308] on link "Secured Claims" at bounding box center [122, 317] width 208 height 23
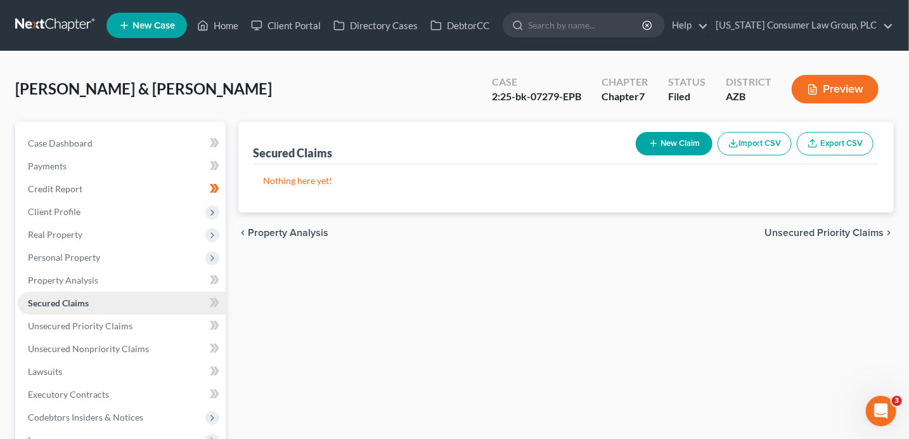
scroll to position [15, 0]
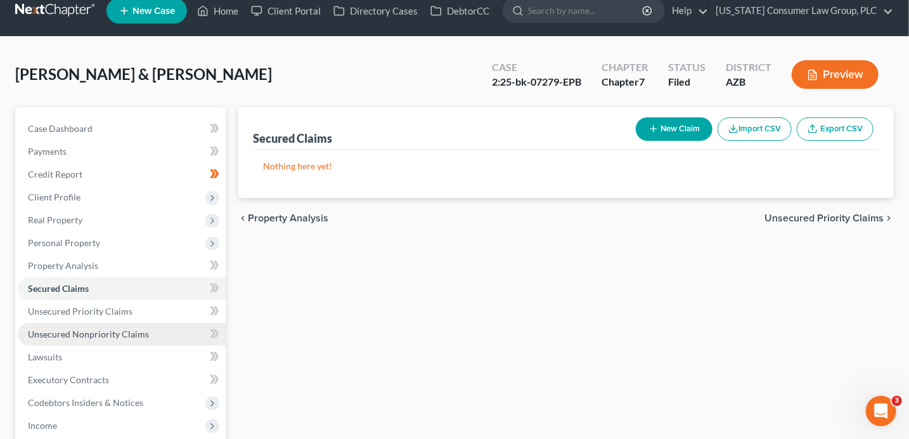
click at [105, 336] on span "Unsecured Nonpriority Claims" at bounding box center [88, 333] width 121 height 11
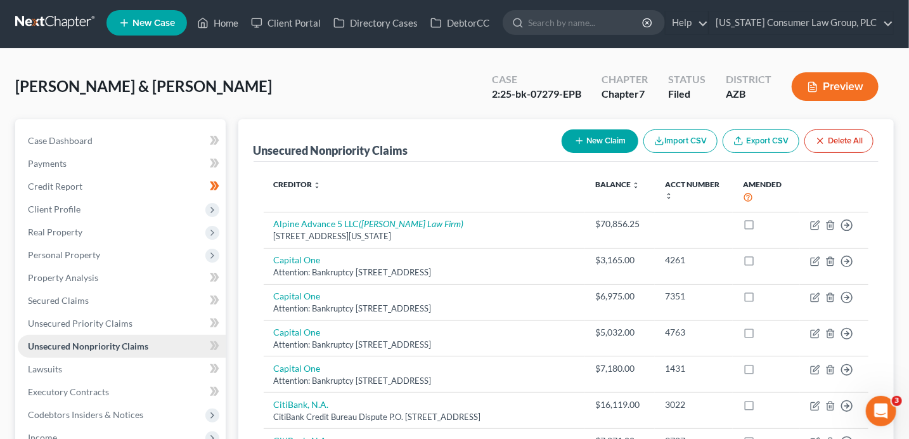
scroll to position [6, 0]
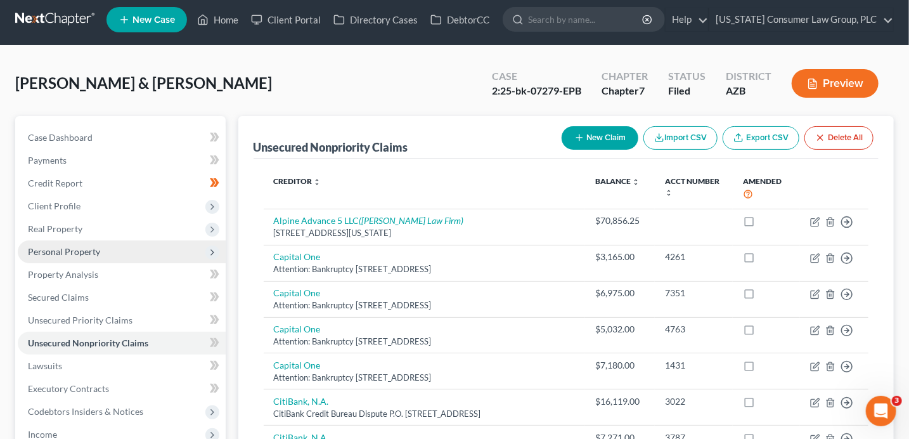
click at [111, 249] on span "Personal Property" at bounding box center [122, 251] width 208 height 23
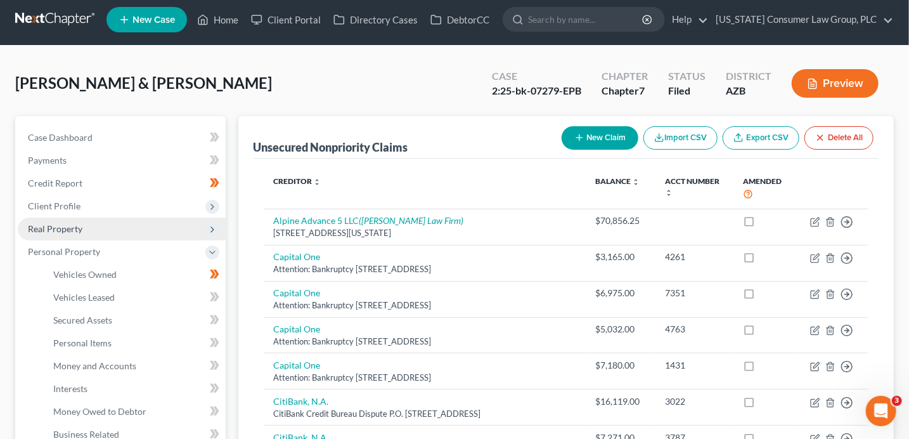
click at [106, 230] on span "Real Property" at bounding box center [122, 228] width 208 height 23
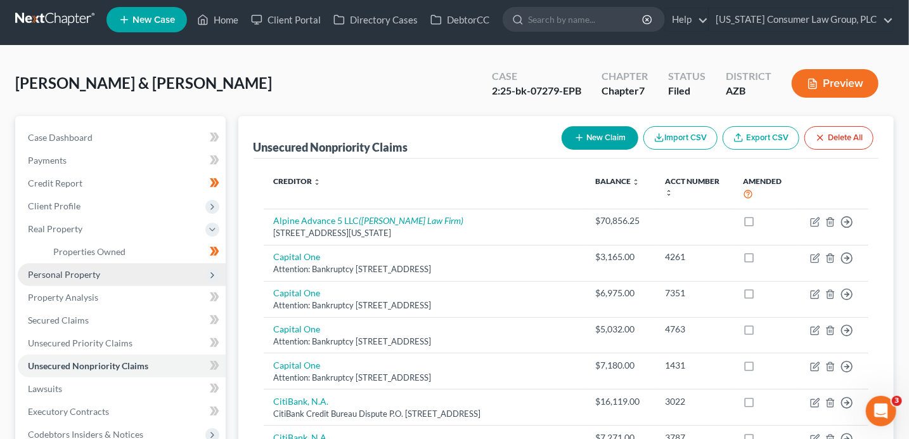
click at [113, 276] on span "Personal Property" at bounding box center [122, 274] width 208 height 23
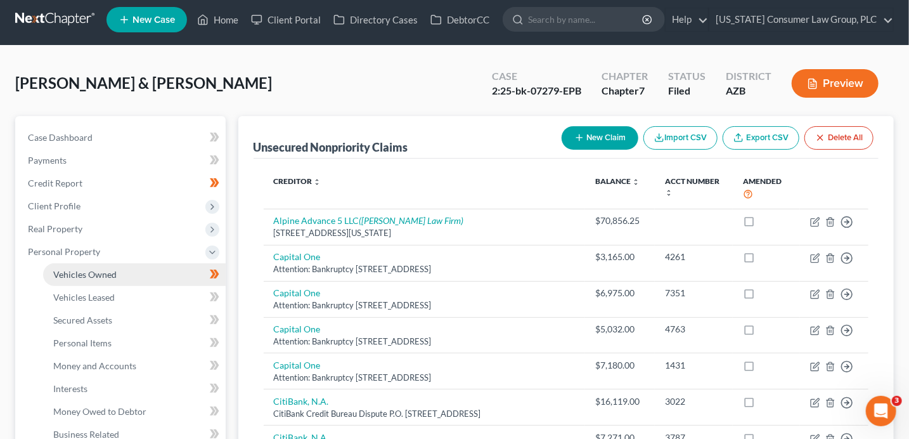
click at [127, 270] on link "Vehicles Owned" at bounding box center [134, 274] width 183 height 23
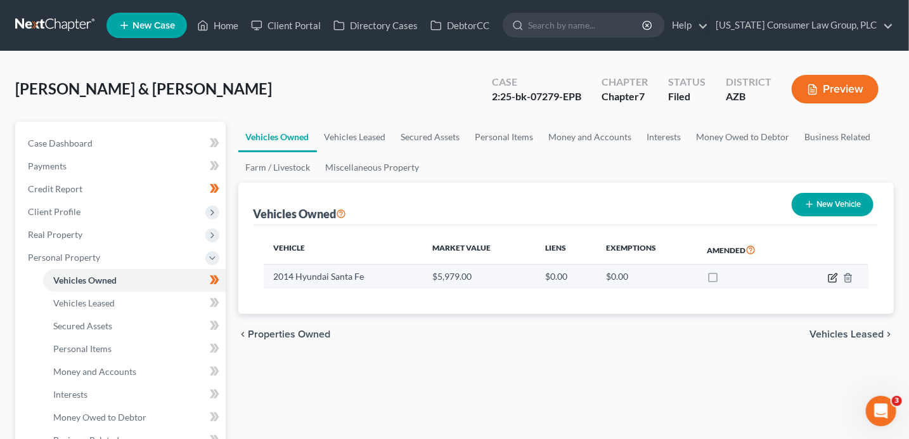
click at [834, 278] on icon "button" at bounding box center [833, 278] width 10 height 10
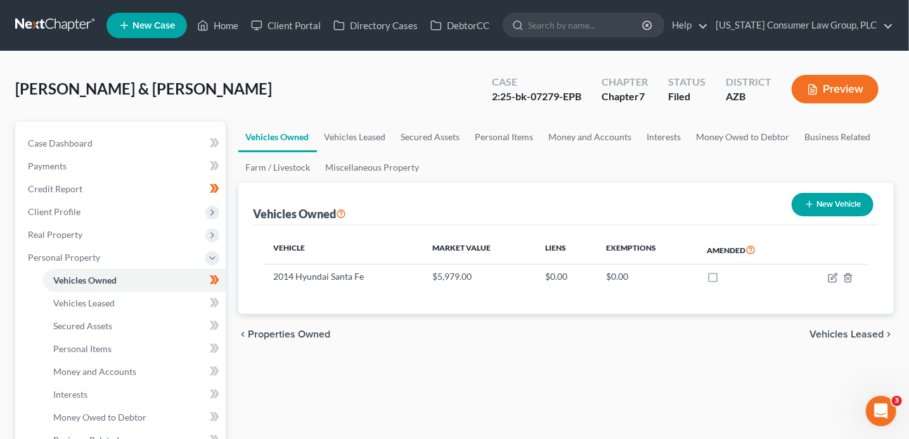
select select "0"
select select "12"
select select "3"
select select "2"
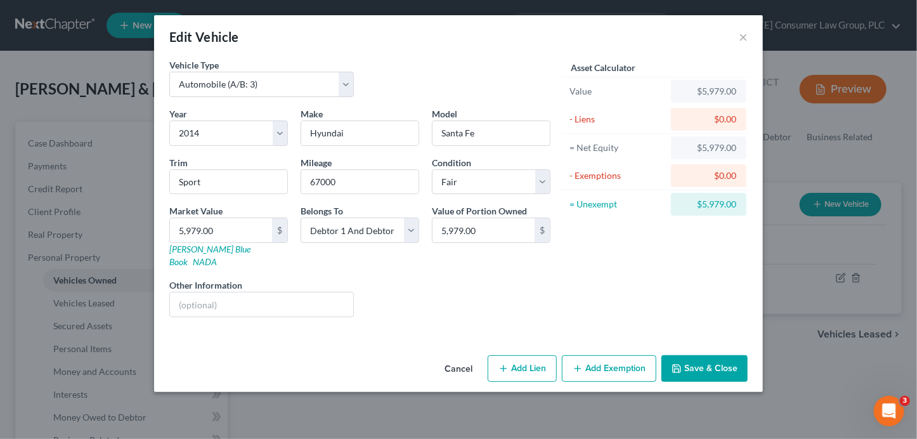
click at [593, 357] on button "Add Exemption" at bounding box center [609, 368] width 94 height 27
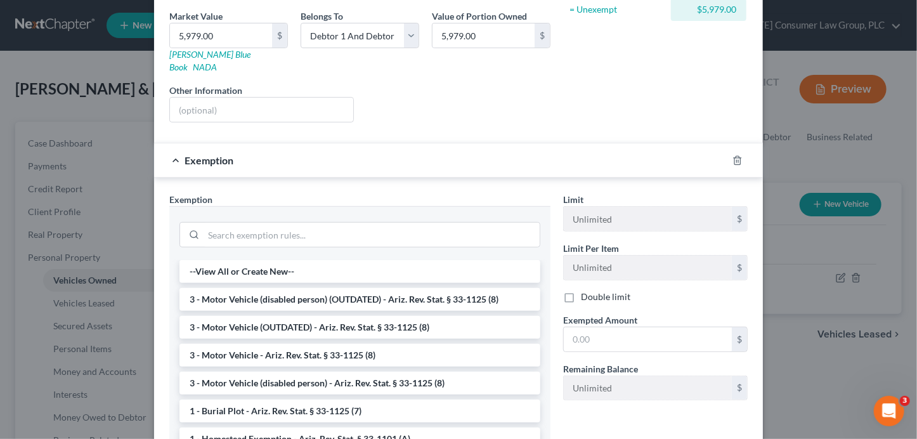
scroll to position [217, 0]
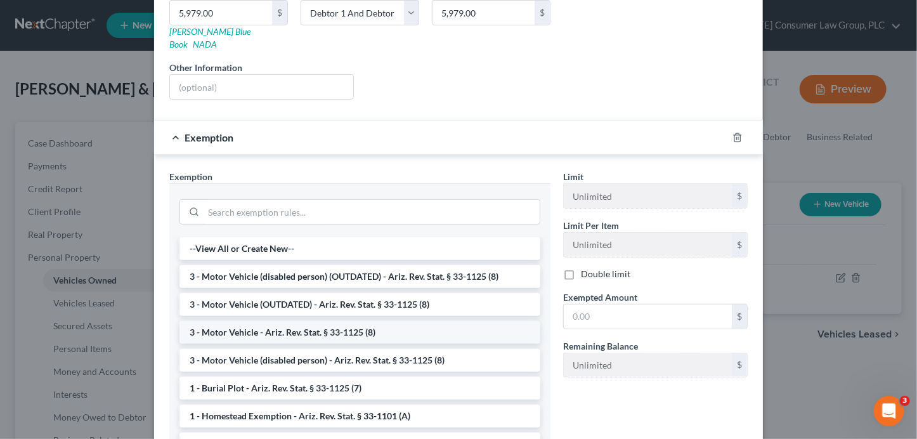
click at [375, 321] on li "3 - Motor Vehicle - Ariz. Rev. Stat. § 33-1125 (8)" at bounding box center [359, 332] width 361 height 23
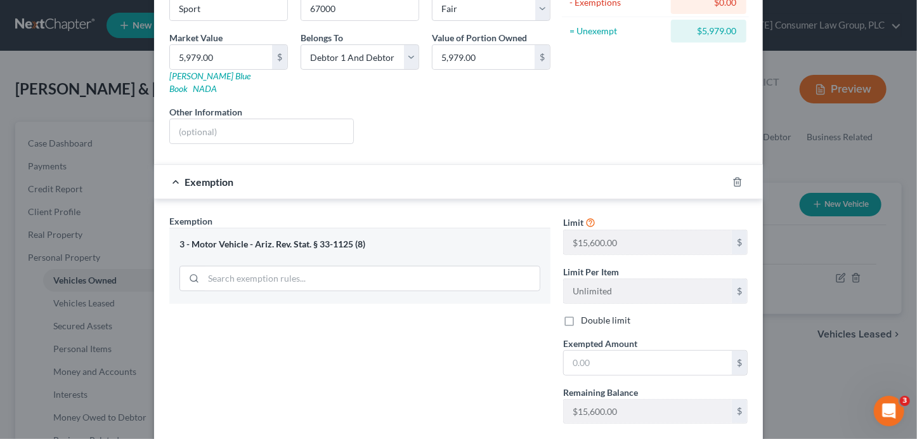
scroll to position [153, 0]
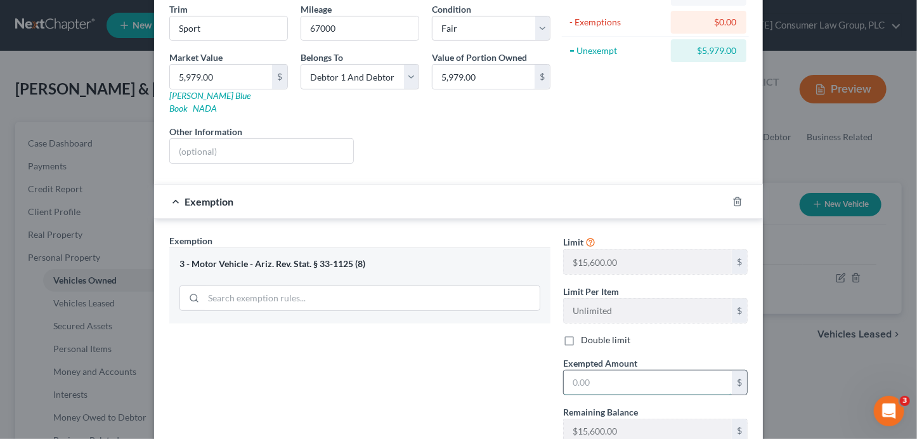
click at [585, 370] on input "text" at bounding box center [648, 382] width 168 height 24
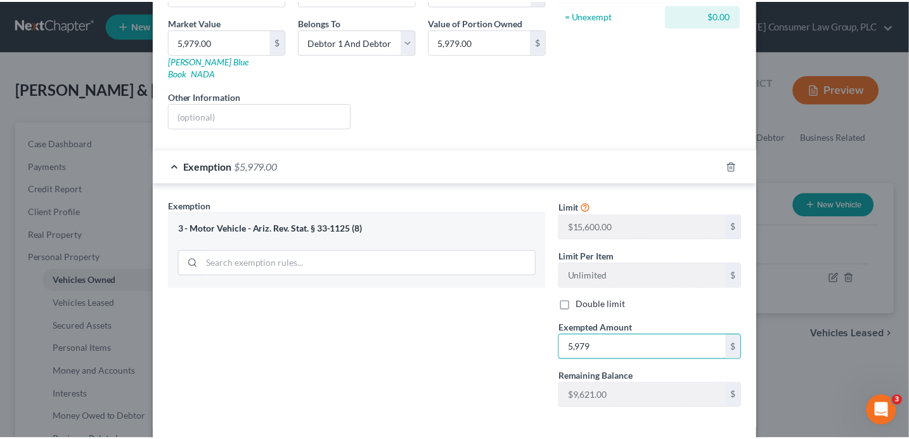
scroll to position [233, 0]
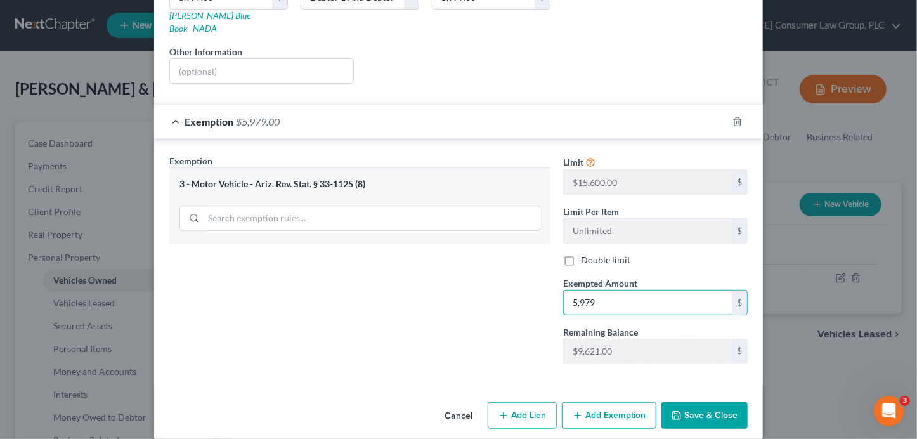
type input "5,979"
click at [693, 402] on button "Save & Close" at bounding box center [704, 415] width 86 height 27
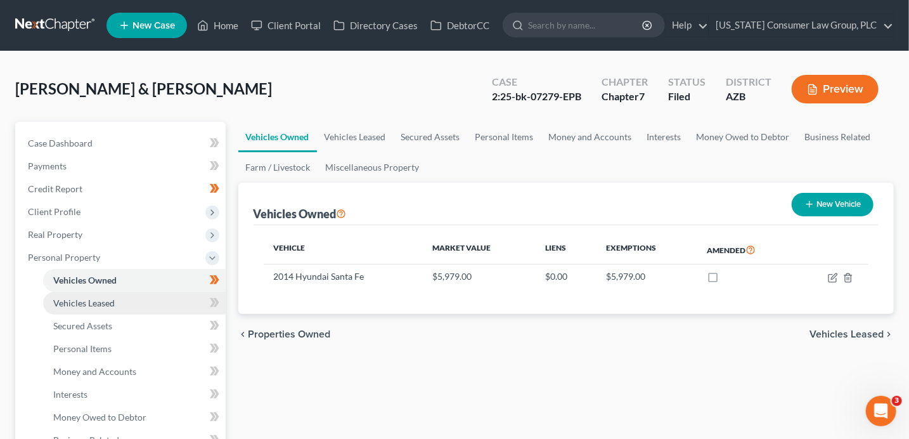
scroll to position [2, 0]
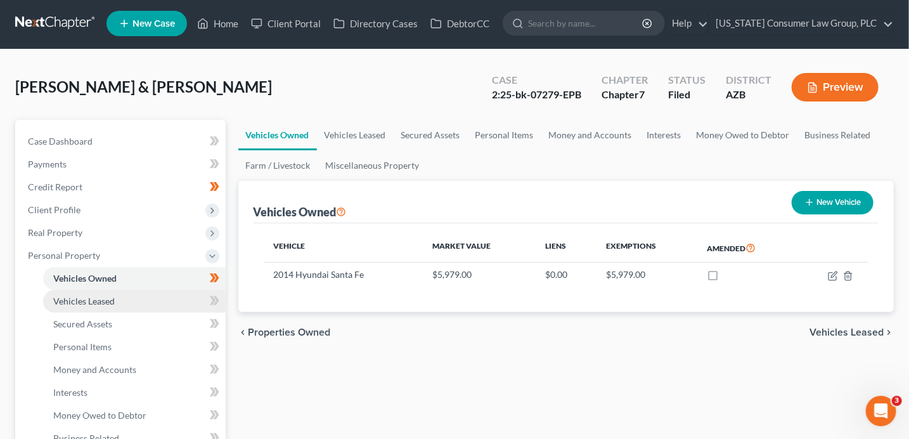
click at [155, 297] on link "Vehicles Leased" at bounding box center [134, 301] width 183 height 23
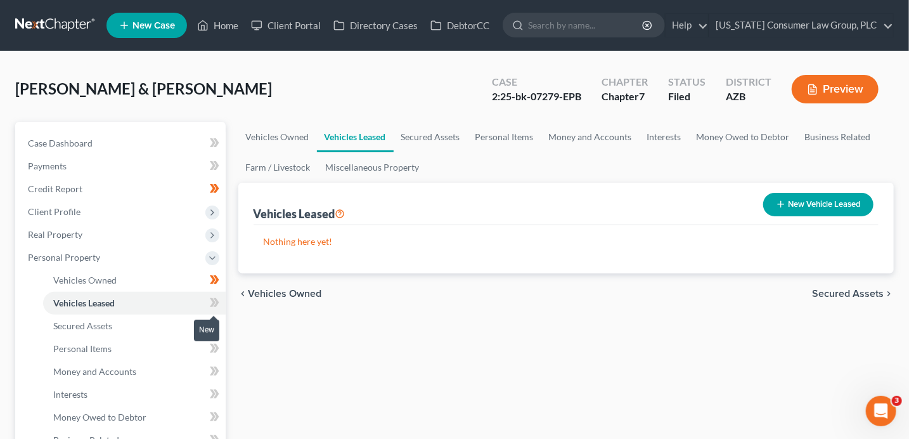
click at [216, 305] on icon at bounding box center [216, 302] width 6 height 9
drag, startPoint x: 216, startPoint y: 305, endPoint x: 153, endPoint y: 329, distance: 67.8
click at [216, 304] on icon at bounding box center [216, 302] width 6 height 9
drag, startPoint x: 151, startPoint y: 329, endPoint x: 167, endPoint y: 329, distance: 15.2
click at [152, 329] on link "Secured Assets" at bounding box center [134, 325] width 183 height 23
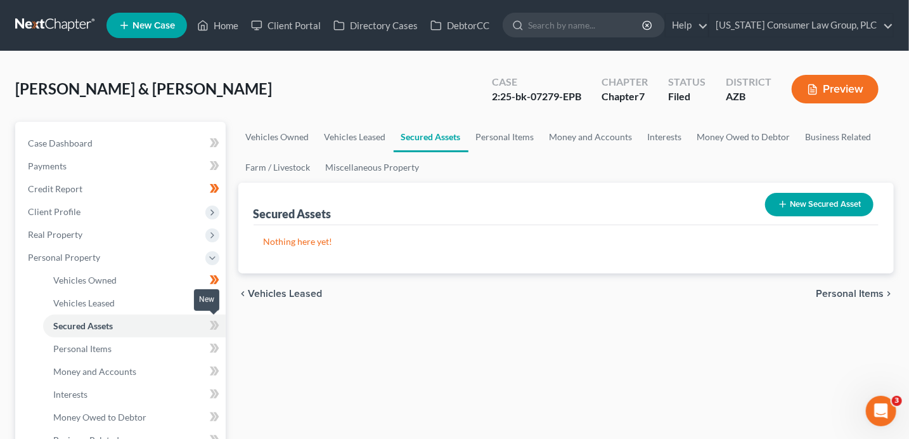
click at [214, 328] on icon at bounding box center [216, 325] width 6 height 9
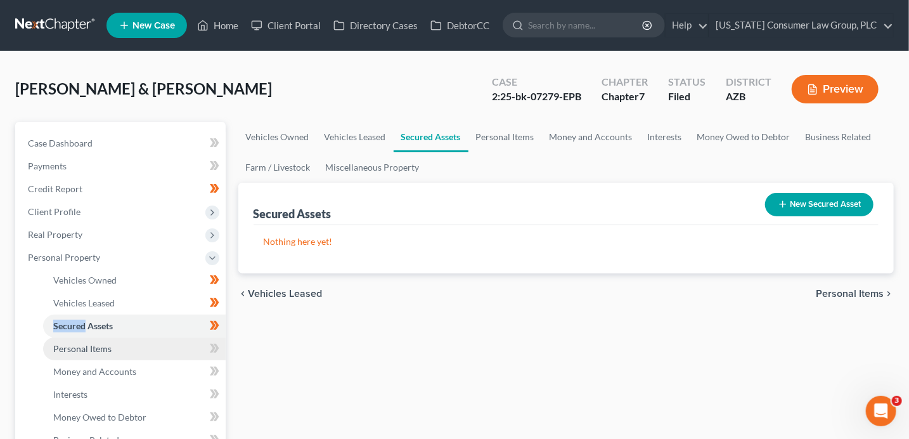
click at [158, 347] on link "Personal Items" at bounding box center [134, 348] width 183 height 23
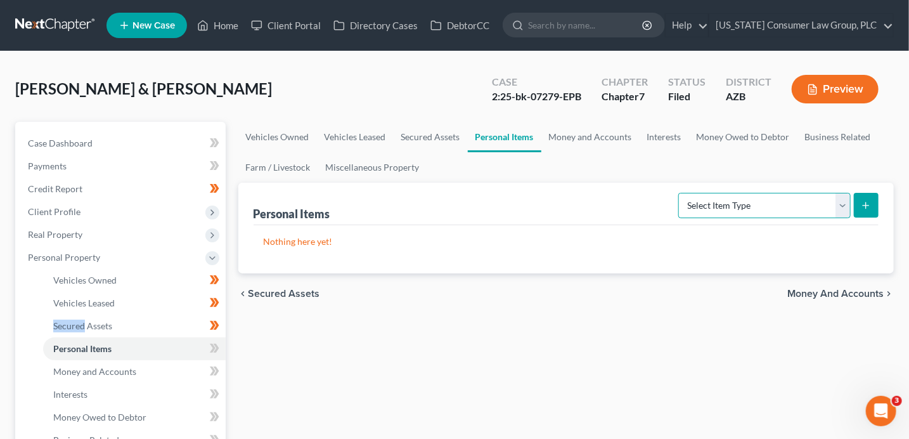
click at [754, 202] on select "Select Item Type Clothing (A/B: 11) Collectibles Of Value (A/B: 8) Electronics …" at bounding box center [764, 205] width 172 height 25
select select "electronics"
click at [868, 208] on icon "submit" at bounding box center [866, 205] width 10 height 10
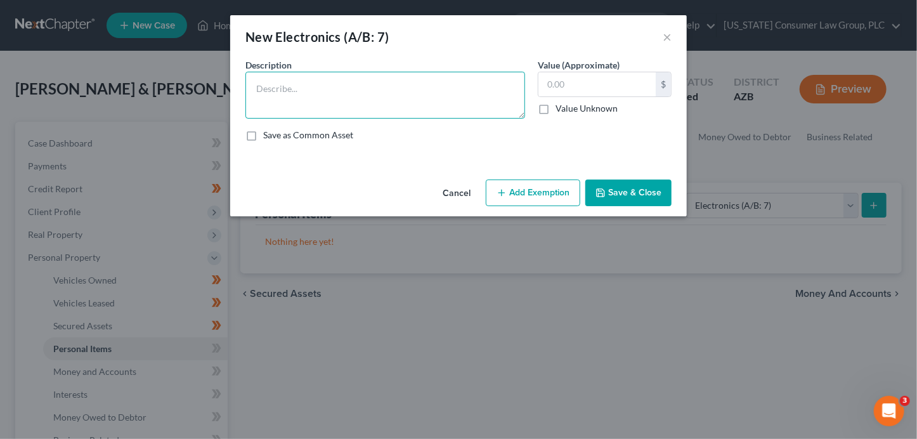
click at [411, 106] on textarea at bounding box center [385, 95] width 280 height 47
type textarea "3 computers, cell phones"
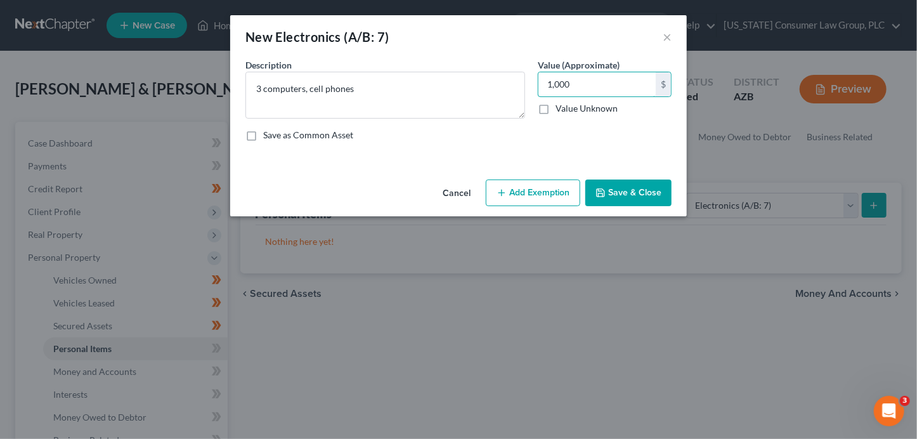
drag, startPoint x: 600, startPoint y: 85, endPoint x: 489, endPoint y: 60, distance: 113.7
click at [500, 66] on div "Description * 3 computers, cell phones Value (Approximate) 1,000.00 $ Value Unk…" at bounding box center [458, 104] width 439 height 93
type input "500"
click at [549, 190] on button "Add Exemption" at bounding box center [533, 192] width 94 height 27
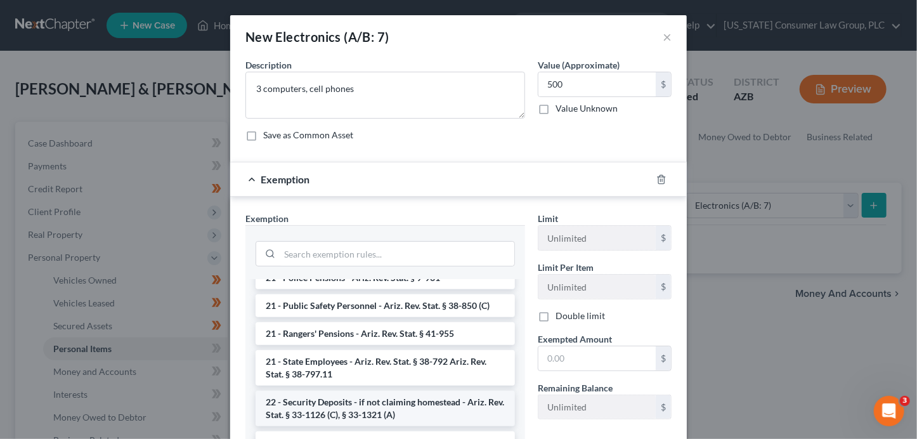
scroll to position [539, 0]
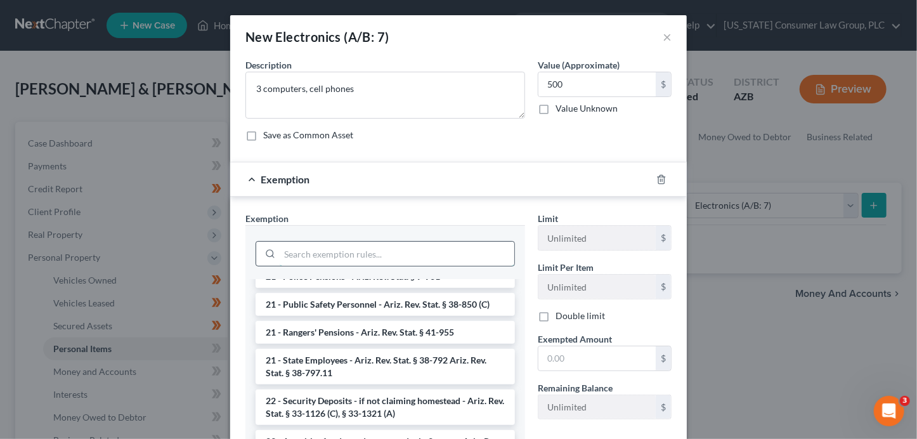
drag, startPoint x: 357, startPoint y: 252, endPoint x: 363, endPoint y: 248, distance: 7.1
click at [357, 252] on input "search" at bounding box center [397, 254] width 235 height 24
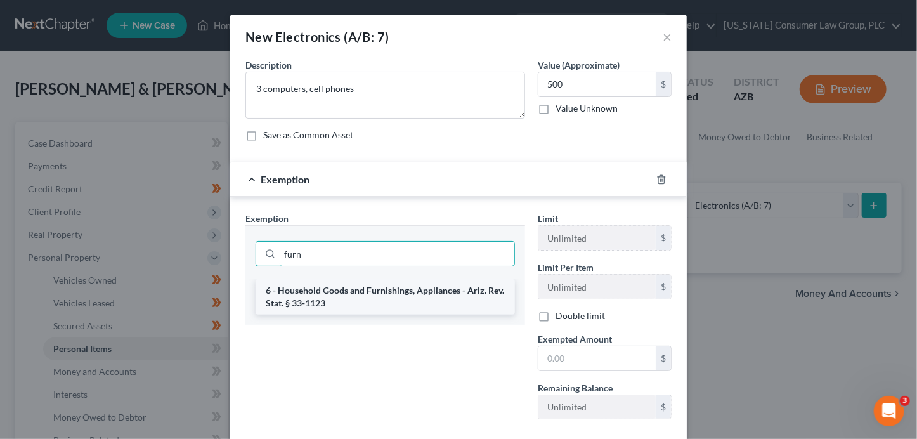
type input "furn"
click at [382, 293] on li "6 - Household Goods and Furnishings, Appliances - Ariz. Rev. Stat. § 33-1123" at bounding box center [384, 296] width 259 height 35
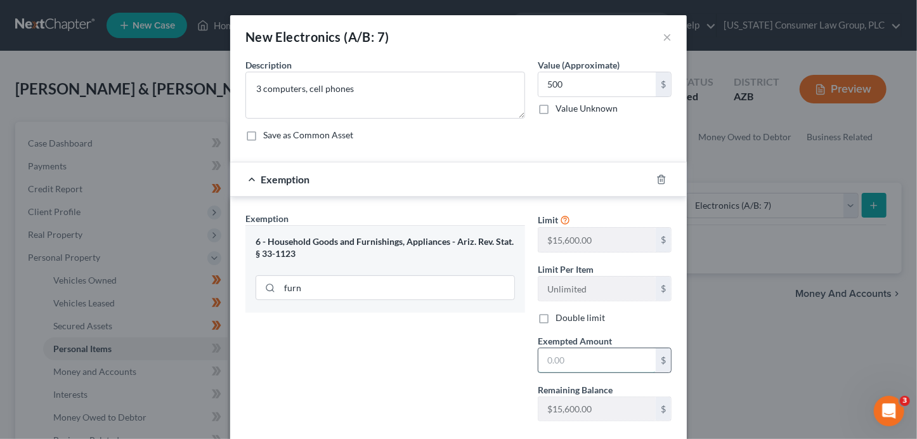
click at [571, 368] on input "text" at bounding box center [596, 360] width 117 height 24
type input "600"
click at [580, 93] on input "500" at bounding box center [596, 84] width 117 height 24
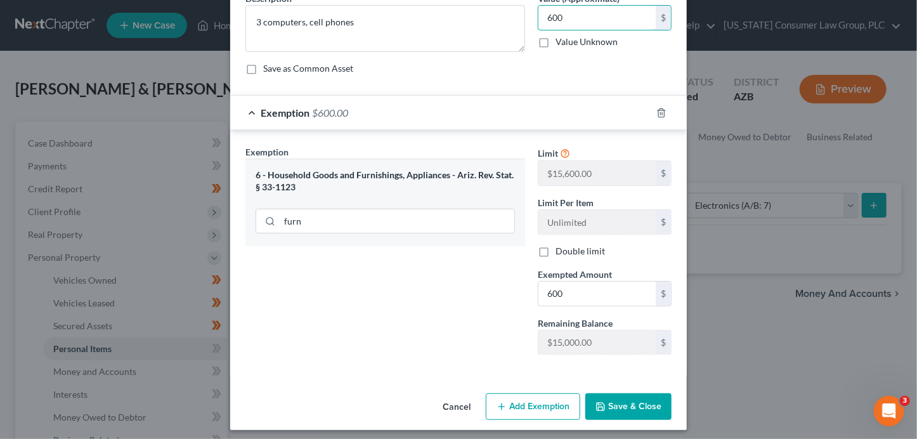
scroll to position [71, 0]
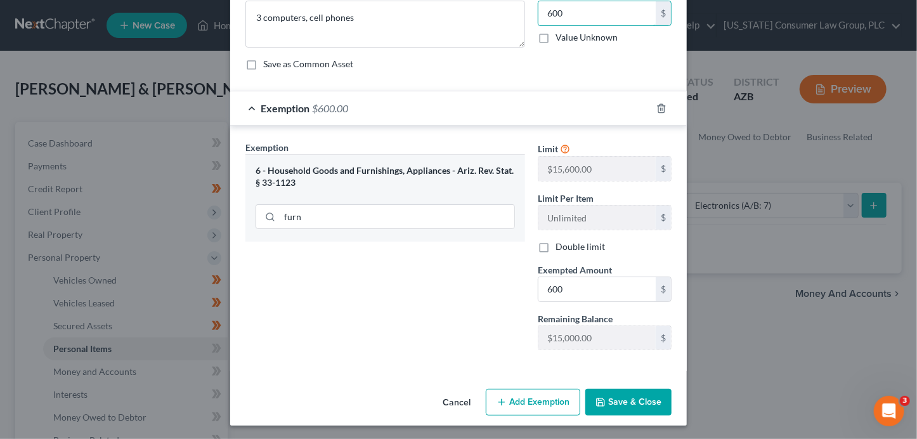
type input "600"
click at [632, 397] on button "Save & Close" at bounding box center [628, 402] width 86 height 27
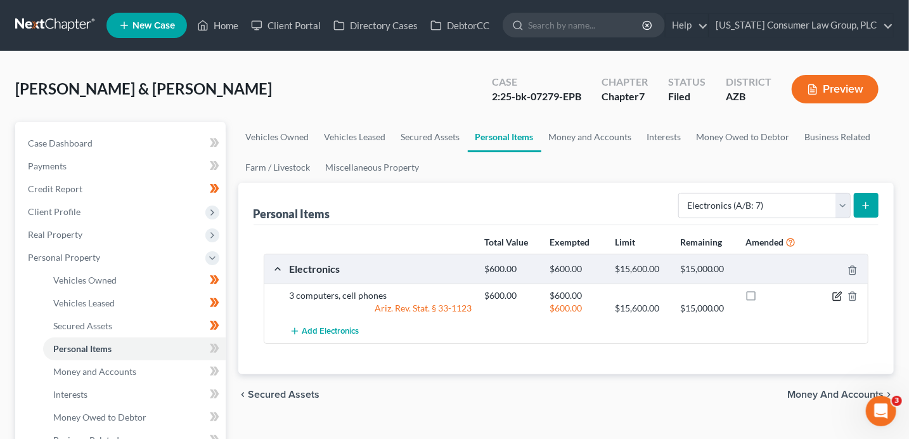
click at [837, 294] on icon "button" at bounding box center [838, 295] width 6 height 6
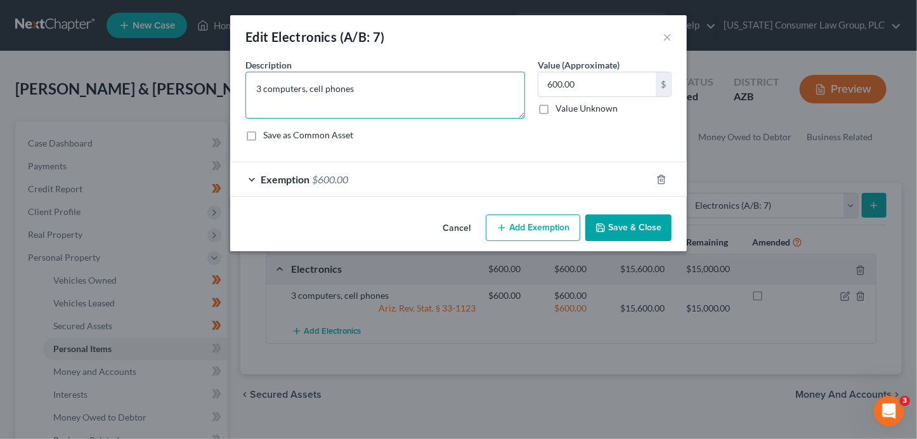
click at [254, 91] on textarea "3 computers, cell phones" at bounding box center [385, 95] width 280 height 47
type textarea "2 televisions, 3 computers, cell phones"
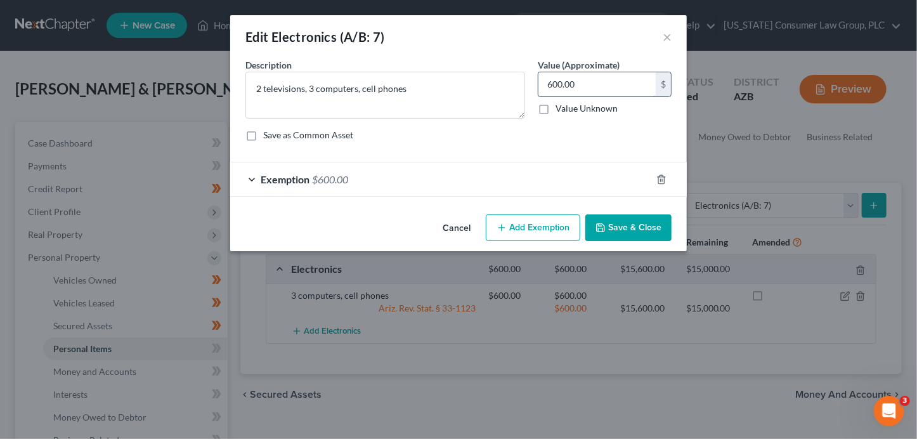
click at [586, 87] on input "600.00" at bounding box center [596, 84] width 117 height 24
type input "800"
click at [584, 185] on div "Exemption $600.00" at bounding box center [440, 179] width 421 height 34
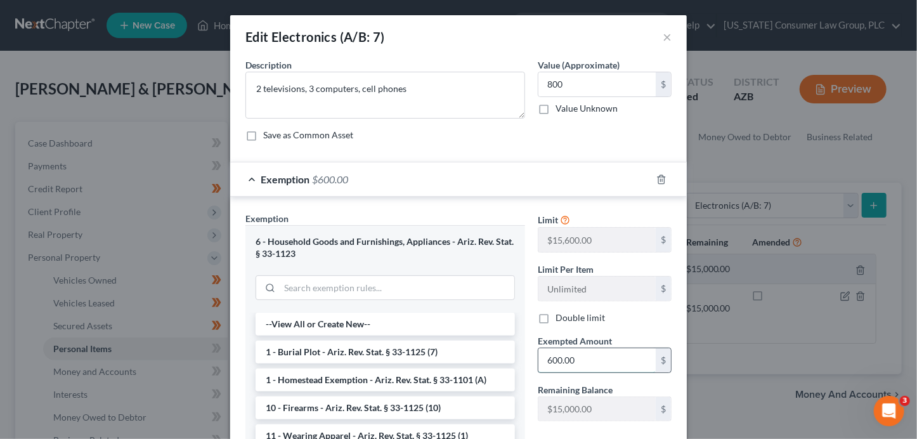
click at [598, 361] on input "600.00" at bounding box center [596, 360] width 117 height 24
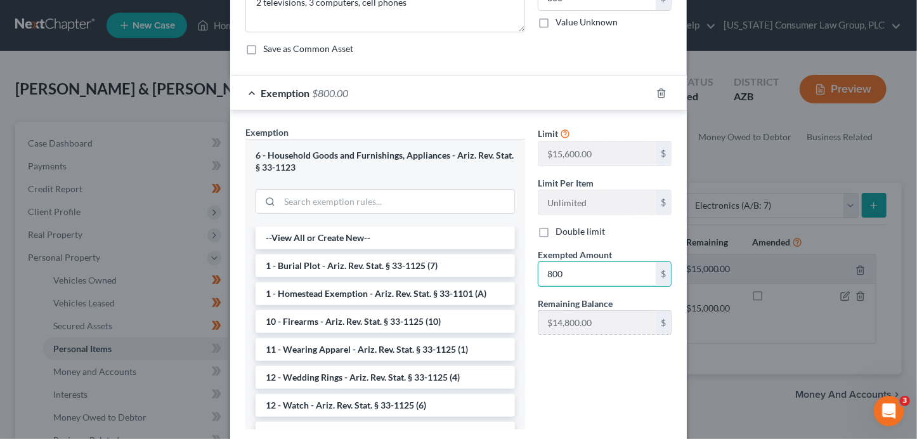
scroll to position [133, 0]
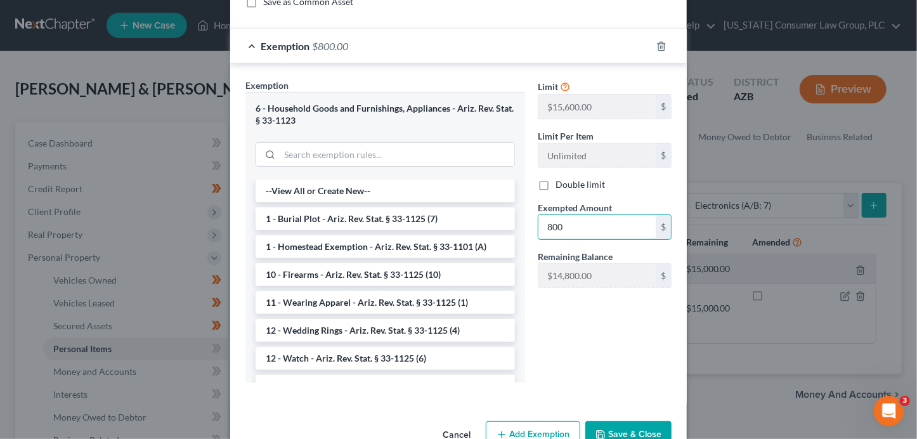
type input "800"
click at [636, 421] on button "Save & Close" at bounding box center [628, 434] width 86 height 27
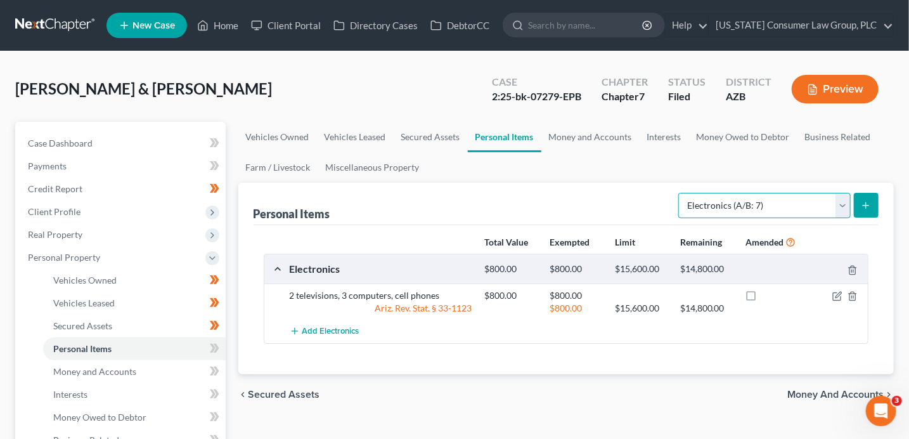
click at [764, 213] on select "Select Item Type Clothing (A/B: 11) Collectibles Of Value (A/B: 8) Electronics …" at bounding box center [764, 205] width 172 height 25
select select "household_goods"
click at [865, 208] on icon "submit" at bounding box center [866, 205] width 10 height 10
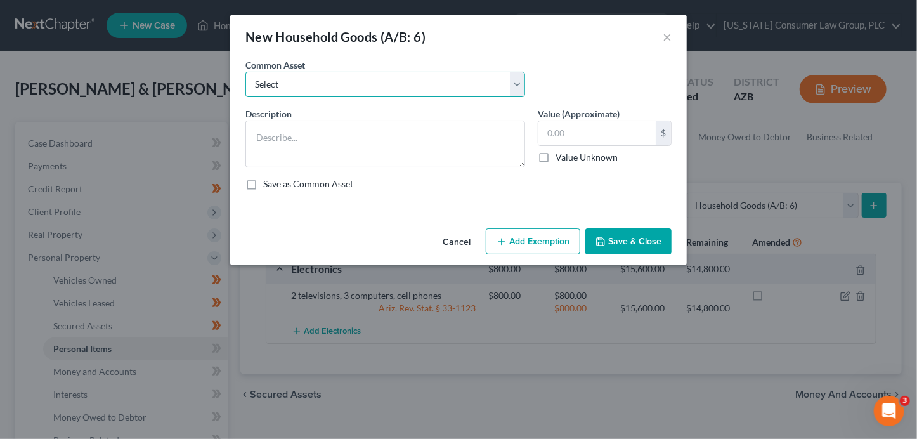
click at [351, 89] on select "Select Furniture, linens, kitchen supplies, miscellaneous household goods" at bounding box center [385, 84] width 280 height 25
select select "0"
type textarea "Furniture, linens, kitchen supplies, miscellaneous household goods"
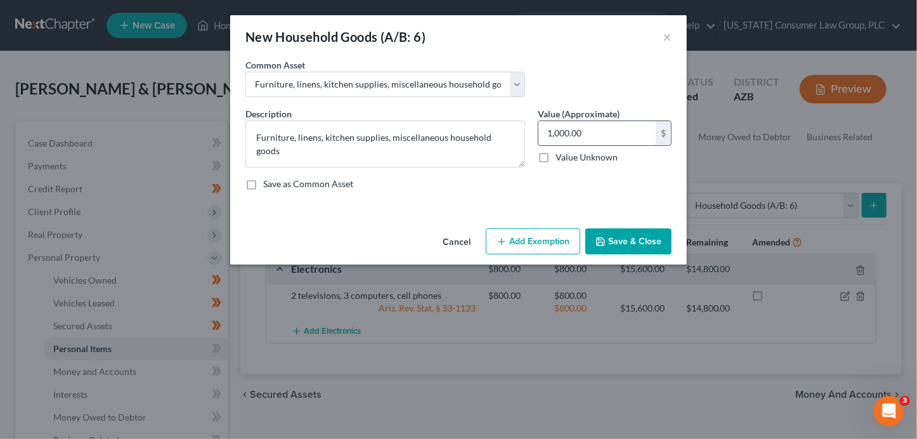
click at [598, 137] on input "1,000.00" at bounding box center [596, 133] width 117 height 24
type input "8,000"
click at [530, 244] on button "Add Exemption" at bounding box center [533, 241] width 94 height 27
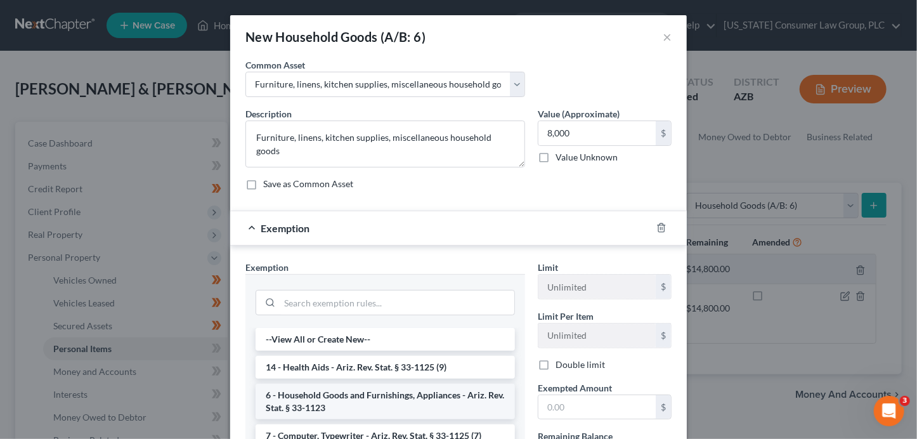
click at [373, 399] on li "6 - Household Goods and Furnishings, Appliances - Ariz. Rev. Stat. § 33-1123" at bounding box center [384, 401] width 259 height 35
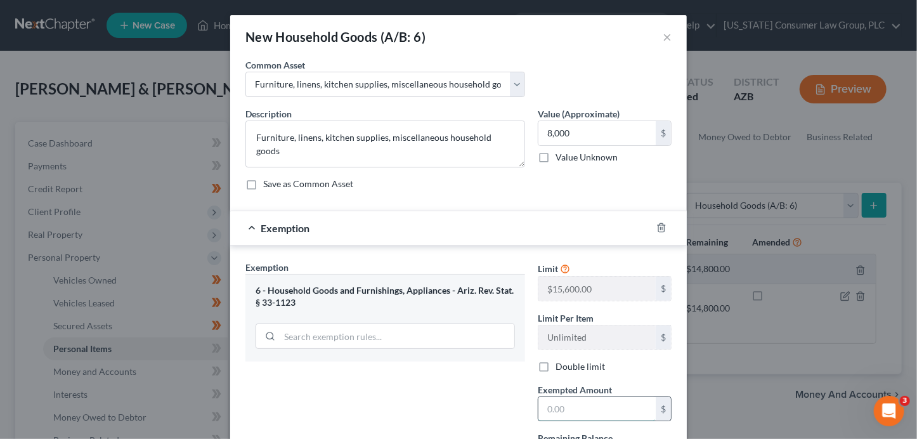
click at [547, 403] on input "text" at bounding box center [596, 409] width 117 height 24
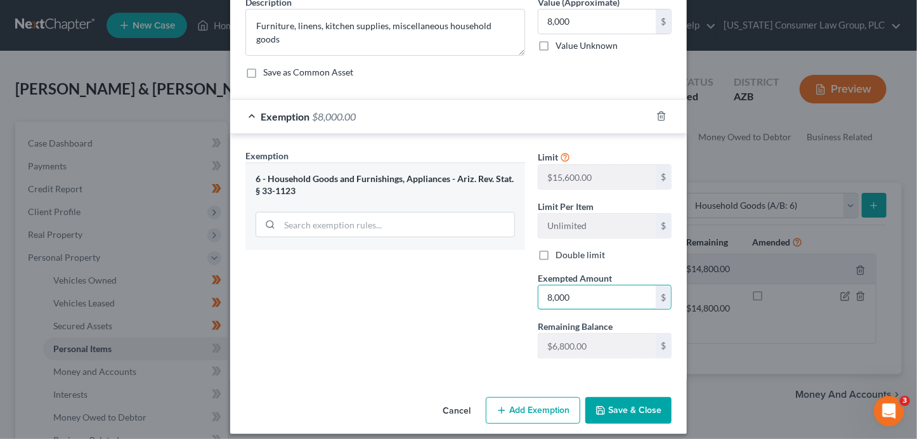
scroll to position [120, 0]
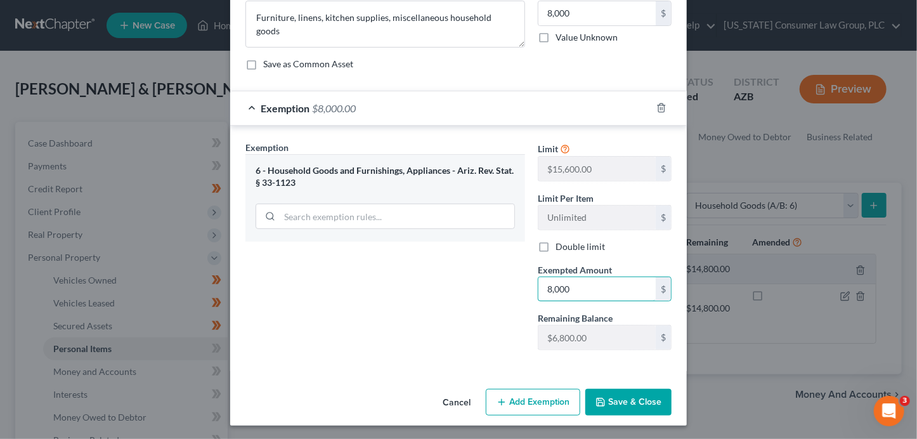
type input "8,000"
click at [608, 406] on button "Save & Close" at bounding box center [628, 402] width 86 height 27
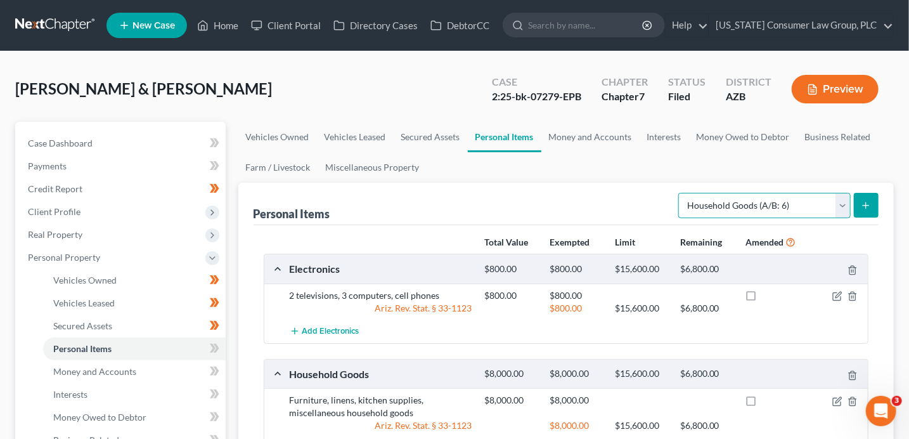
click at [764, 200] on select "Select Item Type Clothing (A/B: 11) Collectibles Of Value (A/B: 8) Electronics …" at bounding box center [764, 205] width 172 height 25
select select "jewelry"
click at [873, 209] on button "submit" at bounding box center [866, 205] width 25 height 25
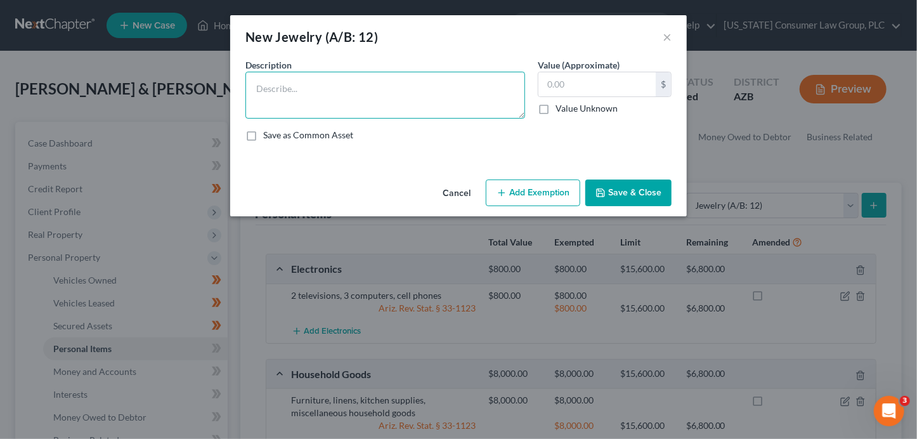
click at [431, 95] on textarea at bounding box center [385, 95] width 280 height 47
type textarea "Wedding rings"
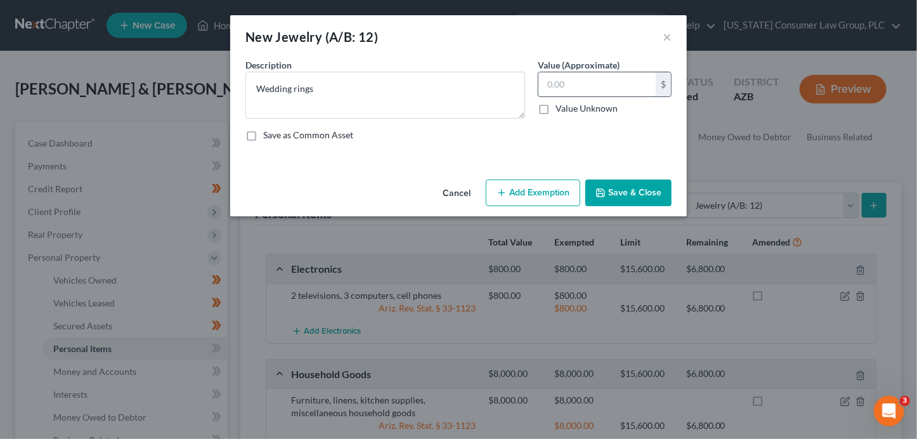
click at [576, 87] on input "text" at bounding box center [596, 84] width 117 height 24
type input "3,000"
click at [544, 196] on button "Add Exemption" at bounding box center [533, 192] width 94 height 27
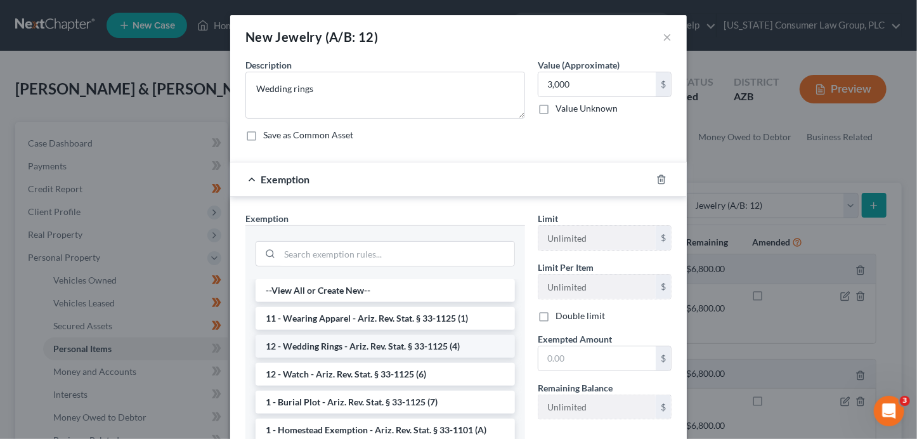
click at [434, 342] on li "12 - Wedding Rings - Ariz. Rev. Stat. § 33-1125 (4)" at bounding box center [384, 346] width 259 height 23
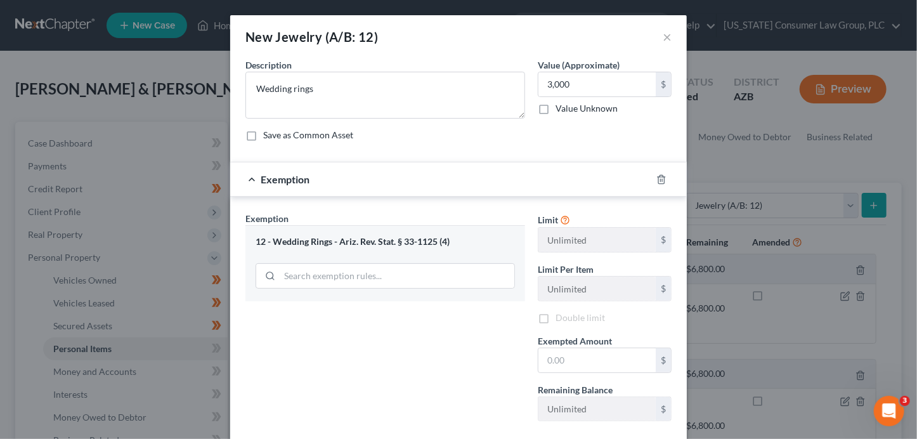
click at [573, 311] on label "Double limit" at bounding box center [579, 317] width 49 height 13
click at [569, 311] on input "Double limit" at bounding box center [564, 315] width 8 height 8
checkbox input "true"
click at [591, 360] on input "text" at bounding box center [596, 360] width 117 height 24
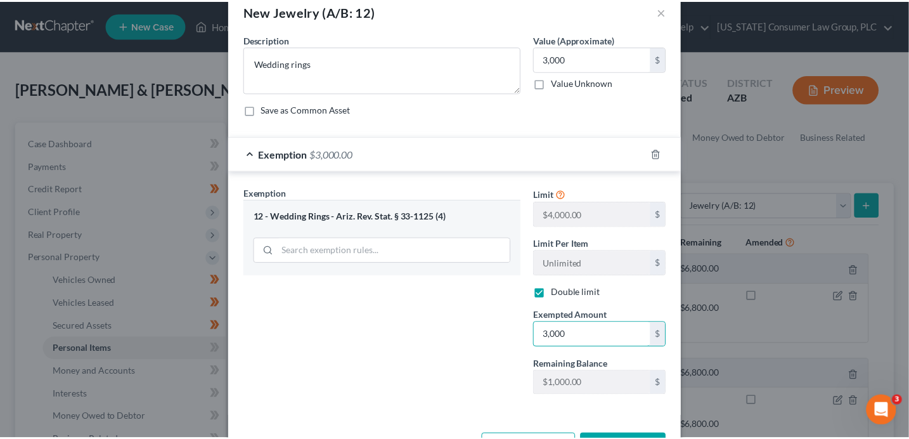
scroll to position [71, 0]
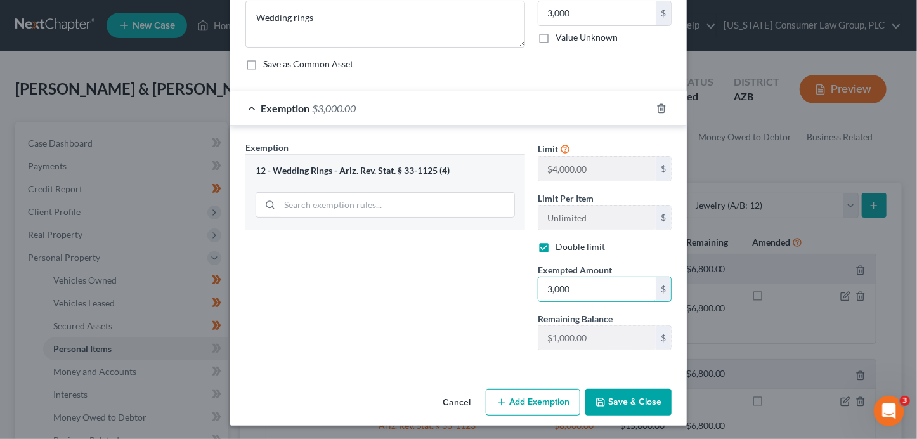
type input "3,000"
click at [600, 406] on button "Save & Close" at bounding box center [628, 402] width 86 height 27
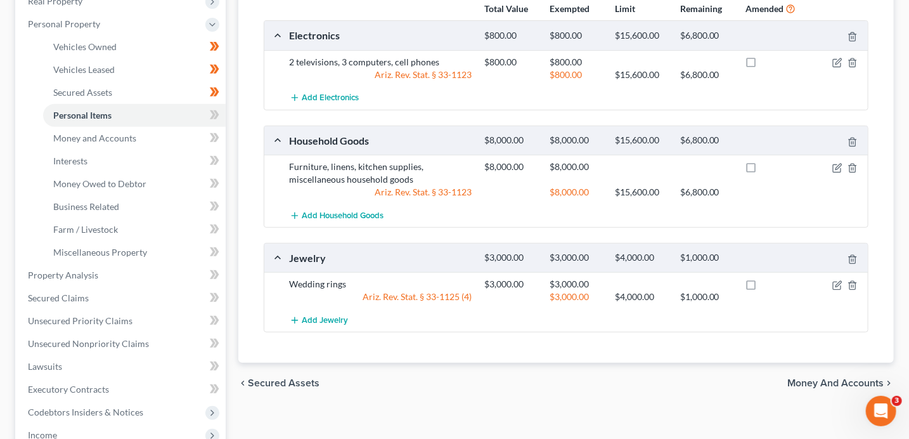
scroll to position [277, 0]
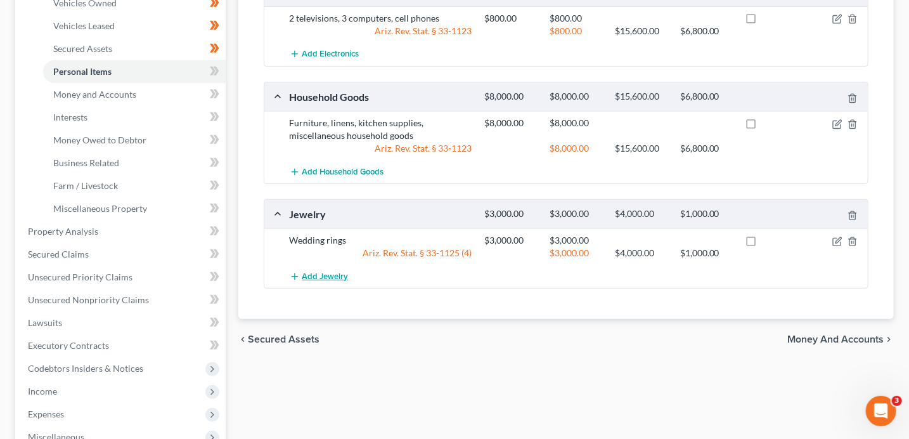
click at [309, 274] on span "Add Jewelry" at bounding box center [325, 276] width 46 height 10
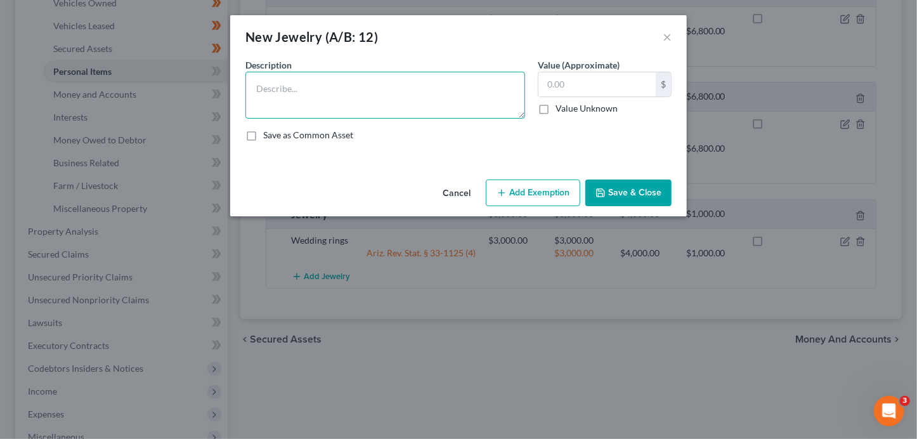
click at [280, 96] on textarea at bounding box center [385, 95] width 280 height 47
type textarea "Costume jewelry"
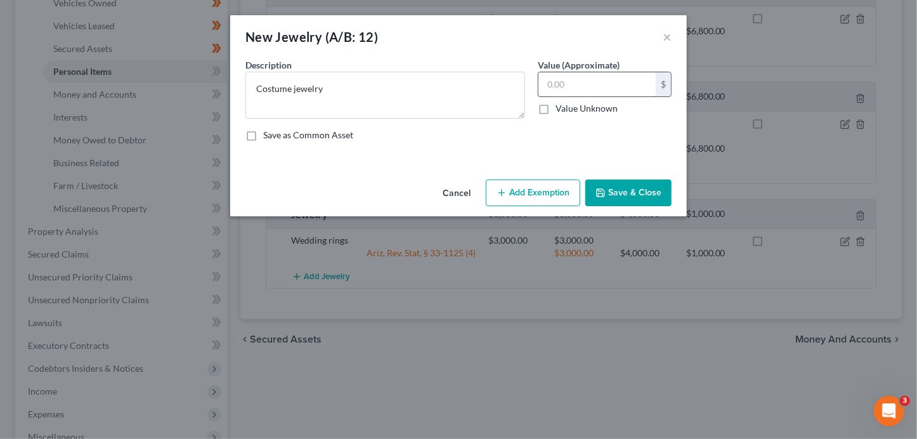
click at [589, 82] on input "text" at bounding box center [596, 84] width 117 height 24
type input "100"
click at [661, 186] on button "Save & Close" at bounding box center [628, 192] width 86 height 27
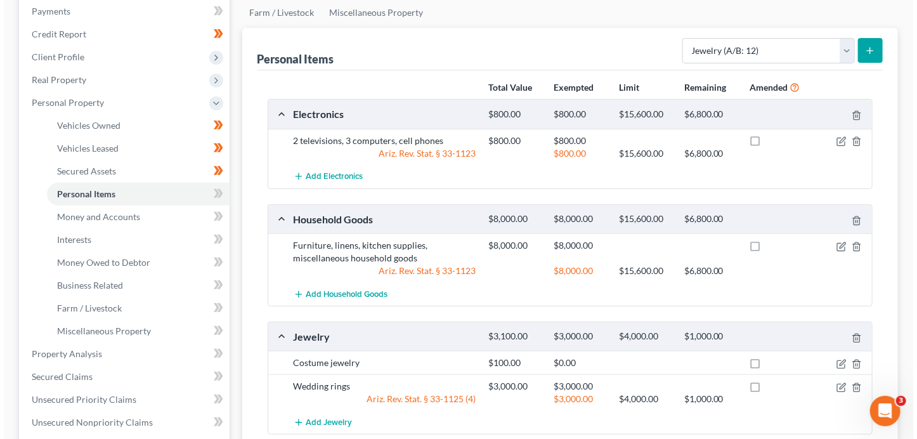
scroll to position [155, 0]
click at [743, 47] on select "Select Item Type Clothing (A/B: 11) Collectibles Of Value (A/B: 8) Electronics …" at bounding box center [764, 50] width 172 height 25
select select "clothing"
click at [864, 48] on icon "submit" at bounding box center [866, 51] width 10 height 10
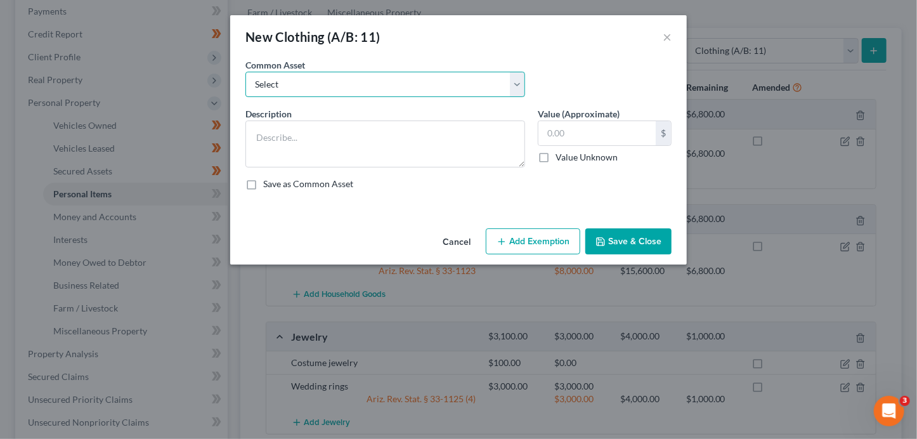
click at [426, 82] on select "Select Everyday clothing, shoes, coats" at bounding box center [385, 84] width 280 height 25
select select "0"
type textarea "Everyday clothing, shoes, coats"
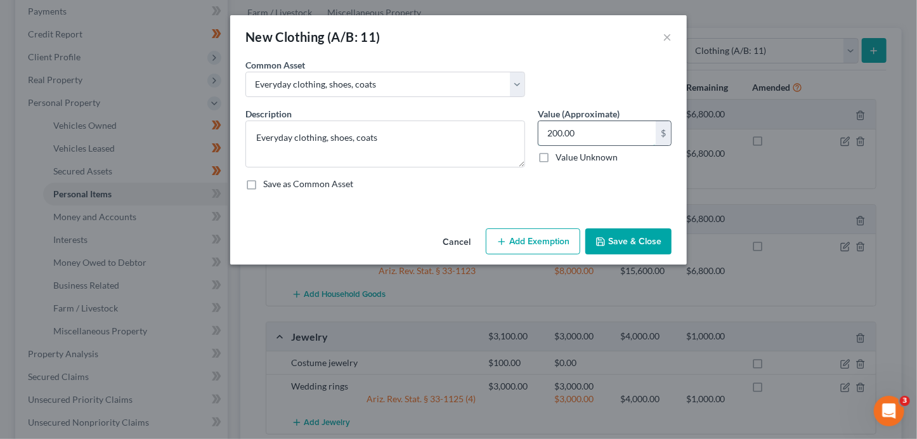
click at [590, 139] on input "200.00" at bounding box center [596, 133] width 117 height 24
type input "1,000"
click at [527, 244] on button "Add Exemption" at bounding box center [533, 241] width 94 height 27
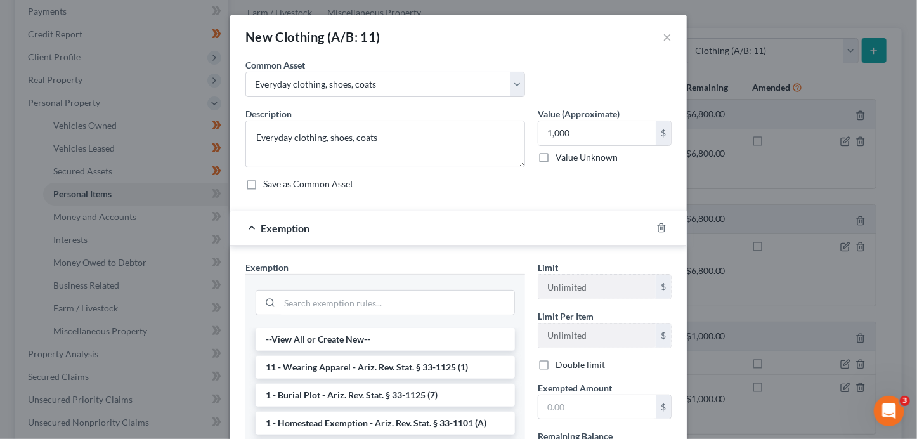
drag, startPoint x: 402, startPoint y: 368, endPoint x: 532, endPoint y: 346, distance: 132.5
click at [402, 368] on li "11 - Wearing Apparel - Ariz. Rev. Stat. § 33-1125 (1)" at bounding box center [384, 367] width 259 height 23
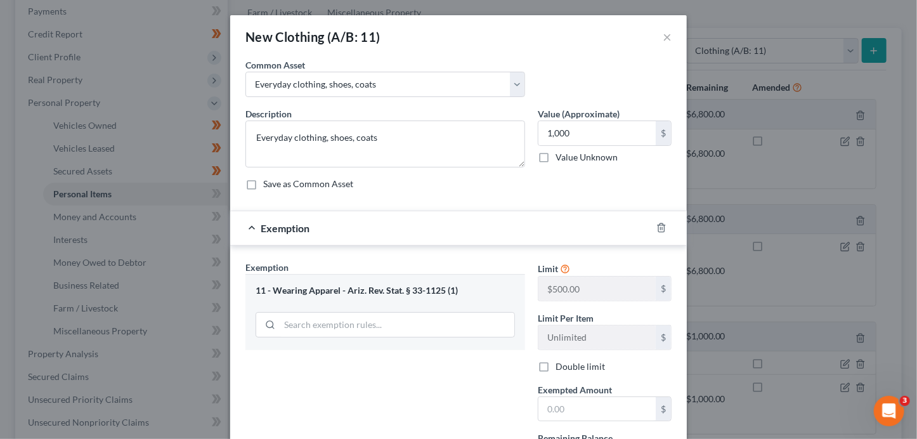
click at [575, 367] on label "Double limit" at bounding box center [579, 366] width 49 height 13
click at [569, 367] on input "Double limit" at bounding box center [564, 364] width 8 height 8
checkbox input "true"
click at [582, 405] on input "text" at bounding box center [596, 409] width 117 height 24
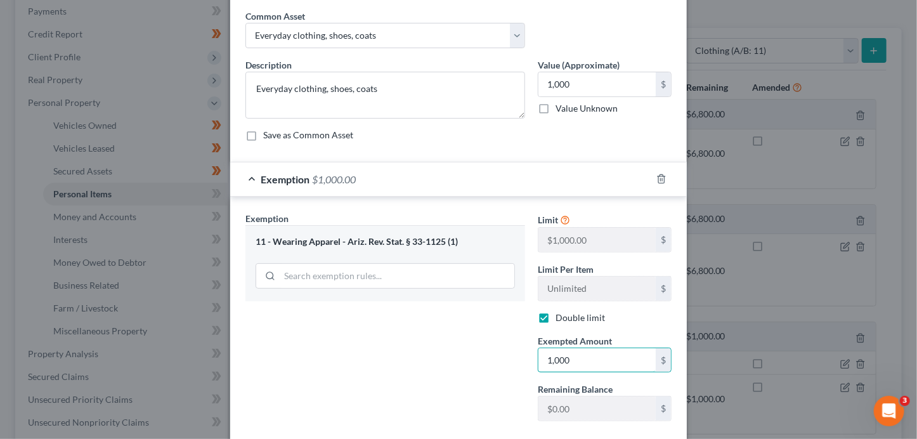
scroll to position [120, 0]
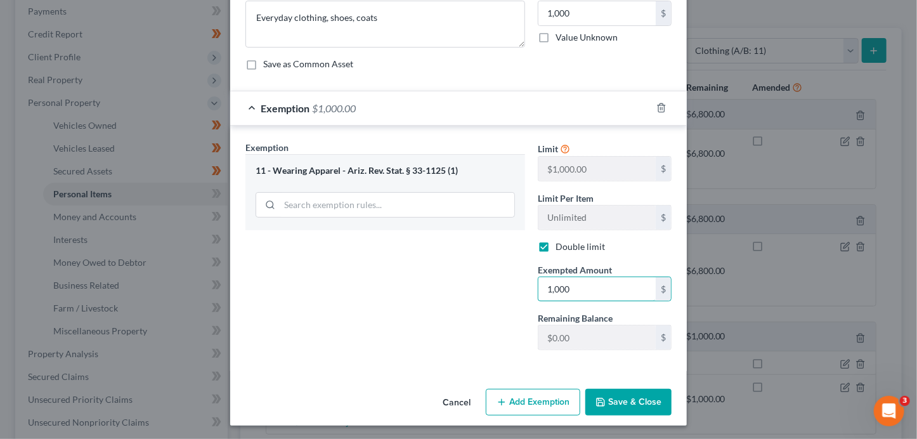
type input "1,000"
click at [620, 394] on button "Save & Close" at bounding box center [628, 402] width 86 height 27
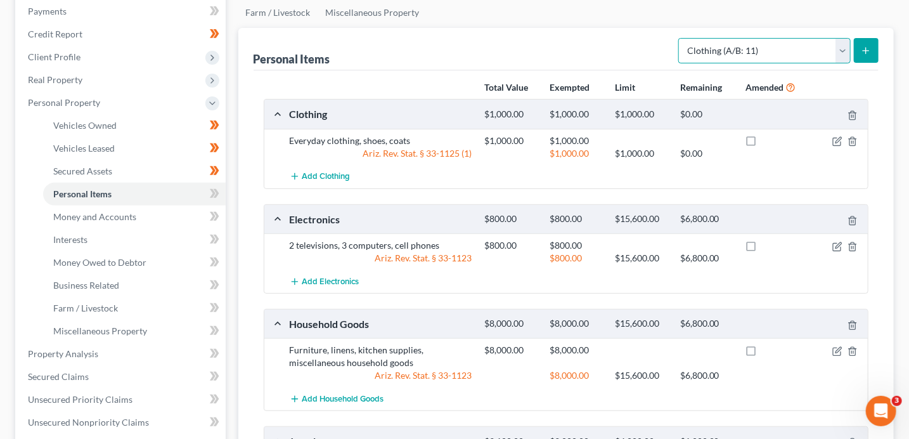
click at [728, 50] on select "Select Item Type Clothing (A/B: 11) Collectibles Of Value (A/B: 8) Electronics …" at bounding box center [764, 50] width 172 height 25
select select "pets"
click at [870, 56] on button "submit" at bounding box center [866, 50] width 25 height 25
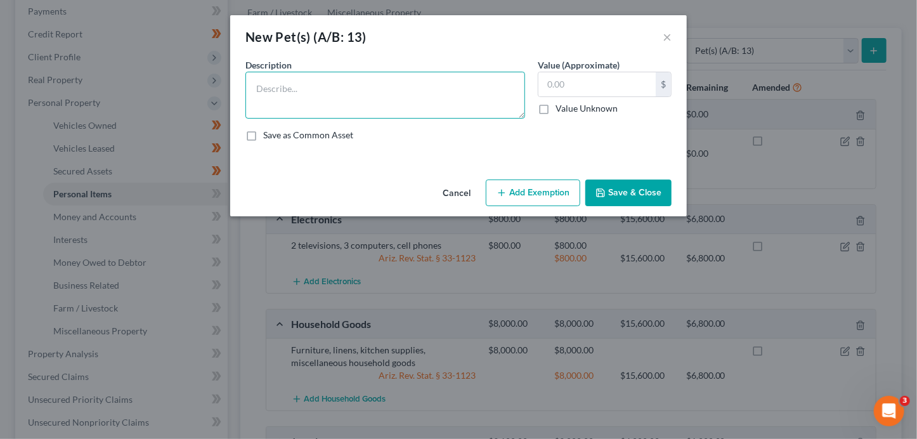
click at [406, 90] on textarea at bounding box center [385, 95] width 280 height 47
type textarea "1 dog"
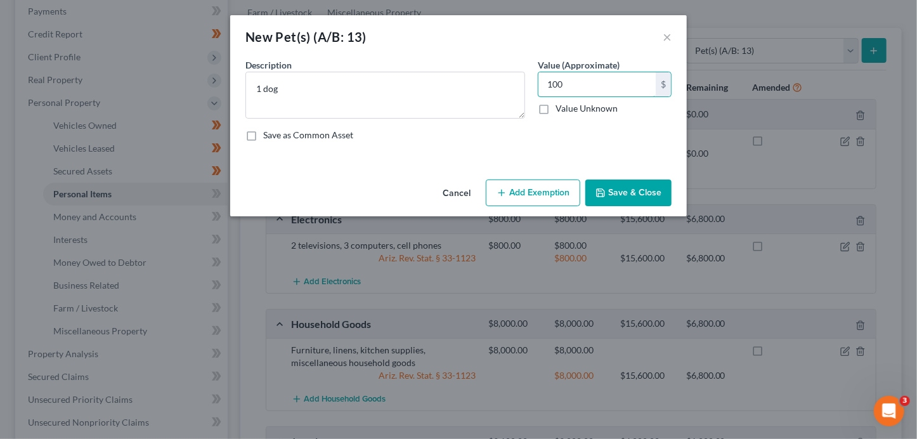
type input "100"
click at [547, 189] on button "Add Exemption" at bounding box center [533, 192] width 94 height 27
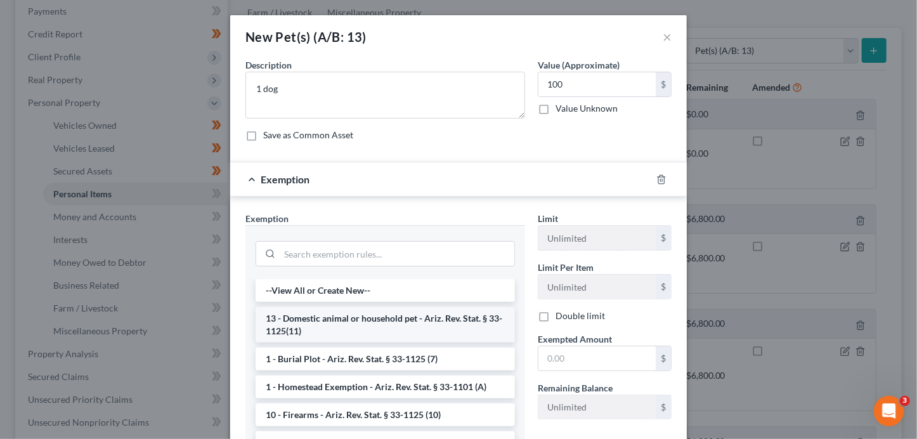
click at [371, 318] on li "13 - Domestic animal or household pet - Ariz. Rev. Stat. § 33-1125(11)" at bounding box center [384, 324] width 259 height 35
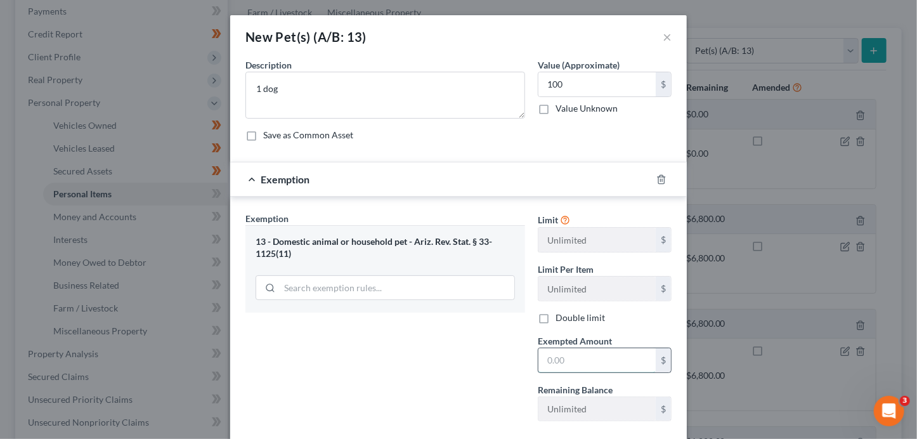
click at [579, 352] on input "text" at bounding box center [596, 360] width 117 height 24
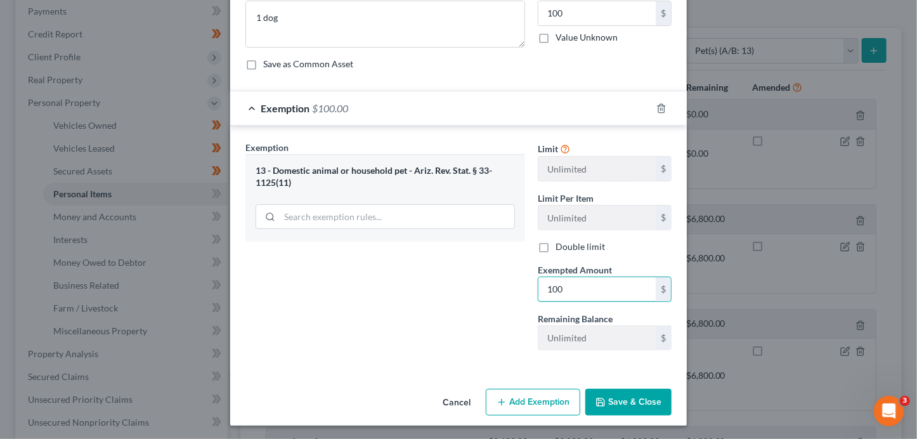
scroll to position [71, 0]
type input "100"
click at [598, 397] on icon "button" at bounding box center [600, 402] width 10 height 10
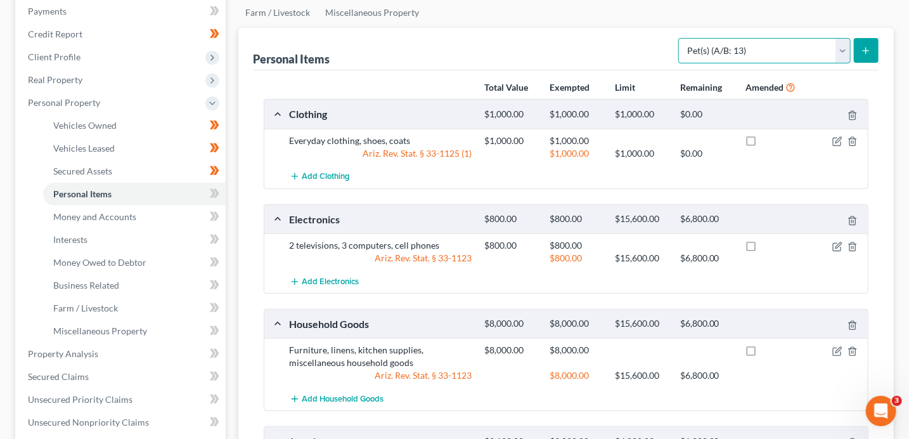
click at [710, 51] on select "Select Item Type Clothing (A/B: 11) Collectibles Of Value (A/B: 8) Electronics …" at bounding box center [764, 50] width 172 height 25
select select "firearms"
click at [872, 52] on button "submit" at bounding box center [866, 50] width 25 height 25
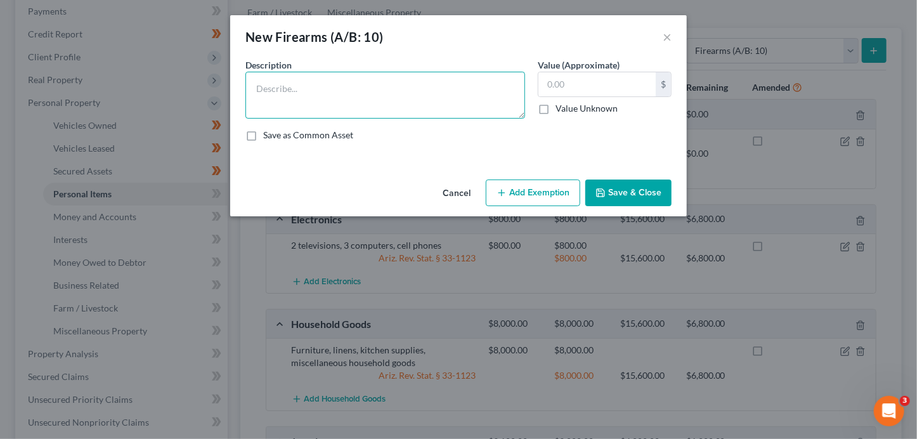
click at [386, 101] on textarea at bounding box center [385, 95] width 280 height 47
paste textarea "1956 410 shotgun"
type textarea "1956 410 shotgun"
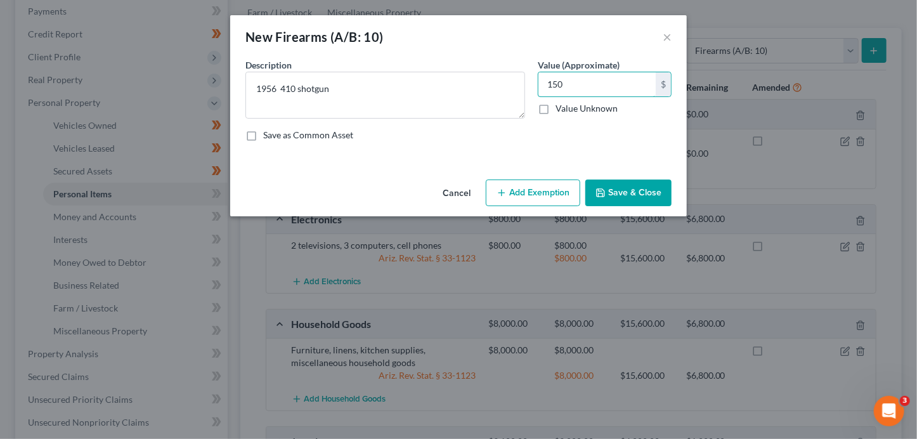
type input "150"
click at [546, 195] on button "Add Exemption" at bounding box center [533, 192] width 94 height 27
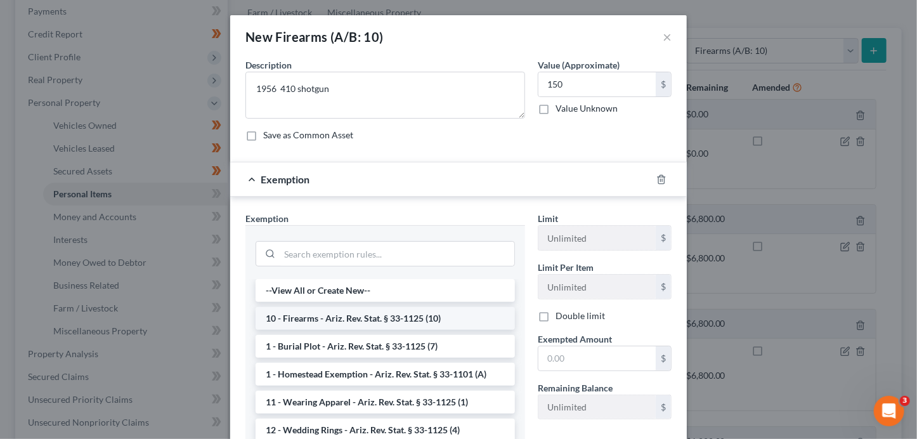
click at [362, 321] on li "10 - Firearms - Ariz. Rev. Stat. § 33-1125 (10)" at bounding box center [384, 318] width 259 height 23
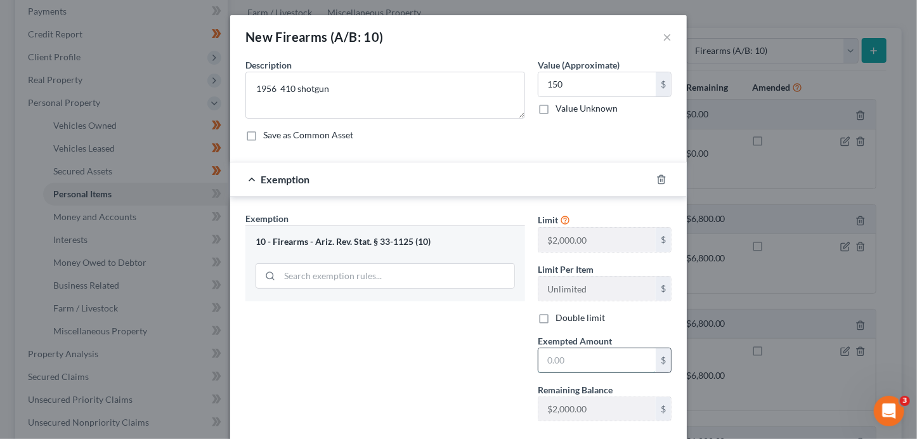
click at [580, 368] on input "text" at bounding box center [596, 360] width 117 height 24
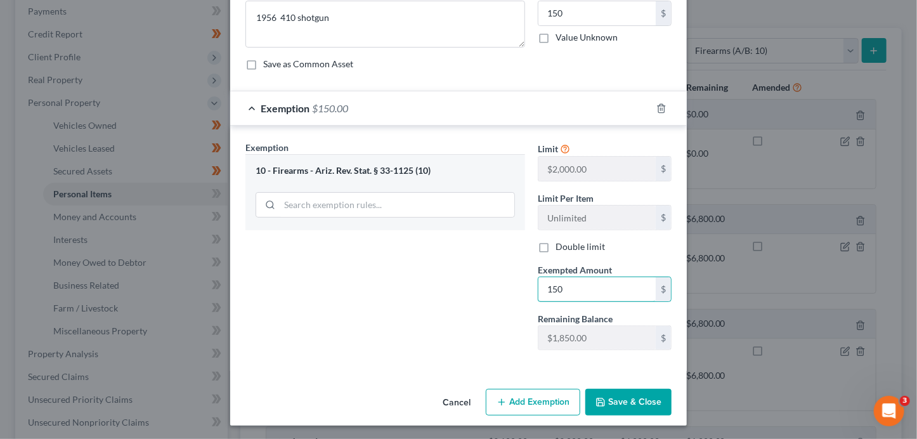
type input "150"
click at [609, 404] on button "Save & Close" at bounding box center [628, 402] width 86 height 27
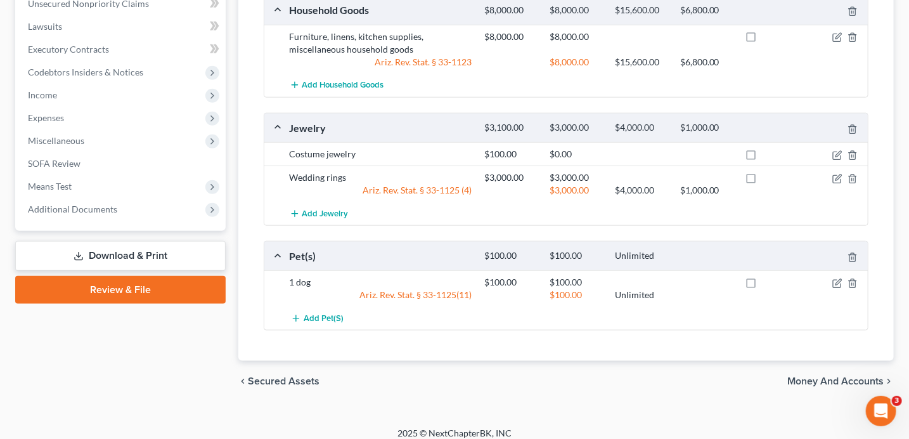
scroll to position [572, 0]
click at [816, 379] on span "Money and Accounts" at bounding box center [835, 382] width 96 height 10
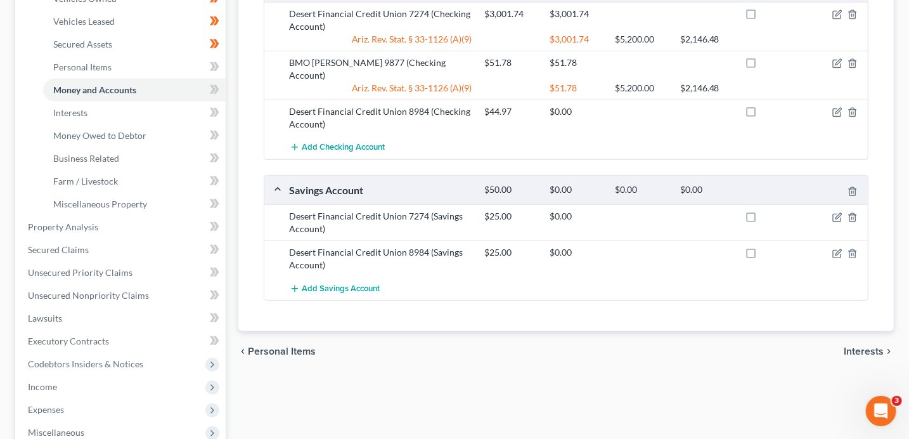
click at [858, 346] on span "Interests" at bounding box center [864, 351] width 40 height 10
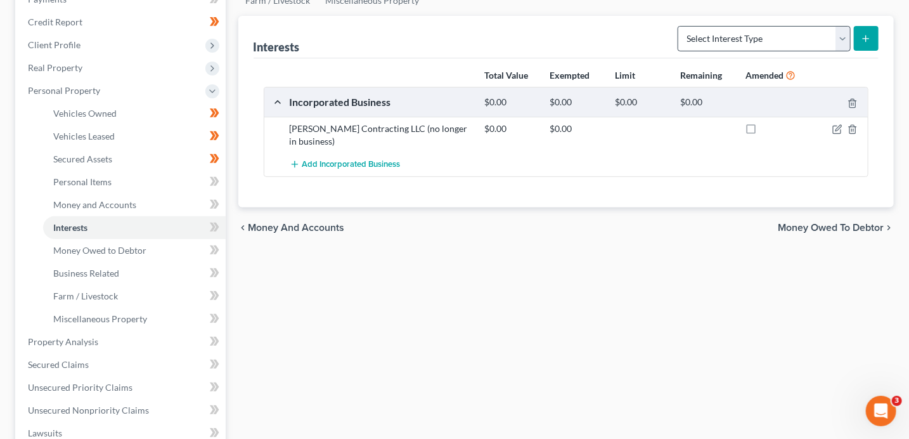
scroll to position [206, 0]
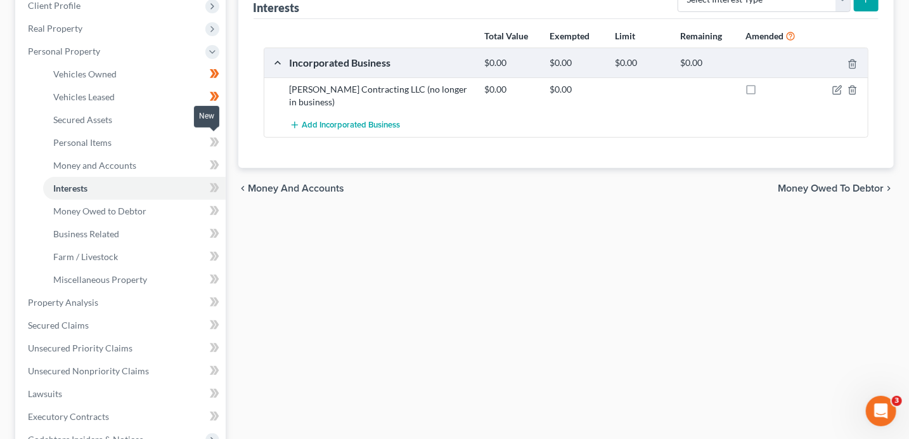
click at [217, 146] on icon at bounding box center [215, 142] width 10 height 16
click at [219, 146] on icon at bounding box center [215, 142] width 10 height 16
click at [220, 165] on span at bounding box center [214, 166] width 22 height 19
click at [219, 186] on span at bounding box center [214, 189] width 22 height 19
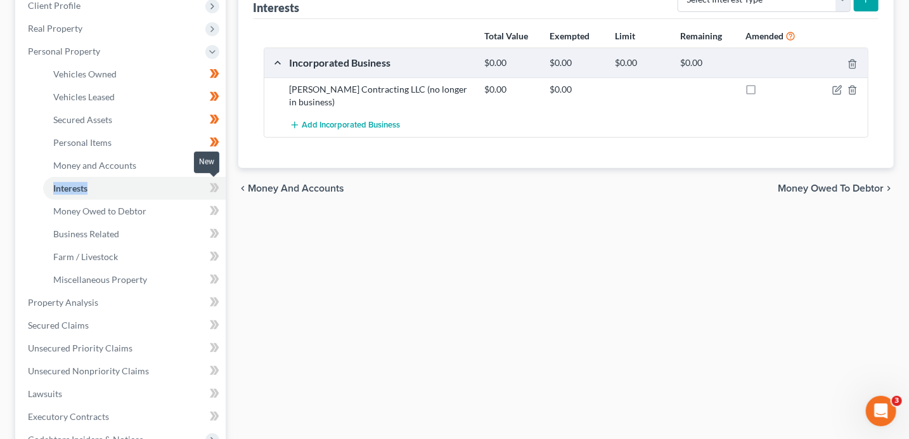
click at [219, 186] on span at bounding box center [214, 189] width 22 height 19
click at [216, 216] on icon at bounding box center [215, 211] width 10 height 16
click at [218, 235] on icon at bounding box center [215, 234] width 10 height 16
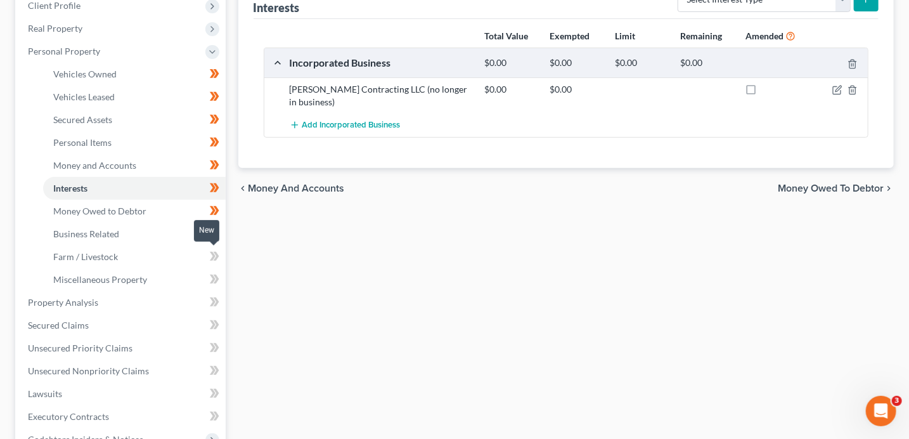
click at [221, 257] on span at bounding box center [214, 257] width 22 height 19
click at [221, 276] on span at bounding box center [214, 280] width 22 height 19
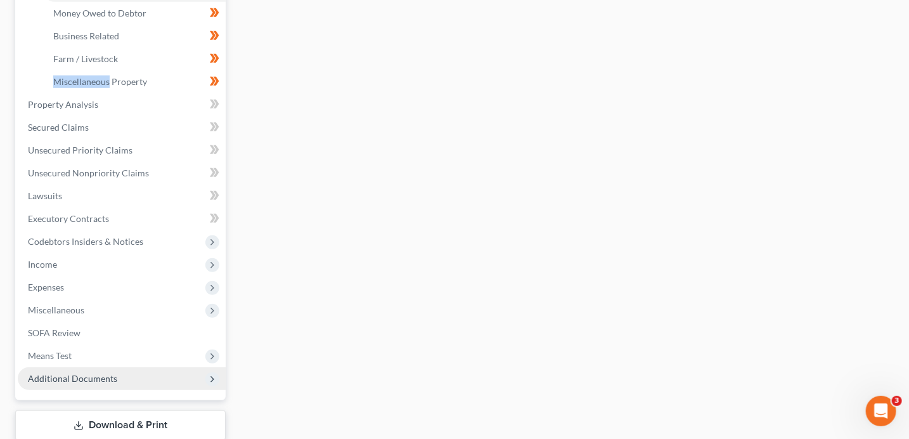
scroll to position [413, 0]
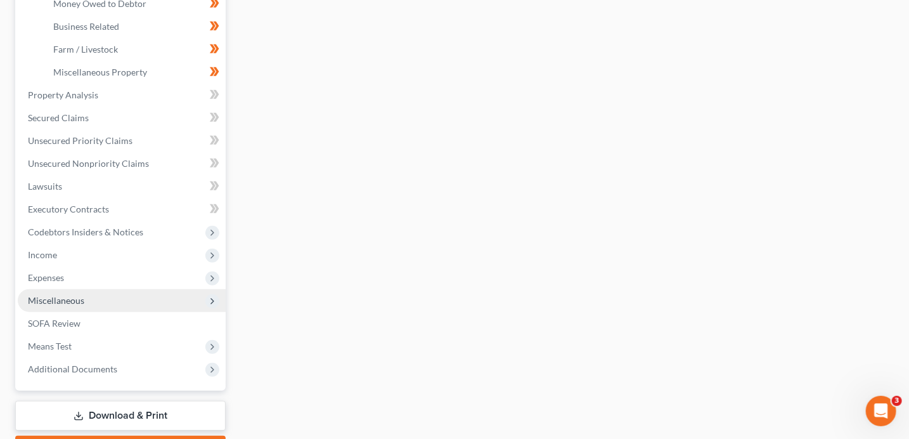
click at [93, 295] on span "Miscellaneous" at bounding box center [122, 300] width 208 height 23
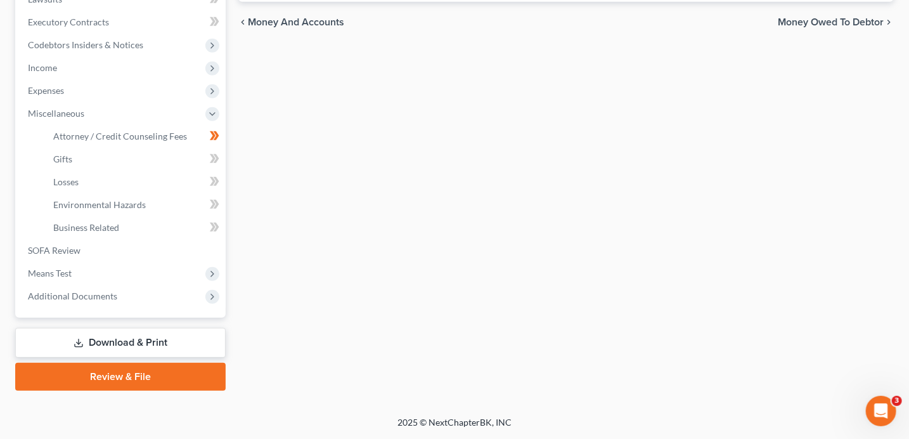
scroll to position [371, 0]
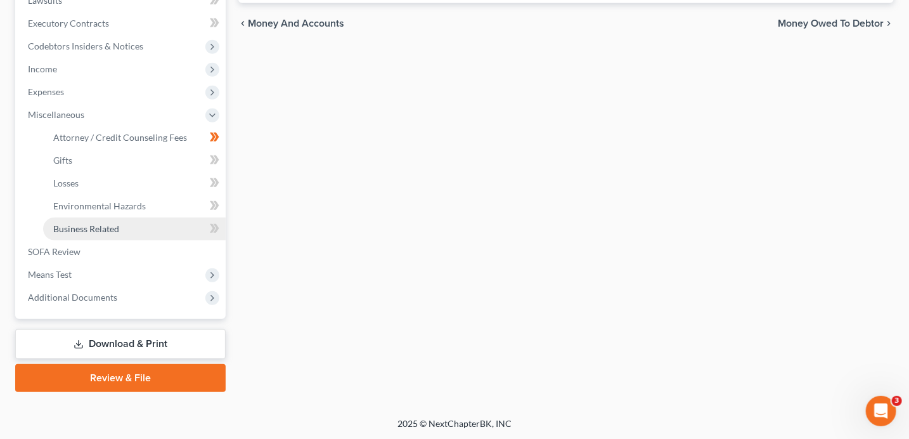
click at [103, 227] on span "Business Related" at bounding box center [86, 228] width 66 height 11
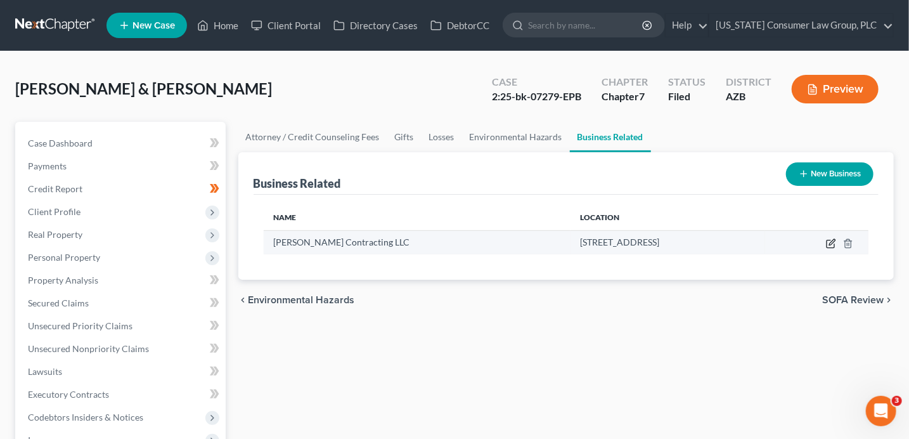
click at [832, 244] on icon "button" at bounding box center [831, 243] width 10 height 10
select select "member"
select select "3"
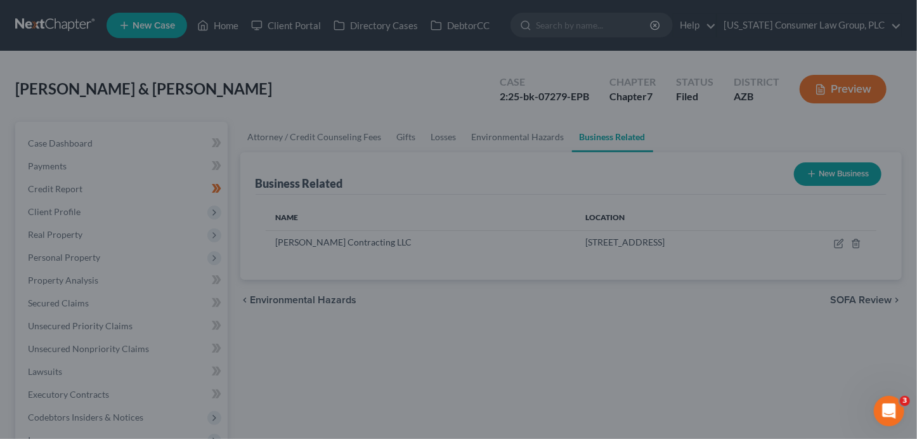
click at [724, 343] on div "New Business × Name of business * Richard A. Peel Contracting LLC Role of Debto…" at bounding box center [458, 219] width 917 height 439
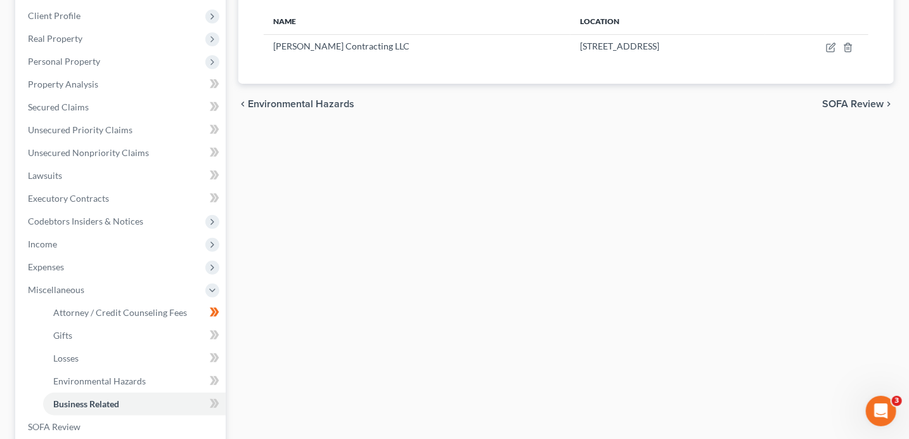
scroll to position [228, 0]
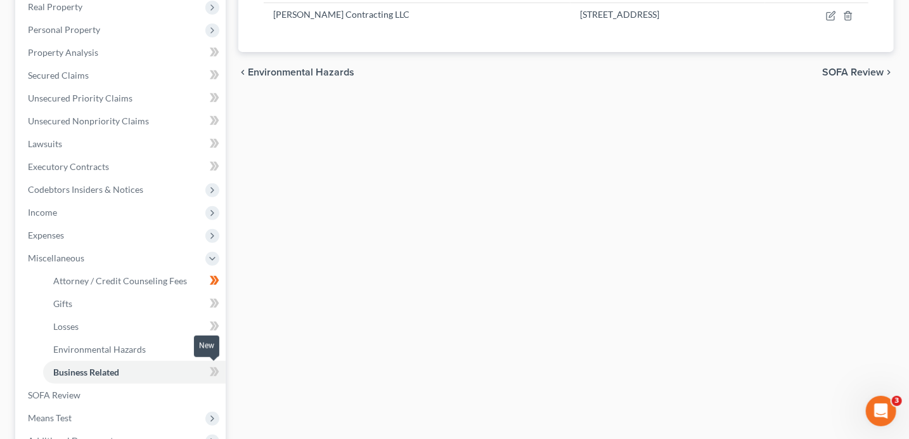
click at [216, 372] on icon at bounding box center [216, 371] width 6 height 9
drag, startPoint x: 217, startPoint y: 372, endPoint x: 226, endPoint y: 371, distance: 9.5
click at [219, 372] on span at bounding box center [214, 373] width 22 height 19
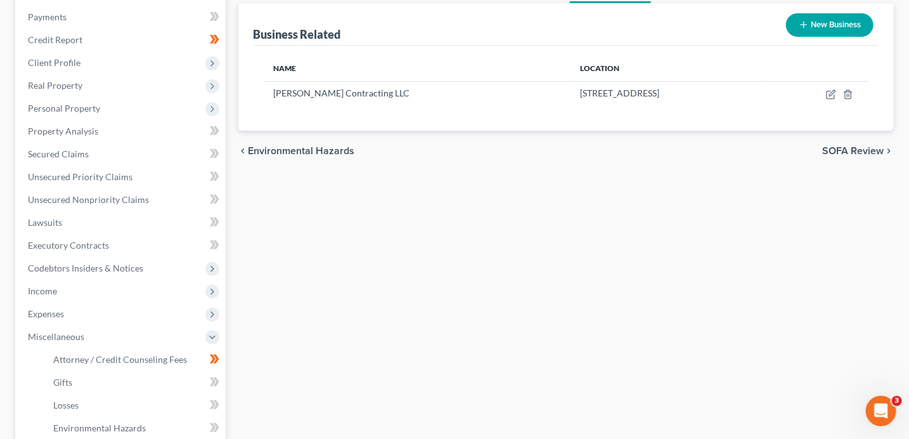
scroll to position [91, 0]
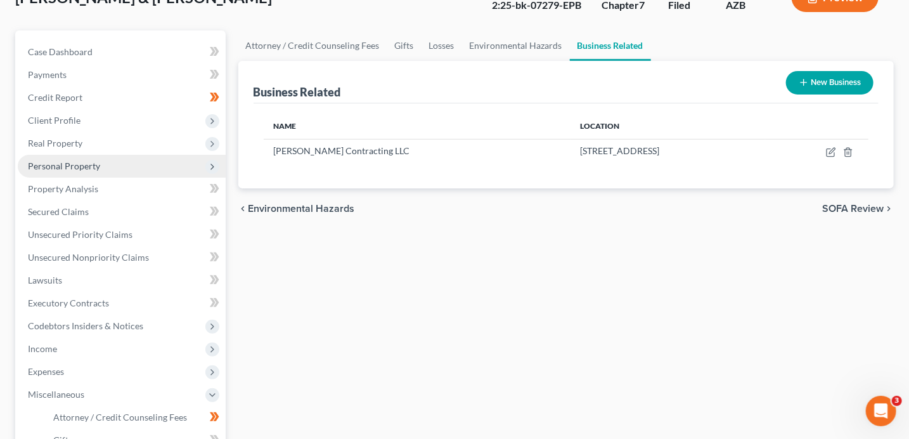
click at [83, 165] on span "Personal Property" at bounding box center [64, 165] width 72 height 11
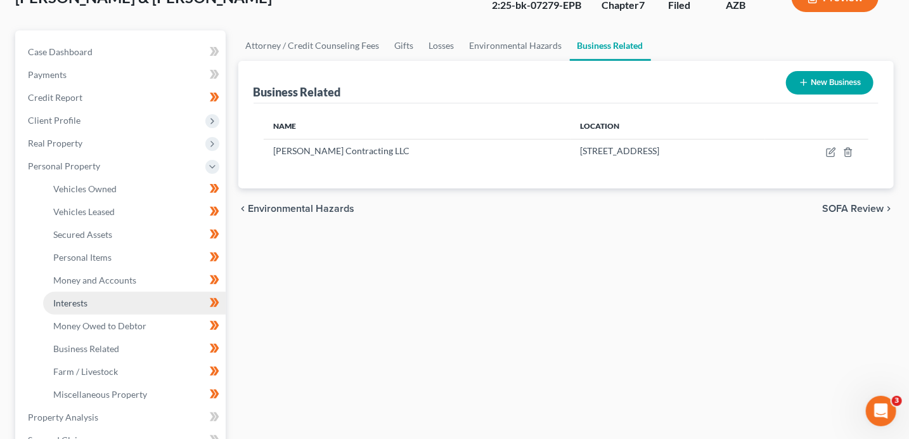
click at [134, 304] on link "Interests" at bounding box center [134, 303] width 183 height 23
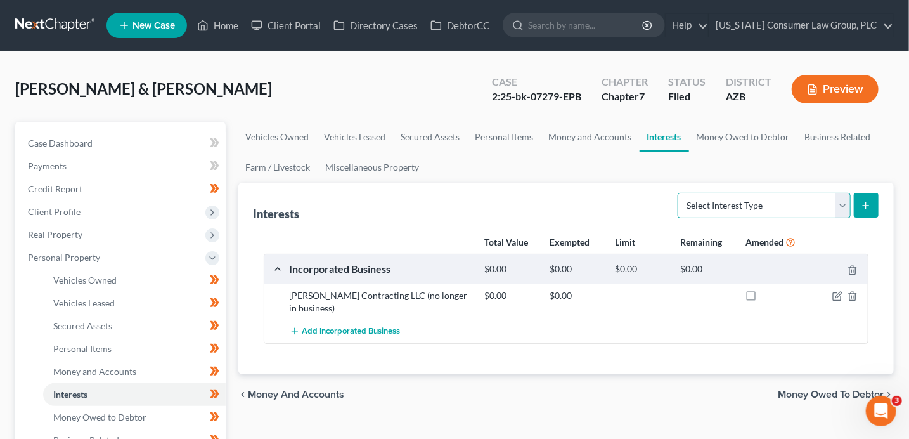
click at [761, 203] on select "Select Interest Type 401K (A/B: 21) Annuity (A/B: 23) Bond (A/B: 18) Education …" at bounding box center [764, 205] width 173 height 25
select select "whole_life_insurance"
click at [875, 208] on button "submit" at bounding box center [866, 205] width 25 height 25
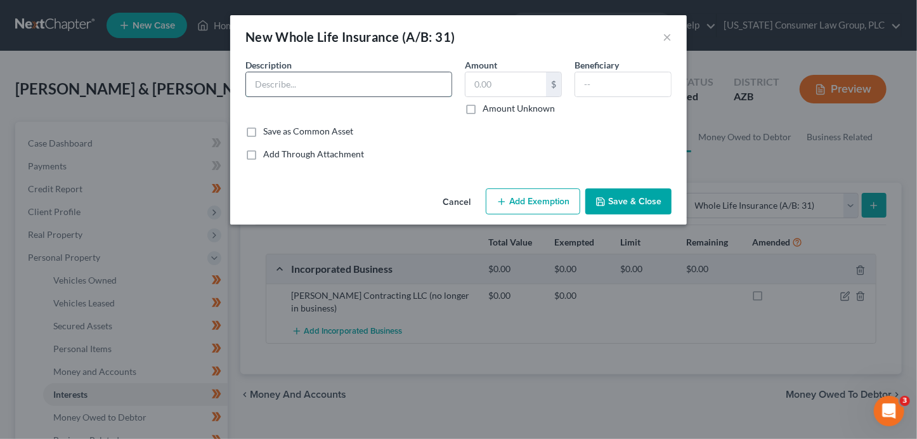
click at [407, 77] on input "text" at bounding box center [348, 84] width 205 height 24
type input "United of Omaha"
click at [486, 86] on input "text" at bounding box center [505, 84] width 81 height 24
paste input "15000.00"
type input "15,000.00"
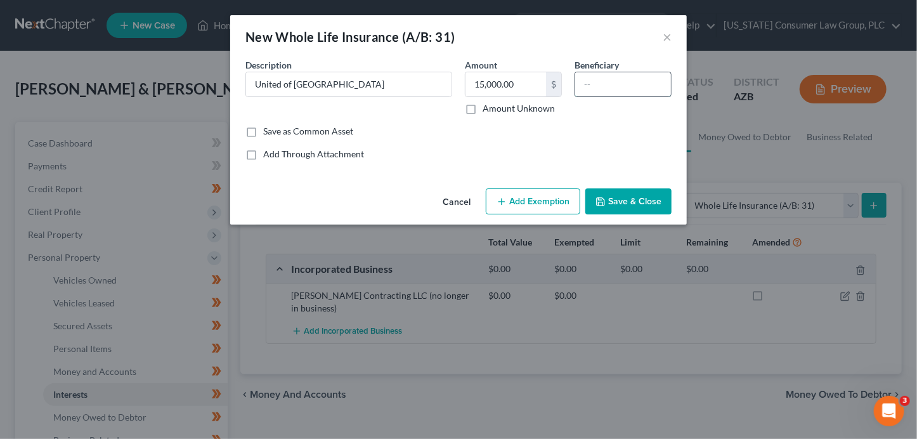
click at [605, 82] on input "text" at bounding box center [623, 84] width 96 height 24
type input "Richard Peel"
click at [637, 211] on button "Save & Close" at bounding box center [628, 201] width 86 height 27
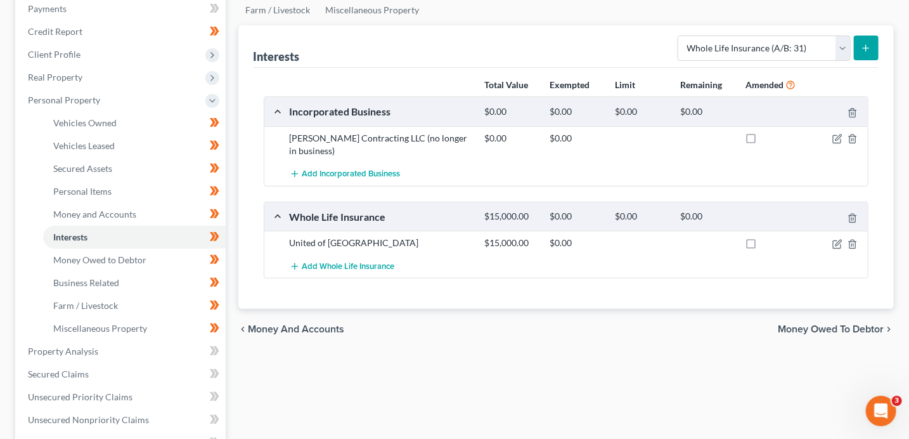
scroll to position [162, 0]
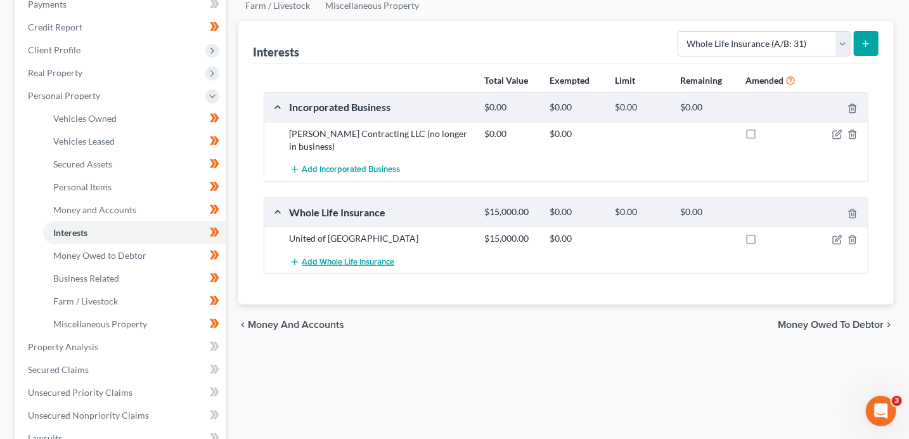
click at [378, 259] on span "Add Whole Life Insurance" at bounding box center [348, 262] width 93 height 10
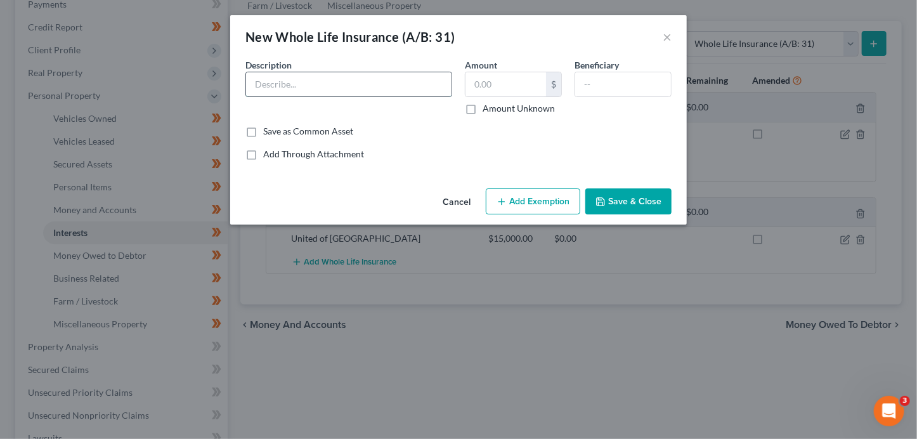
click at [302, 88] on input "text" at bounding box center [348, 84] width 205 height 24
type input "United of Omaha"
type input "15,000.00"
type input "Richard Peel"
click at [479, 84] on input "15,000.00" at bounding box center [505, 84] width 81 height 24
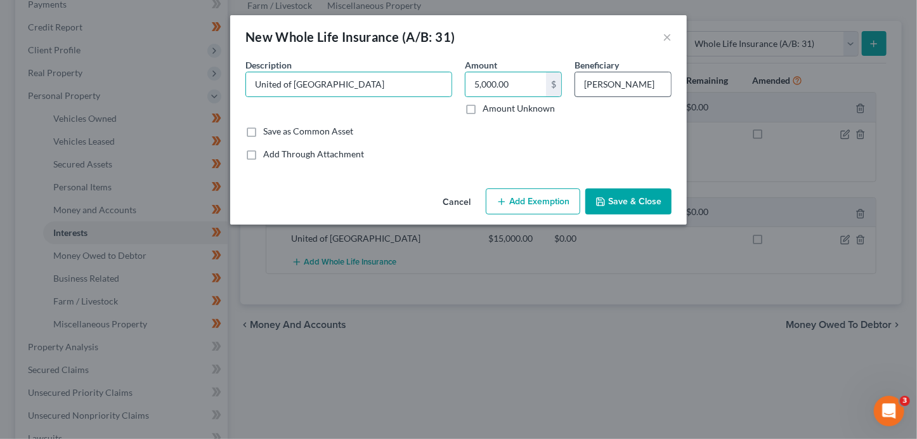
type input "5,000.00"
drag, startPoint x: 614, startPoint y: 85, endPoint x: 550, endPoint y: 74, distance: 65.0
click at [563, 73] on div "Description * United of Omaha Amount 5,000.00 $ Amount Unknown Beneficiary Rich…" at bounding box center [458, 91] width 439 height 67
type input "Judy Peel"
click at [645, 203] on button "Save & Close" at bounding box center [628, 201] width 86 height 27
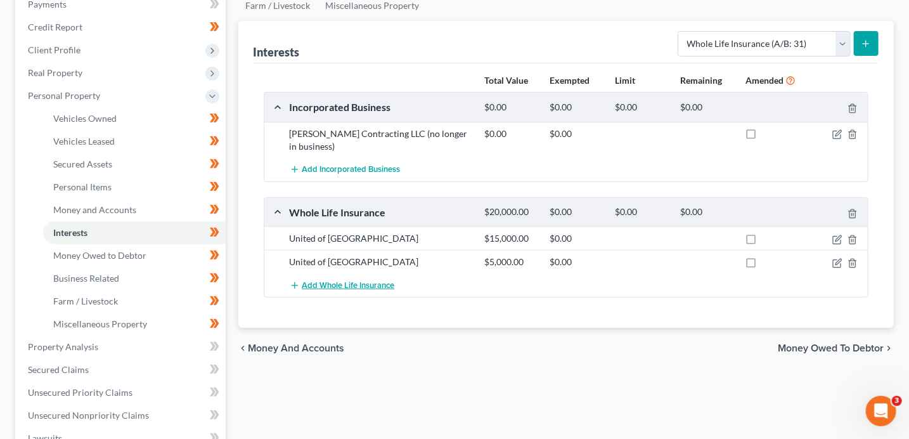
click at [342, 284] on span "Add Whole Life Insurance" at bounding box center [348, 285] width 93 height 10
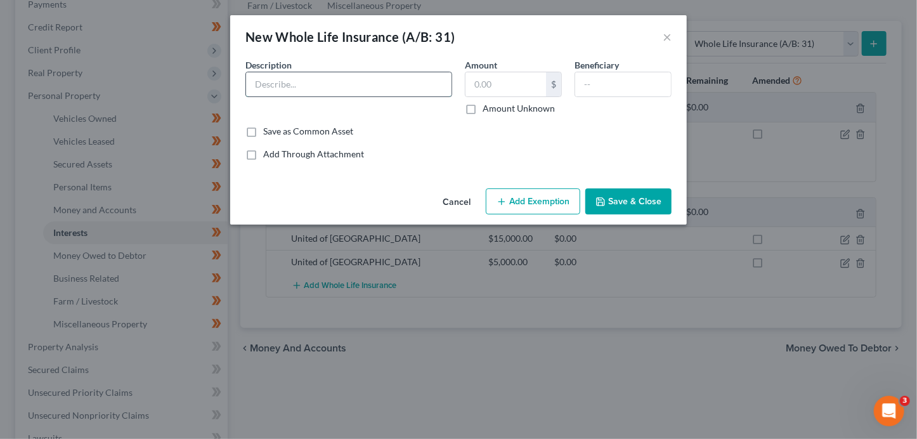
click at [313, 84] on input "text" at bounding box center [348, 84] width 205 height 24
type input "B"
type input "Royal Neighbors Life Insurance"
type input "40,000"
type input "Judy Peel"
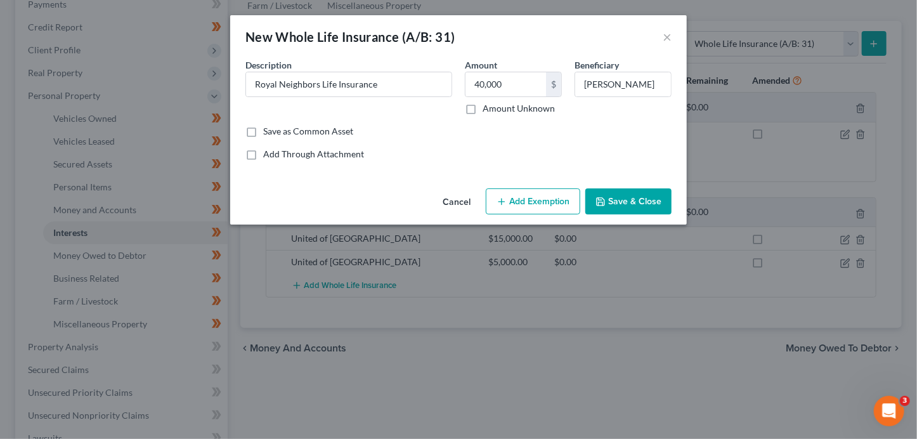
click at [628, 199] on button "Save & Close" at bounding box center [628, 201] width 86 height 27
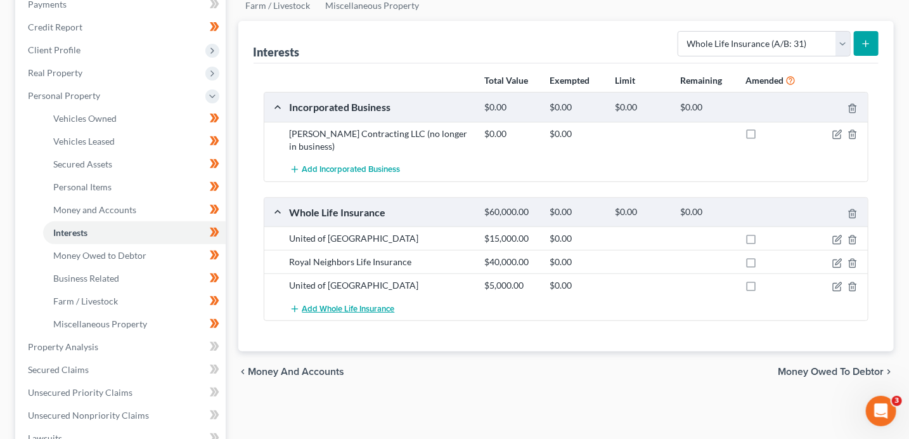
click at [376, 309] on span "Add Whole Life Insurance" at bounding box center [348, 309] width 93 height 10
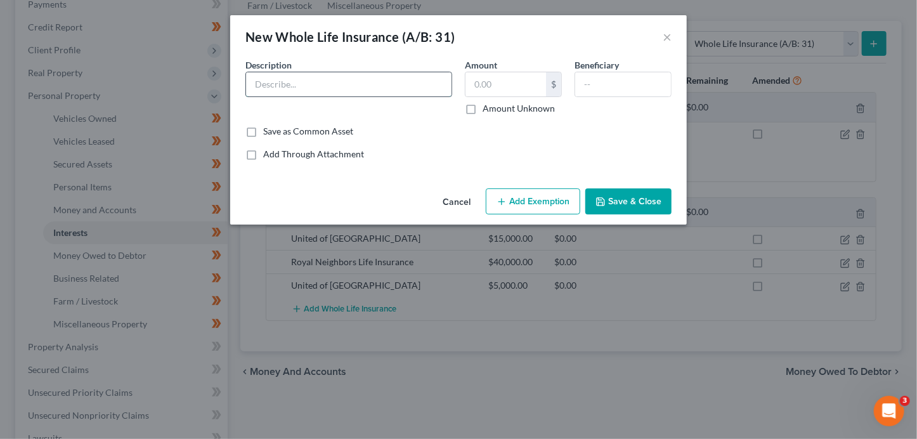
click at [332, 85] on input "text" at bounding box center [348, 84] width 205 height 24
click at [354, 80] on input "Baltimore" at bounding box center [348, 84] width 205 height 24
type input "Baltimore Life"
type input "15,000"
type input "Judy Peel"
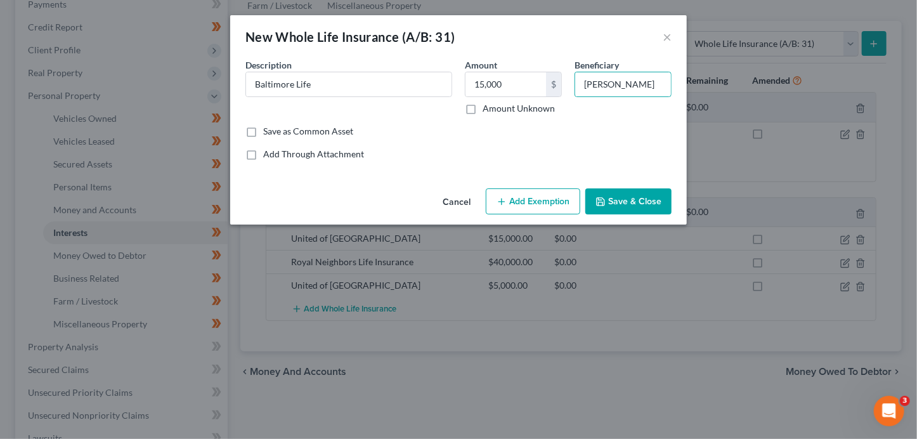
click at [629, 205] on button "Save & Close" at bounding box center [628, 201] width 86 height 27
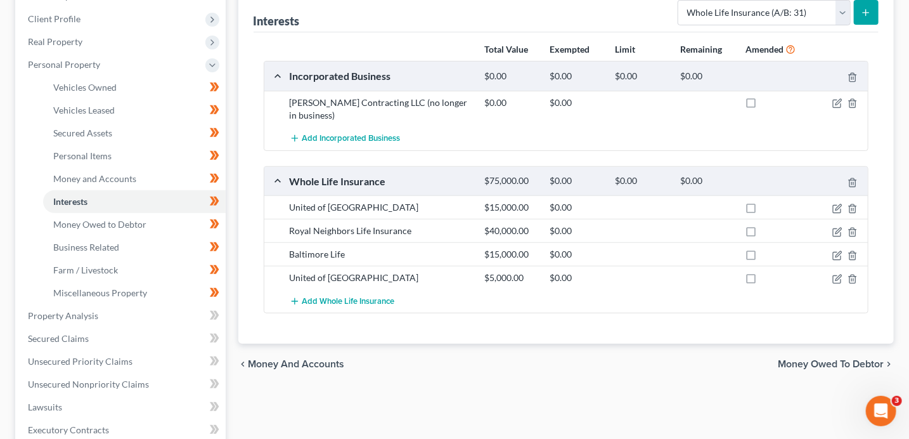
scroll to position [207, 0]
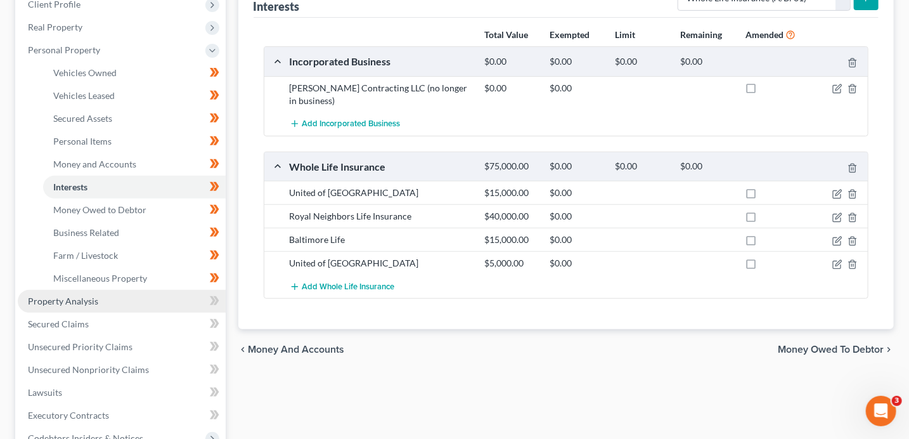
click at [123, 300] on link "Property Analysis" at bounding box center [122, 301] width 208 height 23
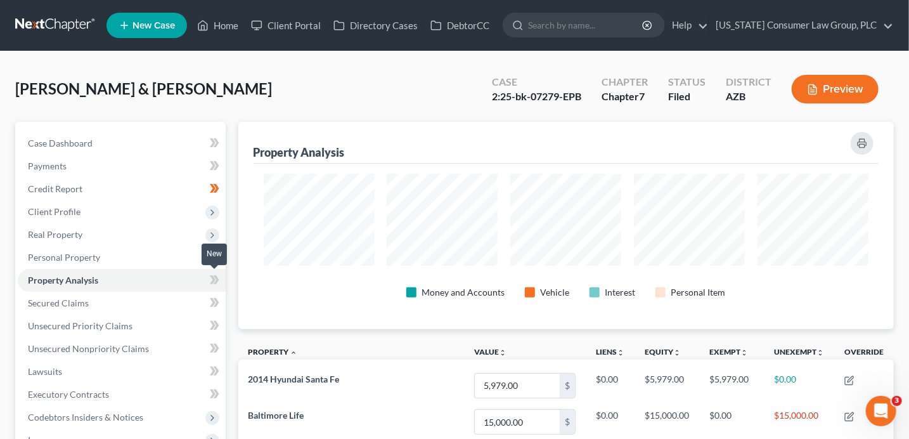
click at [214, 280] on icon at bounding box center [213, 279] width 6 height 9
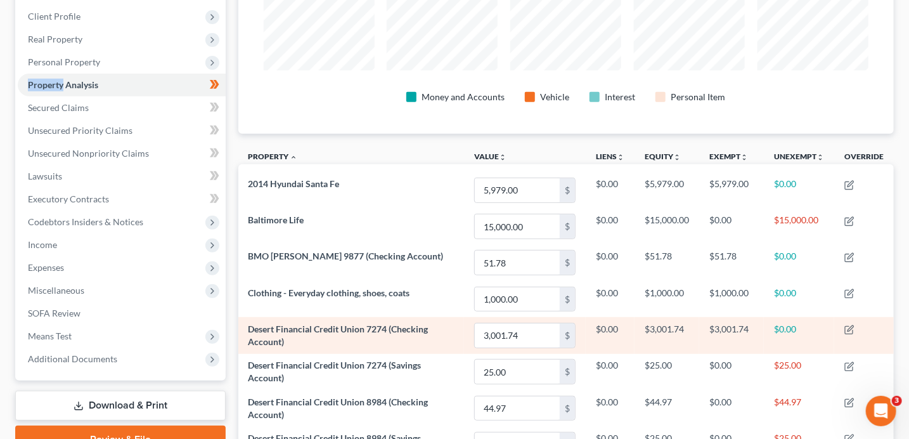
scroll to position [8, 0]
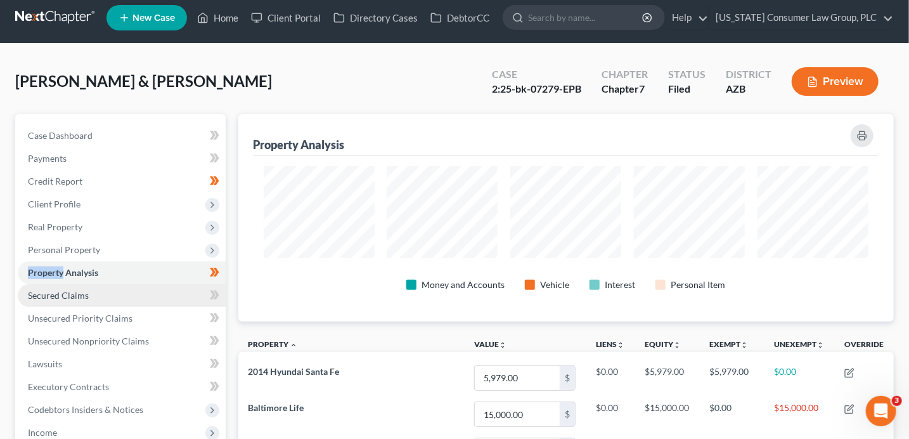
click at [114, 295] on link "Secured Claims" at bounding box center [122, 295] width 208 height 23
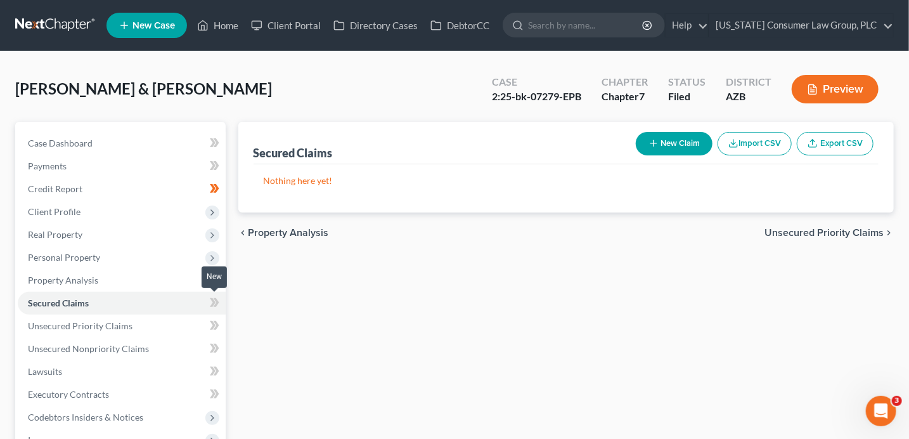
click at [219, 306] on icon at bounding box center [215, 303] width 10 height 16
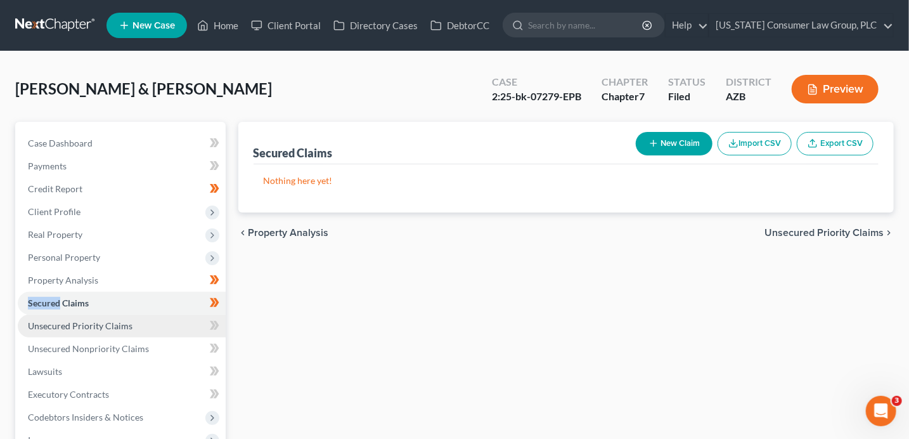
click at [153, 323] on link "Unsecured Priority Claims" at bounding box center [122, 325] width 208 height 23
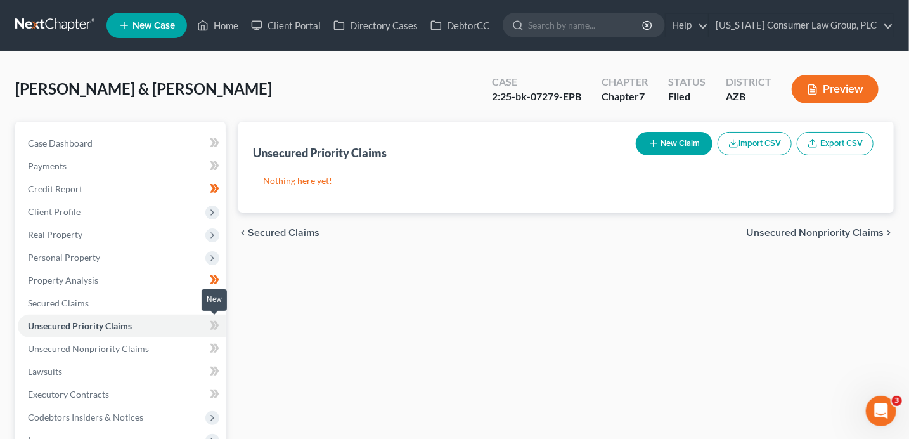
click at [210, 326] on icon at bounding box center [215, 326] width 10 height 16
click at [216, 345] on icon at bounding box center [216, 348] width 6 height 9
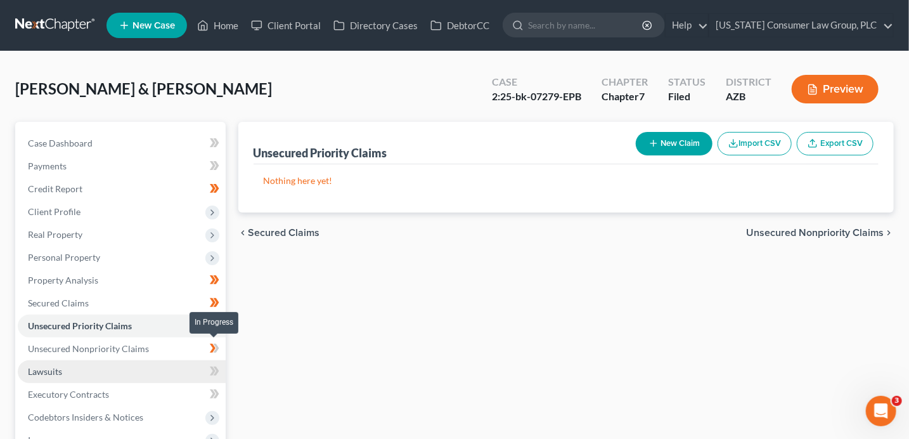
drag, startPoint x: 216, startPoint y: 349, endPoint x: 201, endPoint y: 359, distance: 18.6
click at [217, 349] on icon at bounding box center [216, 348] width 6 height 9
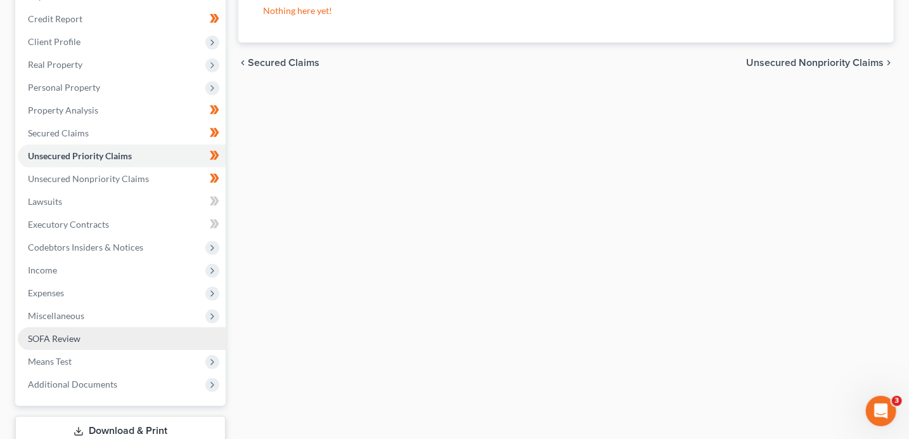
scroll to position [173, 0]
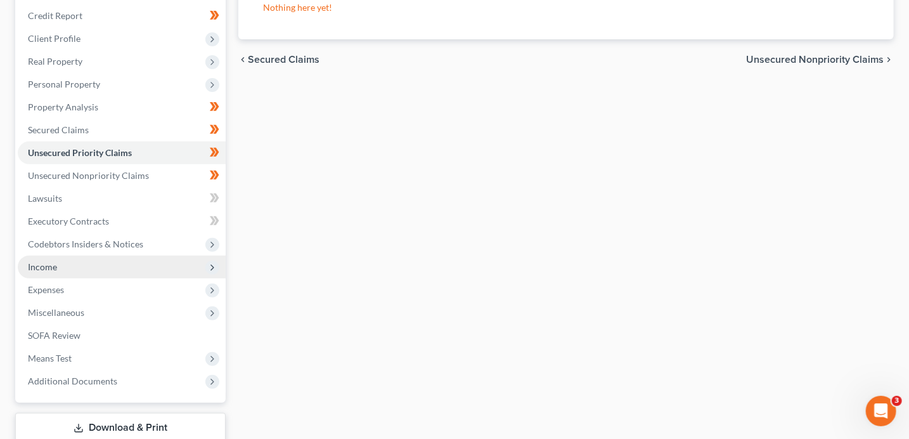
click at [94, 268] on span "Income" at bounding box center [122, 266] width 208 height 23
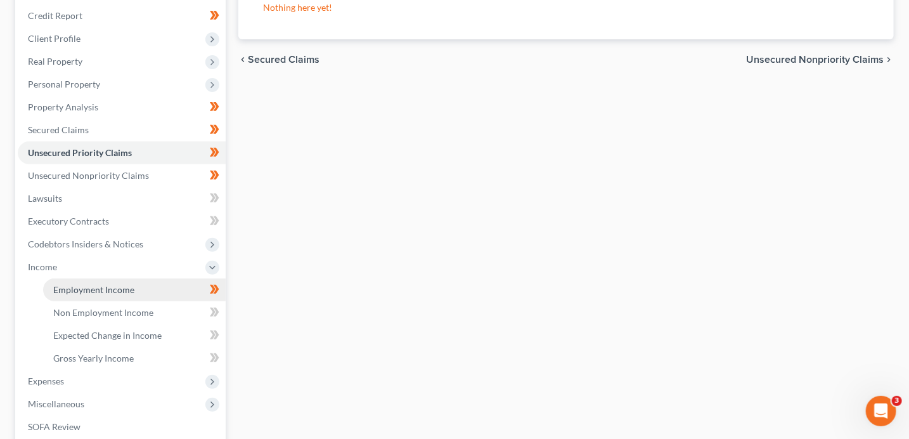
click at [113, 285] on span "Employment Income" at bounding box center [93, 289] width 81 height 11
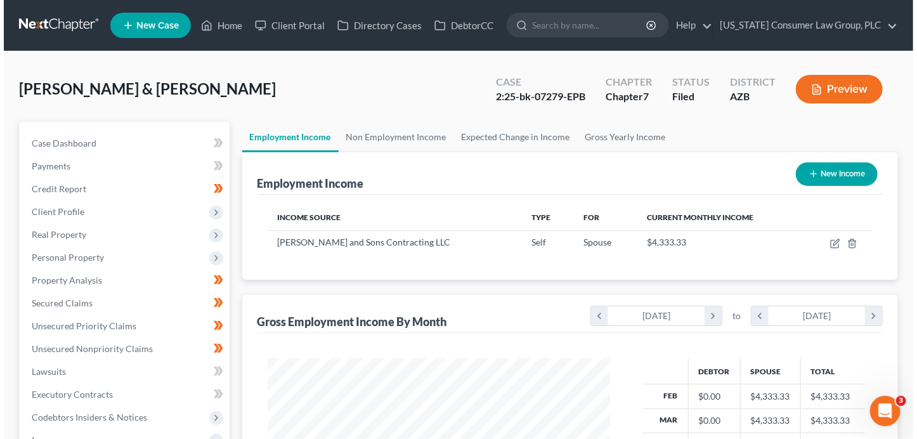
scroll to position [226, 368]
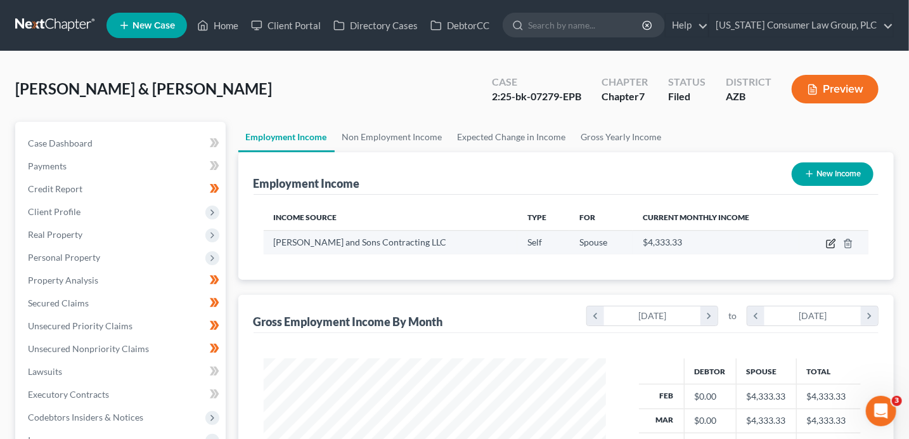
click at [832, 243] on icon "button" at bounding box center [832, 242] width 6 height 6
select select "1"
select select "3"
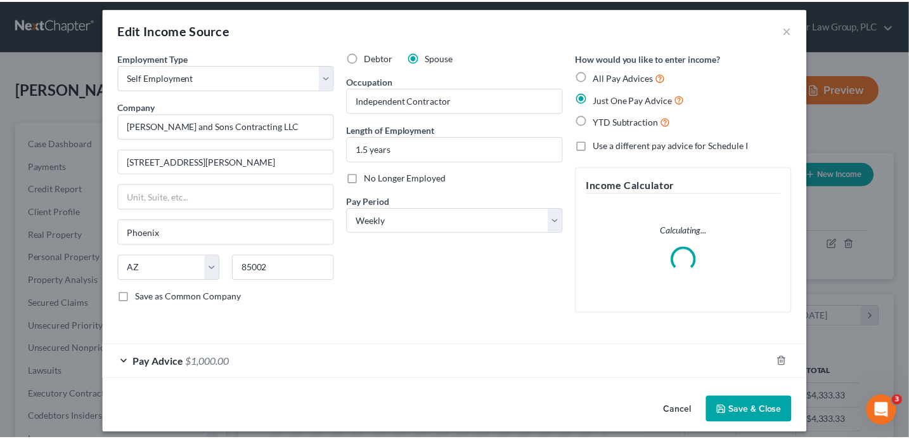
scroll to position [16, 0]
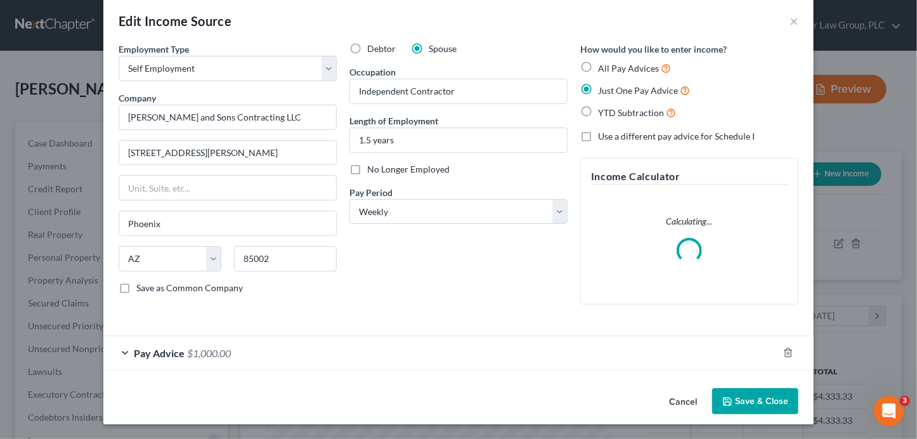
click at [761, 399] on button "Save & Close" at bounding box center [755, 401] width 86 height 27
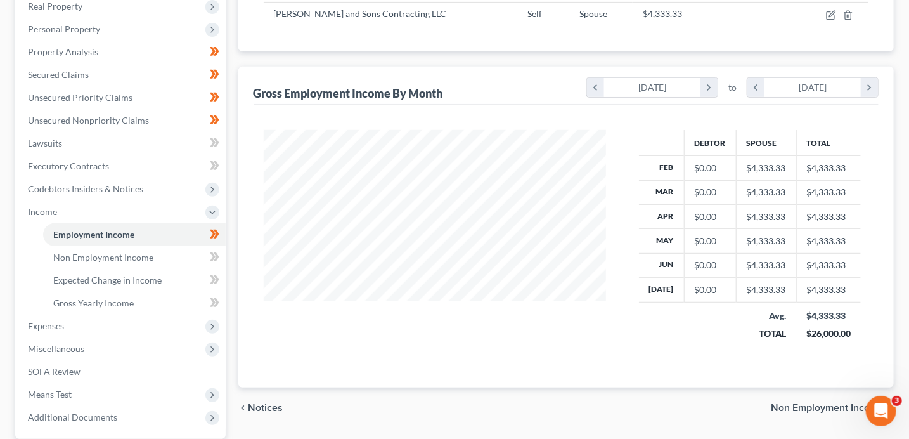
scroll to position [262, 0]
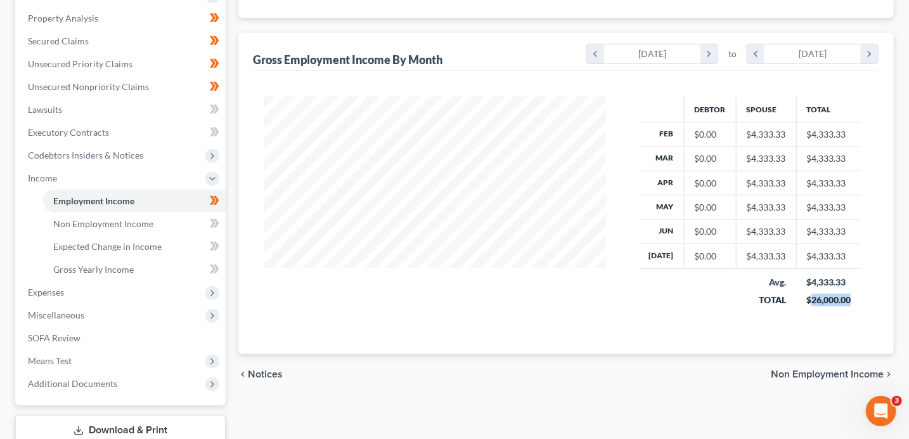
drag, startPoint x: 808, startPoint y: 297, endPoint x: 852, endPoint y: 296, distance: 43.8
click at [852, 296] on td "$4,333.33 $26,000.00" at bounding box center [828, 290] width 65 height 45
copy div "26,000.00"
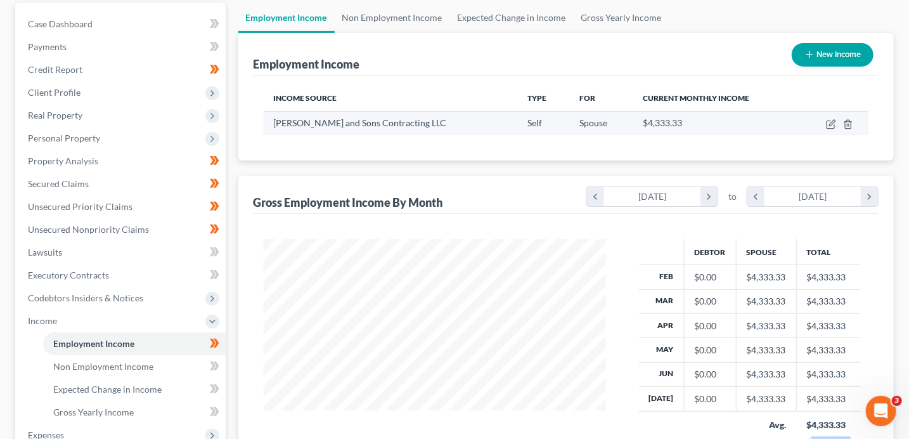
scroll to position [54, 0]
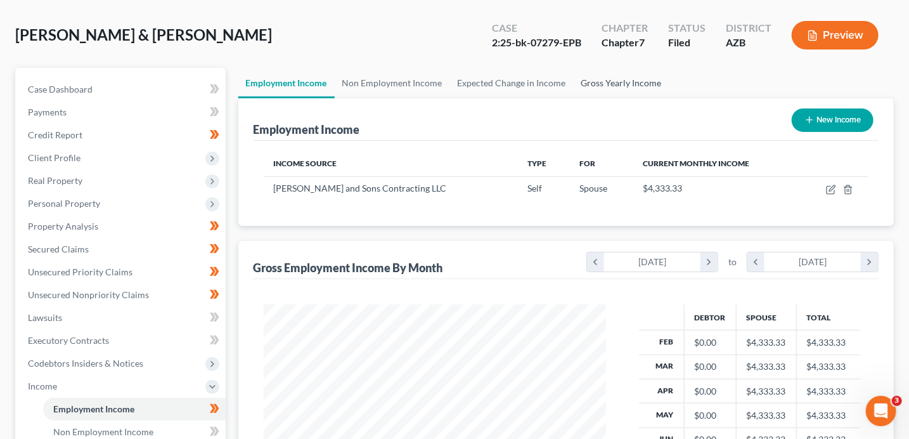
click at [600, 77] on link "Gross Yearly Income" at bounding box center [622, 83] width 96 height 30
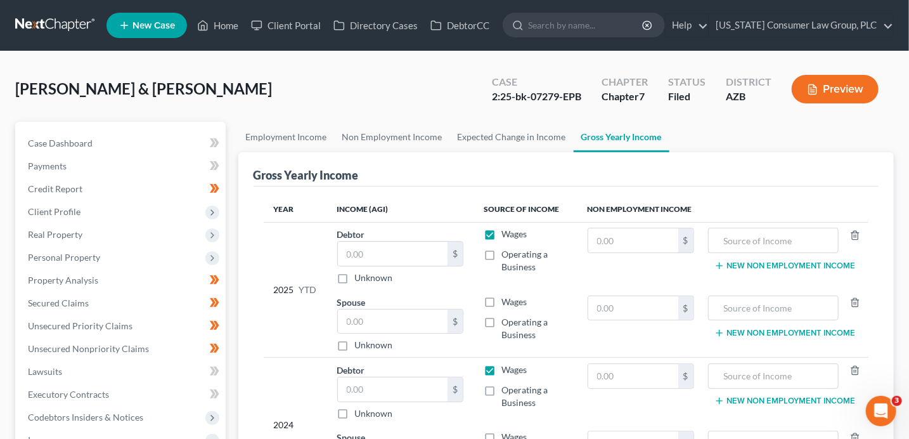
click at [501, 232] on label "Wages" at bounding box center [513, 234] width 25 height 13
click at [506, 232] on input "Wages" at bounding box center [510, 232] width 8 height 8
checkbox input "false"
click at [501, 302] on label "Wages" at bounding box center [513, 301] width 25 height 13
click at [506, 302] on input "Wages" at bounding box center [510, 299] width 8 height 8
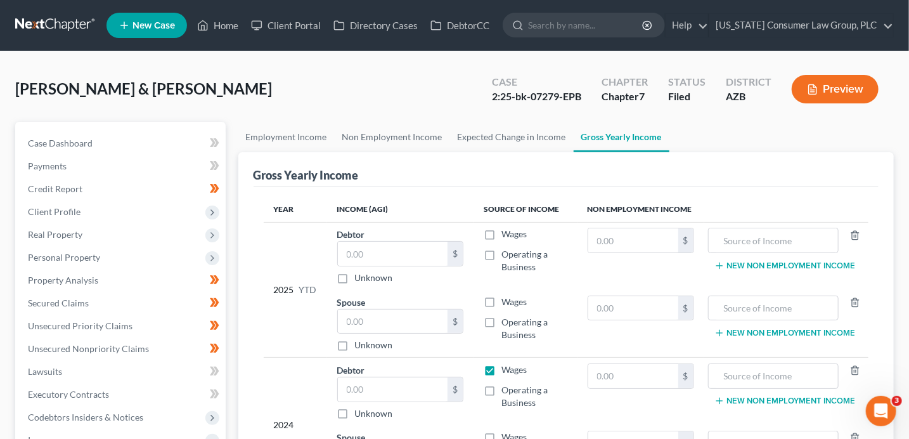
checkbox input "true"
click at [384, 324] on input "text" at bounding box center [393, 321] width 110 height 24
paste input "26,000.00"
type input "26,000.00"
click at [406, 138] on link "Non Employment Income" at bounding box center [392, 137] width 115 height 30
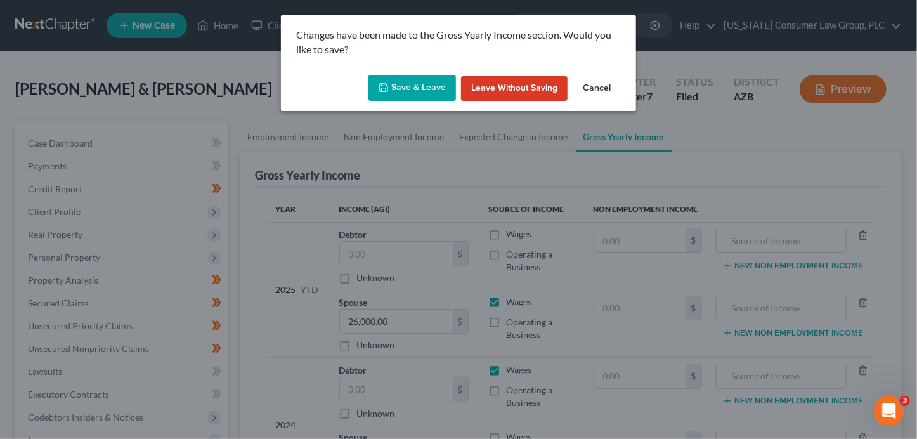
click at [434, 91] on button "Save & Leave" at bounding box center [411, 88] width 87 height 27
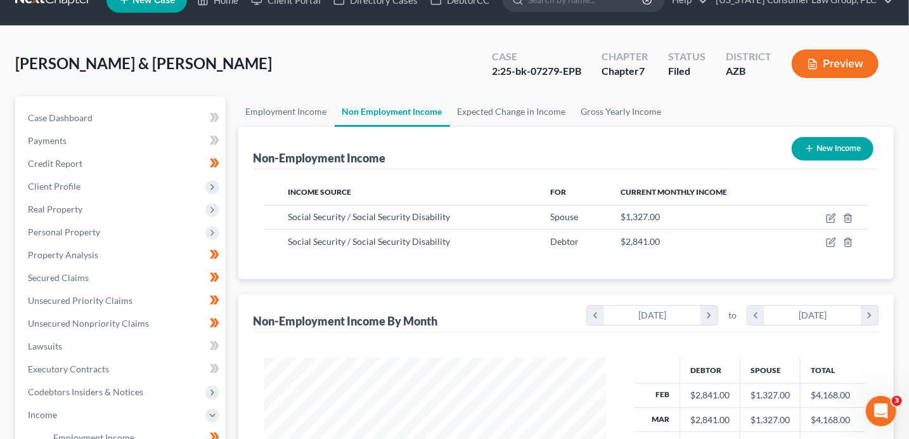
scroll to position [18, 0]
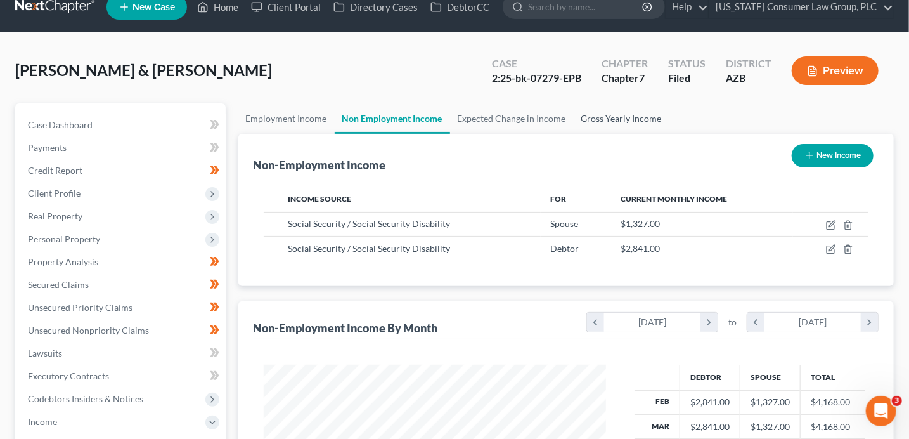
click at [621, 115] on link "Gross Yearly Income" at bounding box center [622, 118] width 96 height 30
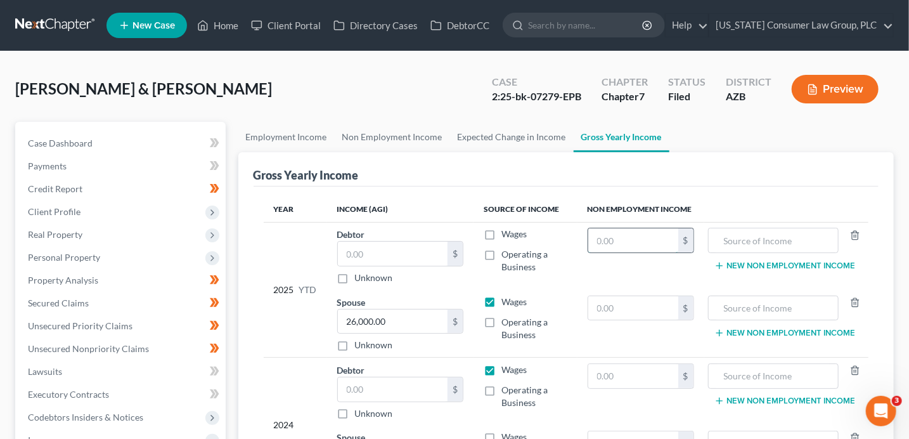
drag, startPoint x: 628, startPoint y: 238, endPoint x: 619, endPoint y: 231, distance: 11.3
click at [628, 238] on input "text" at bounding box center [633, 240] width 90 height 24
type input "19,887"
click at [749, 243] on input "text" at bounding box center [773, 240] width 117 height 24
type input "Social Security Income"
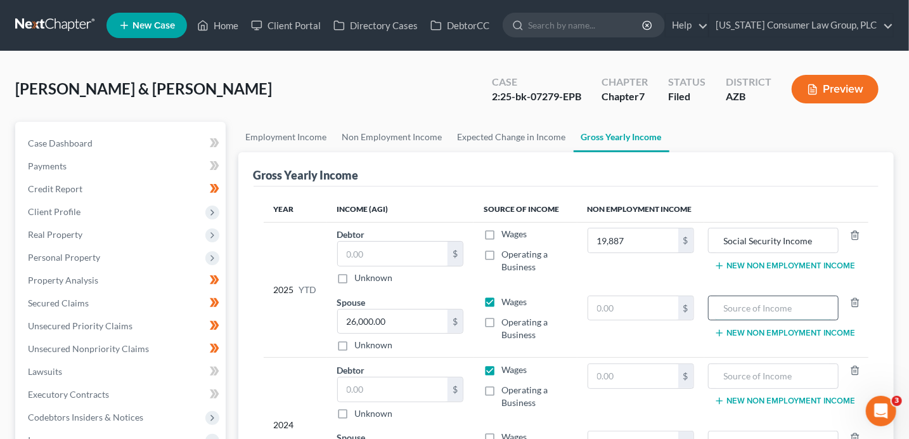
click at [775, 311] on input "text" at bounding box center [773, 308] width 117 height 24
paste input "Social Security Income"
type input "Social Security Income"
click at [384, 140] on link "Non Employment Income" at bounding box center [392, 137] width 115 height 30
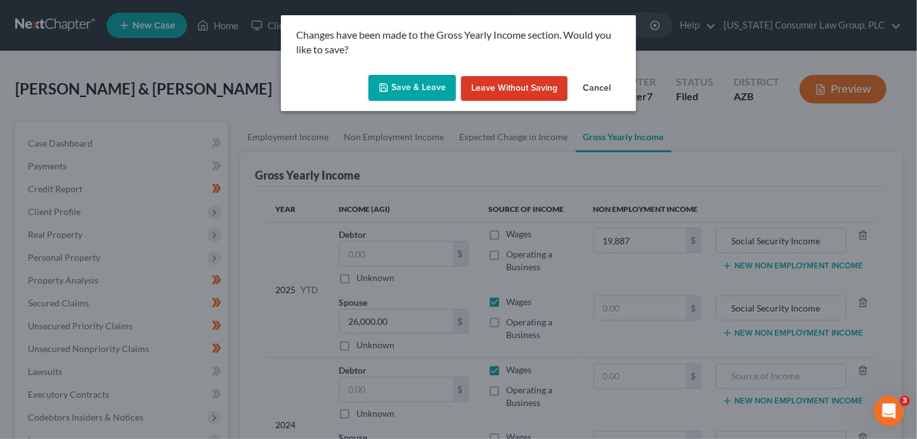
click at [425, 86] on button "Save & Leave" at bounding box center [411, 88] width 87 height 27
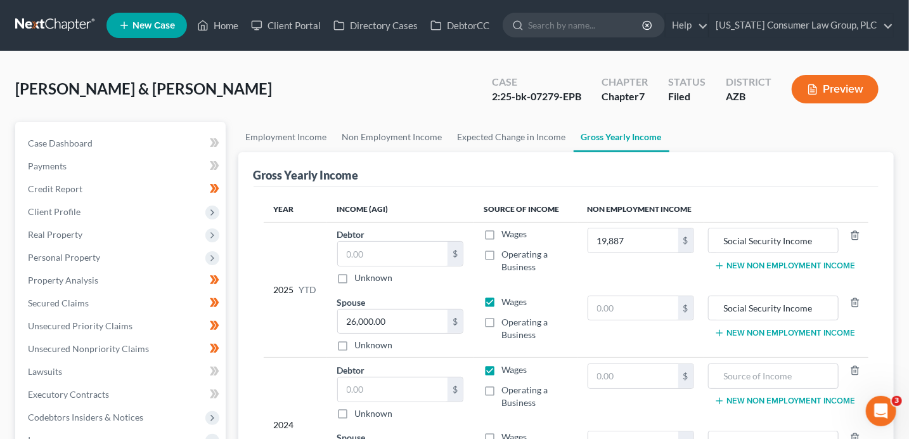
type input "19,887.00"
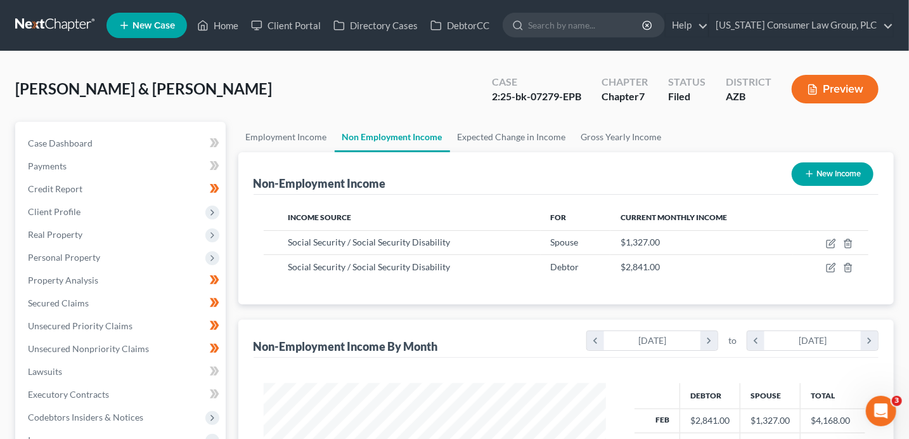
scroll to position [226, 368]
click at [631, 135] on link "Gross Yearly Income" at bounding box center [622, 137] width 96 height 30
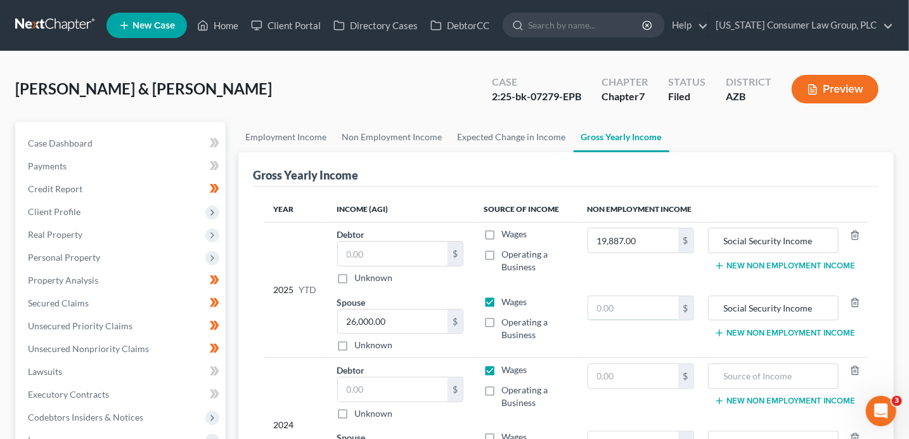
drag, startPoint x: 624, startPoint y: 302, endPoint x: 607, endPoint y: 290, distance: 20.6
click at [624, 302] on input "text" at bounding box center [633, 308] width 90 height 24
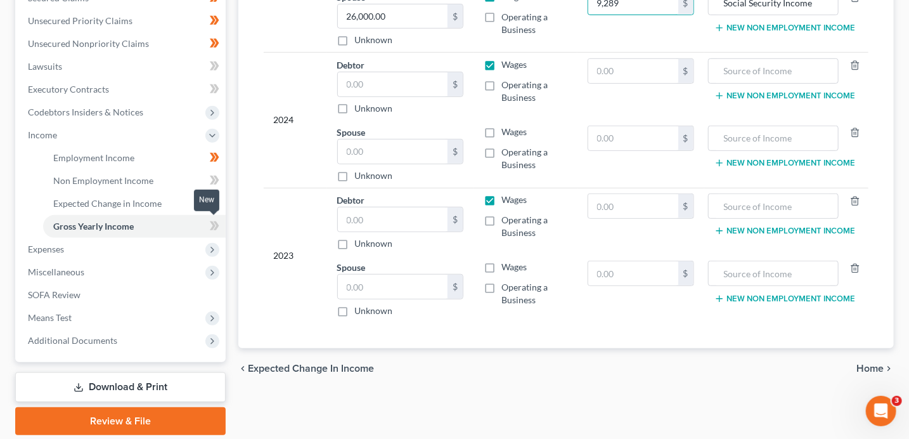
type input "9,289"
click at [217, 228] on icon at bounding box center [215, 226] width 10 height 16
click at [358, 86] on input "text" at bounding box center [393, 84] width 110 height 24
type input "0.00"
drag, startPoint x: 372, startPoint y: 144, endPoint x: 347, endPoint y: 120, distance: 34.5
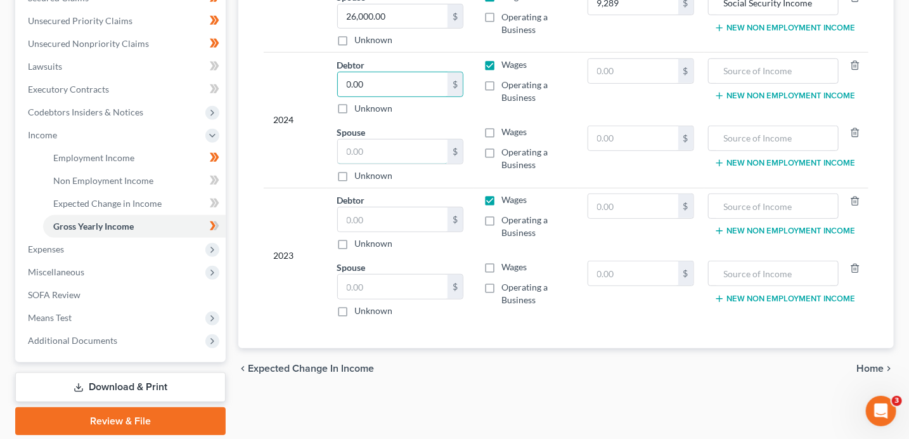
click at [364, 139] on div "$" at bounding box center [400, 151] width 127 height 25
type input "0.00"
click at [624, 73] on input "text" at bounding box center [633, 71] width 90 height 24
click at [622, 70] on input "text" at bounding box center [633, 71] width 90 height 24
type input "48,796"
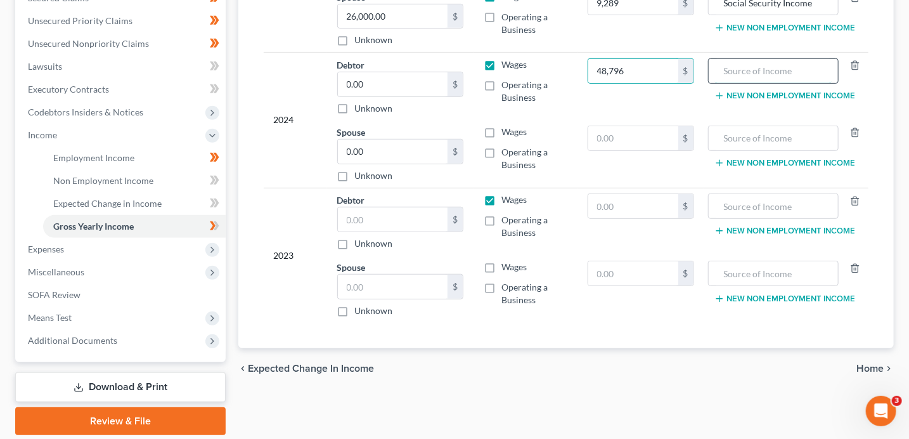
click at [816, 68] on input "text" at bounding box center [773, 71] width 117 height 24
paste input "Social Security Income"
type input "Social Security Income"
click at [614, 202] on input "text" at bounding box center [633, 206] width 90 height 24
type input "49,234"
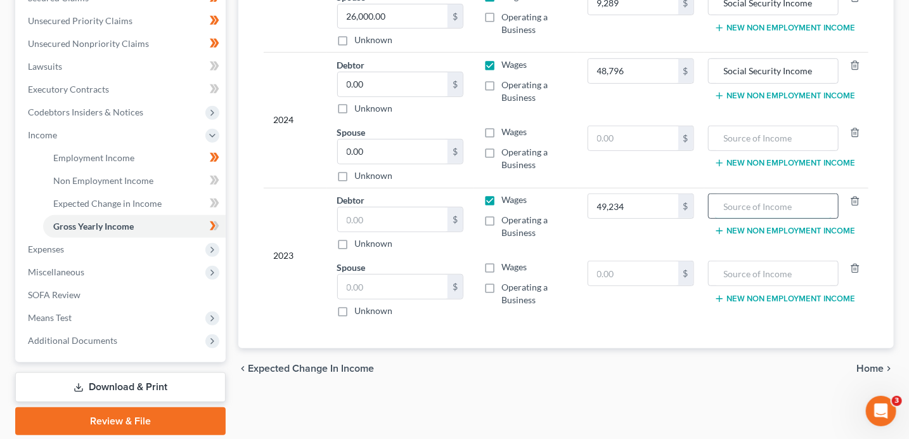
click at [781, 202] on input "text" at bounding box center [773, 206] width 117 height 24
paste input "Social Security Income"
type input "Social Security Income"
click at [375, 220] on input "text" at bounding box center [393, 219] width 110 height 24
type input "0.00"
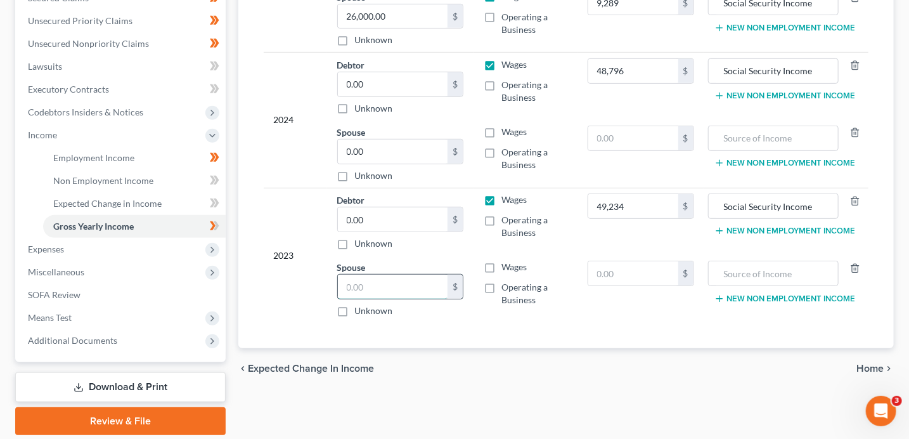
click at [426, 285] on input "text" at bounding box center [393, 286] width 110 height 24
type input "0.00"
click at [220, 228] on span at bounding box center [214, 227] width 22 height 19
click at [220, 202] on span at bounding box center [214, 204] width 22 height 19
drag, startPoint x: 220, startPoint y: 202, endPoint x: 220, endPoint y: 194, distance: 8.2
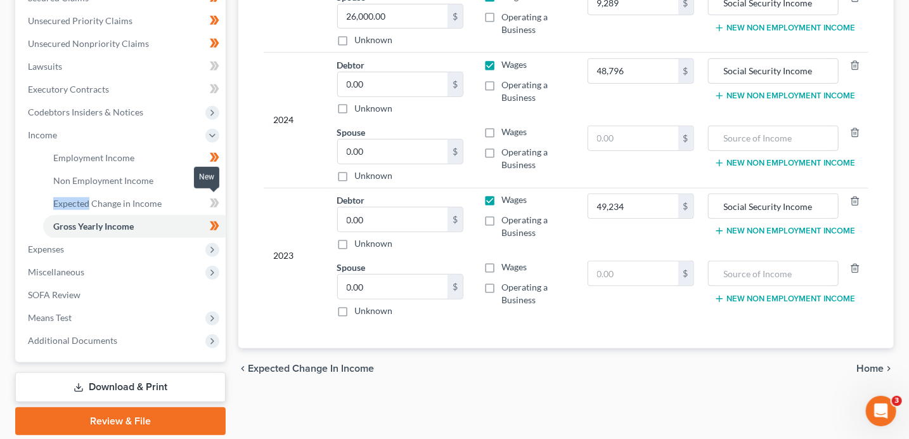
click at [220, 202] on span at bounding box center [214, 204] width 22 height 19
click at [217, 179] on icon at bounding box center [216, 180] width 6 height 9
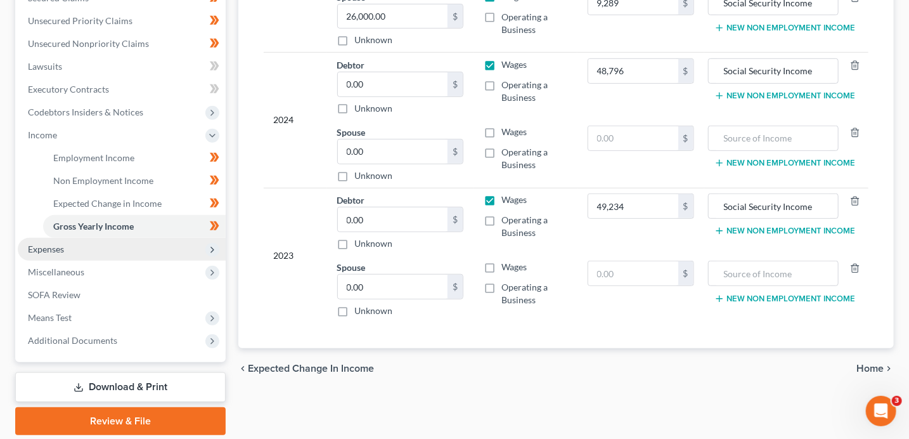
click at [113, 248] on span "Expenses" at bounding box center [122, 249] width 208 height 23
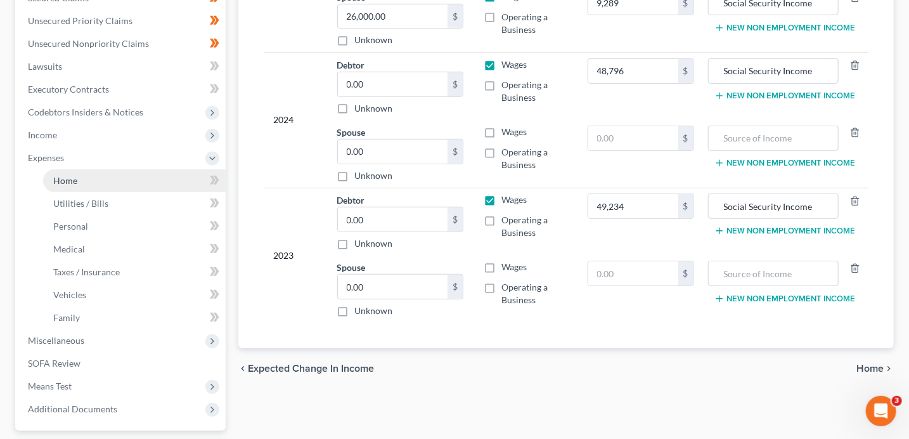
click at [119, 180] on link "Home" at bounding box center [134, 180] width 183 height 23
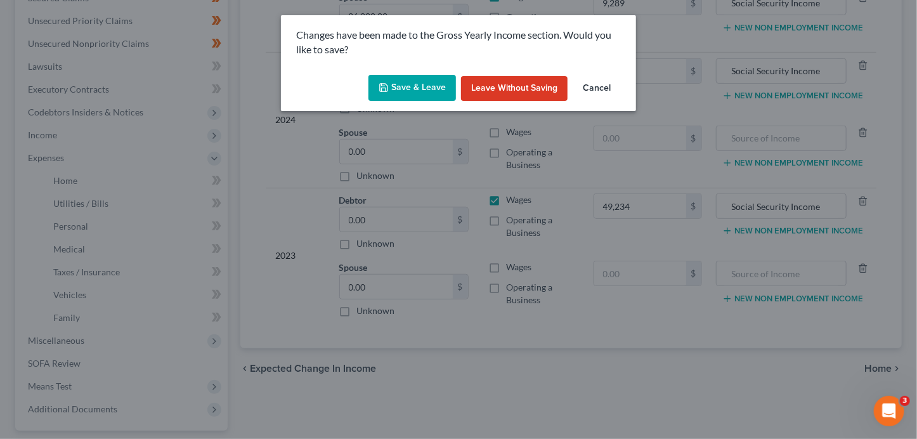
click at [387, 86] on icon "button" at bounding box center [383, 87] width 10 height 10
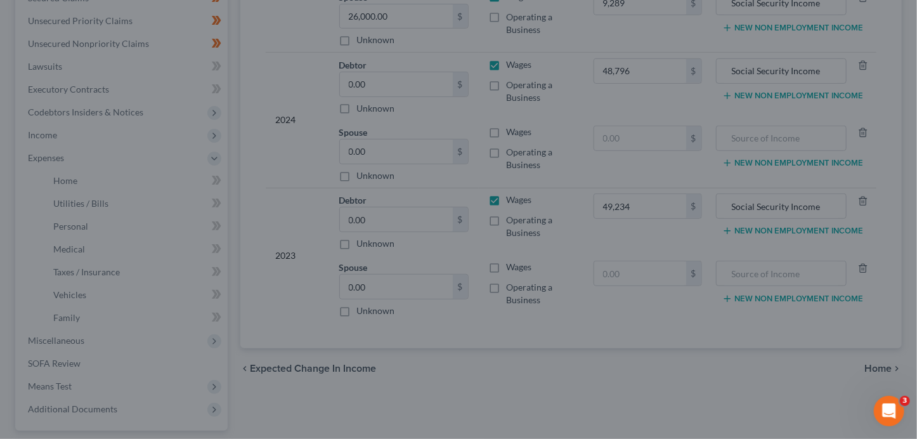
type input "9,289.00"
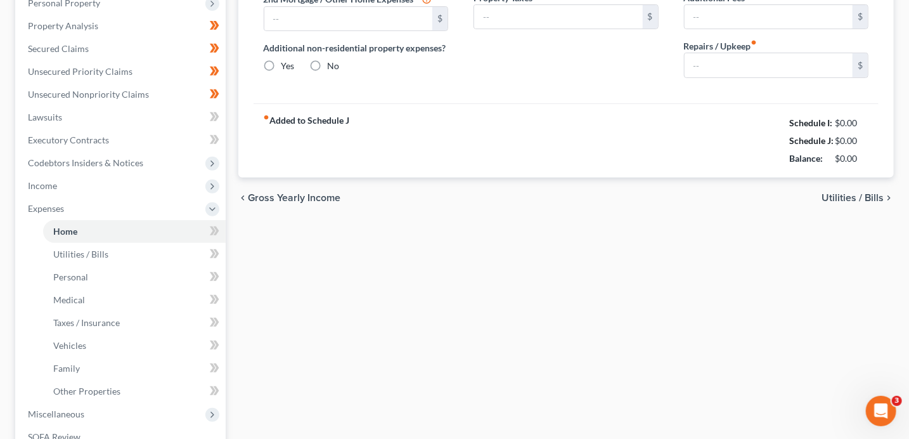
type input "0.00"
radio input "true"
type input "0.00"
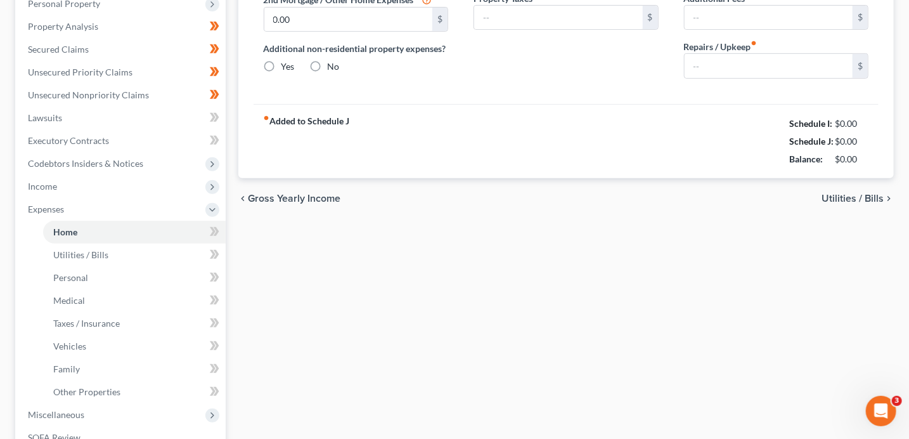
type input "0.00"
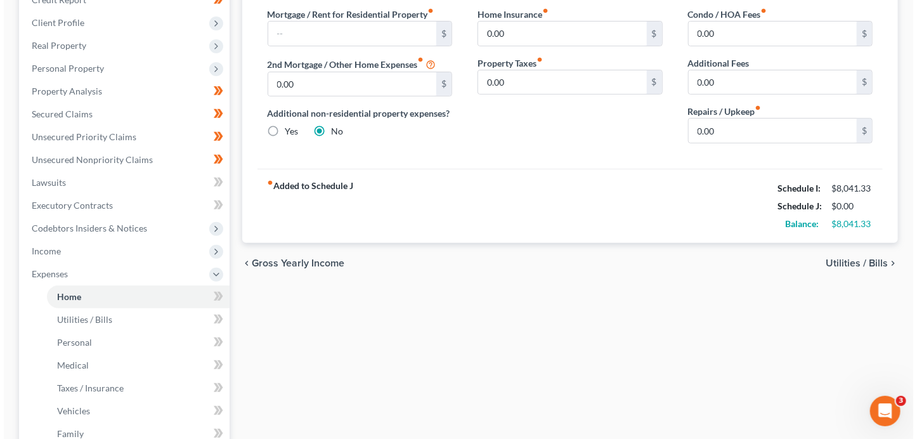
scroll to position [200, 0]
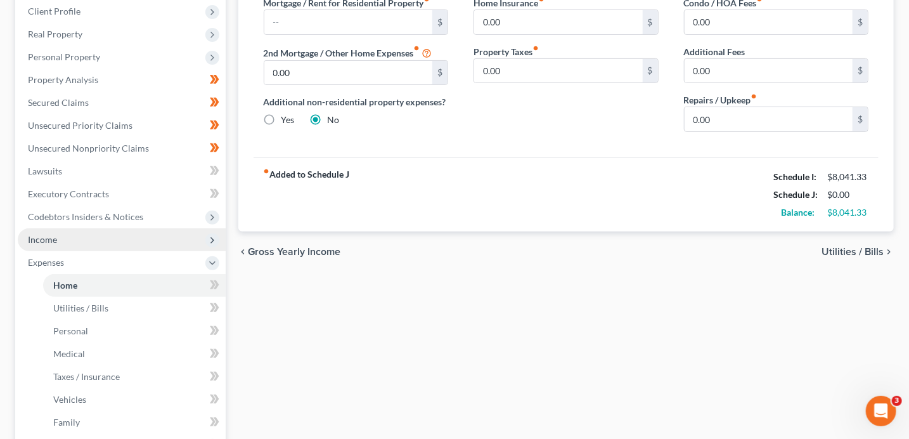
click at [58, 238] on span "Income" at bounding box center [122, 239] width 208 height 23
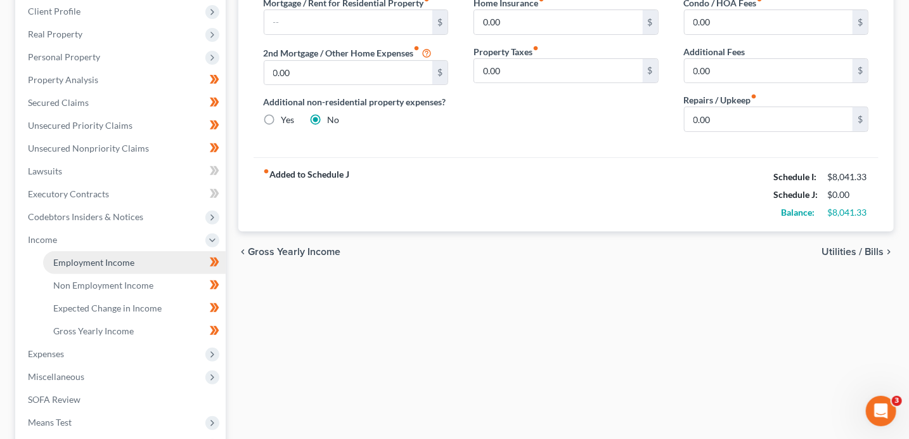
click at [82, 259] on span "Employment Income" at bounding box center [93, 262] width 81 height 11
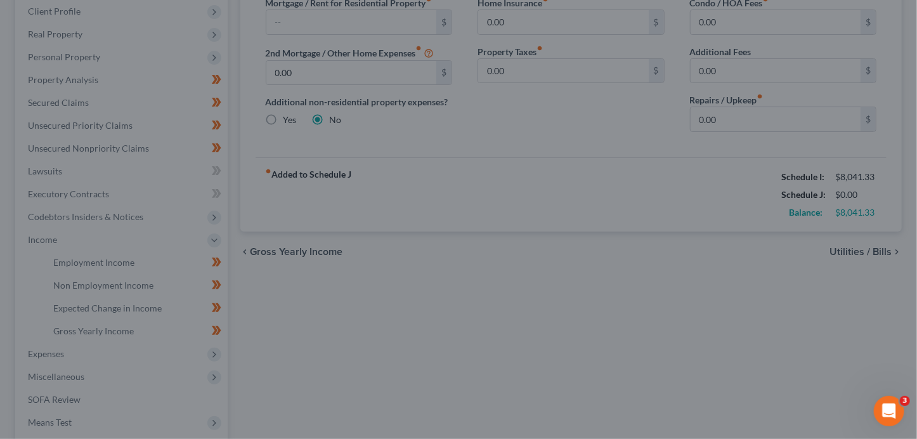
click at [628, 279] on div at bounding box center [458, 219] width 917 height 439
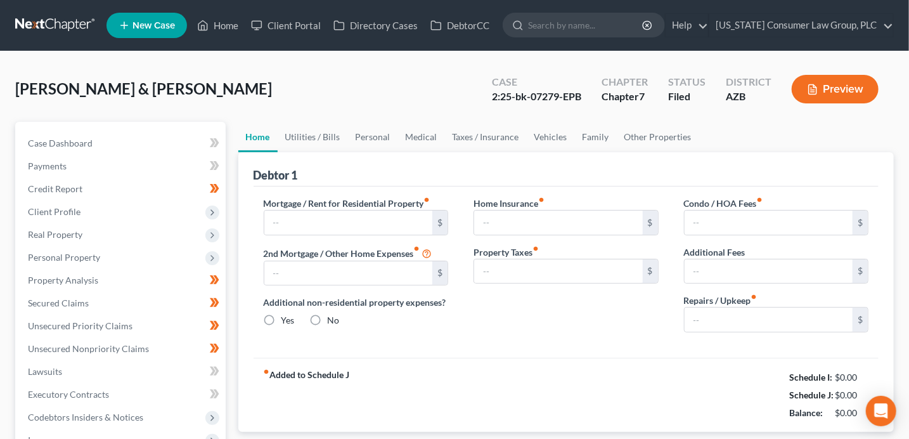
type input "0.00"
radio input "true"
type input "0.00"
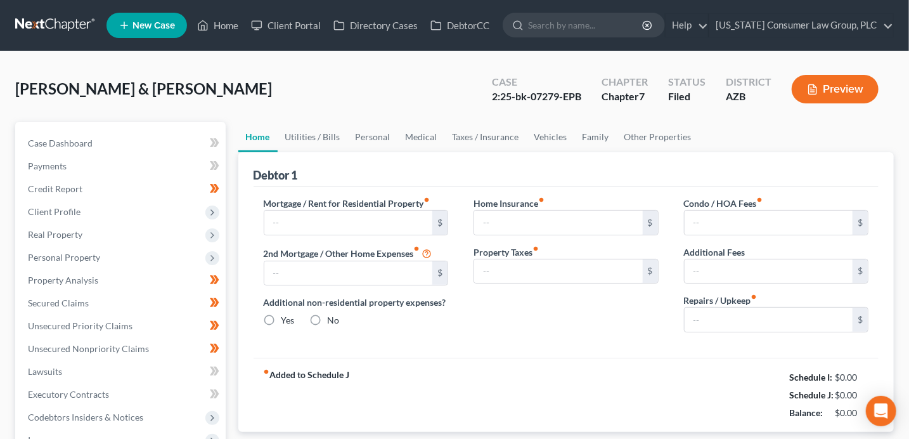
type input "0.00"
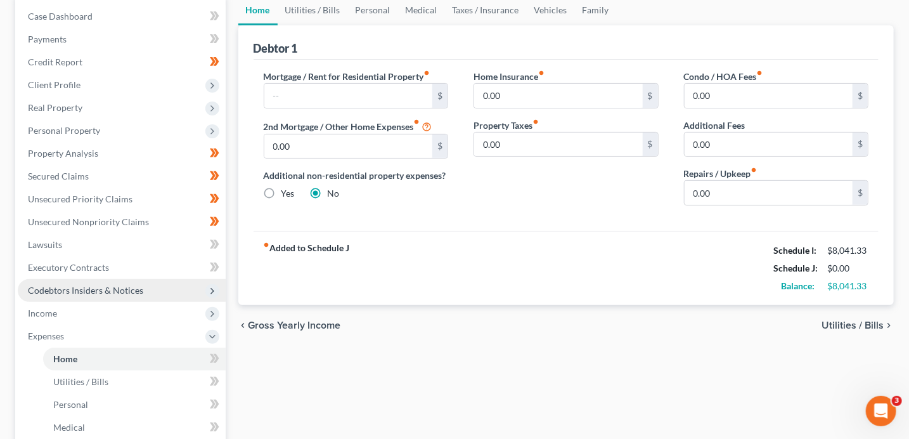
scroll to position [143, 0]
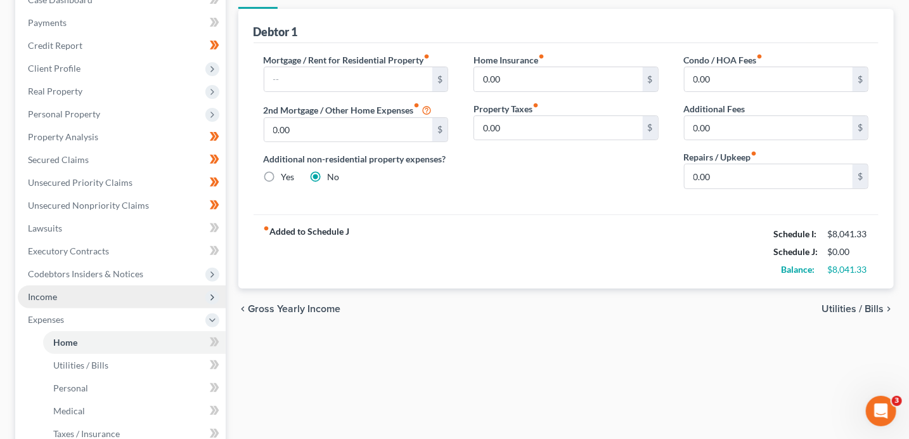
click at [67, 298] on span "Income" at bounding box center [122, 296] width 208 height 23
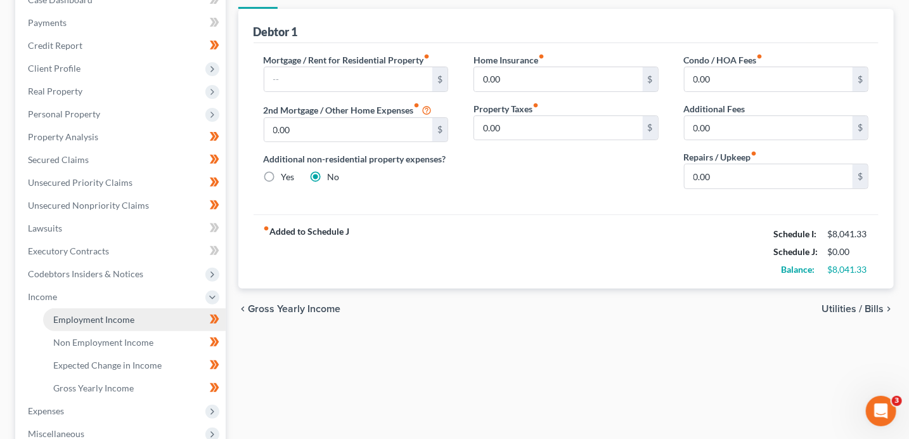
click at [89, 317] on span "Employment Income" at bounding box center [93, 319] width 81 height 11
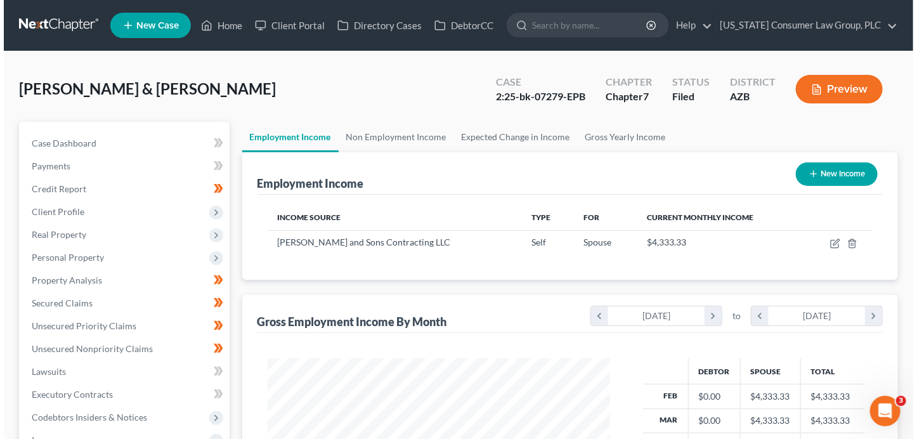
scroll to position [226, 368]
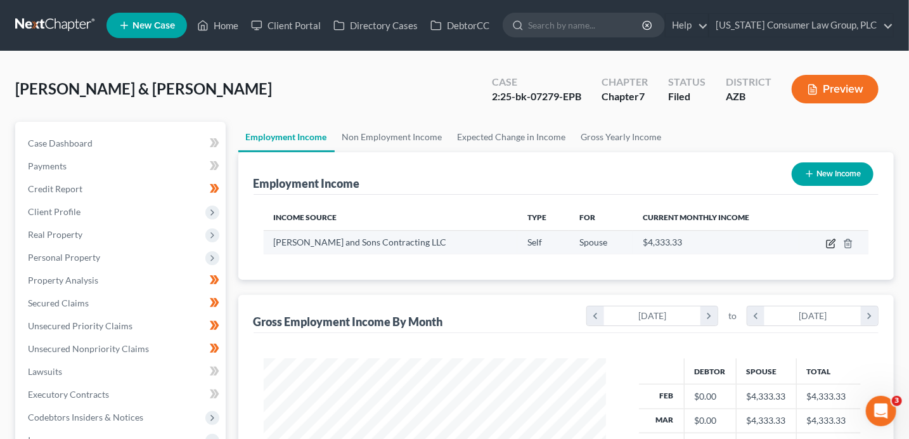
click at [828, 242] on icon "button" at bounding box center [831, 243] width 10 height 10
select select "1"
select select "3"
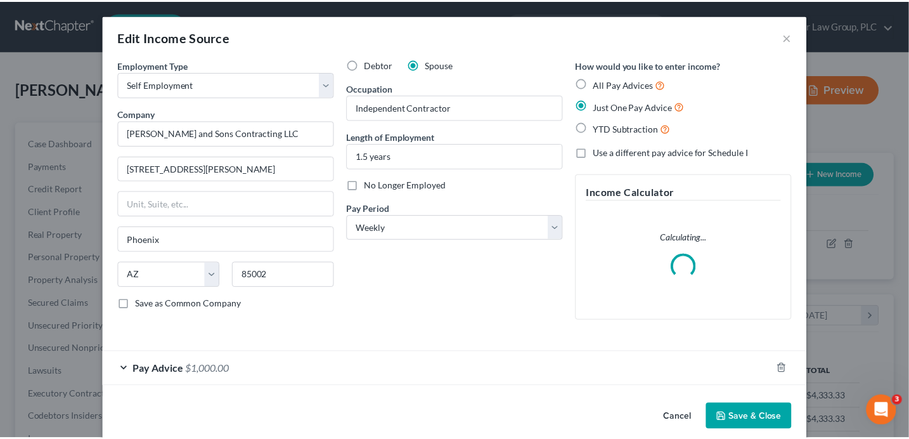
scroll to position [226, 371]
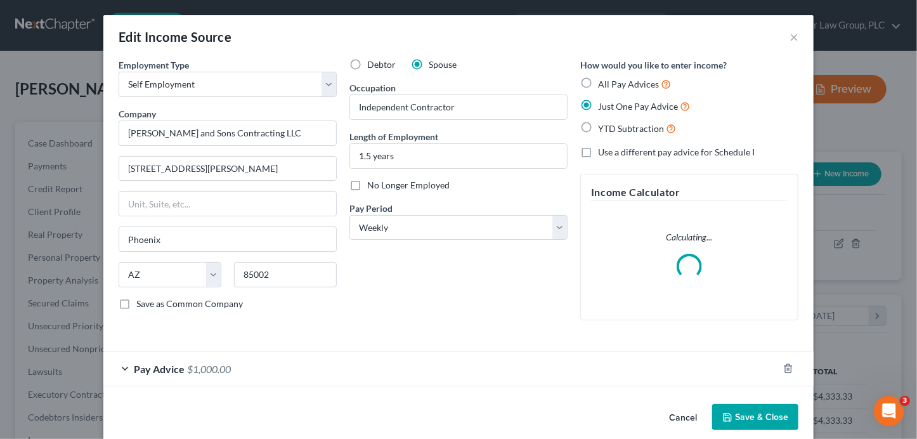
click at [738, 420] on button "Save & Close" at bounding box center [755, 417] width 86 height 27
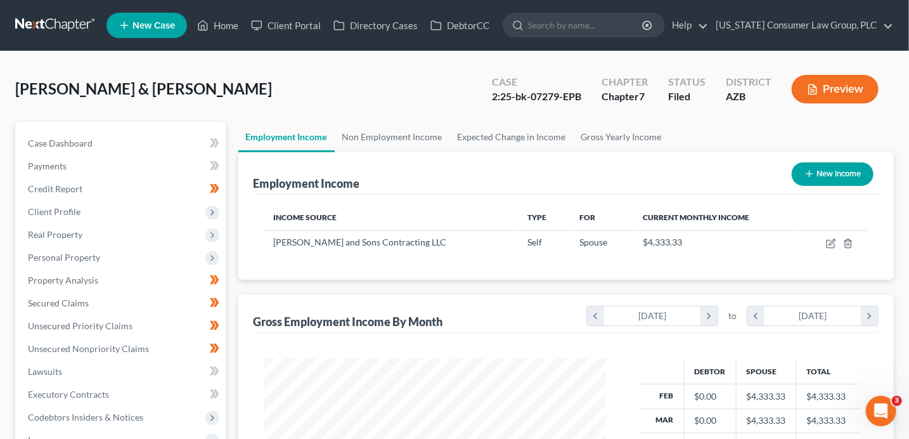
scroll to position [176, 0]
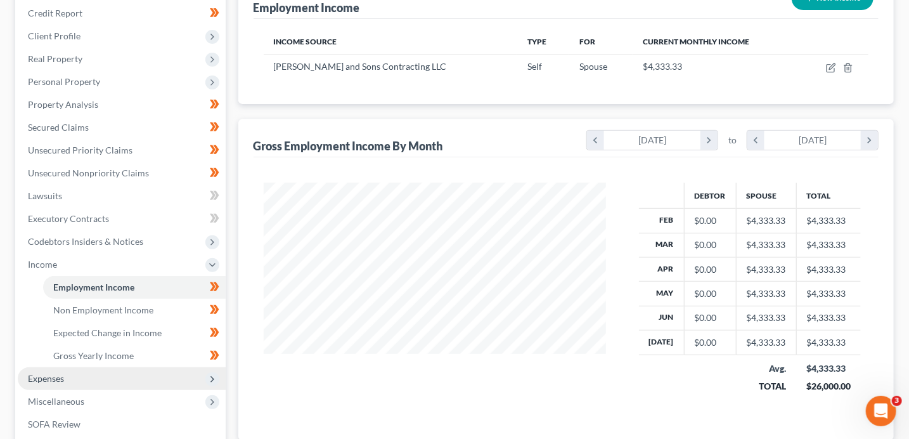
click at [66, 380] on span "Expenses" at bounding box center [122, 378] width 208 height 23
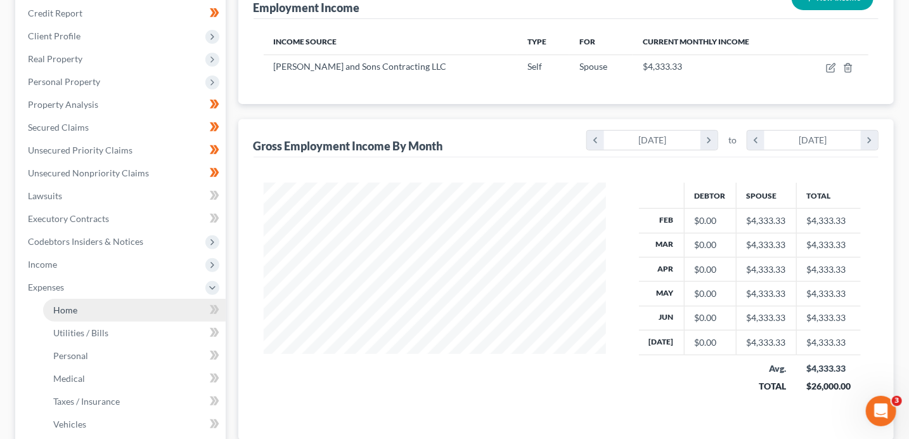
click at [117, 315] on link "Home" at bounding box center [134, 310] width 183 height 23
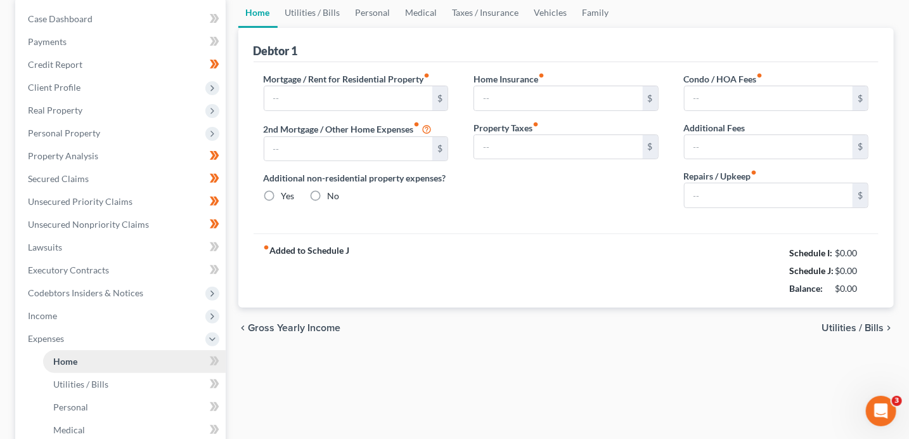
type input "0.00"
radio input "true"
type input "0.00"
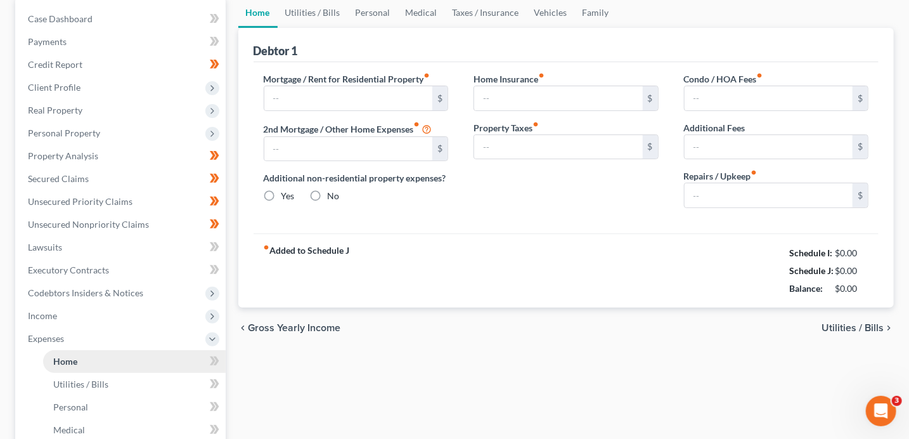
type input "0.00"
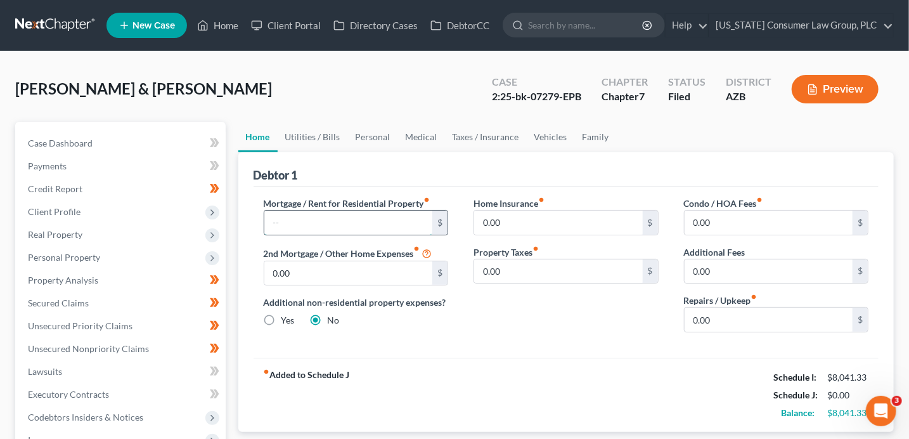
click at [325, 232] on input "text" at bounding box center [348, 222] width 169 height 24
type input "3"
type input "2,430"
click at [549, 342] on div "Mortgage / Rent for Residential Property fiber_manual_record 2,430 $ 2nd Mortga…" at bounding box center [567, 271] width 626 height 171
click at [518, 224] on input "0.00" at bounding box center [558, 222] width 169 height 24
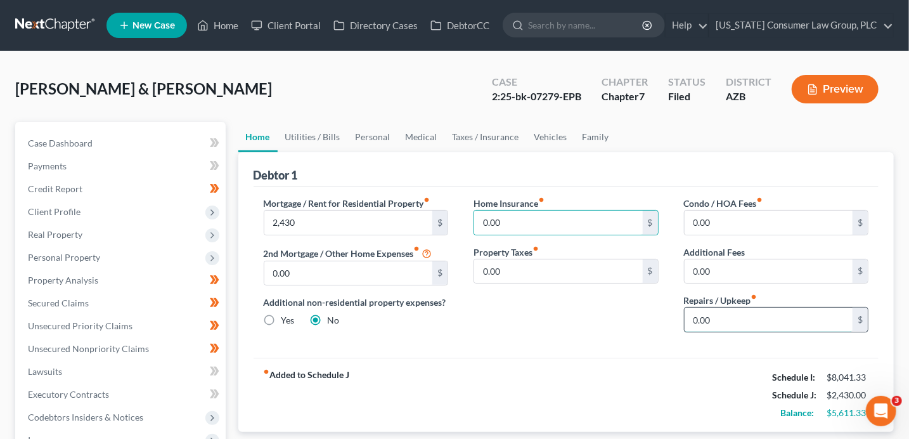
click at [728, 323] on input "0.00" at bounding box center [769, 319] width 169 height 24
type input "150"
click at [524, 222] on input "0.00" at bounding box center [558, 222] width 169 height 24
click at [319, 136] on link "Utilities / Bills" at bounding box center [313, 137] width 70 height 30
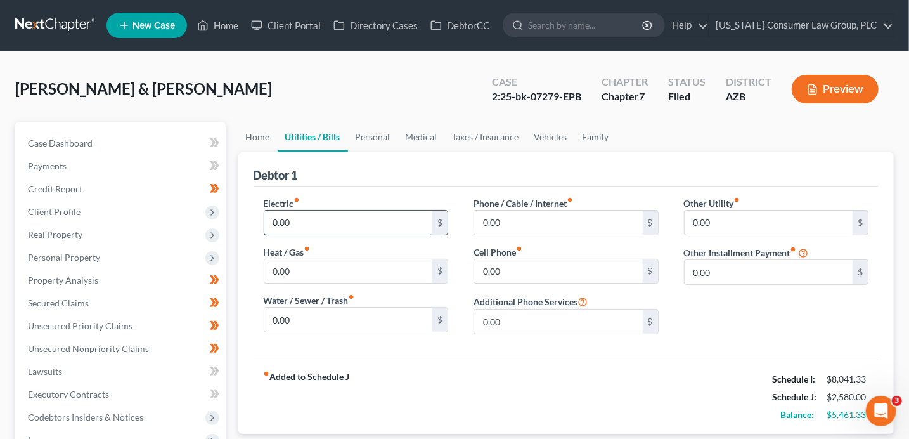
click at [370, 221] on input "0.00" at bounding box center [348, 222] width 169 height 24
type input "400.00"
type input "0"
type input "3"
type input "230"
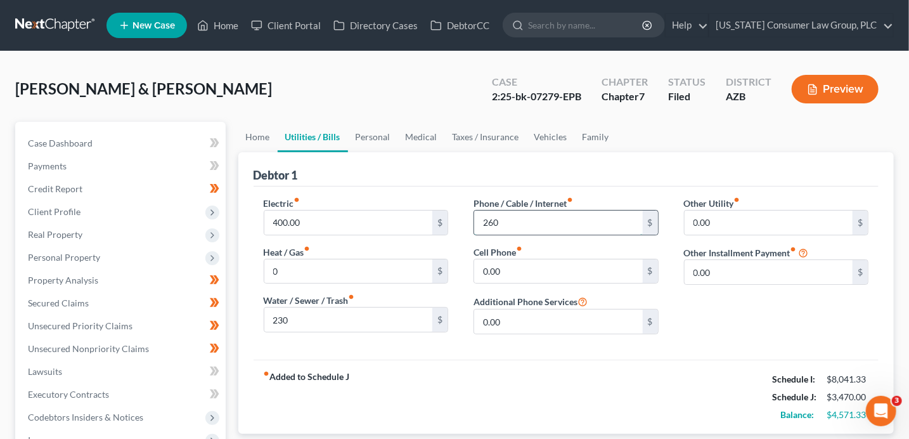
type input "260"
type input "100"
click at [721, 271] on input "0.00" at bounding box center [769, 272] width 169 height 24
type input "246"
type input "Bankruptcy Legal Fees (Payment Plan)"
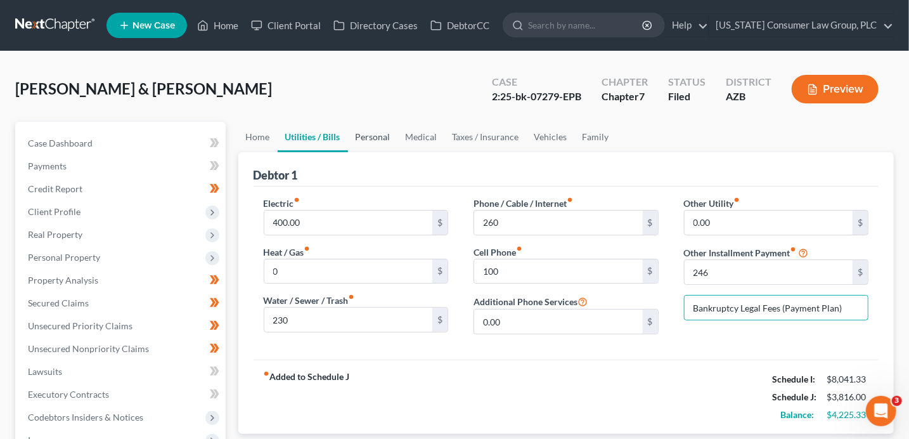
click at [387, 137] on link "Personal" at bounding box center [373, 137] width 50 height 30
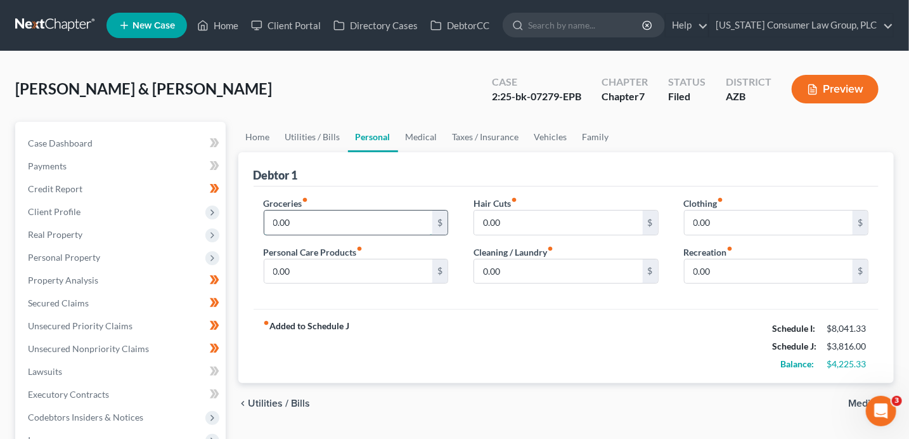
click at [306, 226] on input "0.00" at bounding box center [348, 222] width 169 height 24
type input "863"
type input "75"
type input "185"
type input "300"
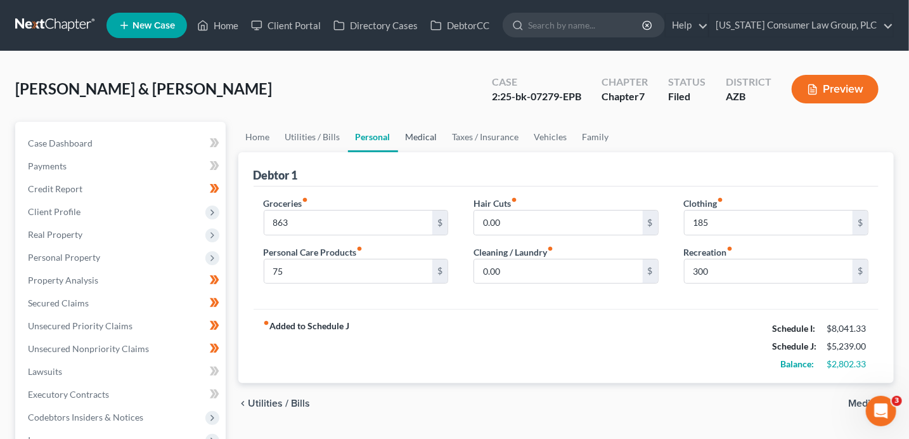
click at [420, 140] on link "Medical" at bounding box center [421, 137] width 47 height 30
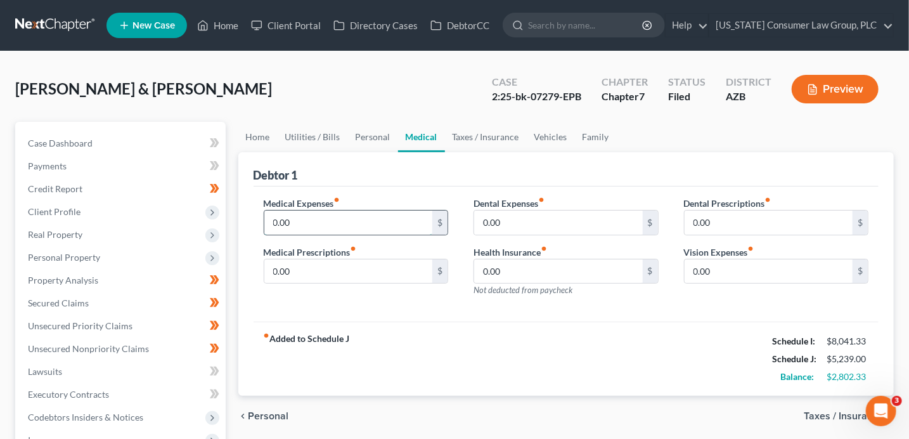
click at [347, 222] on input "0.00" at bounding box center [348, 222] width 169 height 24
type input "200"
type input "500"
type input "100"
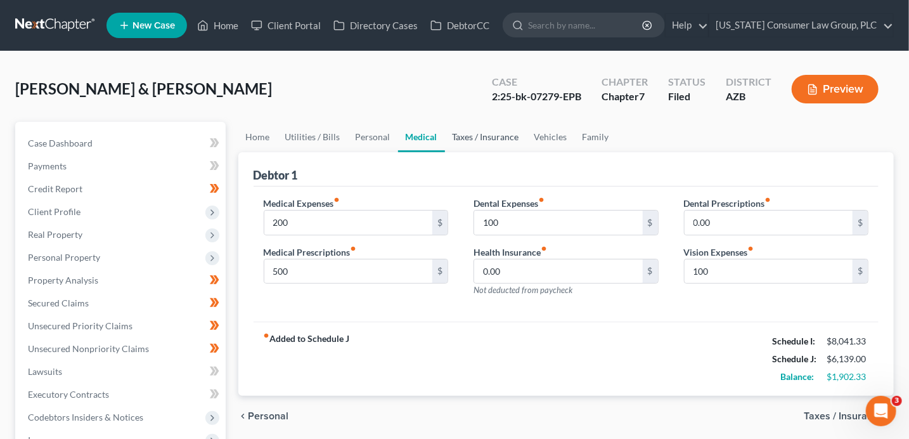
click at [493, 136] on link "Taxes / Insurance" at bounding box center [486, 137] width 82 height 30
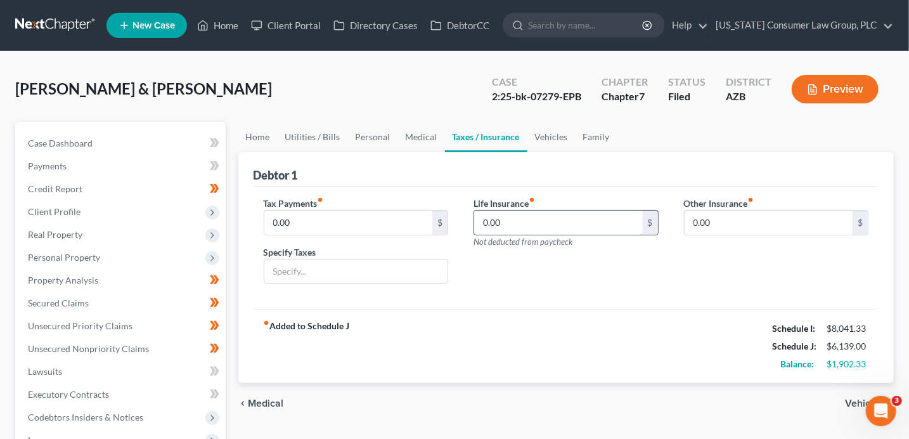
click at [508, 219] on input "0.00" at bounding box center [558, 222] width 169 height 24
type input "1,409"
click at [536, 138] on link "Vehicles" at bounding box center [551, 137] width 48 height 30
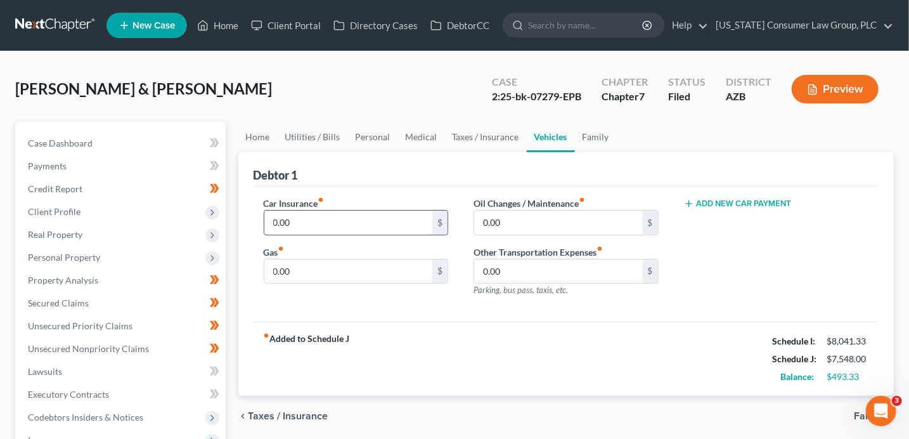
click at [306, 216] on input "0.00" at bounding box center [348, 222] width 169 height 24
type input "146"
click at [307, 269] on input "0.00" at bounding box center [348, 271] width 169 height 24
type input "160"
type input "100"
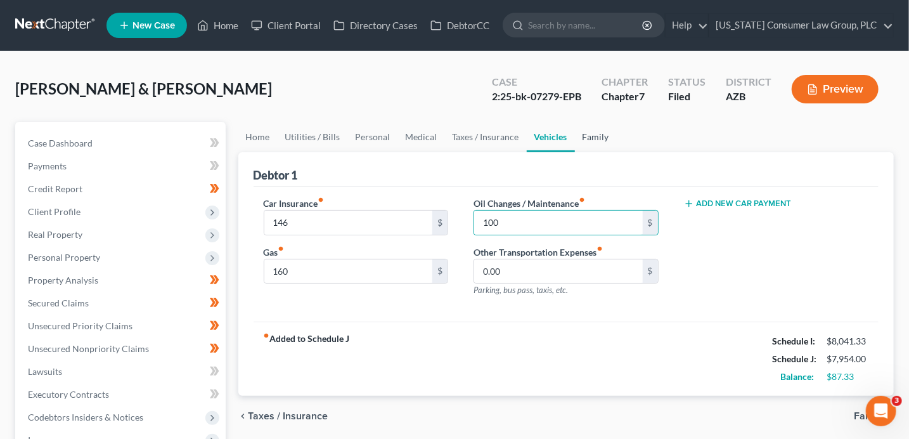
click at [607, 136] on link "Family" at bounding box center [596, 137] width 42 height 30
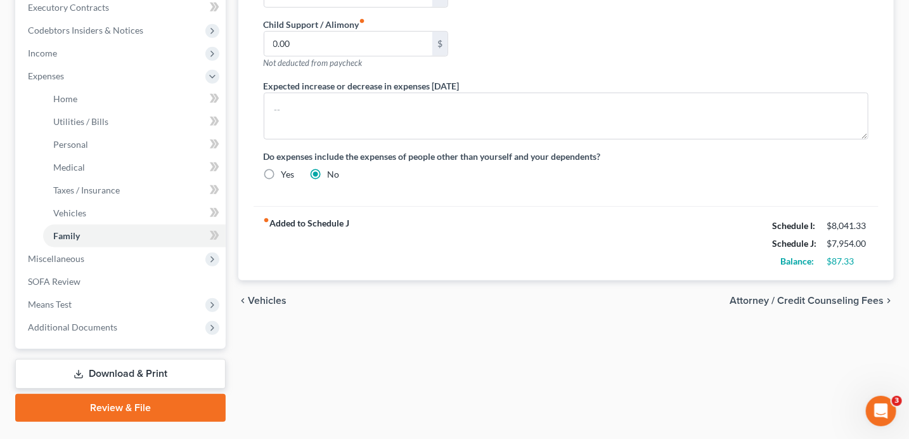
scroll to position [400, 0]
